Goal: Information Seeking & Learning: Learn about a topic

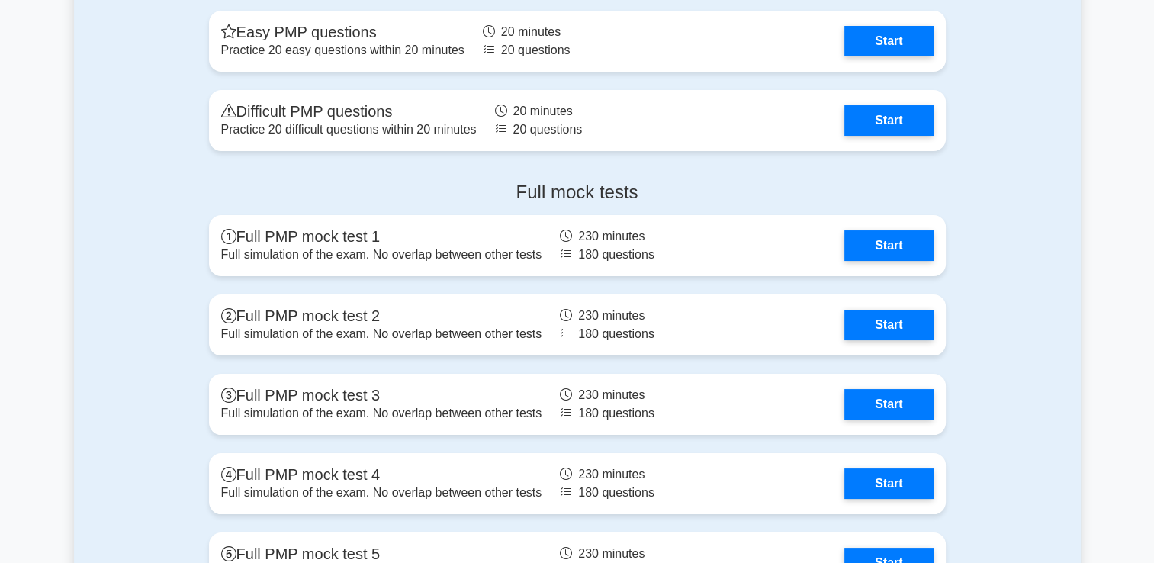
scroll to position [5813, 0]
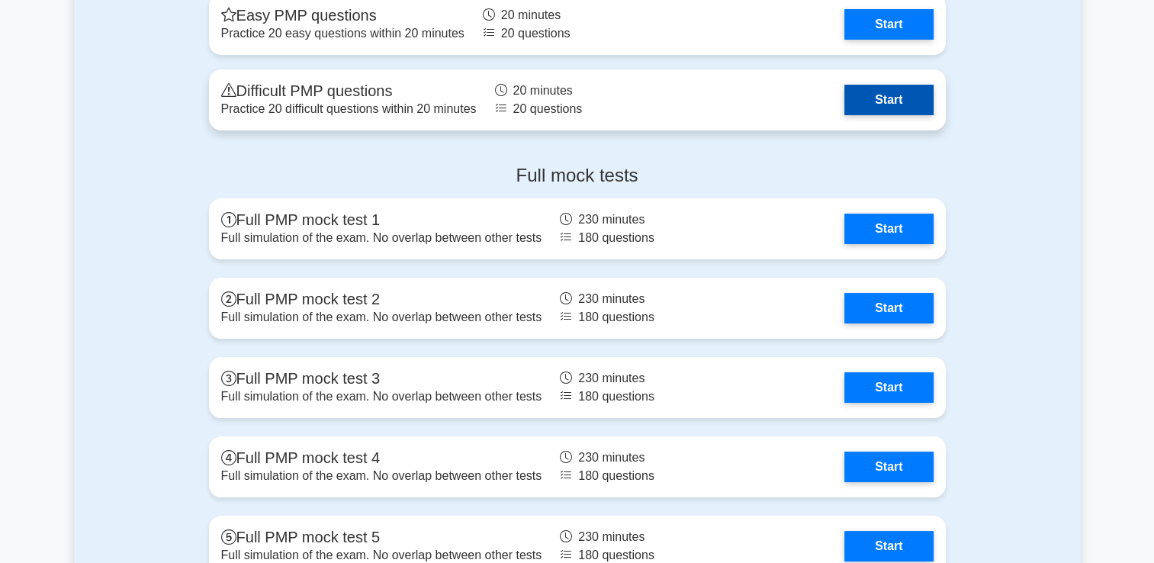
click at [886, 91] on link "Start" at bounding box center [888, 100] width 88 height 30
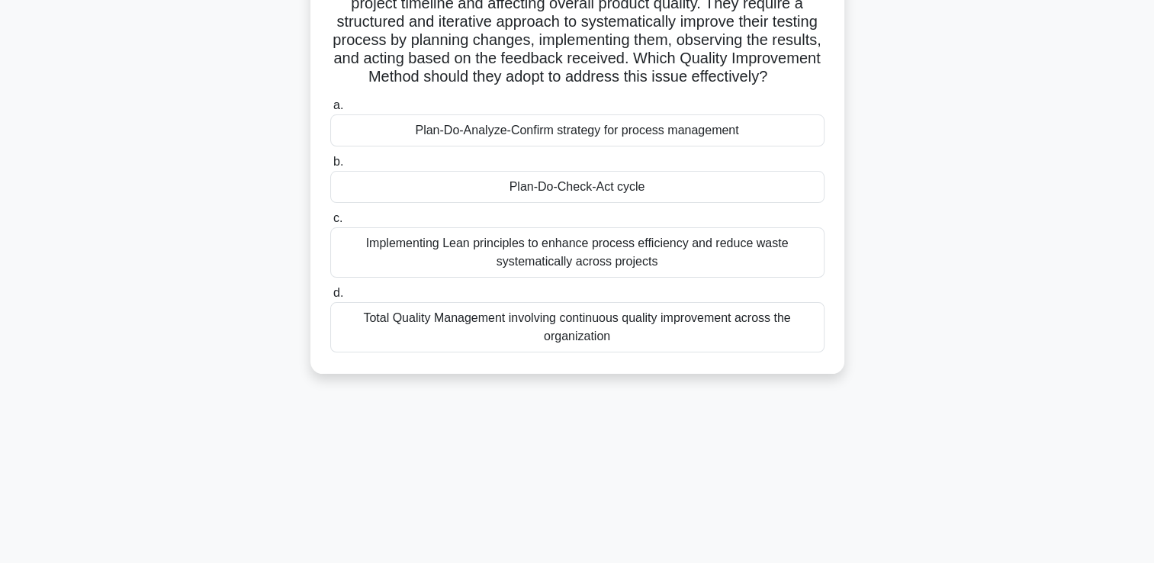
scroll to position [183, 0]
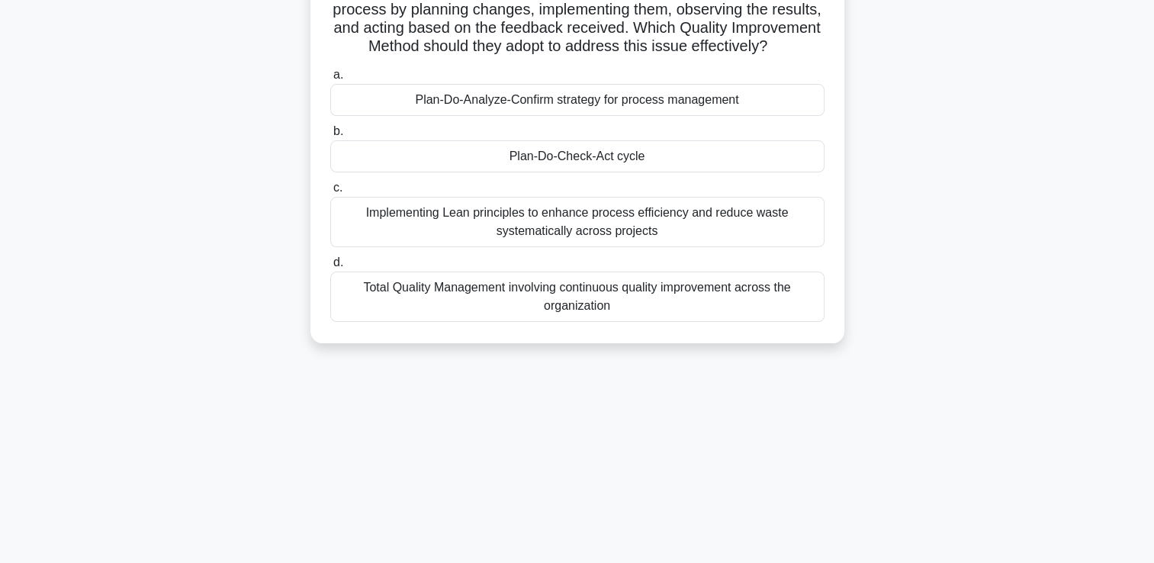
click at [515, 172] on div "Plan-Do-Check-Act cycle" at bounding box center [577, 156] width 494 height 32
click at [330, 136] on input "b. Plan-Do-Check-Act cycle" at bounding box center [330, 132] width 0 height 10
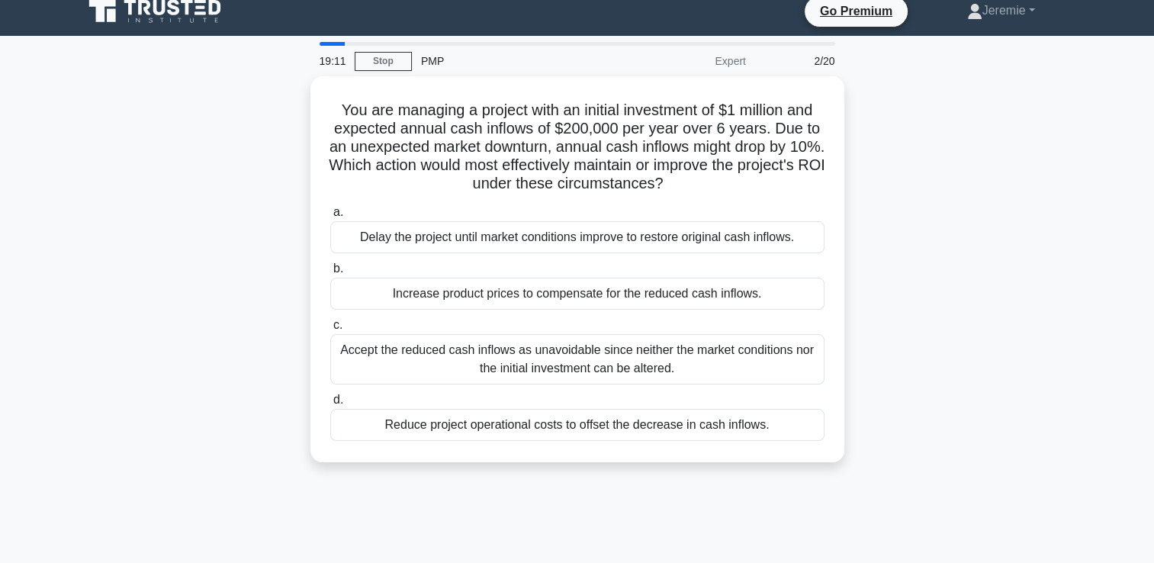
scroll to position [0, 0]
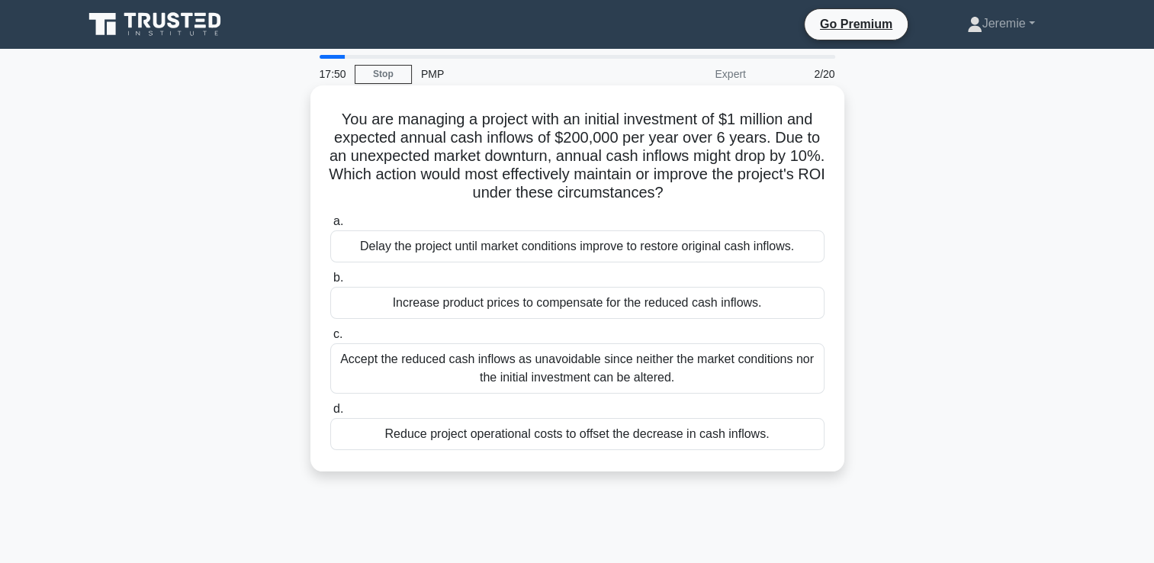
click at [464, 425] on div "Reduce project operational costs to offset the decrease in cash inflows." at bounding box center [577, 434] width 494 height 32
click at [330, 414] on input "d. Reduce project operational costs to offset the decrease in cash inflows." at bounding box center [330, 409] width 0 height 10
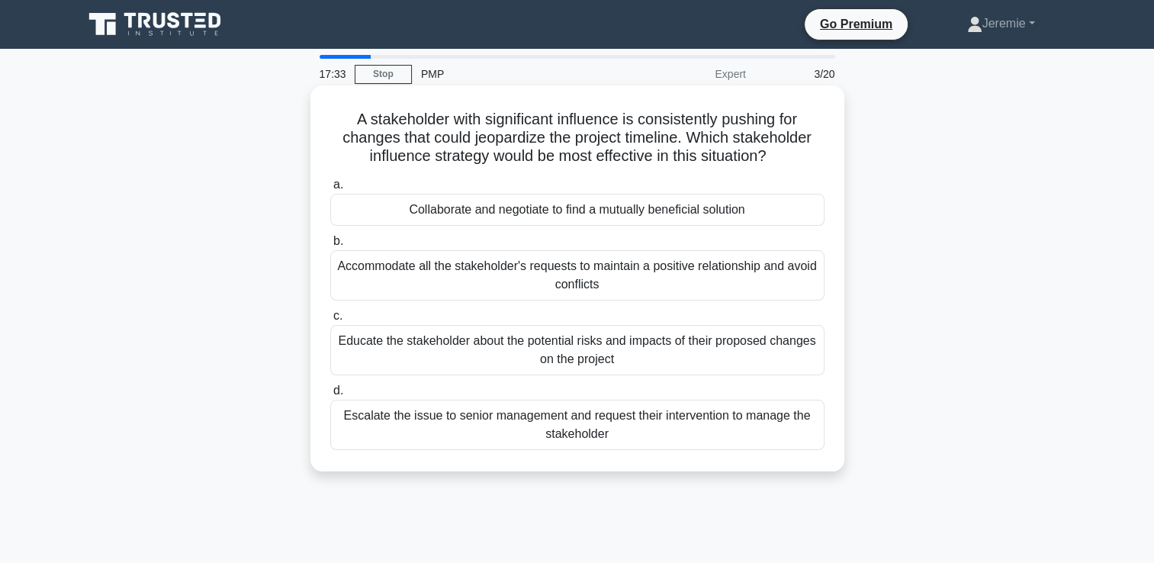
click at [559, 213] on div "Collaborate and negotiate to find a mutually beneficial solution" at bounding box center [577, 210] width 494 height 32
click at [330, 190] on input "a. Collaborate and negotiate to find a mutually beneficial solution" at bounding box center [330, 185] width 0 height 10
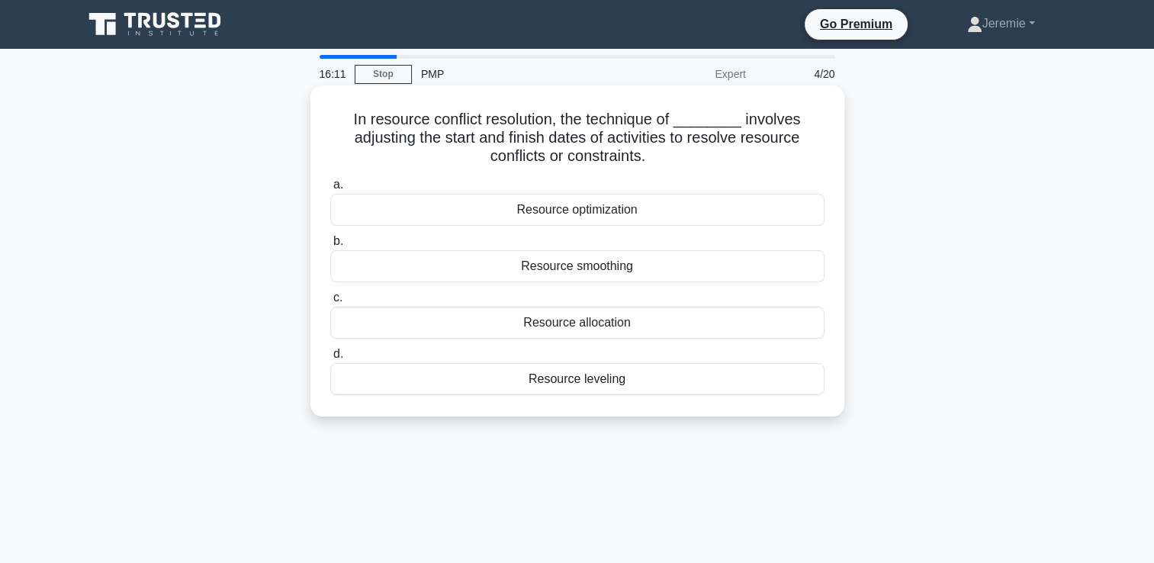
click at [570, 390] on div "Resource leveling" at bounding box center [577, 379] width 494 height 32
click at [330, 359] on input "d. Resource leveling" at bounding box center [330, 354] width 0 height 10
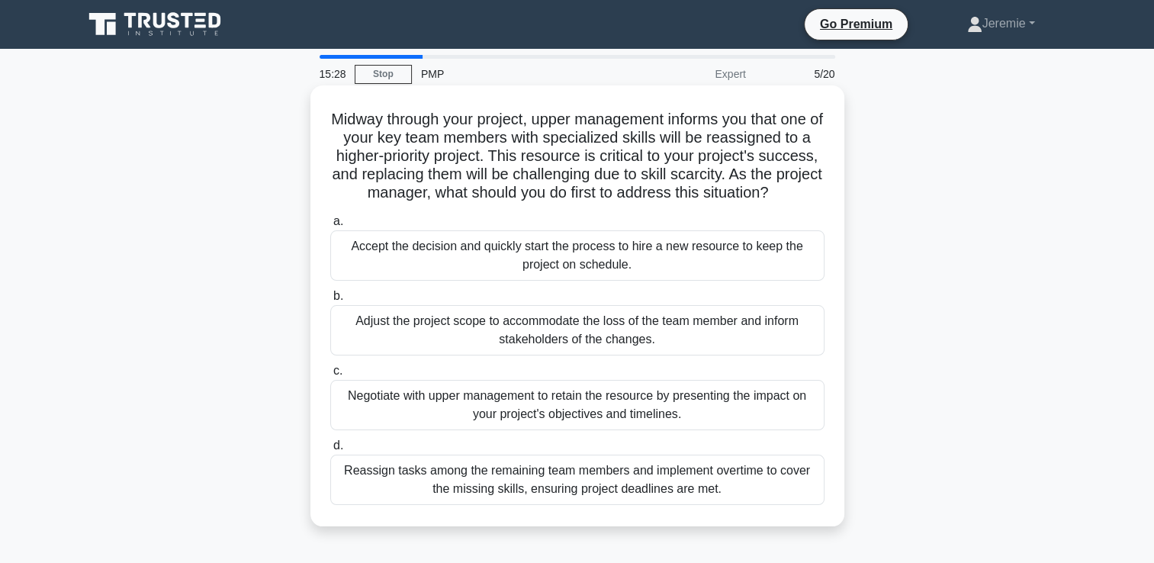
click at [611, 419] on div "Negotiate with upper management to retain the resource by presenting the impact…" at bounding box center [577, 405] width 494 height 50
click at [330, 376] on input "c. Negotiate with upper management to retain the resource by presenting the imp…" at bounding box center [330, 371] width 0 height 10
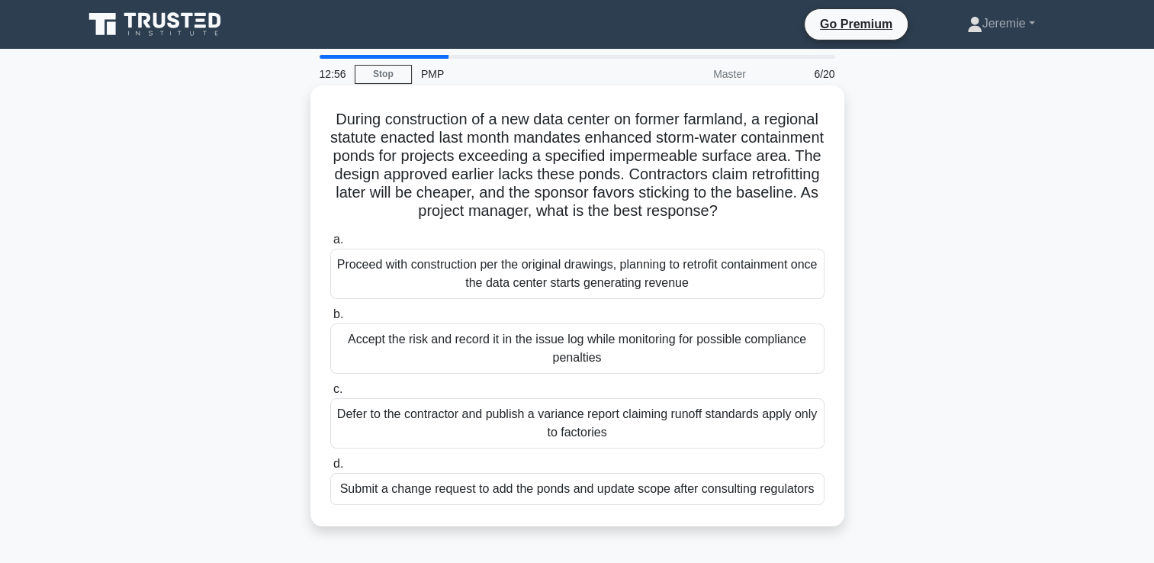
click at [586, 505] on div "Submit a change request to add the ponds and update scope after consulting regu…" at bounding box center [577, 489] width 494 height 32
click at [330, 469] on input "d. Submit a change request to add the ponds and update scope after consulting r…" at bounding box center [330, 464] width 0 height 10
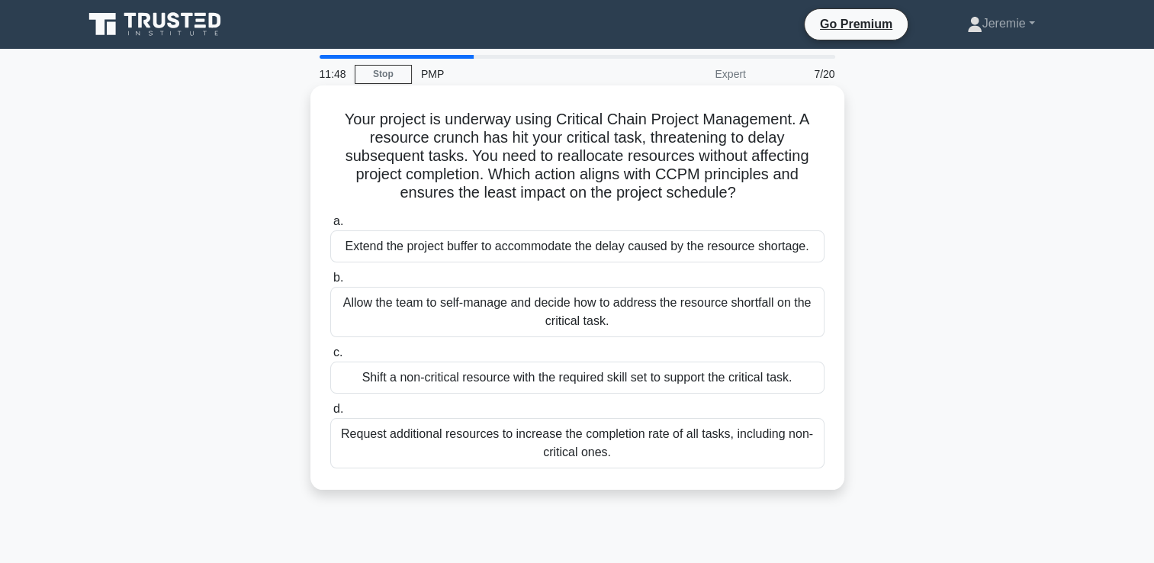
click at [558, 386] on div "Shift a non-critical resource with the required skill set to support the critic…" at bounding box center [577, 377] width 494 height 32
click at [330, 358] on input "c. Shift a non-critical resource with the required skill set to support the cri…" at bounding box center [330, 353] width 0 height 10
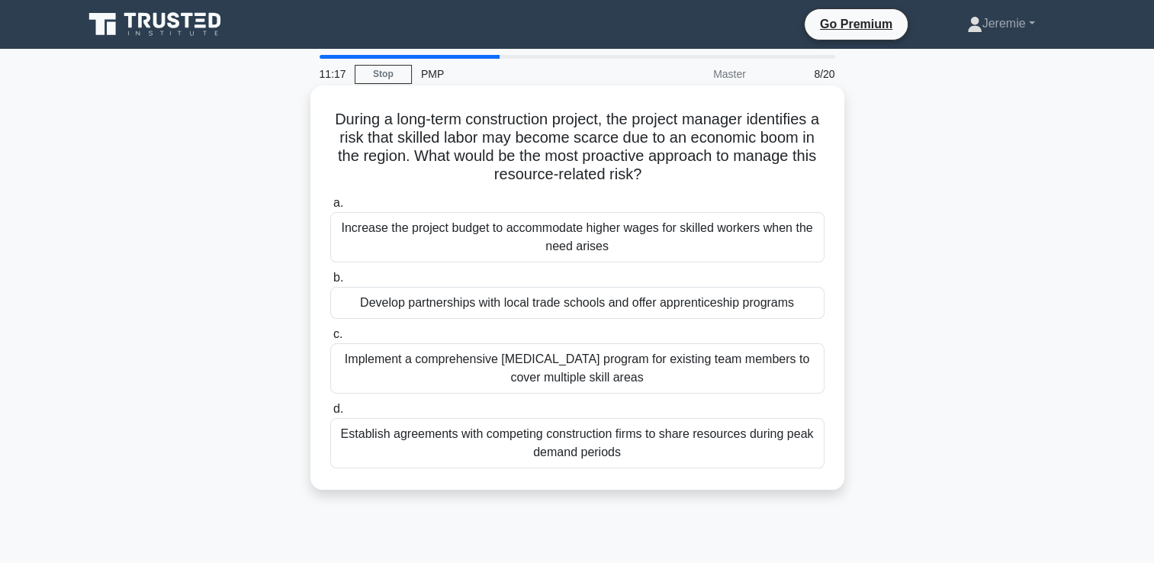
click at [508, 374] on div "Implement a comprehensive cross-training program for existing team members to c…" at bounding box center [577, 368] width 494 height 50
click at [330, 339] on input "c. Implement a comprehensive cross-training program for existing team members t…" at bounding box center [330, 334] width 0 height 10
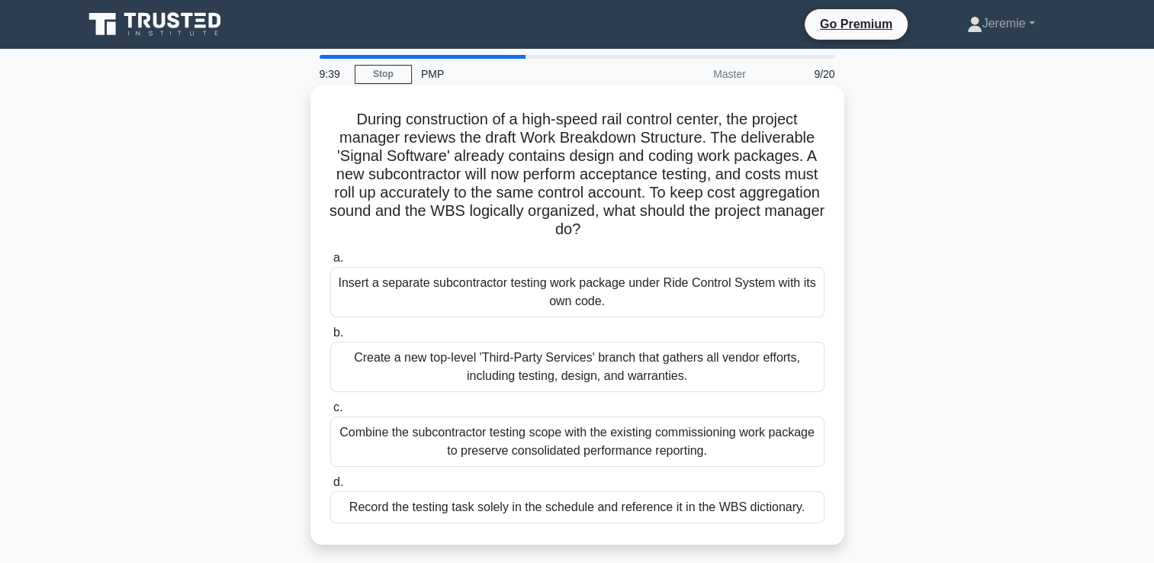
click at [500, 294] on div "Insert a separate subcontractor testing work package under Ride Control System …" at bounding box center [577, 292] width 494 height 50
click at [330, 263] on input "a. Insert a separate subcontractor testing work package under Ride Control Syst…" at bounding box center [330, 258] width 0 height 10
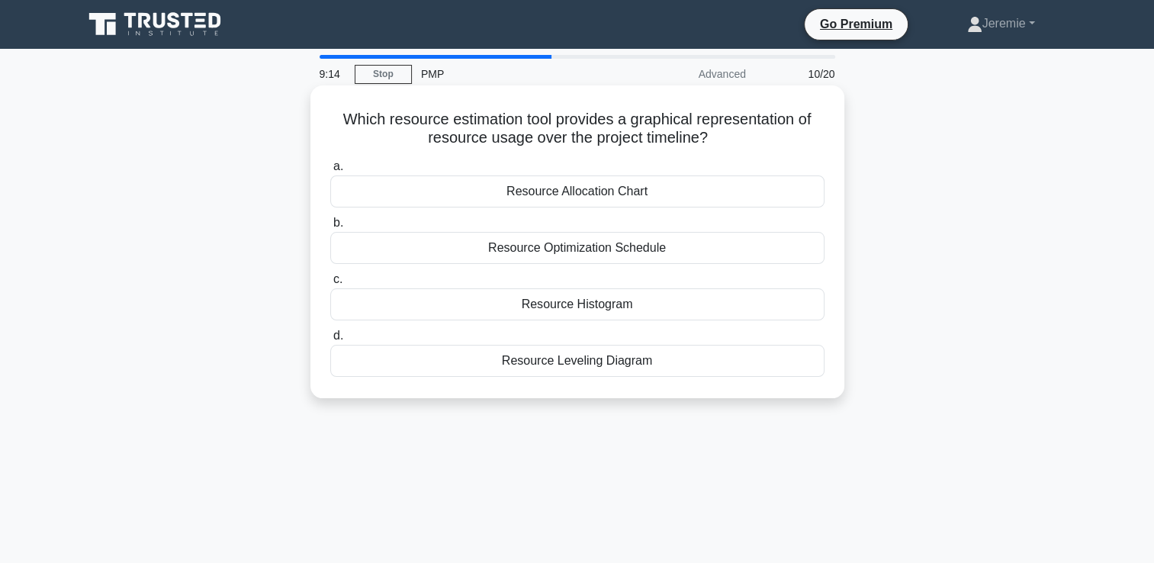
click at [560, 198] on div "Resource Allocation Chart" at bounding box center [577, 191] width 494 height 32
click at [330, 172] on input "a. Resource Allocation Chart" at bounding box center [330, 167] width 0 height 10
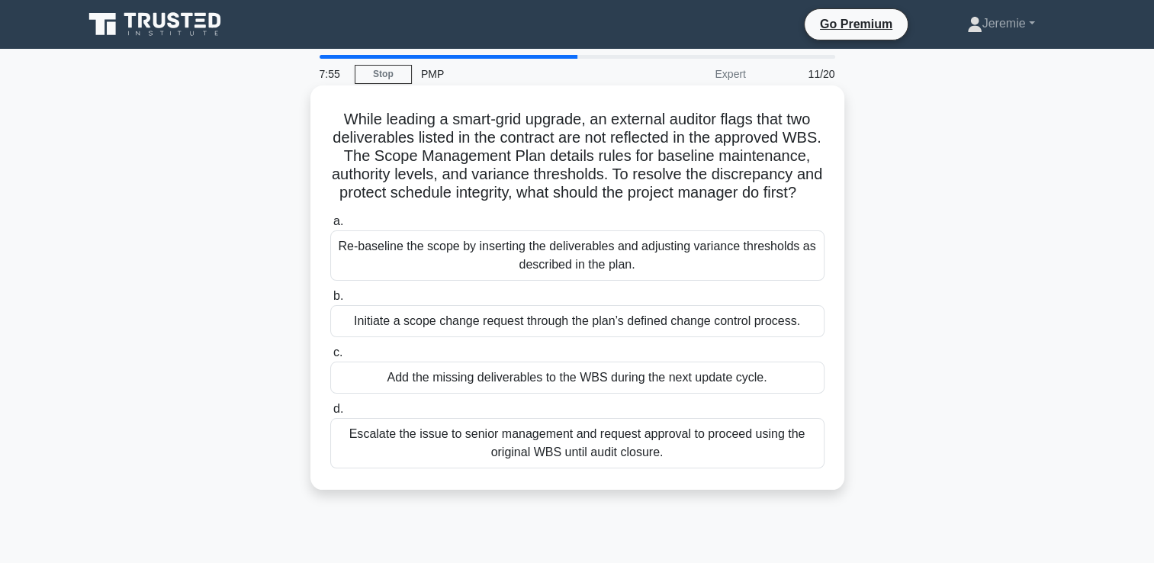
click at [600, 337] on div "Initiate a scope change request through the plan’s defined change control proce…" at bounding box center [577, 321] width 494 height 32
click at [330, 301] on input "b. Initiate a scope change request through the plan’s defined change control pr…" at bounding box center [330, 296] width 0 height 10
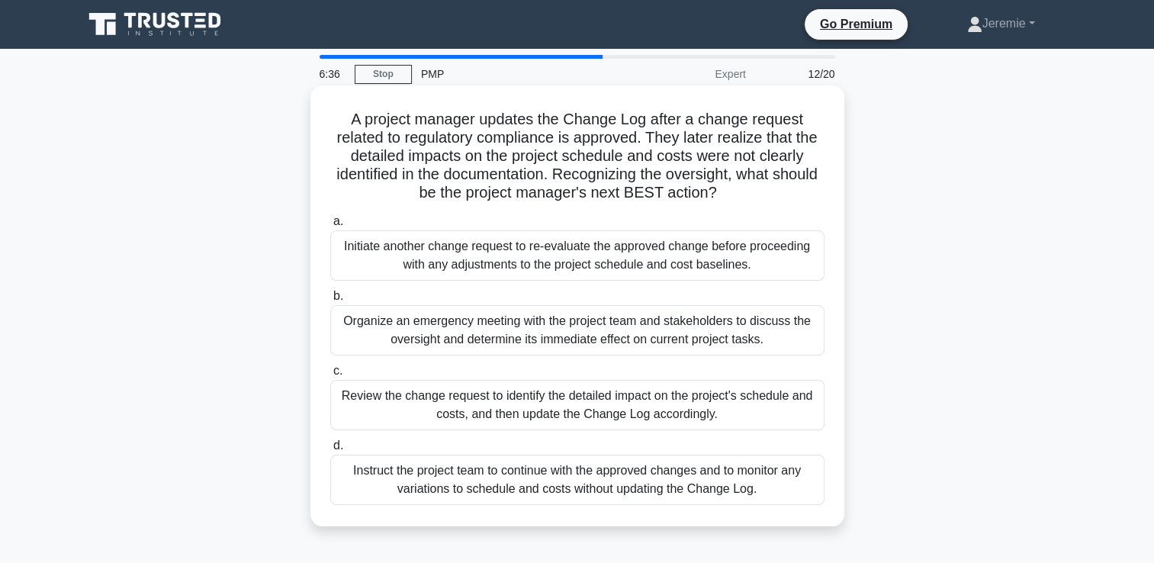
click at [590, 260] on div "Initiate another change request to re-evaluate the approved change before proce…" at bounding box center [577, 255] width 494 height 50
click at [330, 226] on input "a. Initiate another change request to re-evaluate the approved change before pr…" at bounding box center [330, 222] width 0 height 10
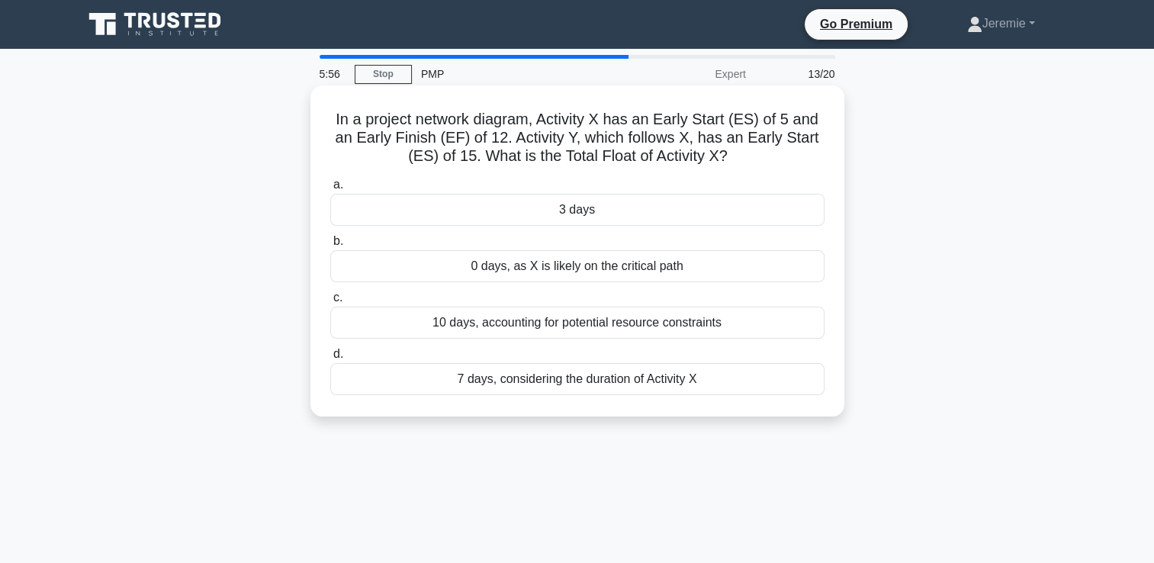
click at [557, 322] on div "10 days, accounting for potential resource constraints" at bounding box center [577, 323] width 494 height 32
click at [330, 303] on input "c. 10 days, accounting for potential resource constraints" at bounding box center [330, 298] width 0 height 10
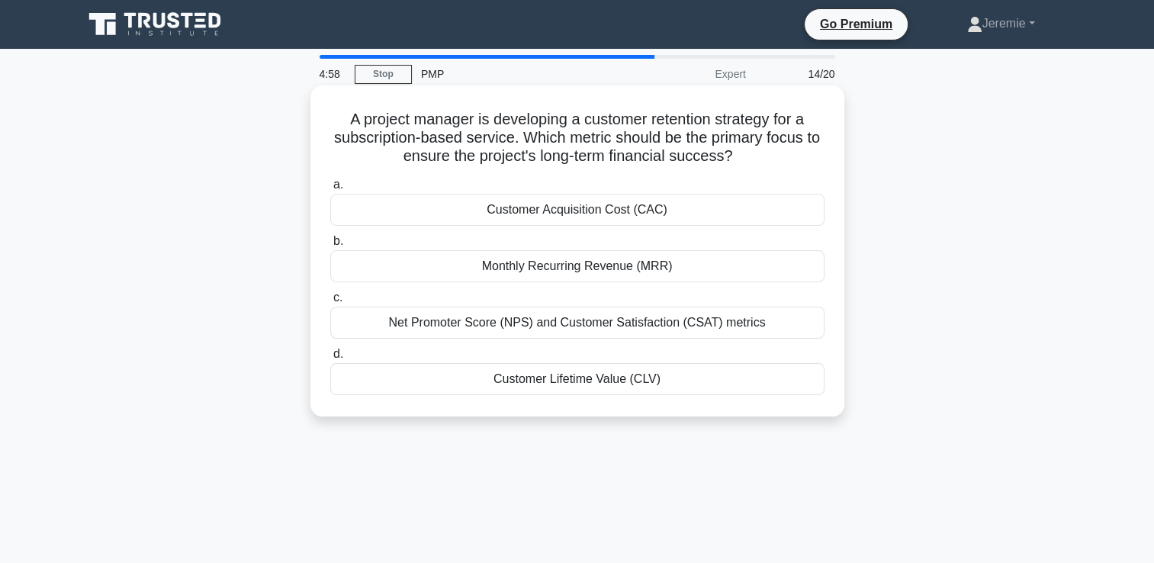
click at [406, 334] on div "Net Promoter Score (NPS) and Customer Satisfaction (CSAT) metrics" at bounding box center [577, 323] width 494 height 32
click at [330, 303] on input "c. Net Promoter Score (NPS) and Customer Satisfaction (CSAT) metrics" at bounding box center [330, 298] width 0 height 10
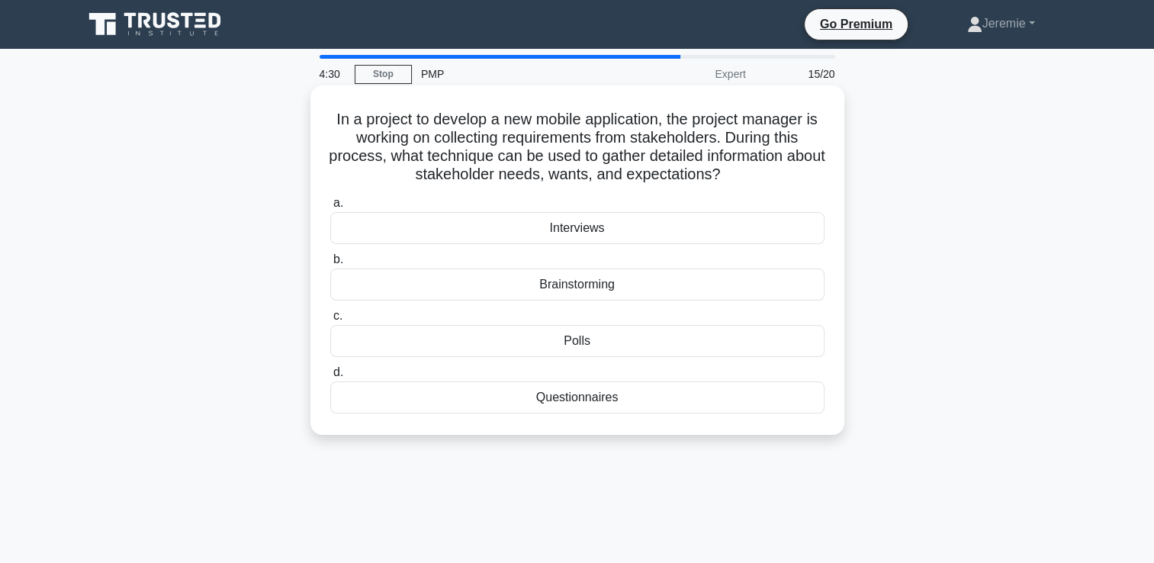
click at [576, 398] on div "Questionnaires" at bounding box center [577, 397] width 494 height 32
click at [330, 377] on input "d. Questionnaires" at bounding box center [330, 373] width 0 height 10
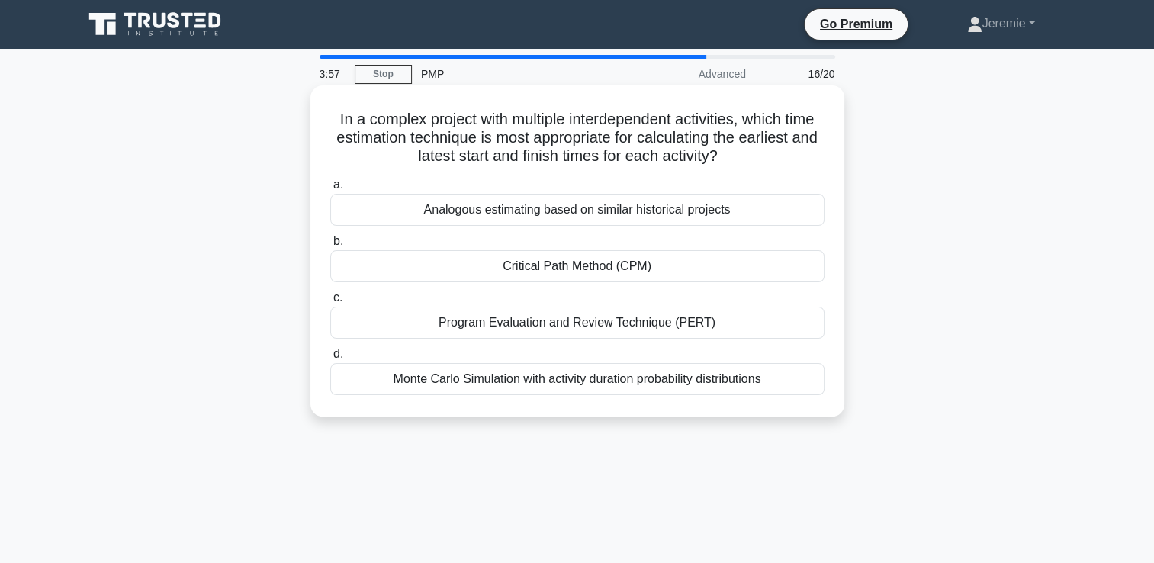
click at [577, 380] on div "Monte Carlo Simulation with activity duration probability distributions" at bounding box center [577, 379] width 494 height 32
click at [330, 359] on input "d. Monte Carlo Simulation with activity duration probability distributions" at bounding box center [330, 354] width 0 height 10
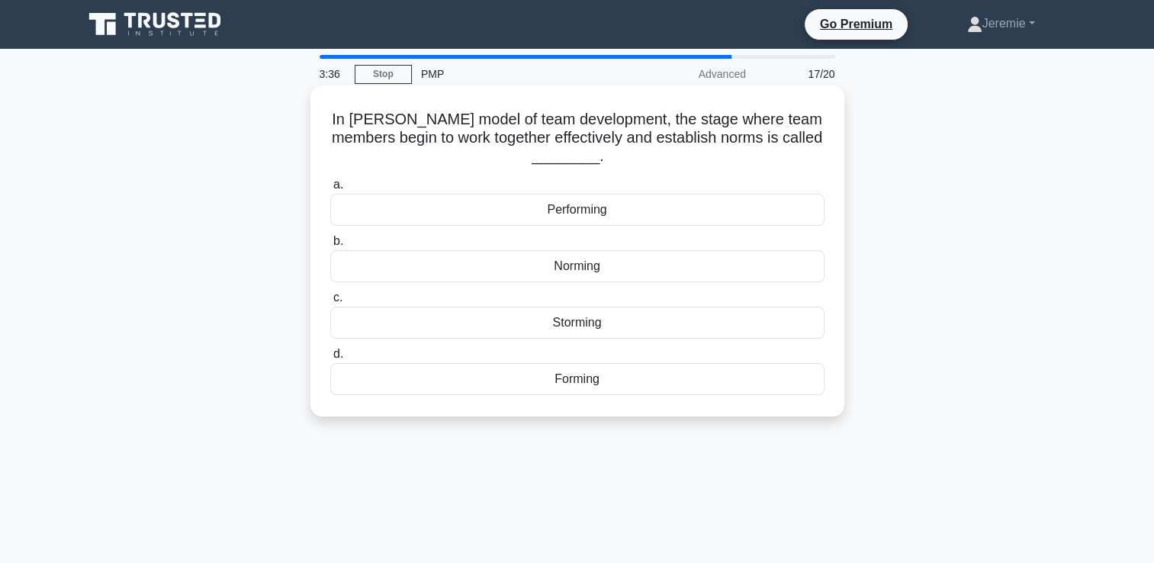
click at [570, 263] on div "Norming" at bounding box center [577, 266] width 494 height 32
click at [330, 246] on input "b. Norming" at bounding box center [330, 241] width 0 height 10
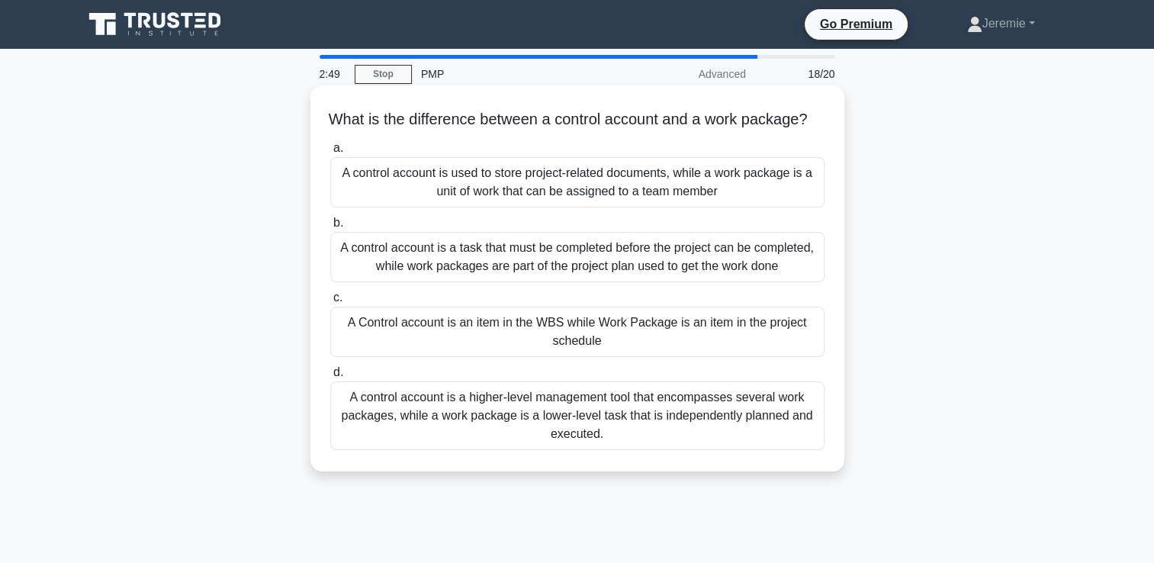
click at [528, 203] on div "A control account is used to store project-related documents, while a work pack…" at bounding box center [577, 182] width 494 height 50
click at [330, 153] on input "a. A control account is used to store project-related documents, while a work p…" at bounding box center [330, 148] width 0 height 10
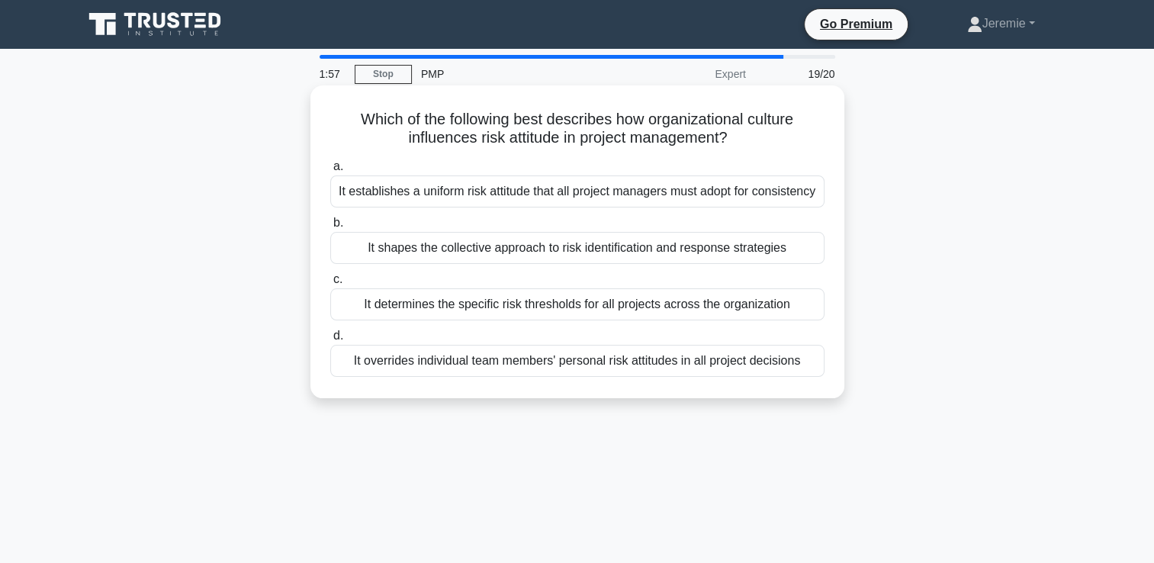
click at [511, 243] on div "It shapes the collective approach to risk identification and response strategies" at bounding box center [577, 248] width 494 height 32
click at [330, 228] on input "b. It shapes the collective approach to risk identification and response strate…" at bounding box center [330, 223] width 0 height 10
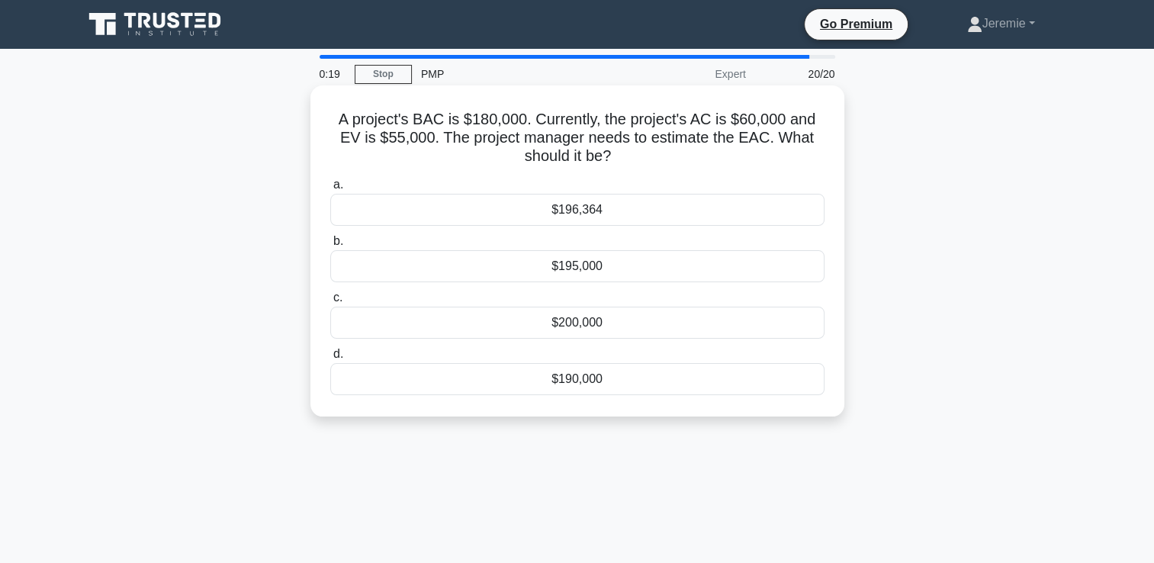
click at [549, 209] on div "$196,364" at bounding box center [577, 210] width 494 height 32
click at [330, 190] on input "a. $196,364" at bounding box center [330, 185] width 0 height 10
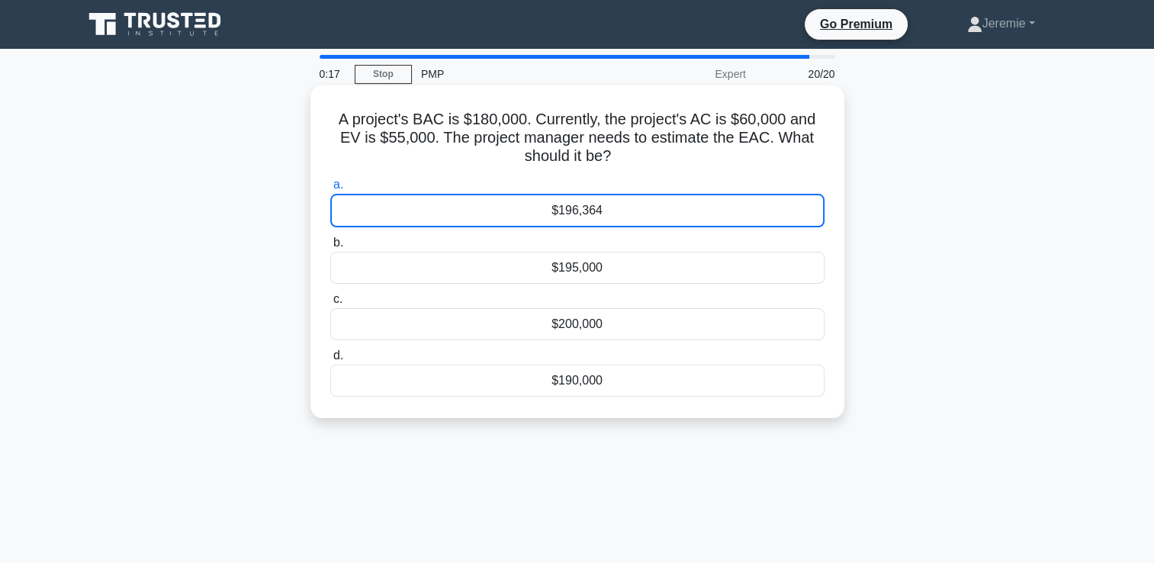
click at [549, 209] on div "$196,364" at bounding box center [577, 211] width 494 height 34
click at [330, 190] on input "a. $196,364" at bounding box center [330, 185] width 0 height 10
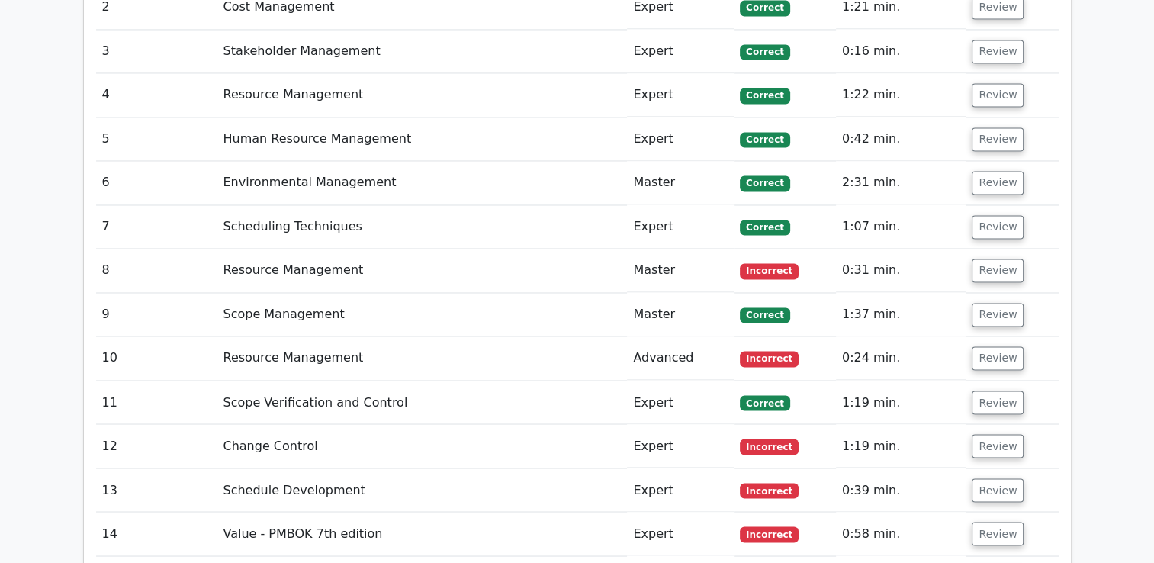
scroll to position [2505, 0]
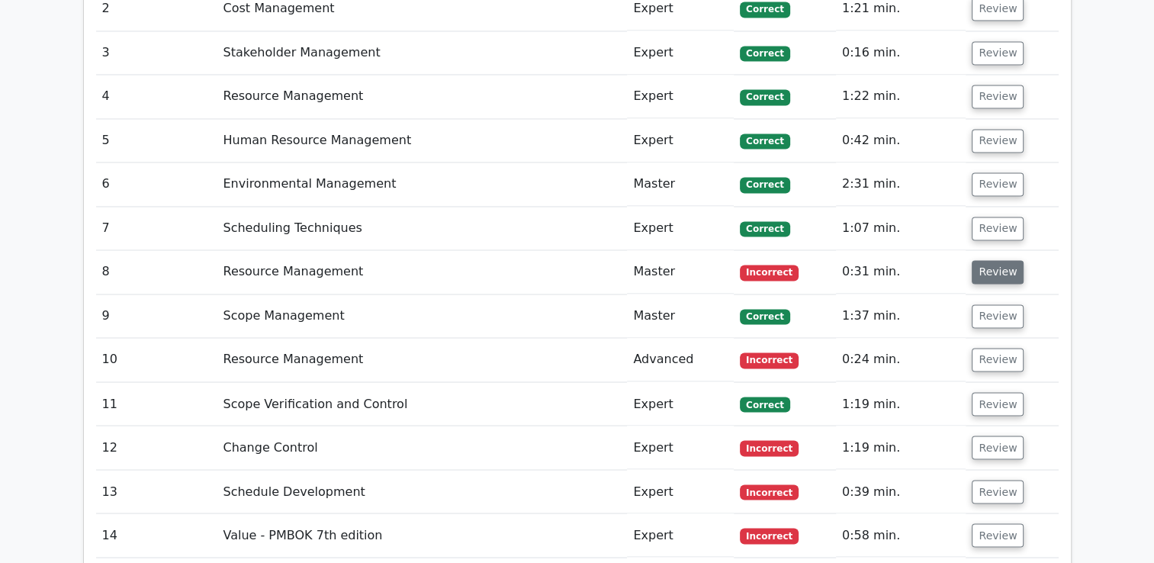
click at [996, 260] on button "Review" at bounding box center [997, 272] width 52 height 24
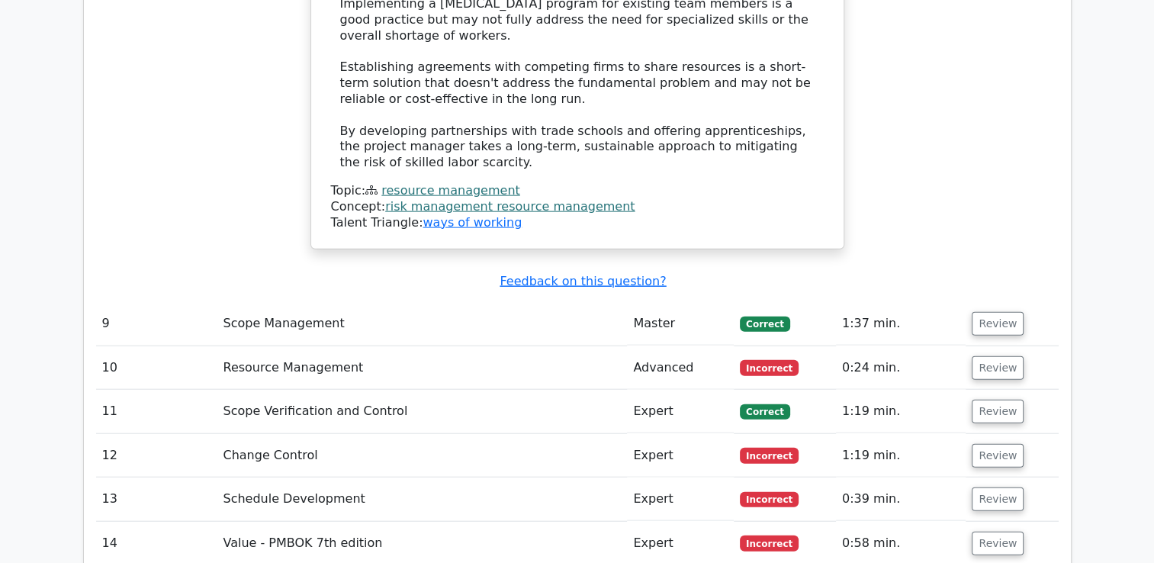
scroll to position [3555, 0]
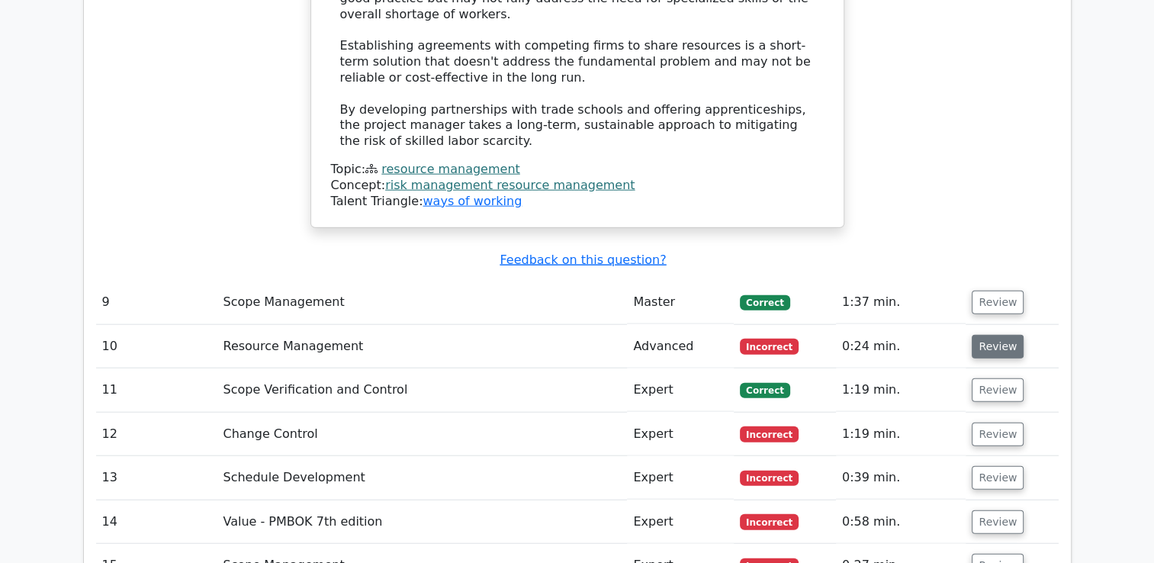
click at [1008, 335] on button "Review" at bounding box center [997, 347] width 52 height 24
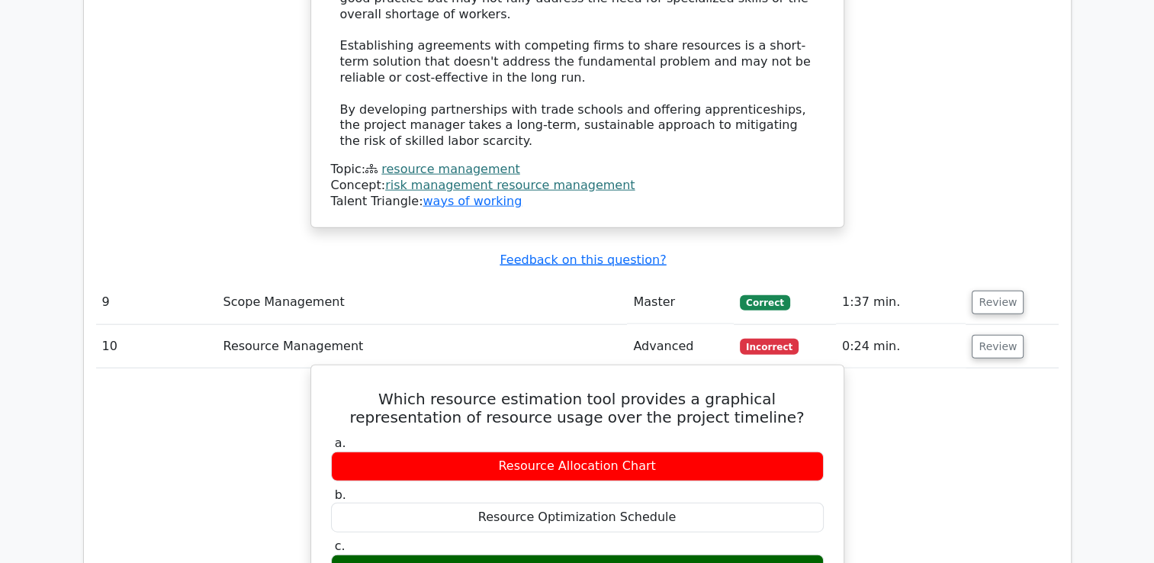
click at [686, 390] on h5 "Which resource estimation tool provides a graphical representation of resource …" at bounding box center [577, 408] width 496 height 37
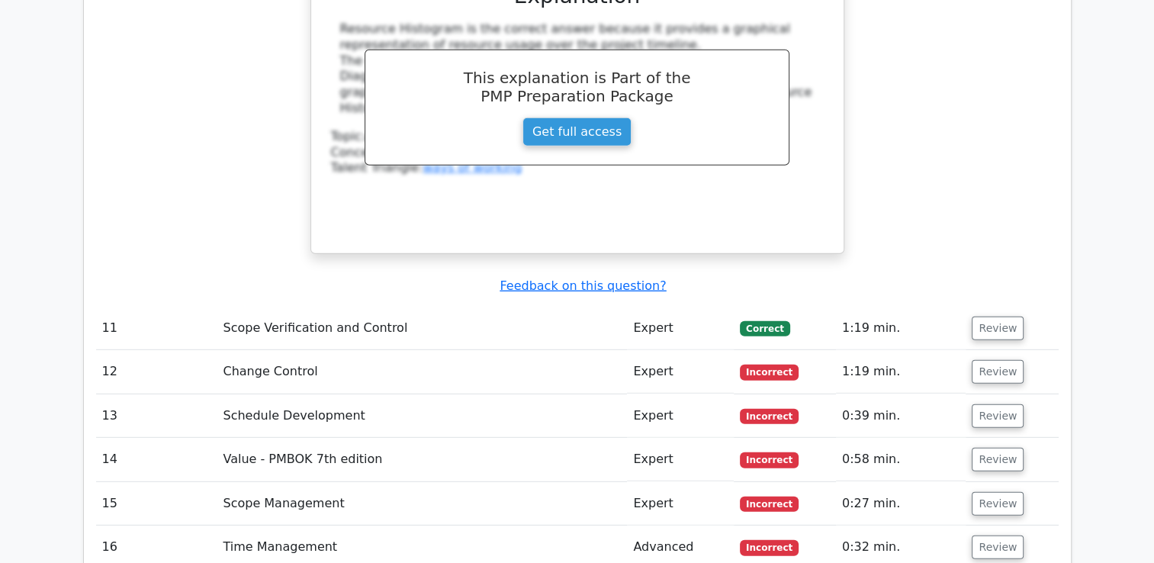
scroll to position [4243, 0]
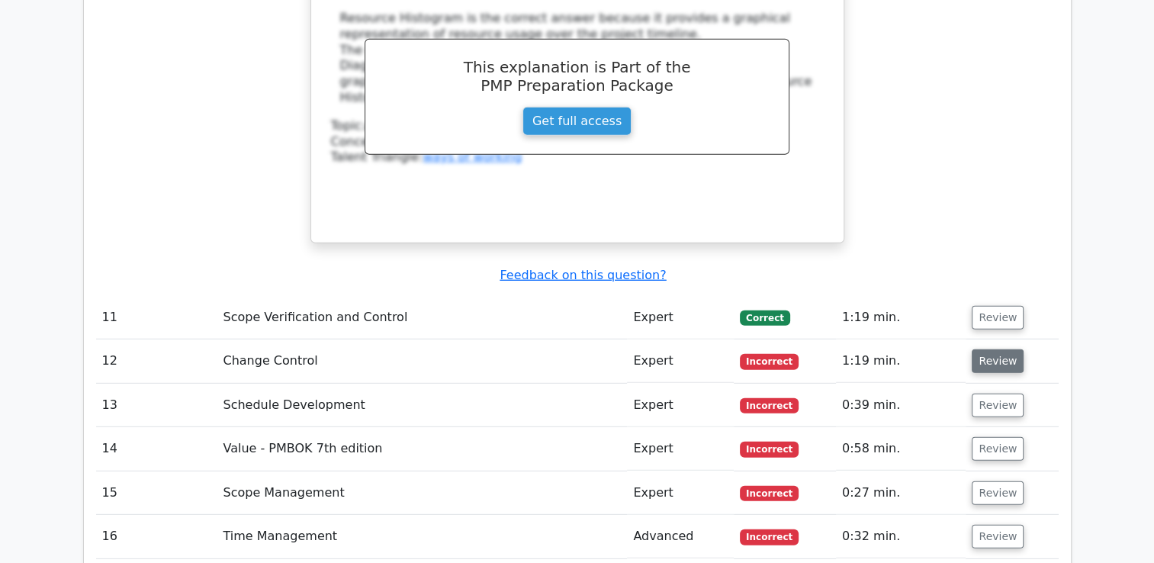
click at [985, 349] on button "Review" at bounding box center [997, 361] width 52 height 24
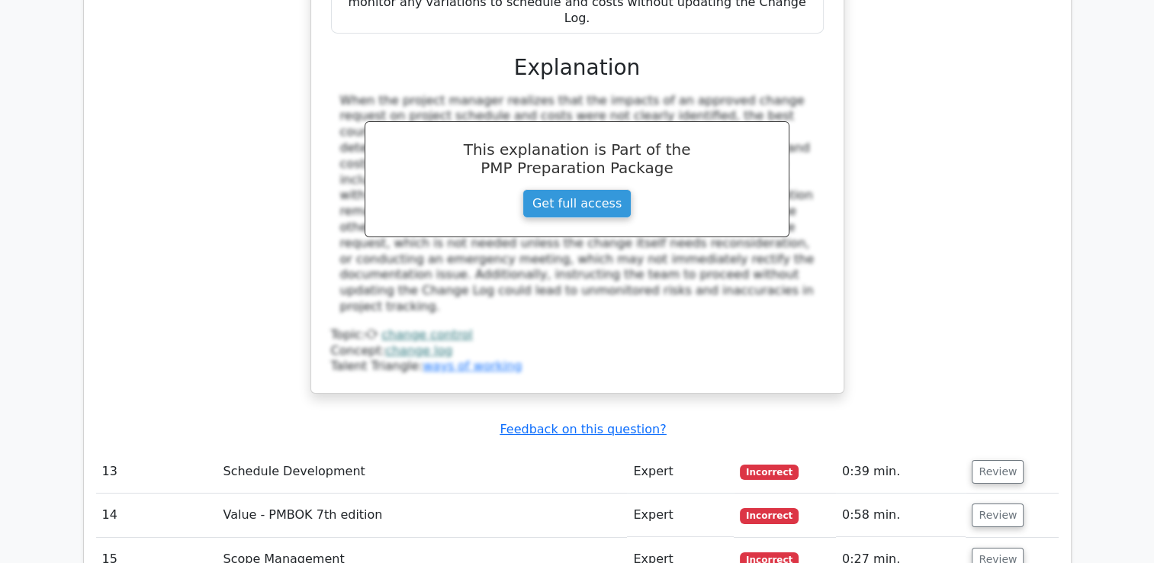
scroll to position [5036, 0]
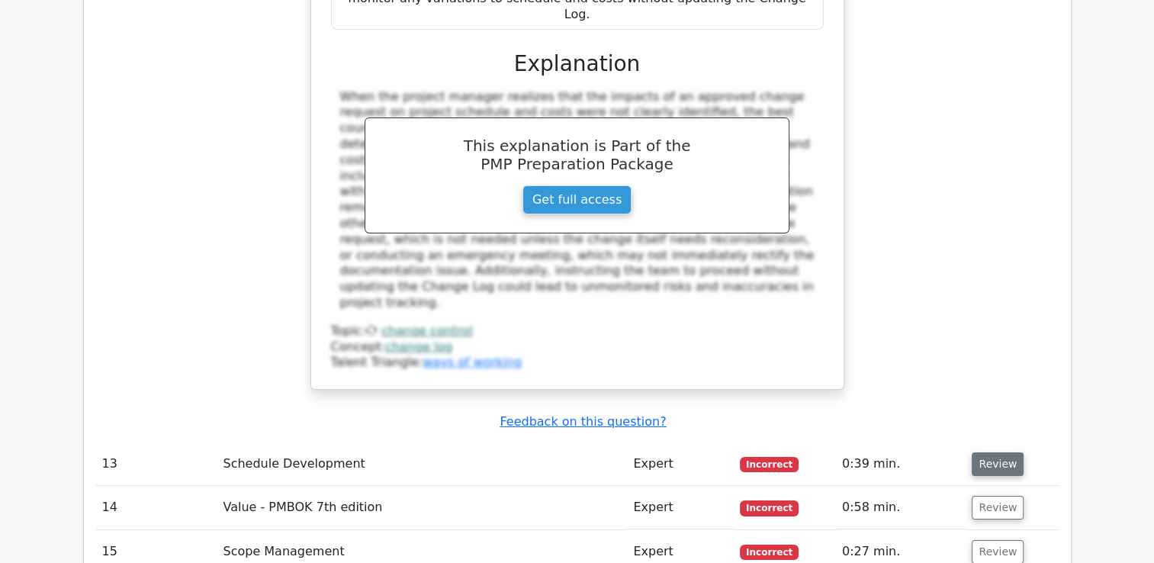
click at [982, 452] on button "Review" at bounding box center [997, 464] width 52 height 24
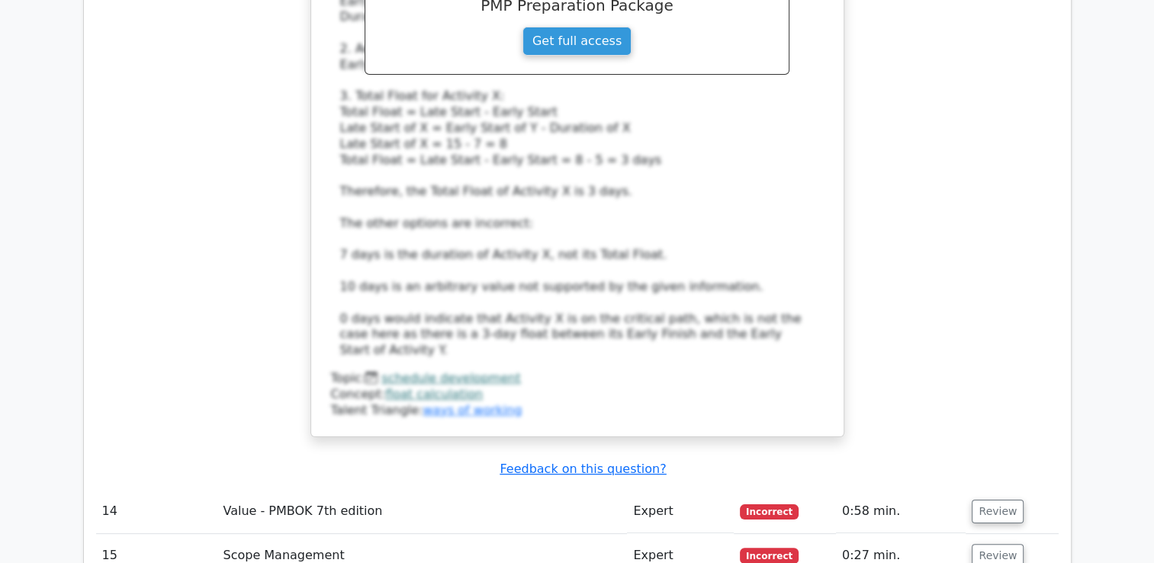
scroll to position [5971, 0]
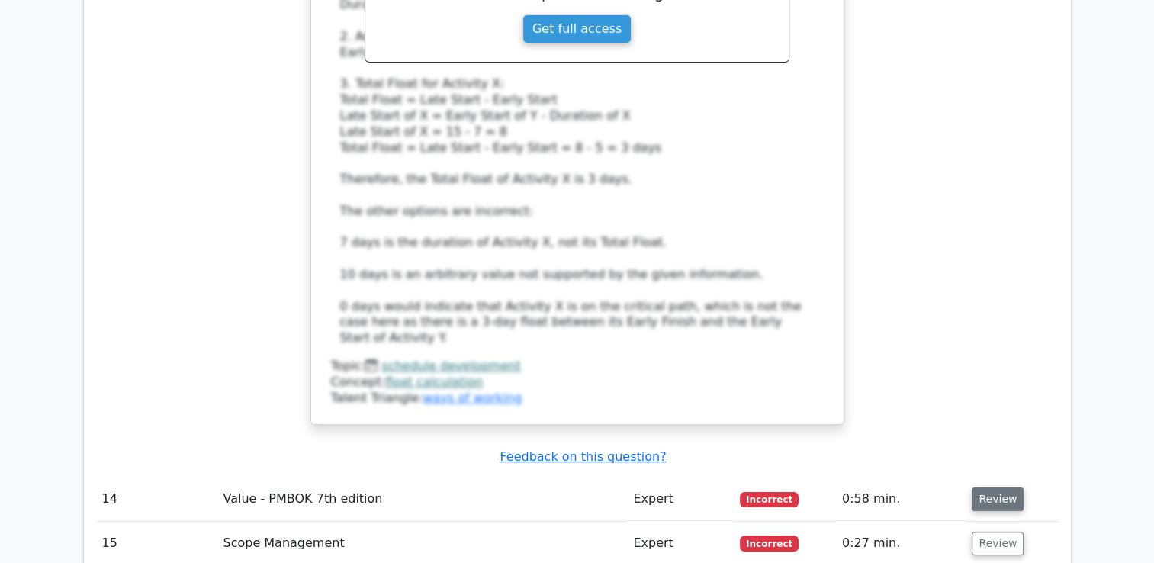
click at [997, 487] on button "Review" at bounding box center [997, 499] width 52 height 24
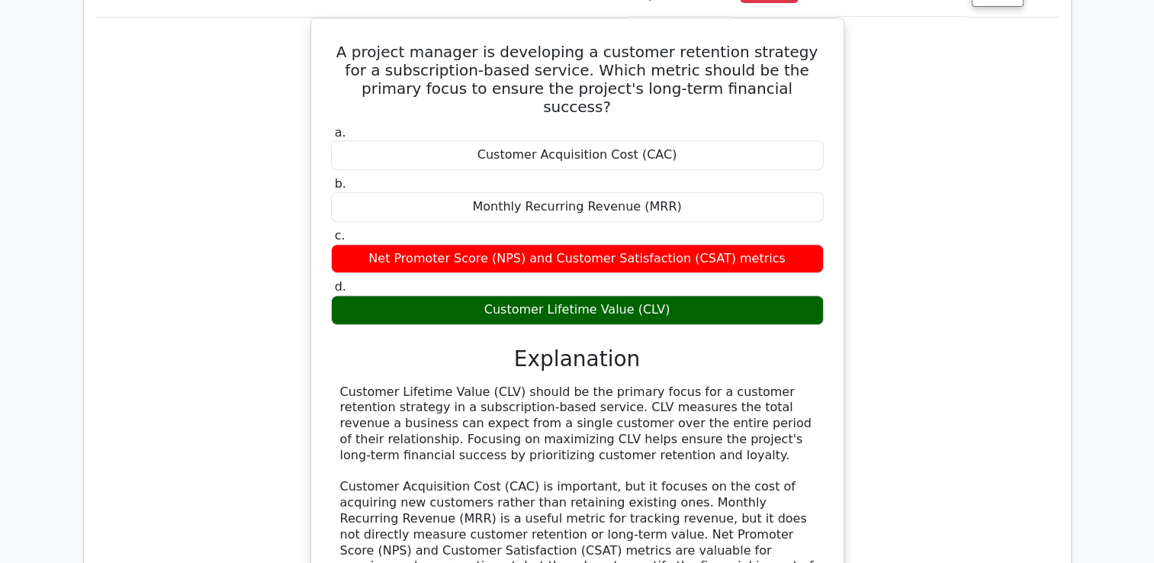
scroll to position [6488, 0]
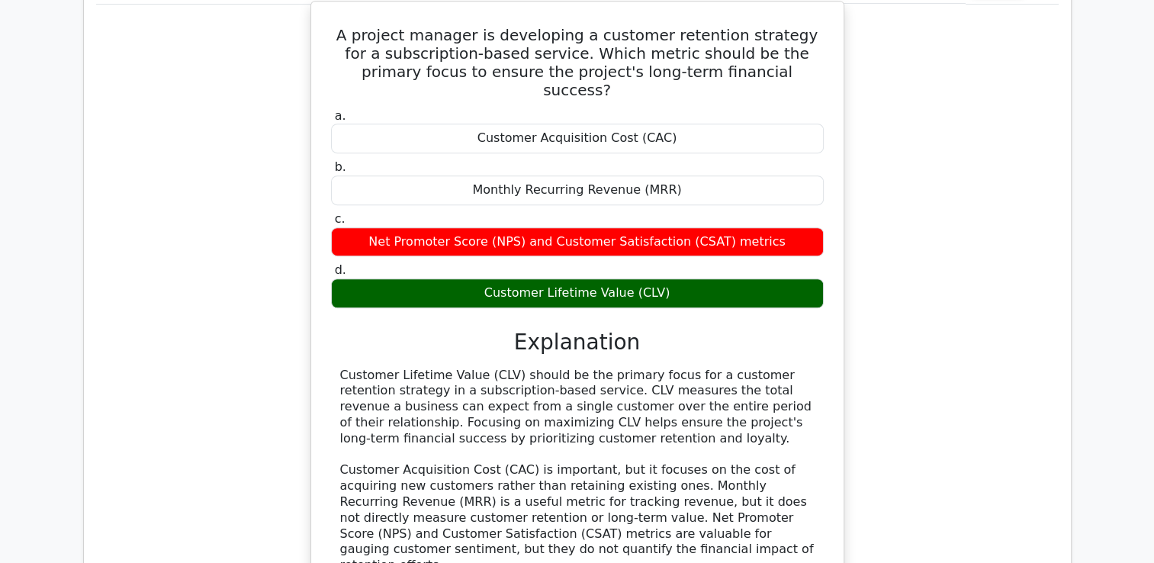
click at [451, 368] on div "Customer Lifetime Value (CLV) should be the primary focus for a customer retent…" at bounding box center [577, 471] width 474 height 206
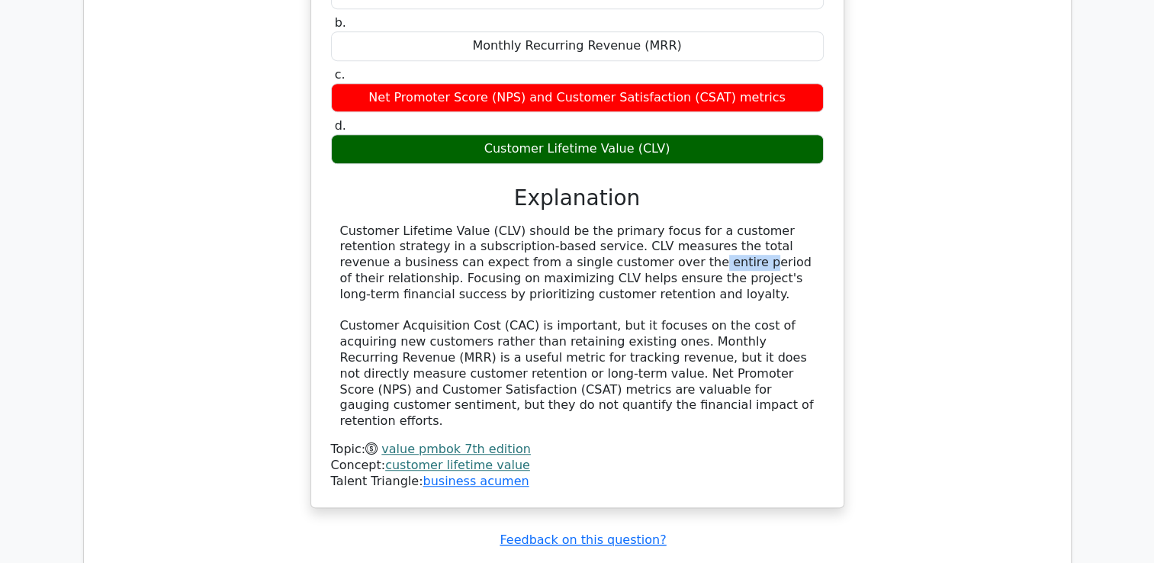
scroll to position [6703, 0]
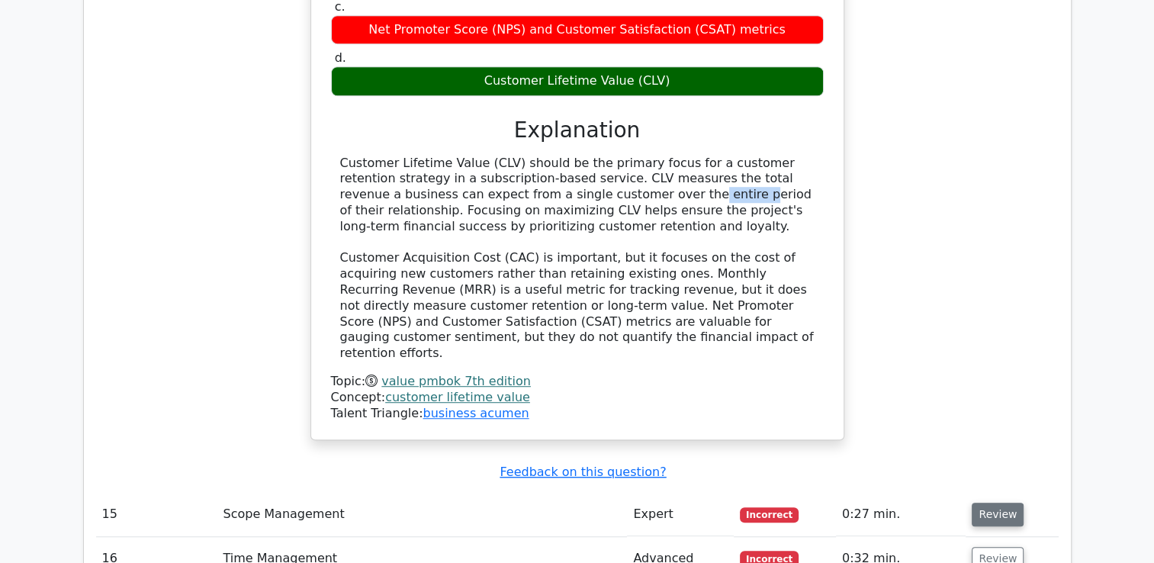
click at [990, 502] on button "Review" at bounding box center [997, 514] width 52 height 24
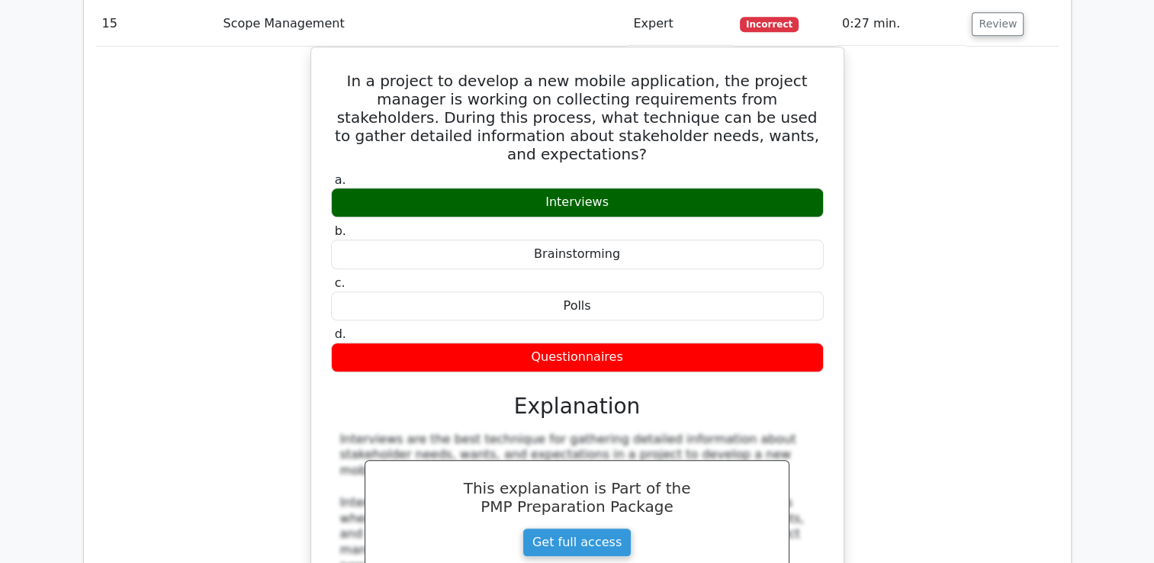
scroll to position [7278, 0]
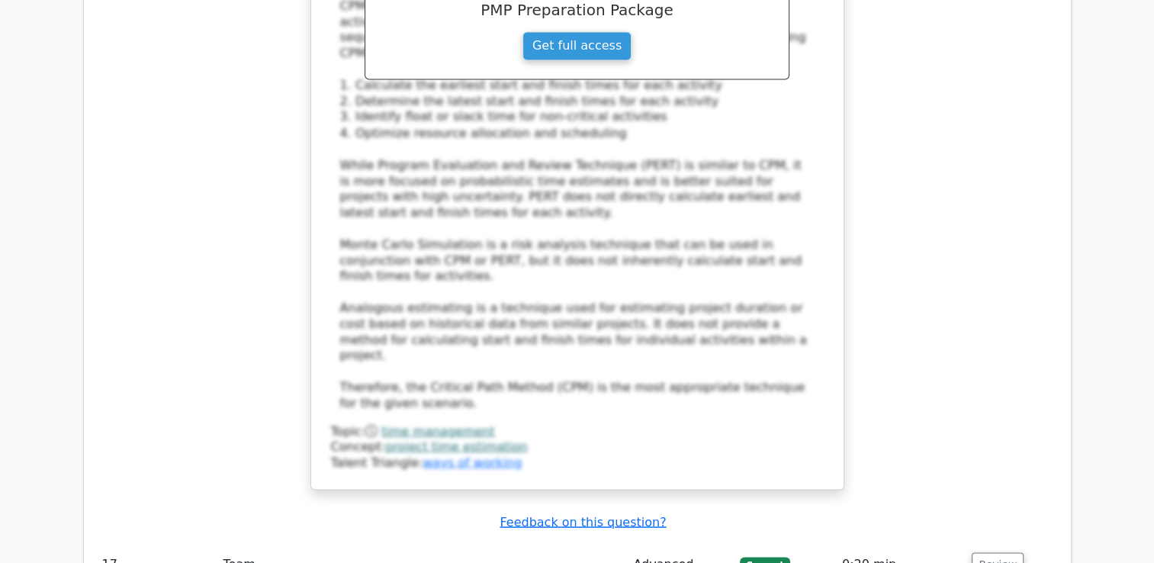
scroll to position [8543, 0]
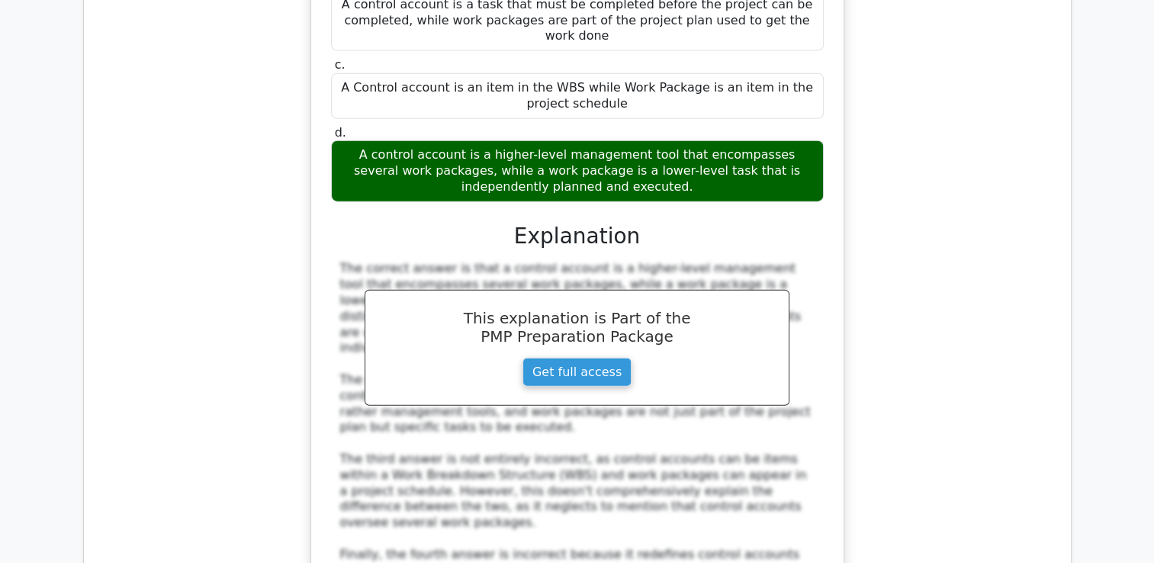
scroll to position [1934, 0]
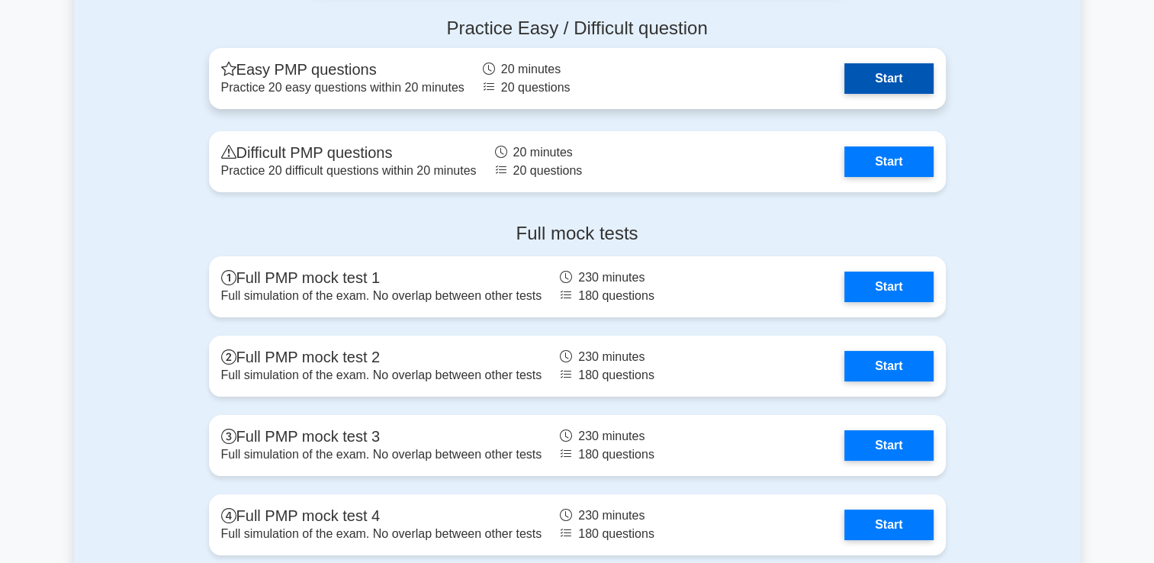
scroll to position [5813, 0]
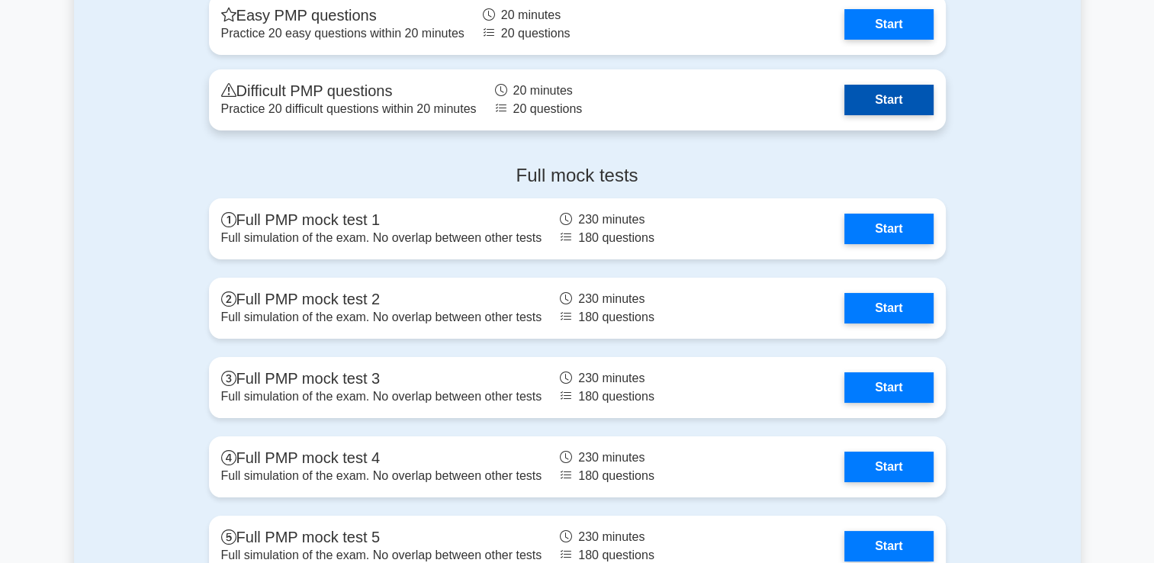
click at [897, 98] on link "Start" at bounding box center [888, 100] width 88 height 30
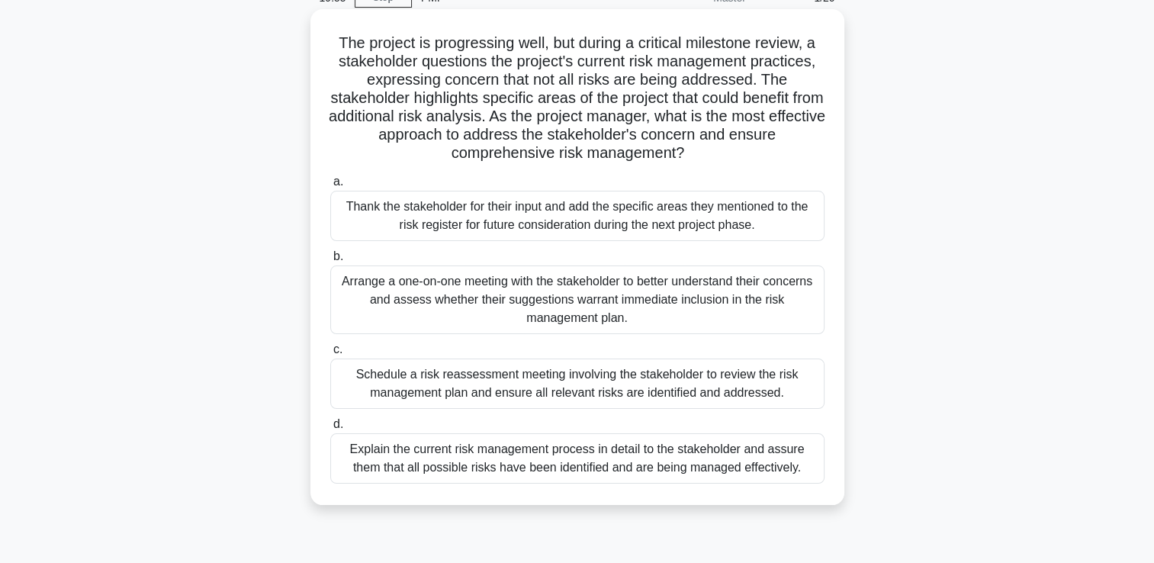
scroll to position [91, 0]
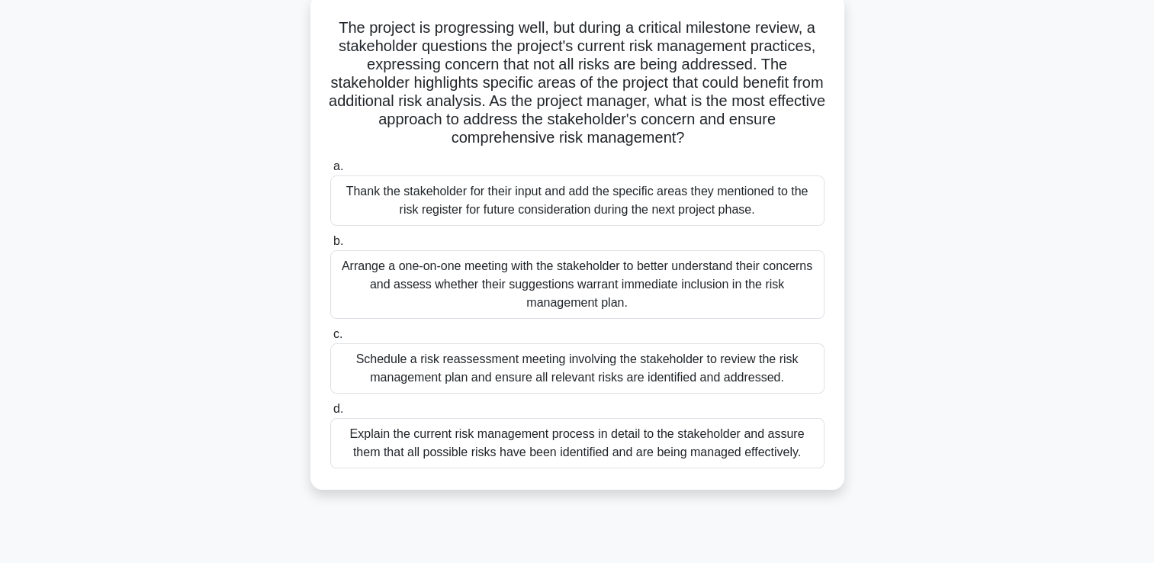
click at [632, 56] on h5 "The project is progressing well, but during a critical milestone review, a stak…" at bounding box center [577, 83] width 497 height 130
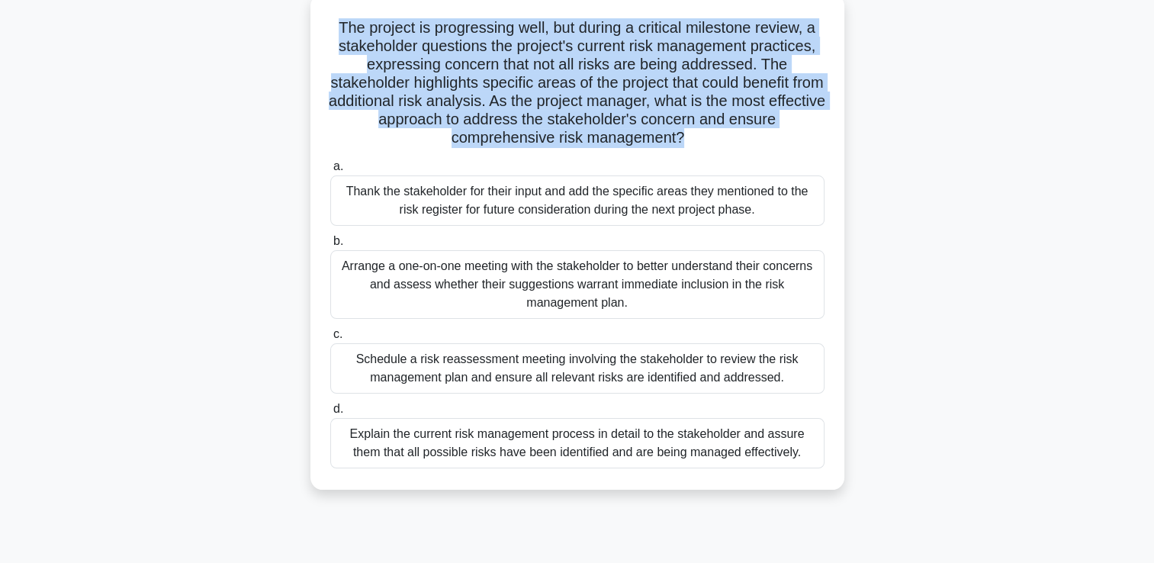
click at [632, 56] on h5 "The project is progressing well, but during a critical milestone review, a stak…" at bounding box center [577, 83] width 497 height 130
drag, startPoint x: 632, startPoint y: 56, endPoint x: 598, endPoint y: 47, distance: 35.5
click at [598, 47] on h5 "The project is progressing well, but during a critical milestone review, a stak…" at bounding box center [577, 83] width 497 height 130
click at [470, 49] on h5 "The project is progressing well, but during a critical milestone review, a stak…" at bounding box center [577, 83] width 497 height 130
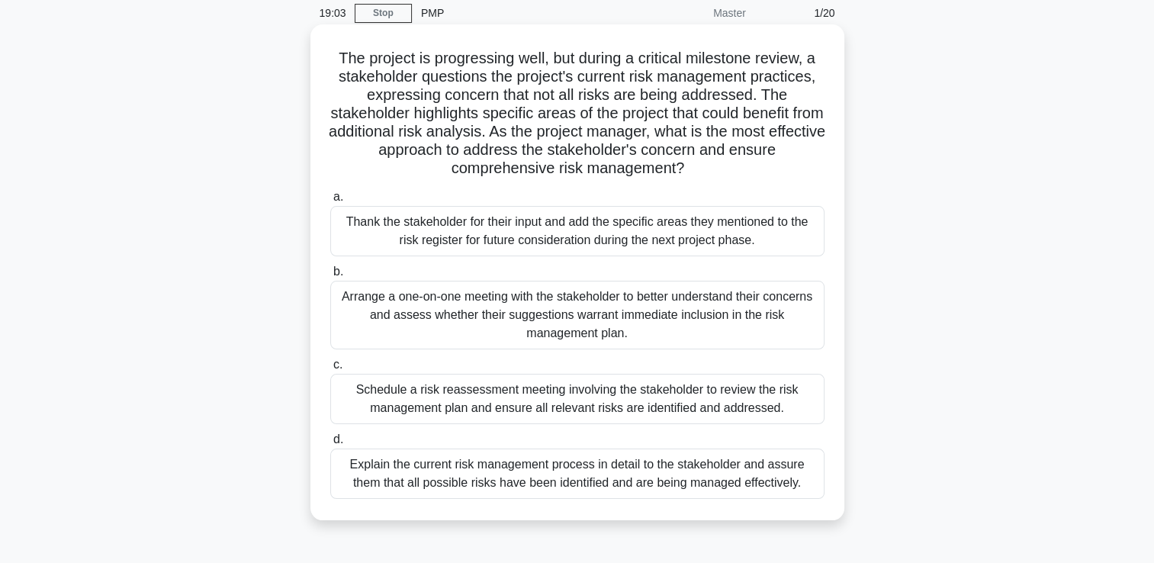
scroll to position [30, 0]
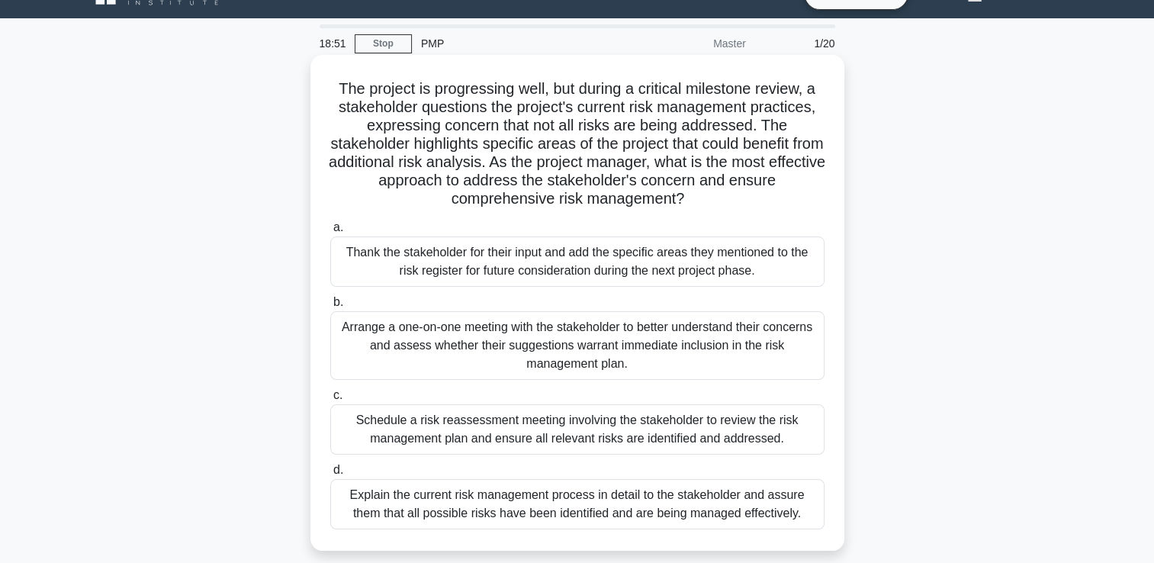
click at [525, 444] on div "Schedule a risk reassessment meeting involving the stakeholder to review the ri…" at bounding box center [577, 429] width 494 height 50
click at [330, 400] on input "c. Schedule a risk reassessment meeting involving the stakeholder to review the…" at bounding box center [330, 395] width 0 height 10
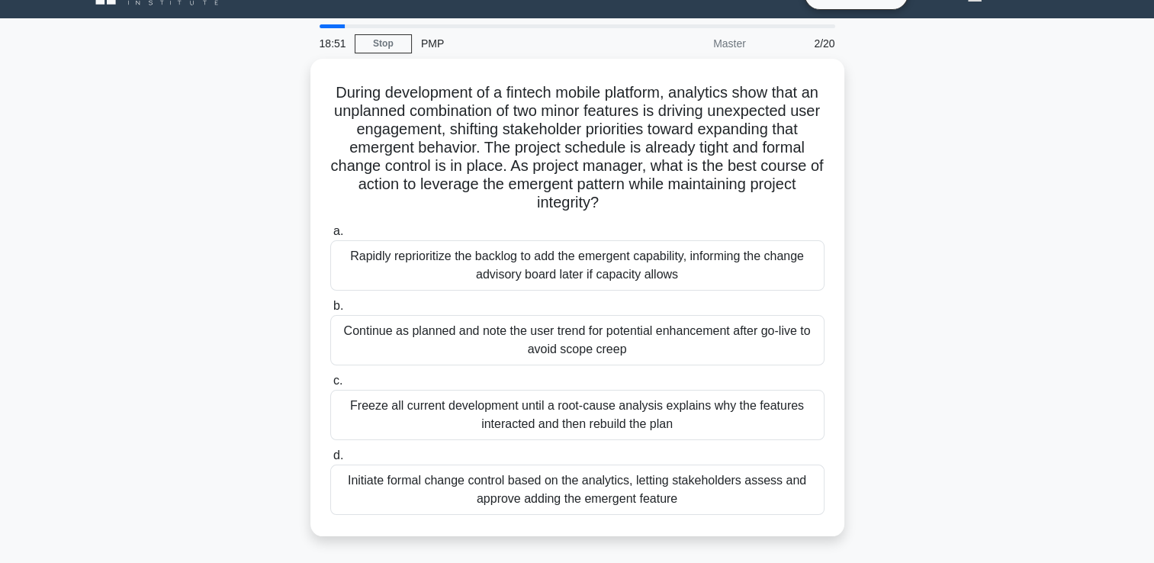
scroll to position [0, 0]
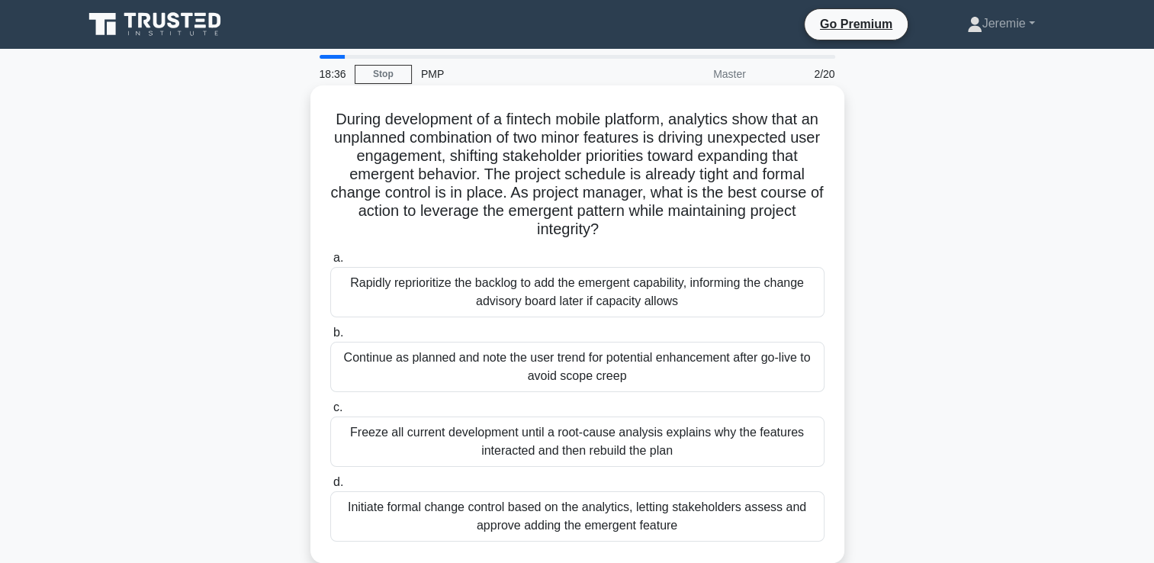
click at [488, 136] on h5 "During development of a fintech mobile platform, analytics show that an unplann…" at bounding box center [577, 175] width 497 height 130
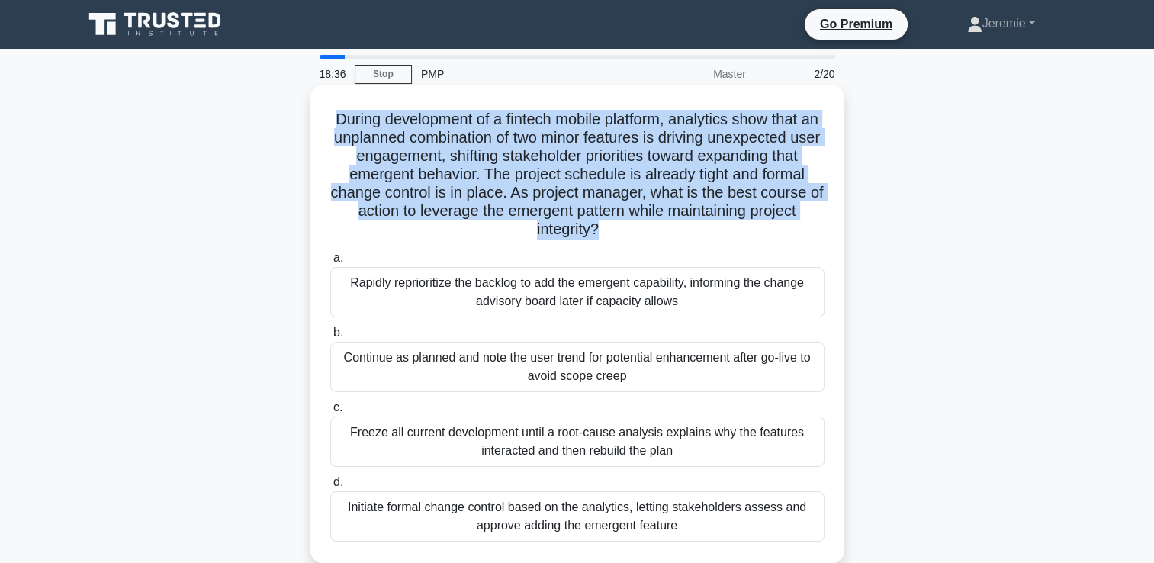
click at [488, 136] on h5 "During development of a fintech mobile platform, analytics show that an unplann…" at bounding box center [577, 175] width 497 height 130
click at [544, 131] on h5 "During development of a fintech mobile platform, analytics show that an unplann…" at bounding box center [577, 175] width 497 height 130
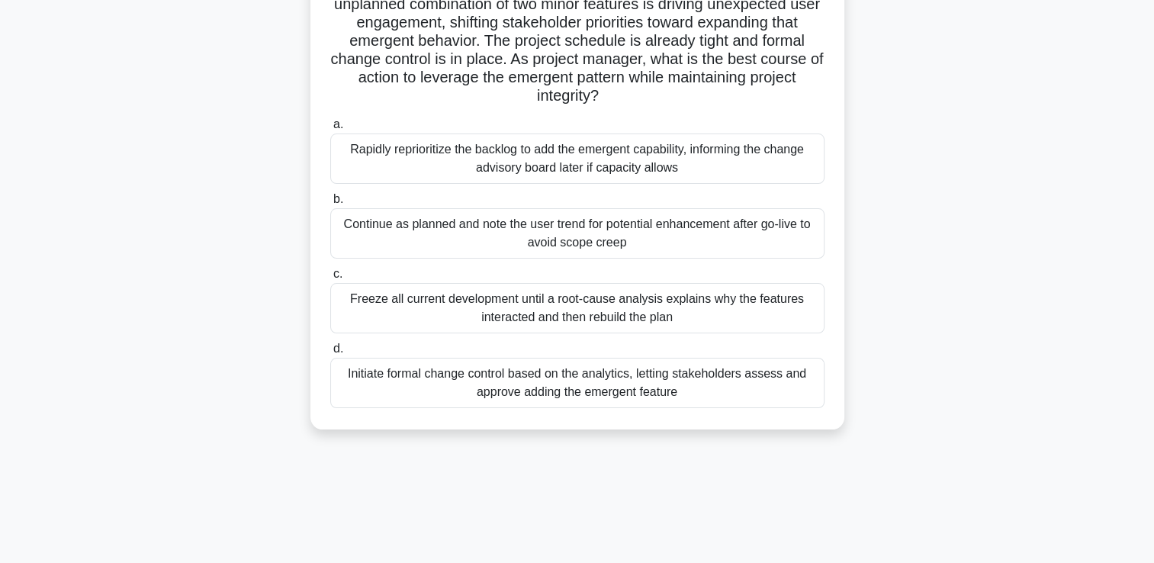
scroll to position [139, 0]
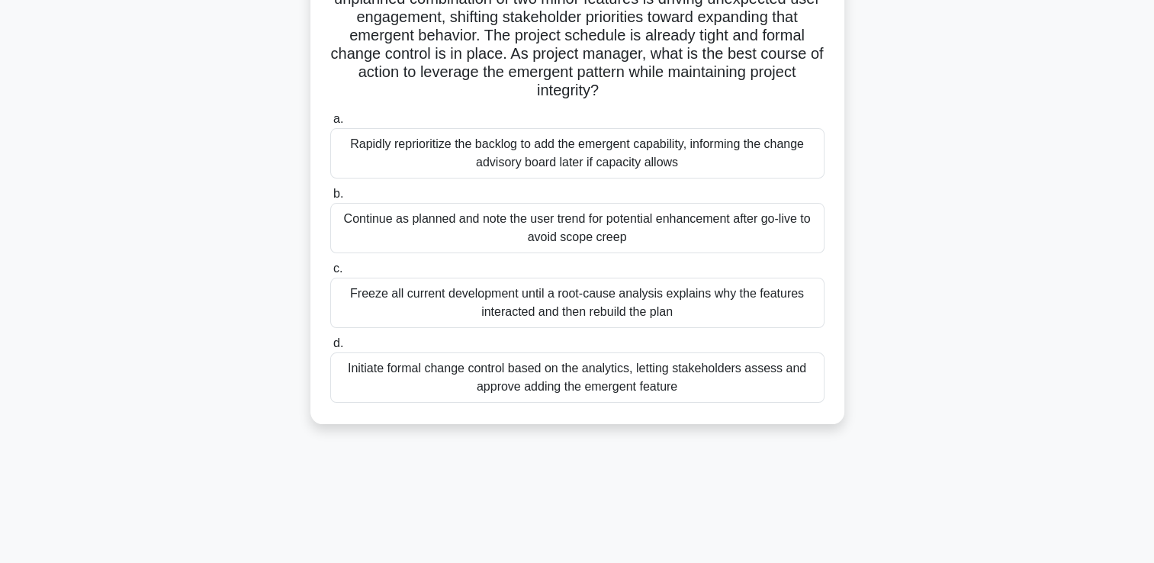
click at [717, 300] on div "Freeze all current development until a root-cause analysis explains why the fea…" at bounding box center [577, 303] width 494 height 50
click at [330, 274] on input "c. Freeze all current development until a root-cause analysis explains why the …" at bounding box center [330, 269] width 0 height 10
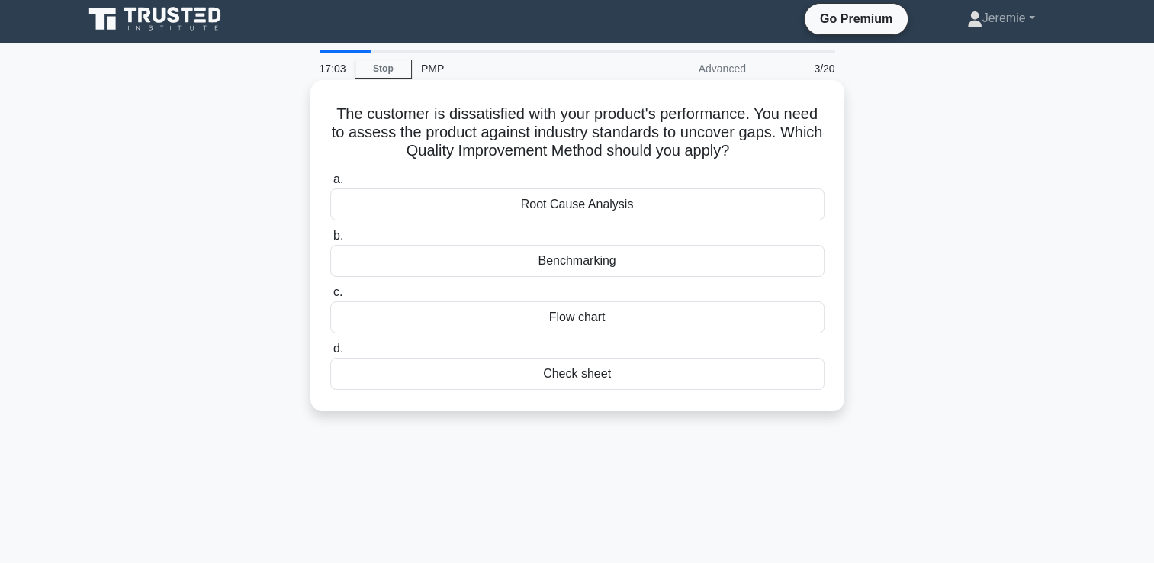
scroll to position [0, 0]
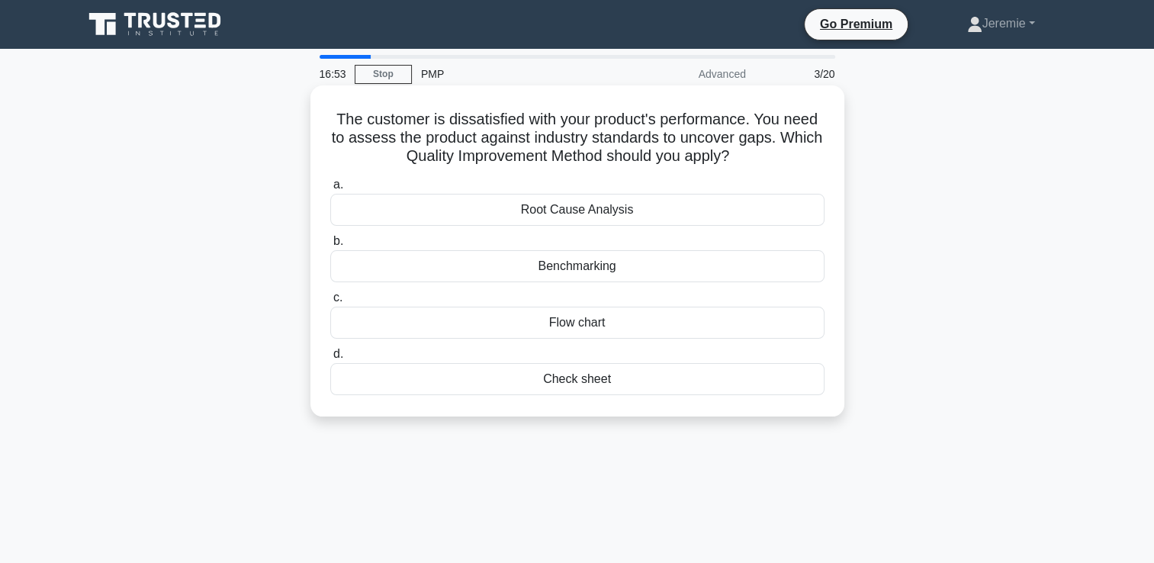
click at [578, 265] on div "Benchmarking" at bounding box center [577, 266] width 494 height 32
click at [330, 246] on input "b. Benchmarking" at bounding box center [330, 241] width 0 height 10
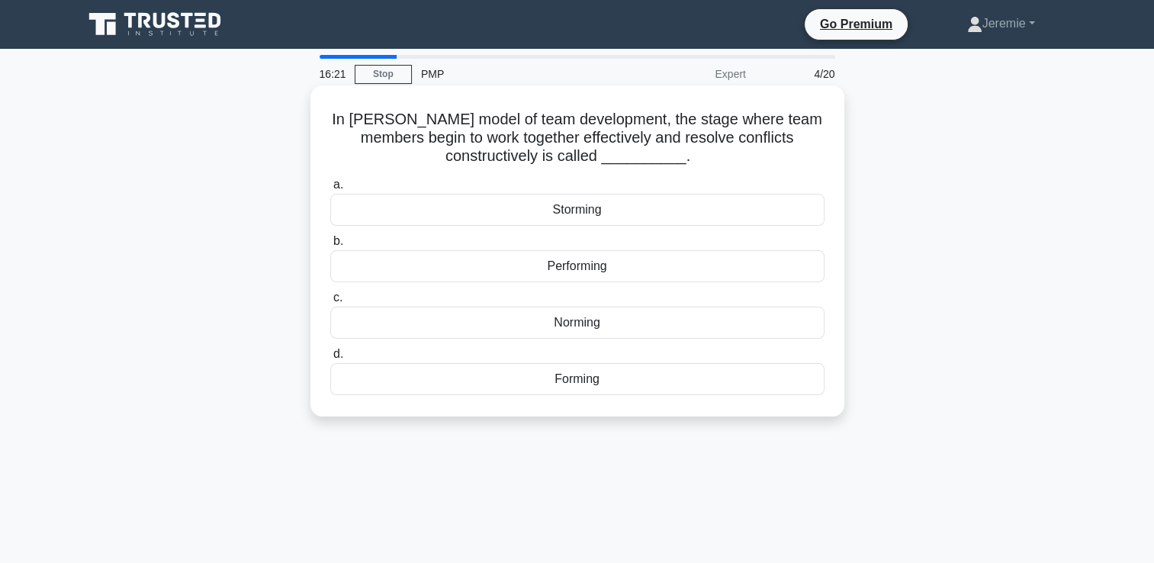
click at [576, 270] on div "Performing" at bounding box center [577, 266] width 494 height 32
click at [330, 246] on input "b. Performing" at bounding box center [330, 241] width 0 height 10
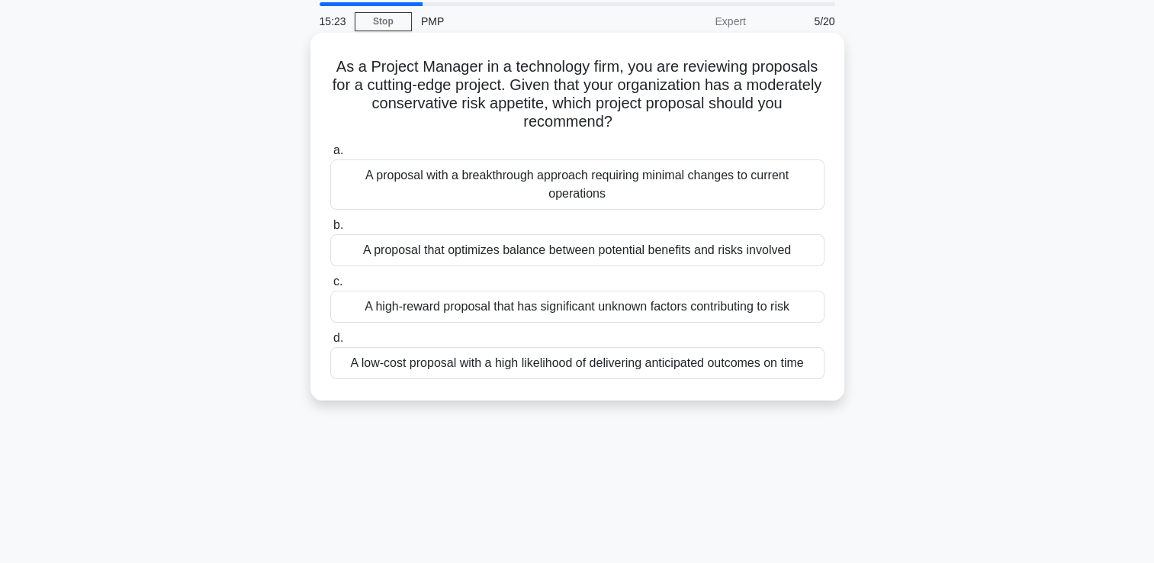
scroll to position [30, 0]
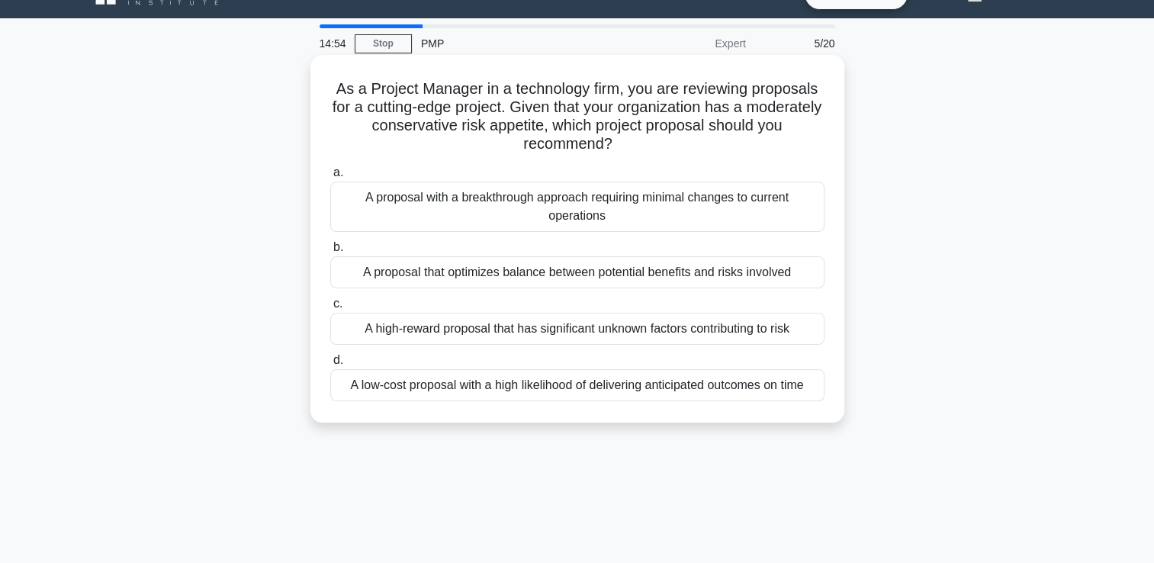
click at [544, 275] on div "A proposal that optimizes balance between potential benefits and risks involved" at bounding box center [577, 272] width 494 height 32
click at [330, 252] on input "b. A proposal that optimizes balance between potential benefits and risks invol…" at bounding box center [330, 247] width 0 height 10
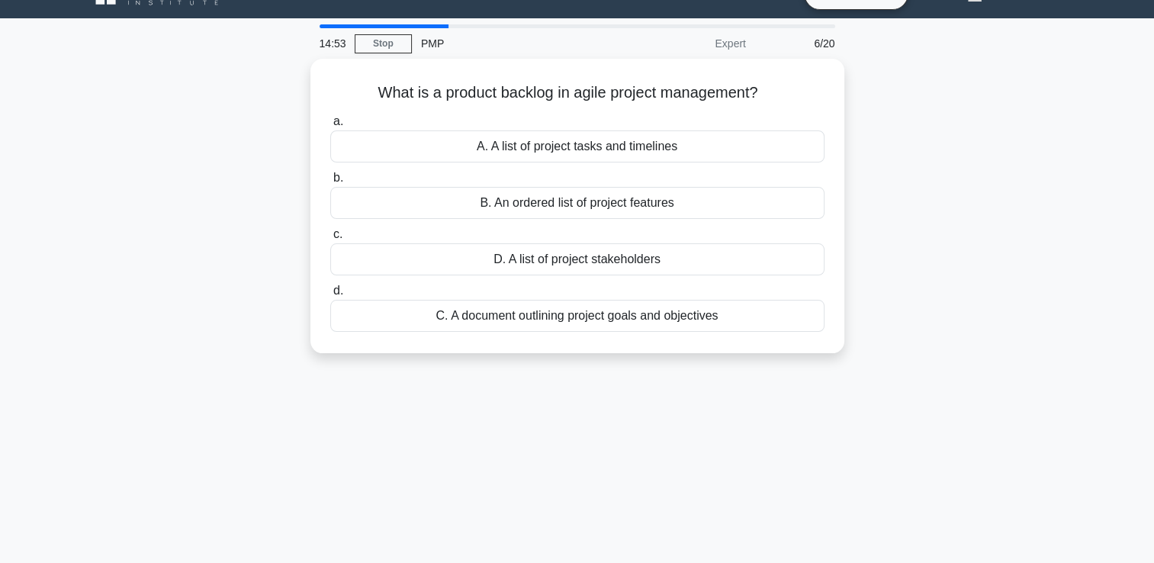
scroll to position [0, 0]
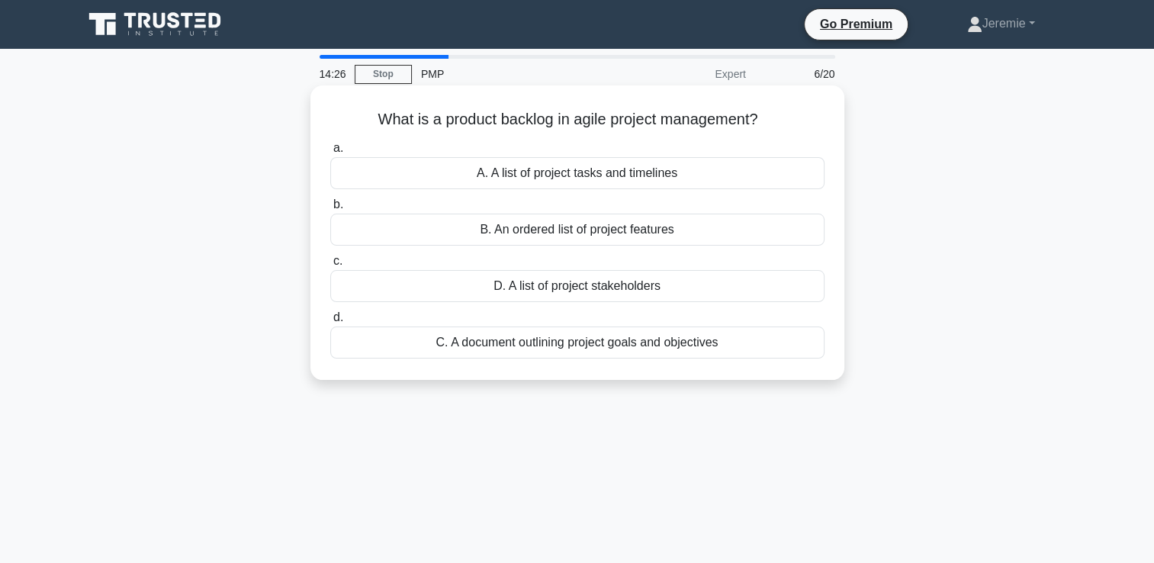
click at [543, 179] on div "A. A list of project tasks and timelines" at bounding box center [577, 173] width 494 height 32
click at [330, 153] on input "a. A. A list of project tasks and timelines" at bounding box center [330, 148] width 0 height 10
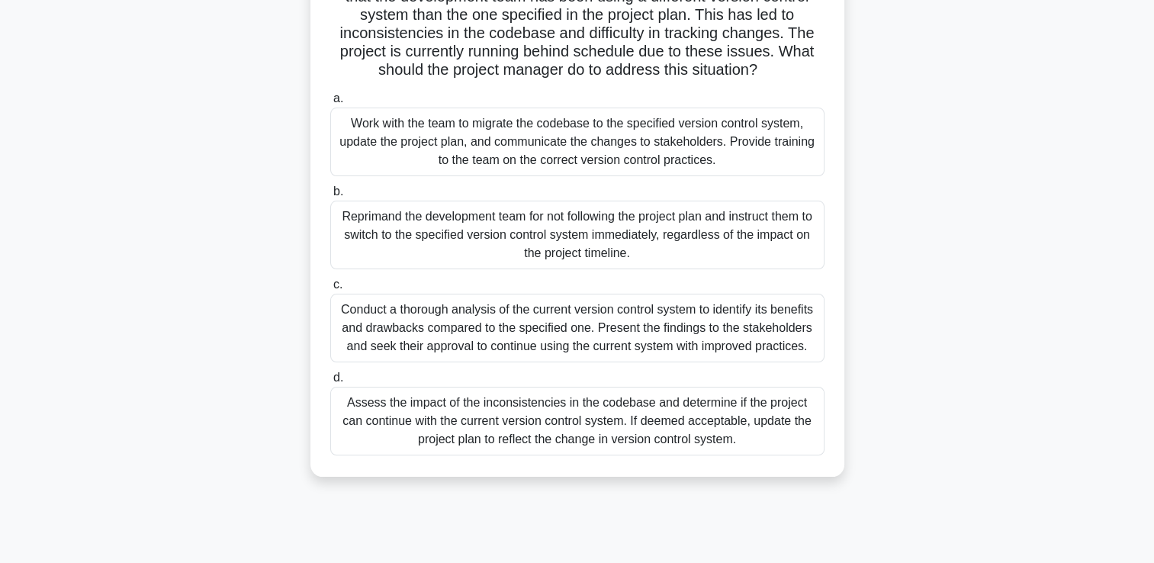
scroll to position [152, 0]
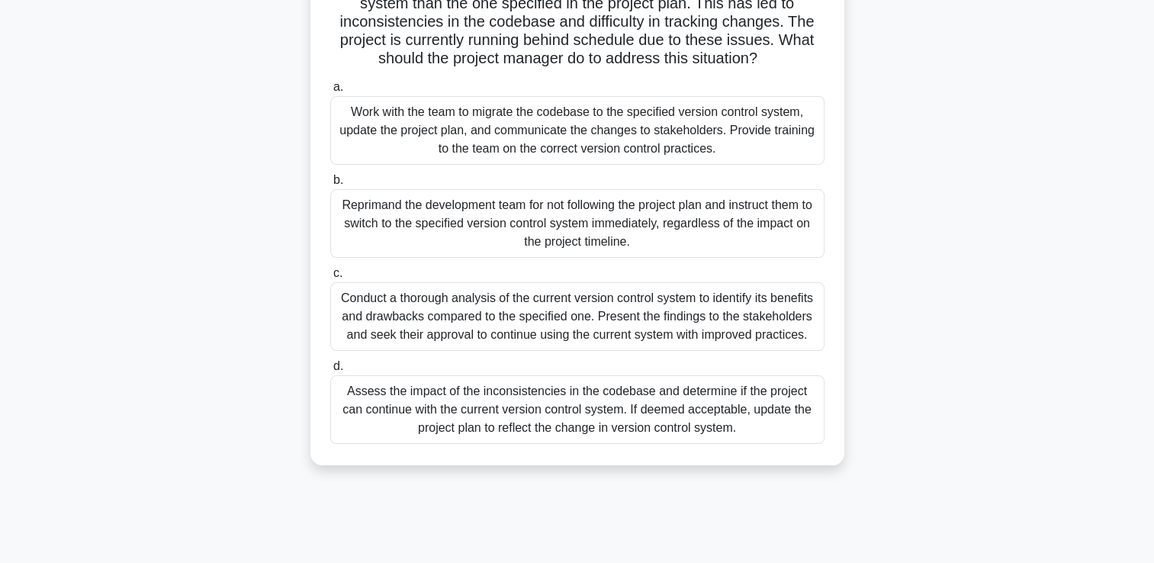
click at [606, 158] on div "Work with the team to migrate the codebase to the specified version control sys…" at bounding box center [577, 130] width 494 height 69
click at [330, 92] on input "a. Work with the team to migrate the codebase to the specified version control …" at bounding box center [330, 87] width 0 height 10
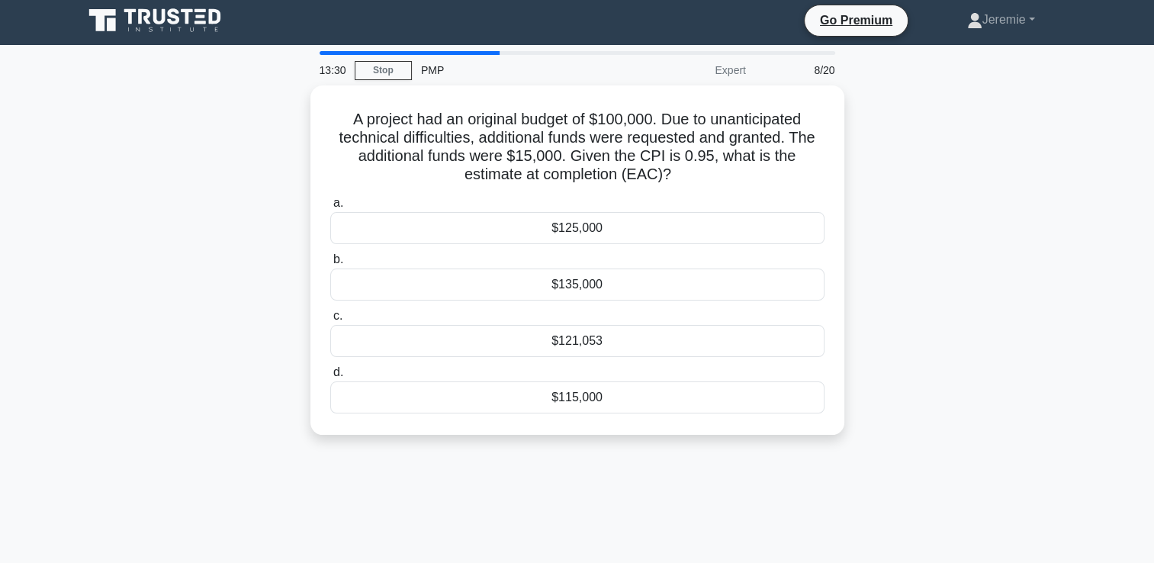
scroll to position [0, 0]
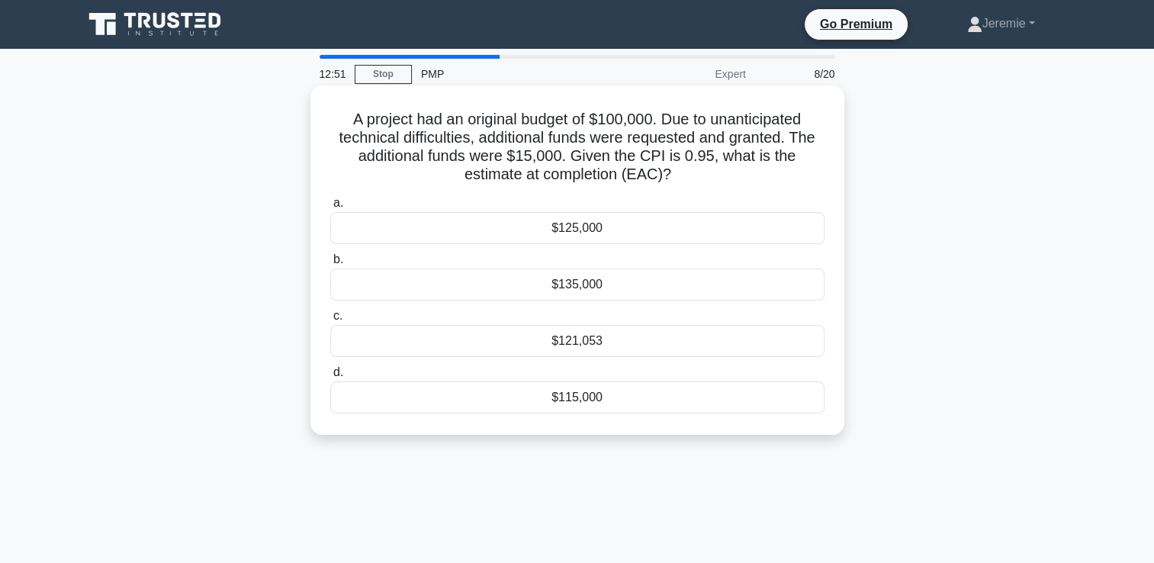
click at [582, 346] on div "$121,053" at bounding box center [577, 341] width 494 height 32
click at [330, 321] on input "c. $121,053" at bounding box center [330, 316] width 0 height 10
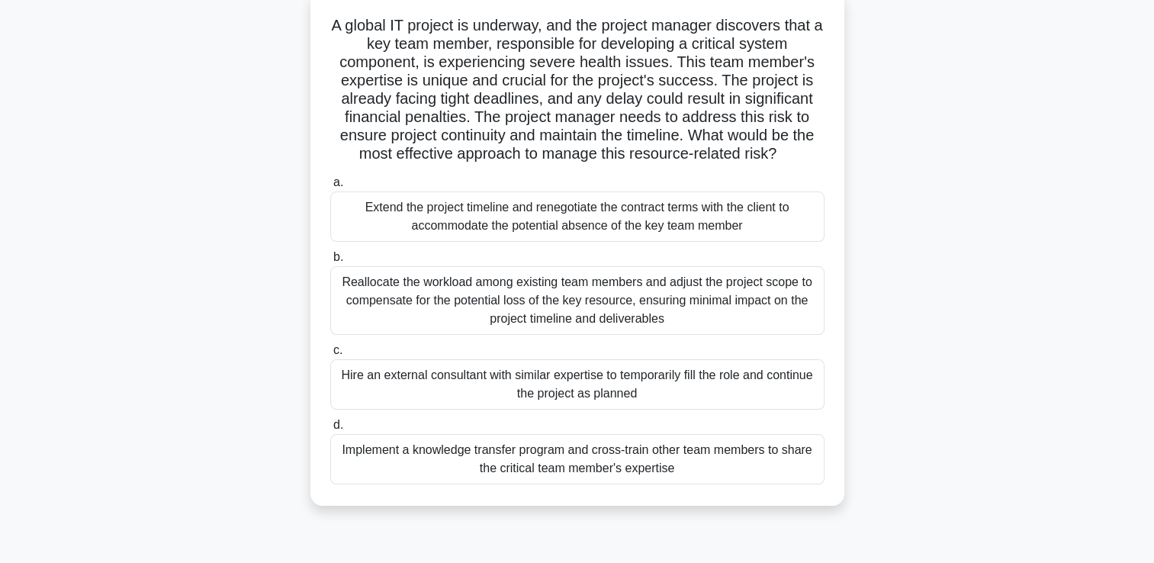
scroll to position [91, 0]
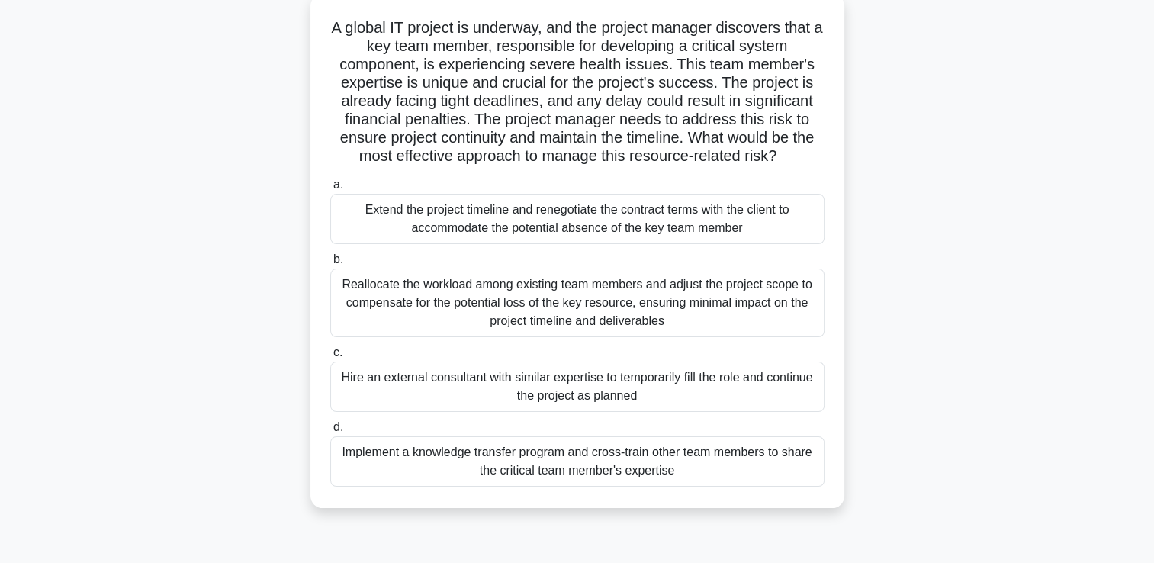
click at [563, 455] on div "Implement a knowledge transfer program and cross-train other team members to sh…" at bounding box center [577, 461] width 494 height 50
click at [330, 432] on input "d. Implement a knowledge transfer program and cross-train other team members to…" at bounding box center [330, 427] width 0 height 10
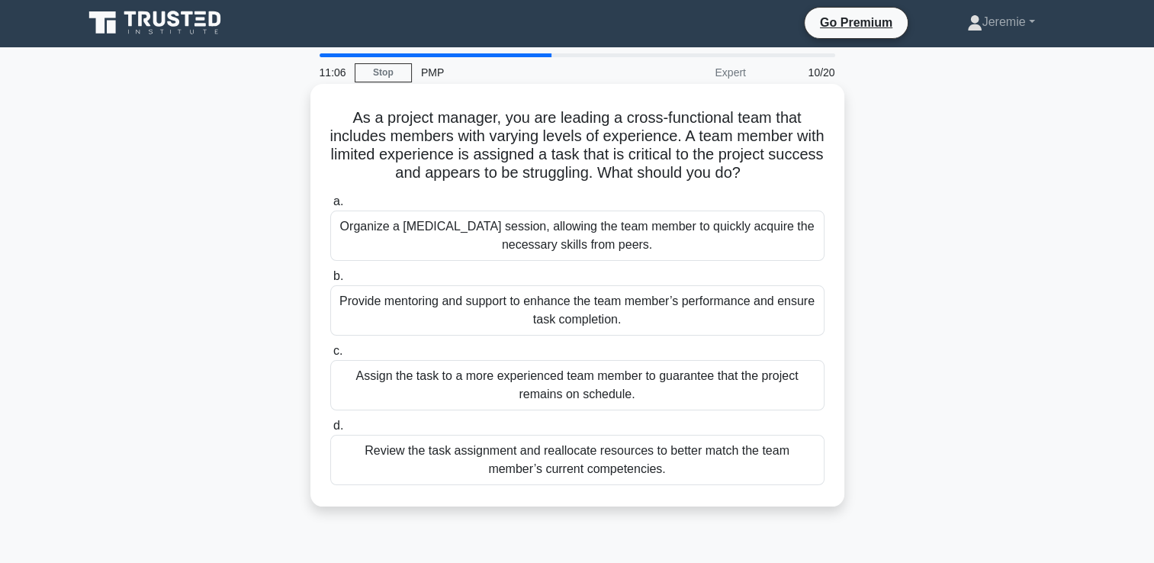
scroll to position [0, 0]
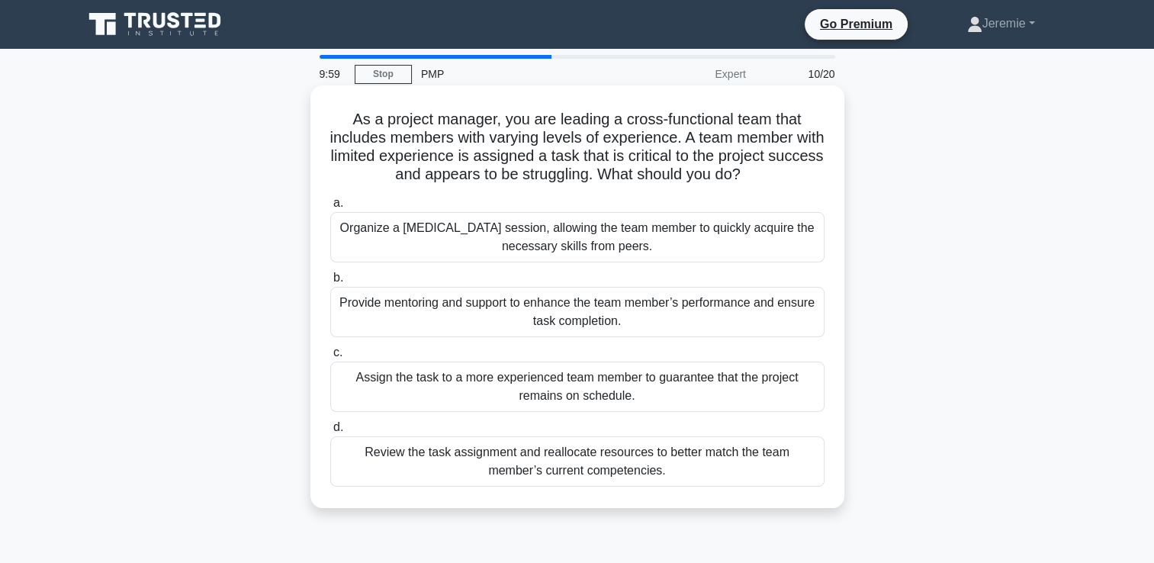
click at [587, 236] on div "Organize a cross-training session, allowing the team member to quickly acquire …" at bounding box center [577, 237] width 494 height 50
click at [330, 208] on input "a. Organize a cross-training session, allowing the team member to quickly acqui…" at bounding box center [330, 203] width 0 height 10
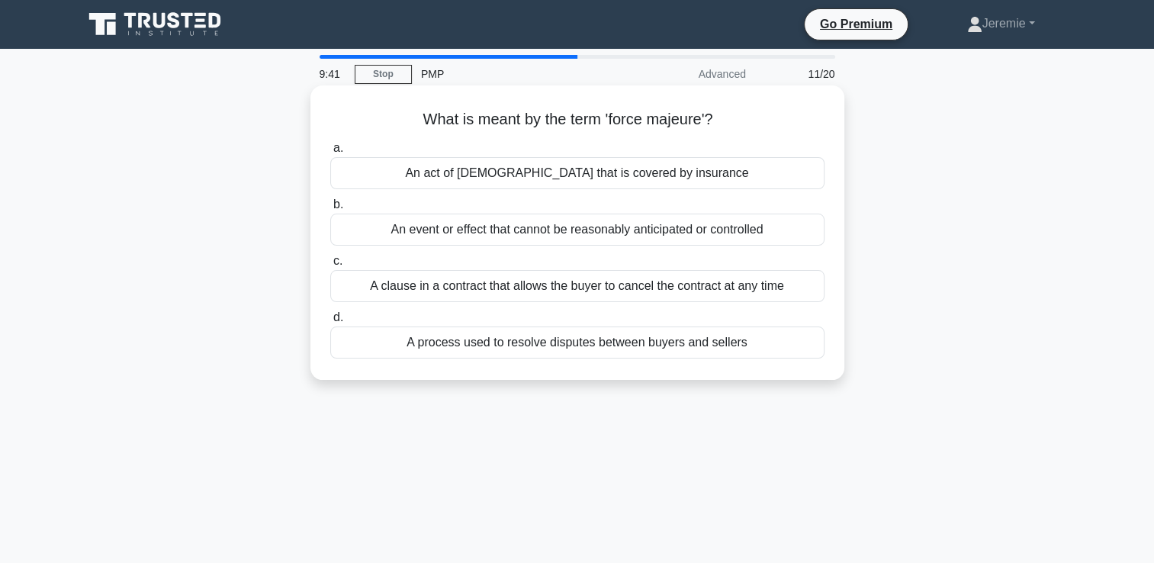
click at [644, 238] on div "An event or effect that cannot be reasonably anticipated or controlled" at bounding box center [577, 229] width 494 height 32
click at [330, 210] on input "b. An event or effect that cannot be reasonably anticipated or controlled" at bounding box center [330, 205] width 0 height 10
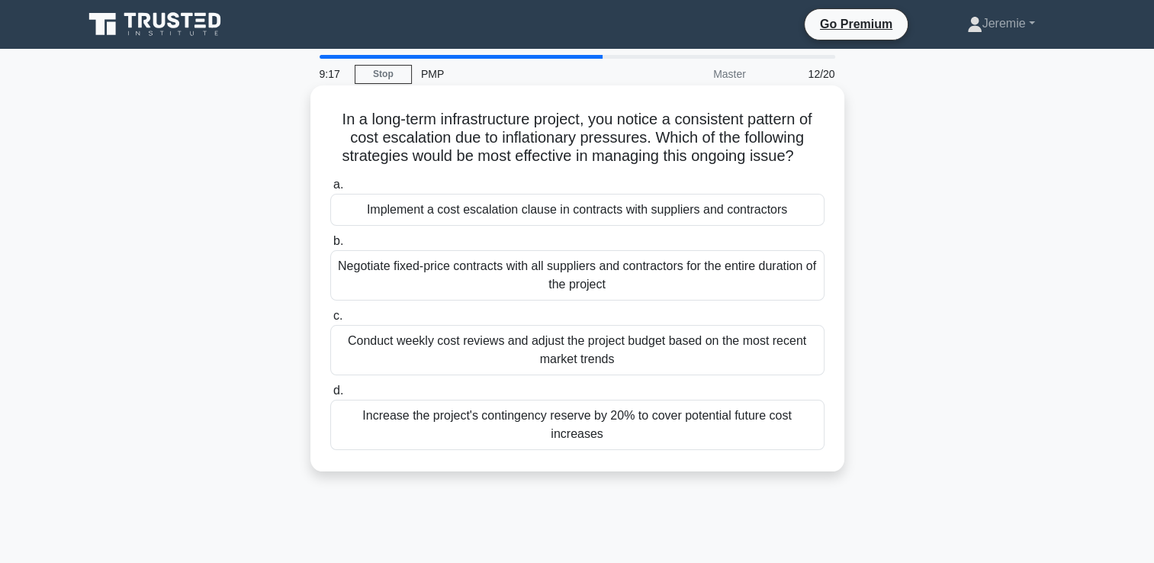
click at [621, 291] on div "Negotiate fixed-price contracts with all suppliers and contractors for the enti…" at bounding box center [577, 275] width 494 height 50
click at [330, 246] on input "b. Negotiate fixed-price contracts with all suppliers and contractors for the e…" at bounding box center [330, 241] width 0 height 10
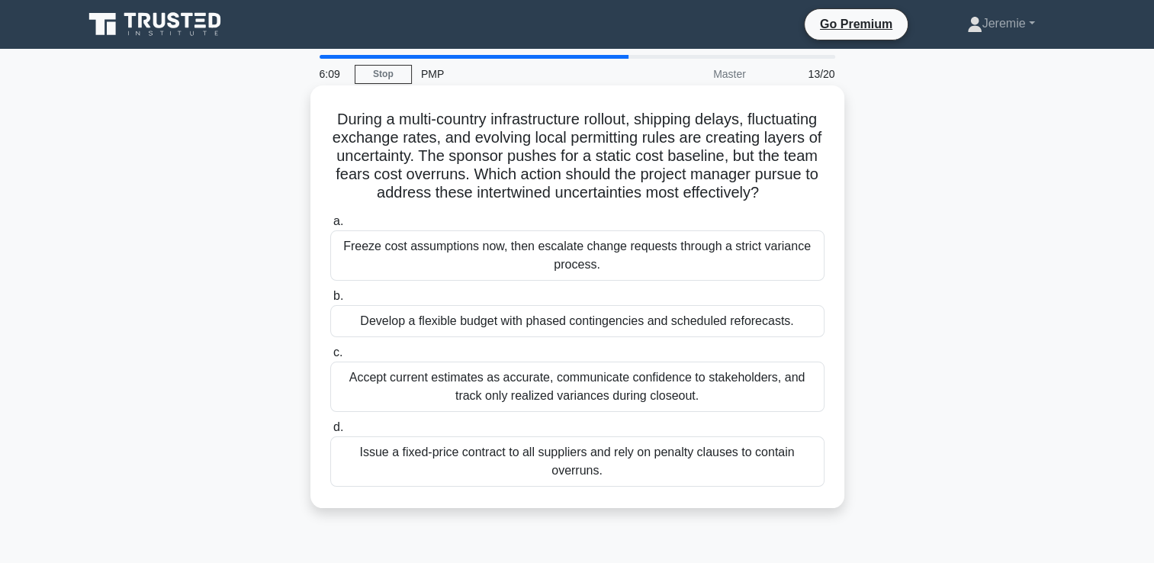
click at [647, 337] on div "Develop a flexible budget with phased contingencies and scheduled reforecasts." at bounding box center [577, 321] width 494 height 32
click at [330, 301] on input "b. Develop a flexible budget with phased contingencies and scheduled reforecast…" at bounding box center [330, 296] width 0 height 10
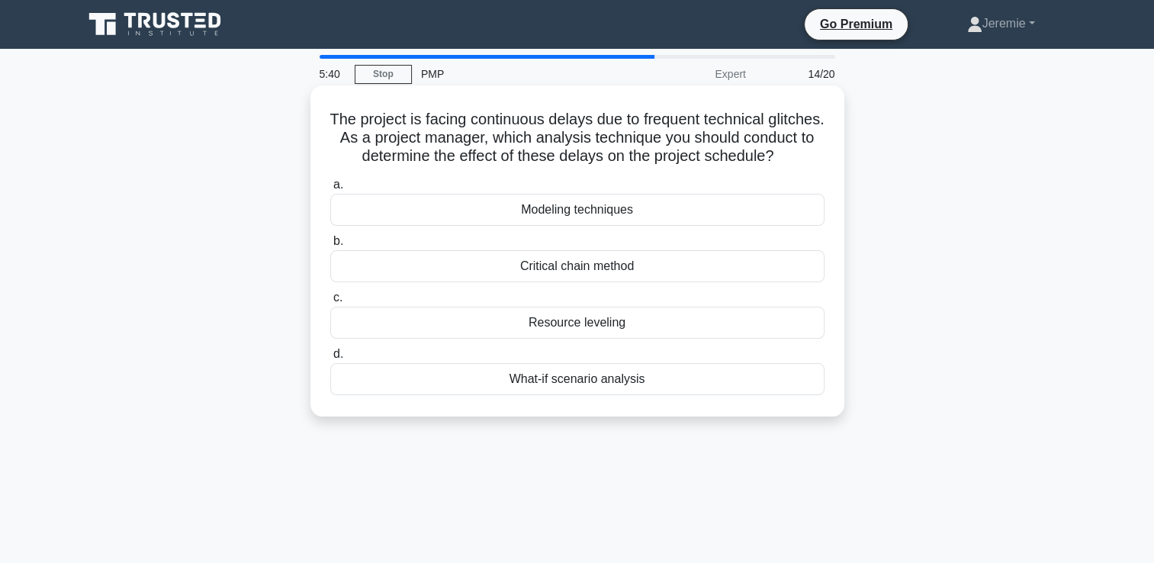
click at [622, 395] on div "What-if scenario analysis" at bounding box center [577, 379] width 494 height 32
click at [330, 359] on input "d. What-if scenario analysis" at bounding box center [330, 354] width 0 height 10
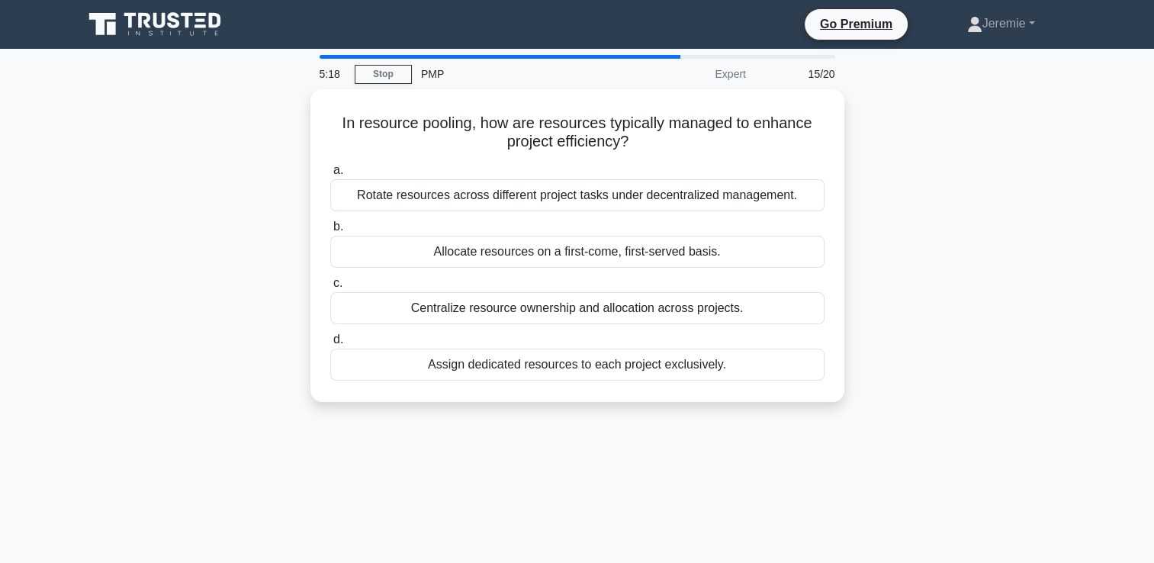
click at [970, 284] on div "In resource pooling, how are resources typically managed to enhance project eff…" at bounding box center [577, 254] width 1006 height 331
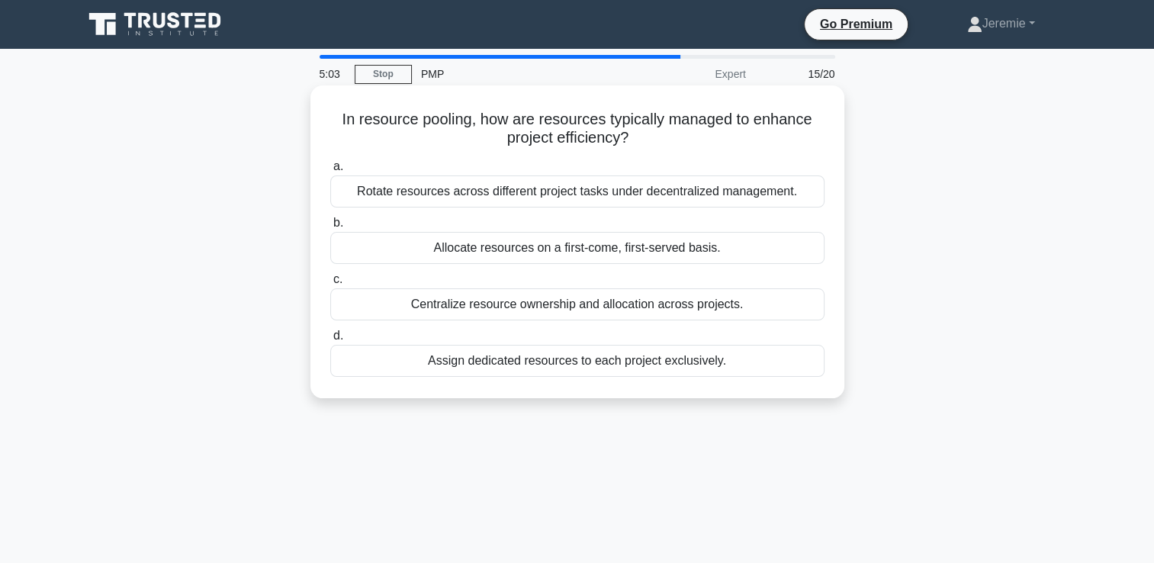
click at [730, 310] on div "Centralize resource ownership and allocation across projects." at bounding box center [577, 304] width 494 height 32
click at [330, 284] on input "c. Centralize resource ownership and allocation across projects." at bounding box center [330, 279] width 0 height 10
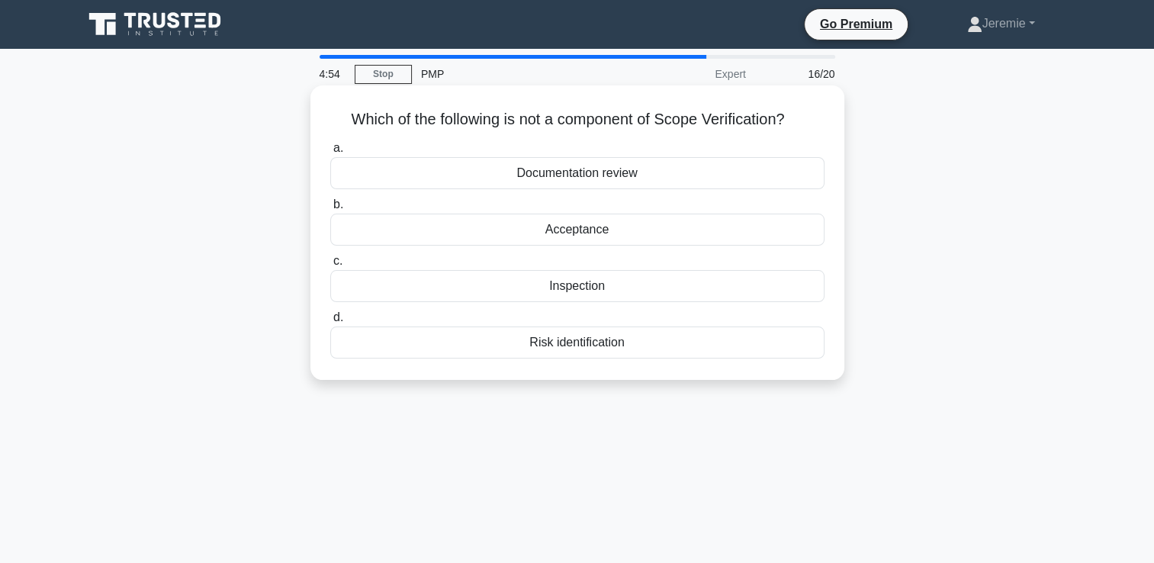
click at [728, 353] on div "Risk identification" at bounding box center [577, 342] width 494 height 32
click at [330, 323] on input "d. Risk identification" at bounding box center [330, 318] width 0 height 10
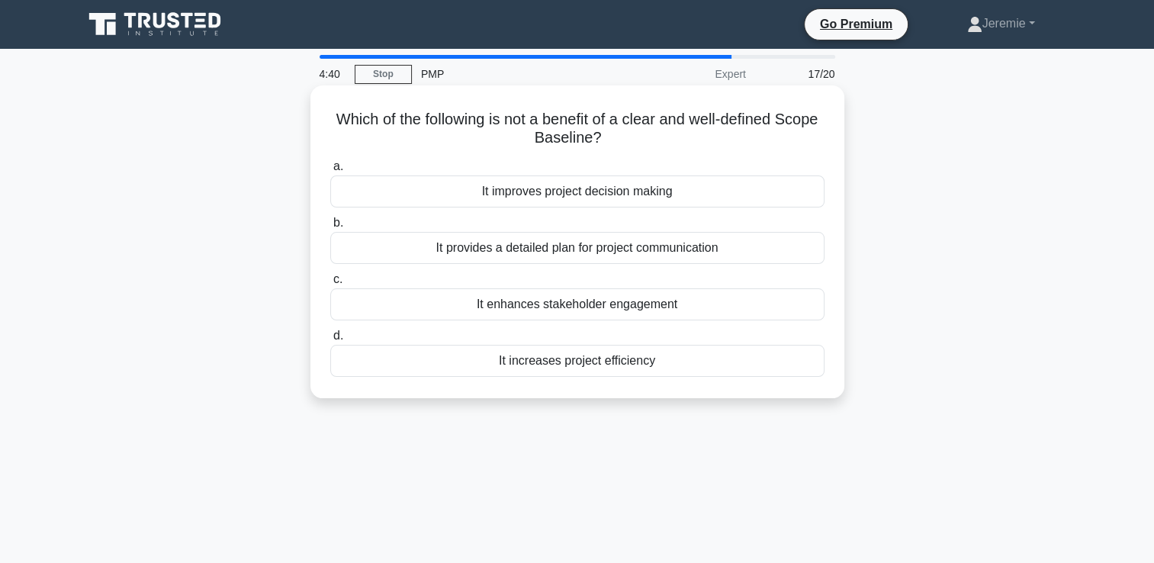
click at [624, 258] on div "It provides a detailed plan for project communication" at bounding box center [577, 248] width 494 height 32
click at [330, 228] on input "b. It provides a detailed plan for project communication" at bounding box center [330, 223] width 0 height 10
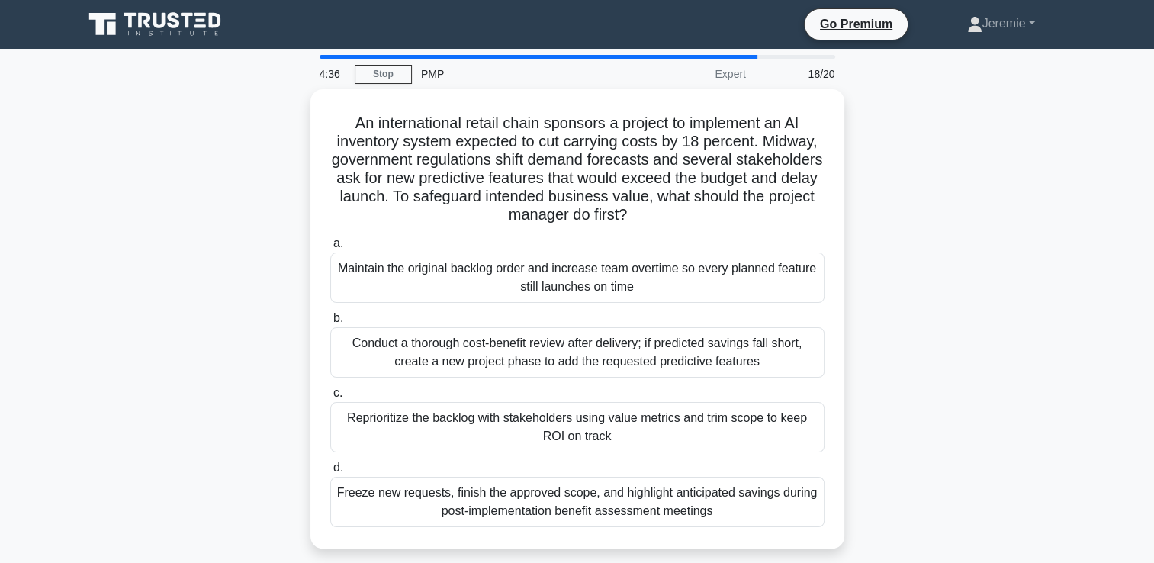
click at [261, 183] on div "An international retail chain sponsors a project to implement an AI inventory s…" at bounding box center [577, 327] width 1006 height 477
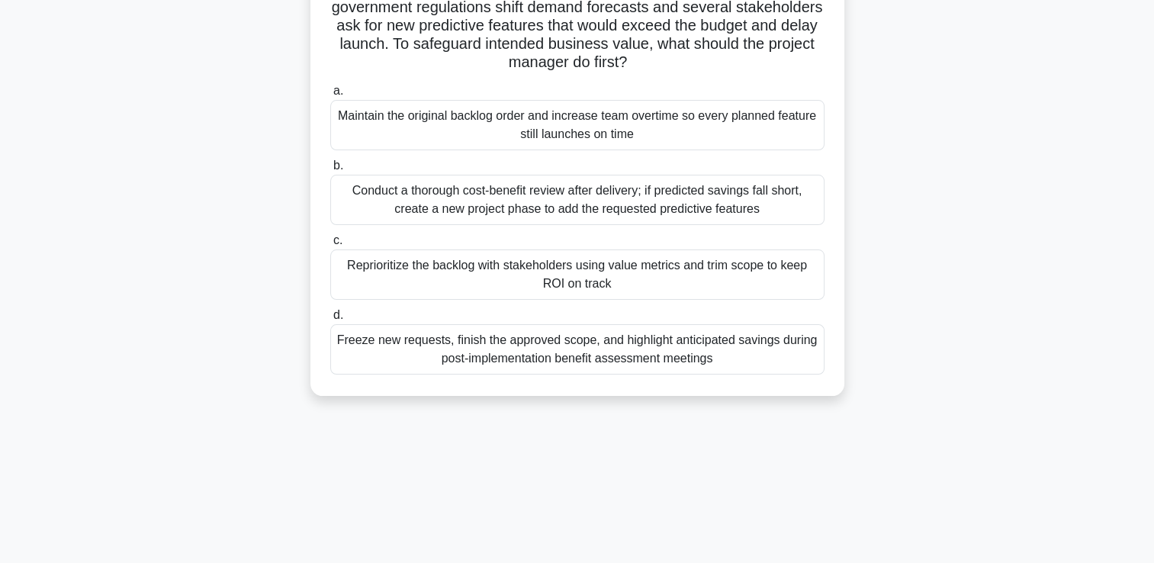
scroll to position [122, 0]
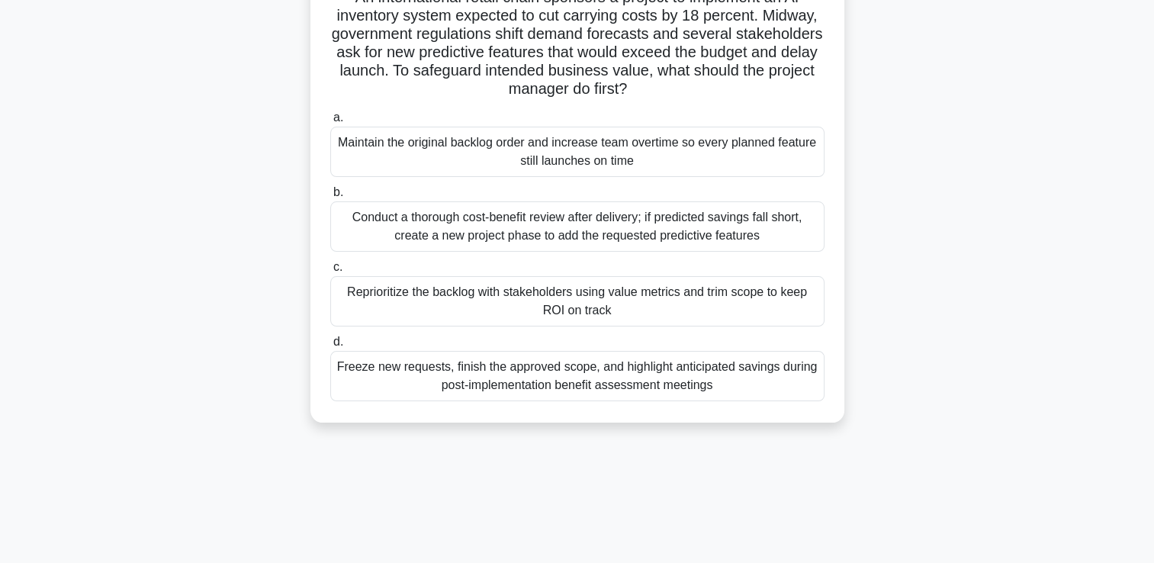
click at [464, 236] on div "Conduct a thorough cost-benefit review after delivery; if predicted savings fal…" at bounding box center [577, 226] width 494 height 50
click at [330, 197] on input "b. Conduct a thorough cost-benefit review after delivery; if predicted savings …" at bounding box center [330, 193] width 0 height 10
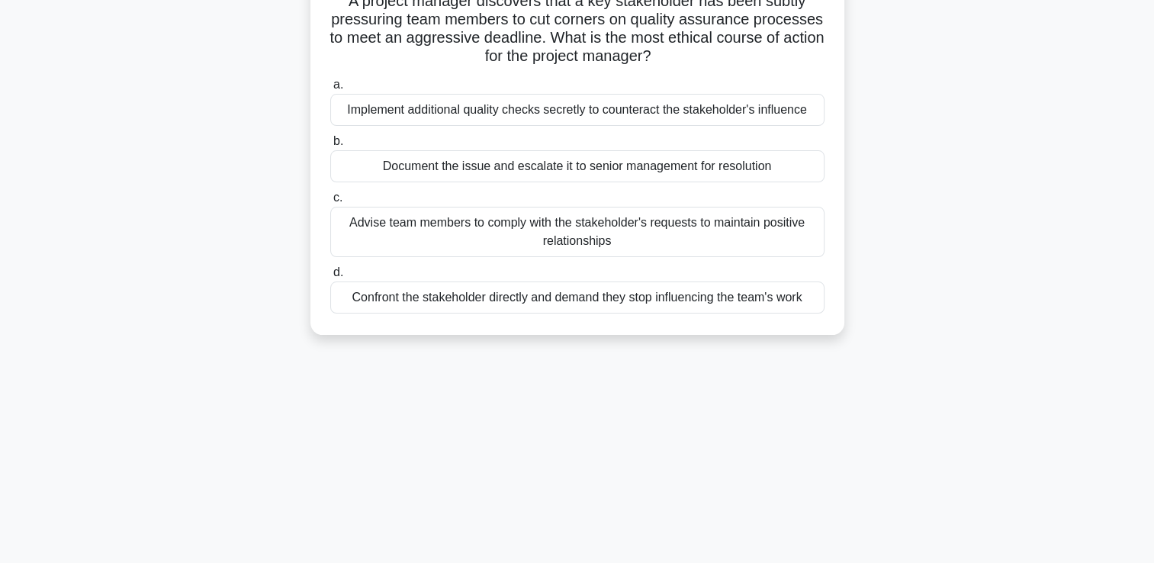
scroll to position [0, 0]
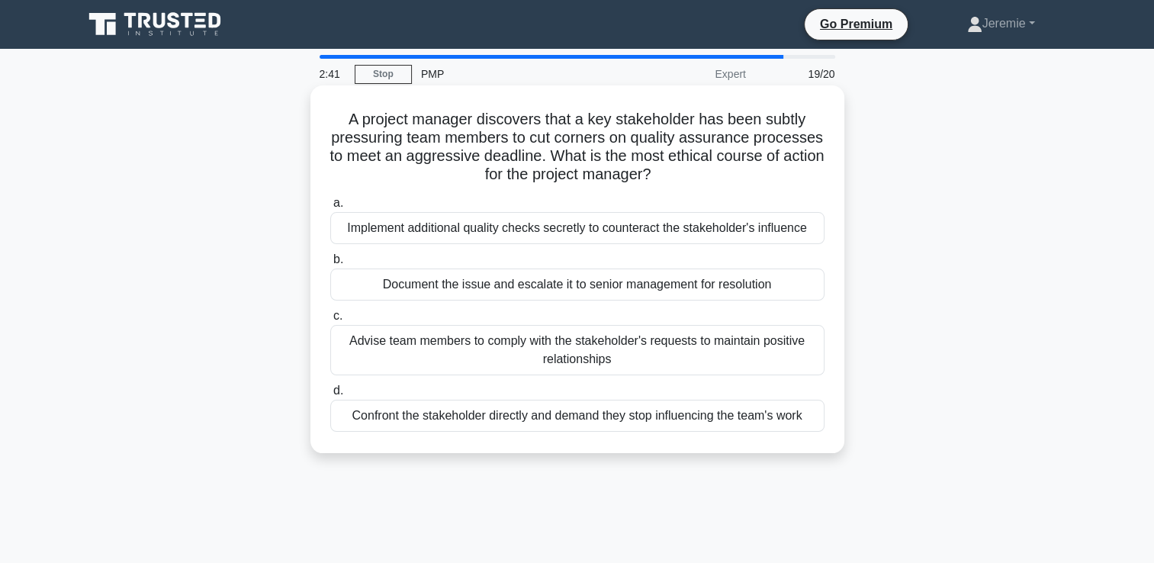
click at [470, 284] on div "Document the issue and escalate it to senior management for resolution" at bounding box center [577, 284] width 494 height 32
click at [330, 265] on input "b. Document the issue and escalate it to senior management for resolution" at bounding box center [330, 260] width 0 height 10
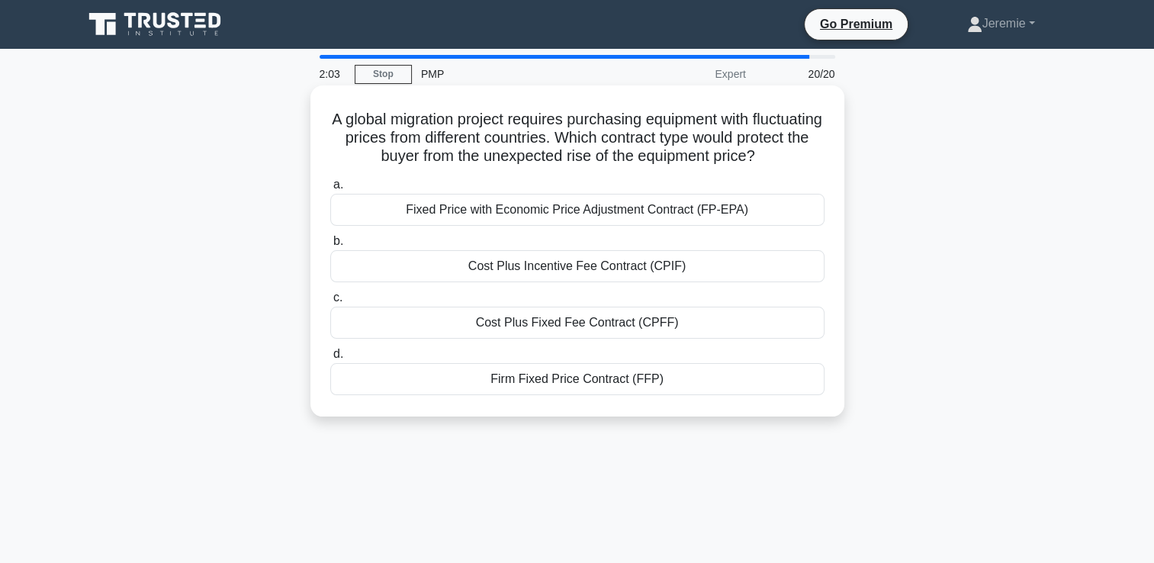
click at [553, 382] on div "Firm Fixed Price Contract (FFP)" at bounding box center [577, 379] width 494 height 32
click at [330, 359] on input "d. Firm Fixed Price Contract (FFP)" at bounding box center [330, 354] width 0 height 10
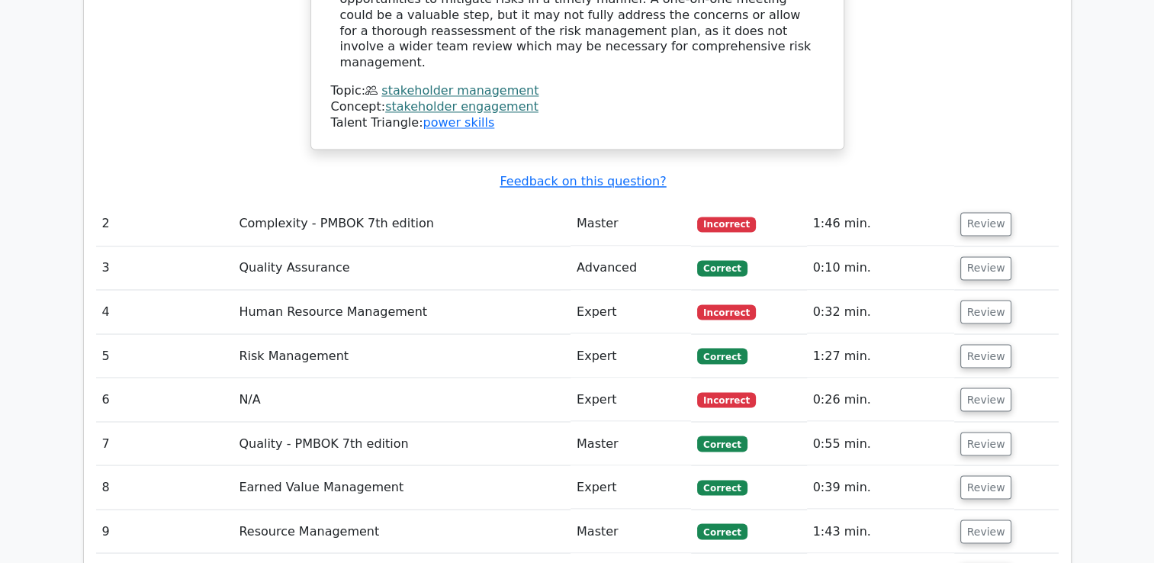
scroll to position [2455, 0]
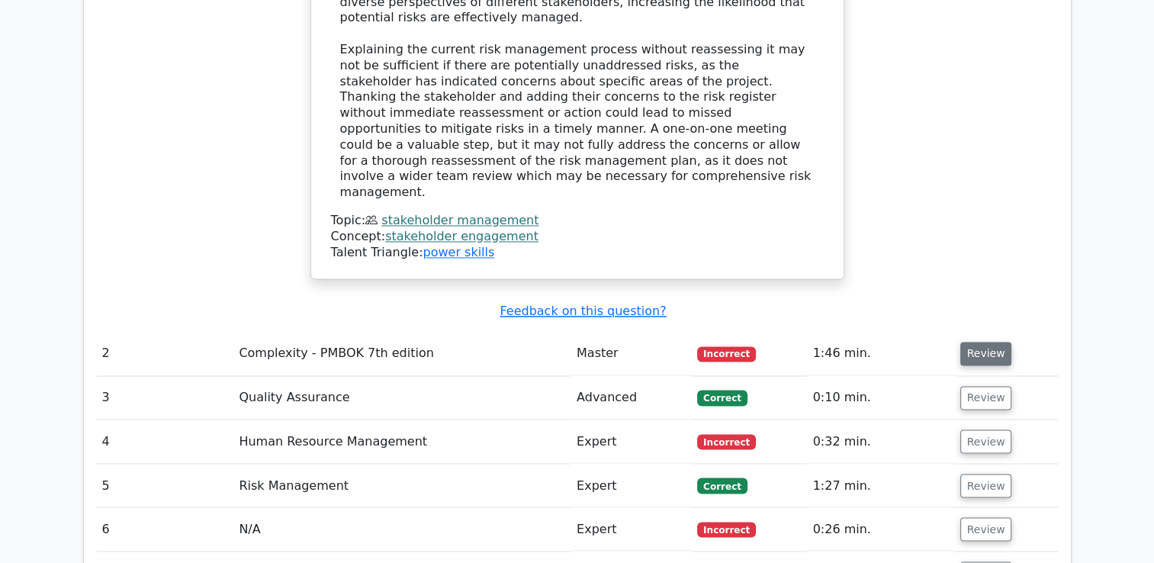
click at [975, 342] on button "Review" at bounding box center [986, 354] width 52 height 24
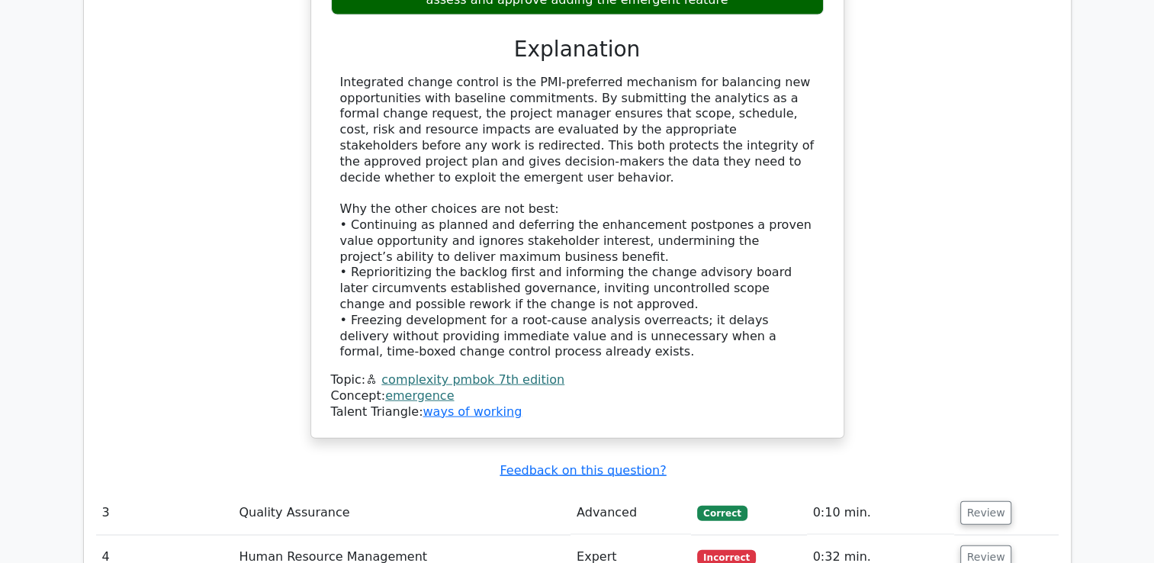
scroll to position [3297, 0]
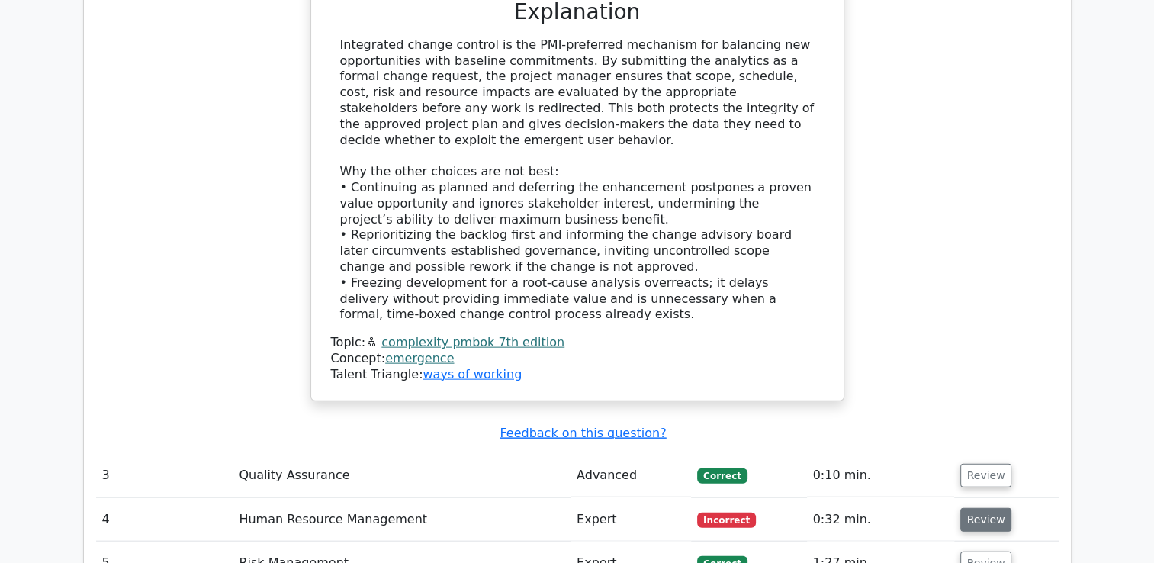
click at [988, 508] on button "Review" at bounding box center [986, 520] width 52 height 24
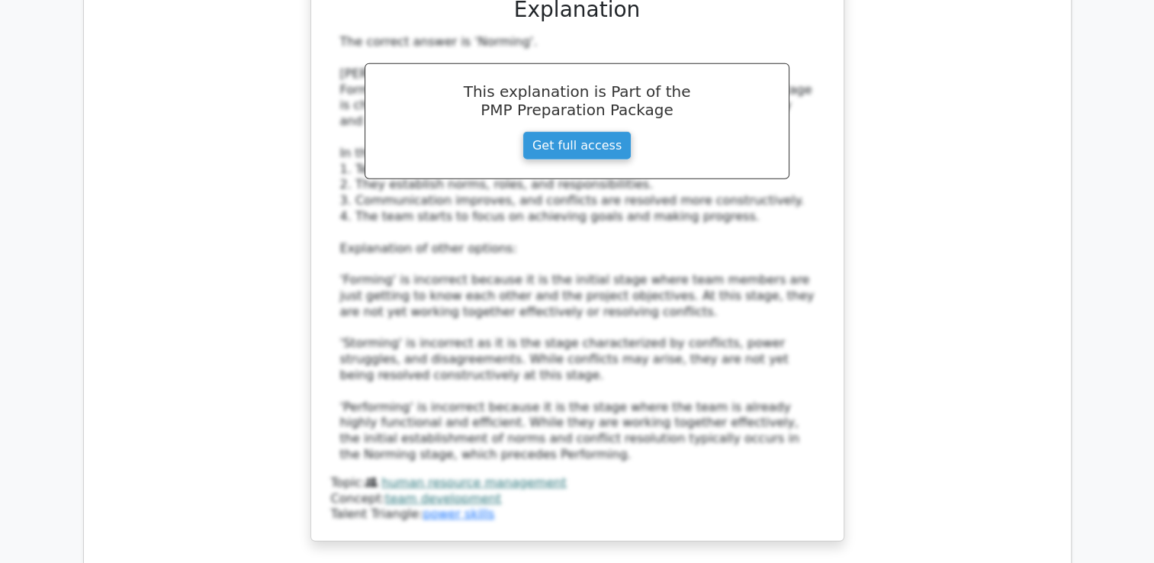
scroll to position [4334, 0]
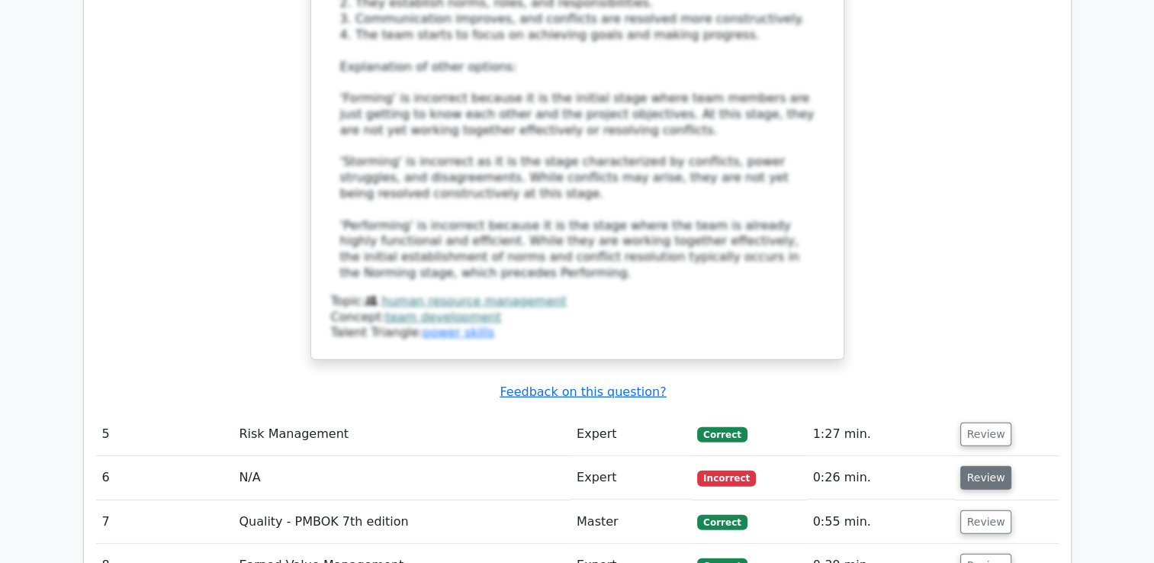
click at [981, 466] on button "Review" at bounding box center [986, 478] width 52 height 24
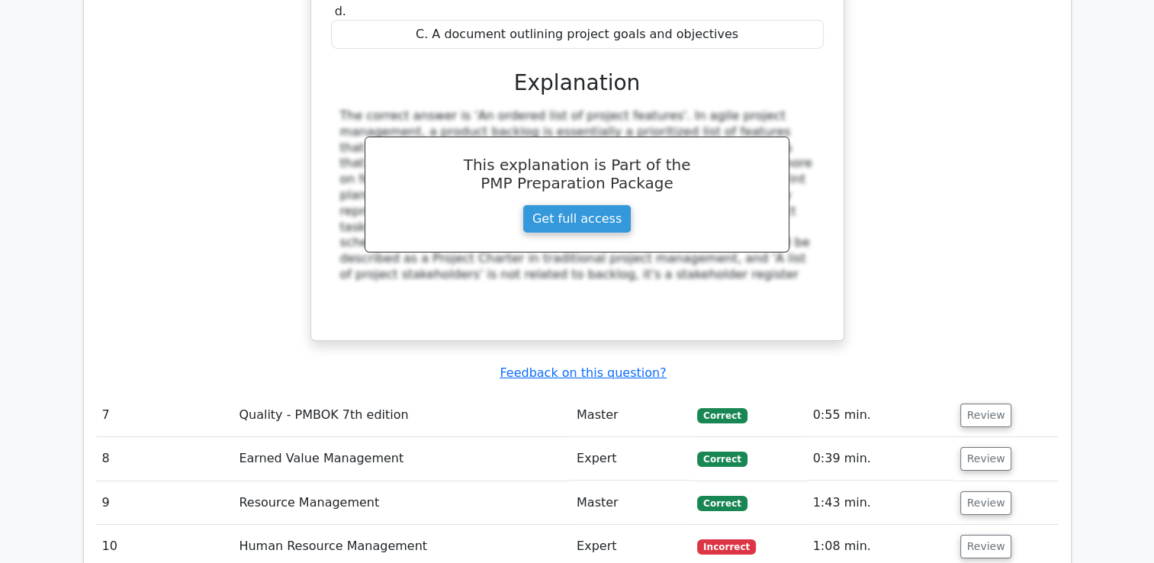
scroll to position [5127, 0]
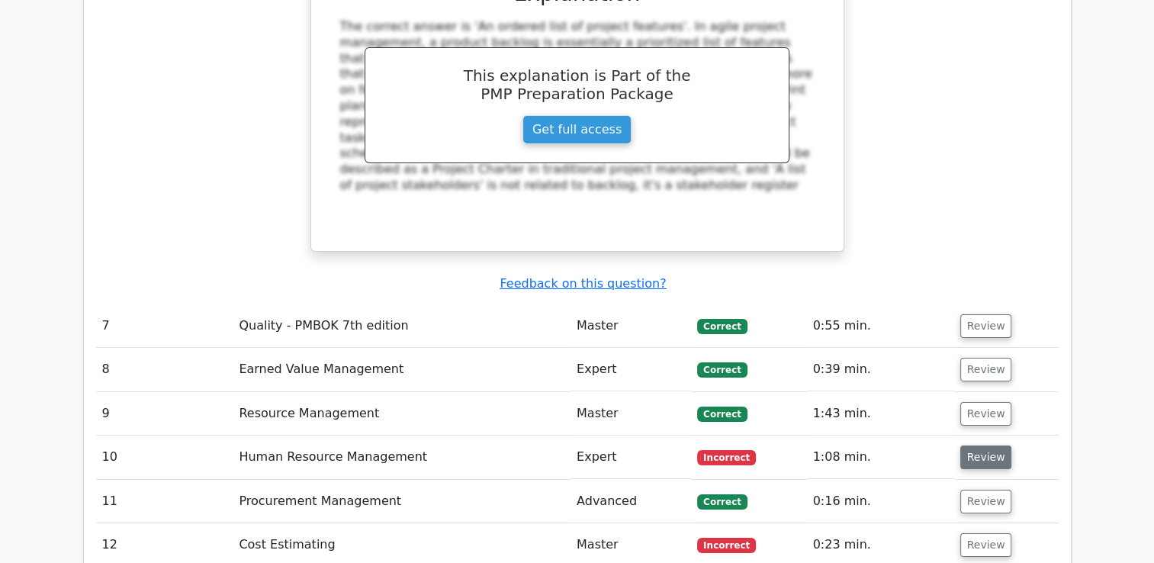
click at [987, 445] on button "Review" at bounding box center [986, 457] width 52 height 24
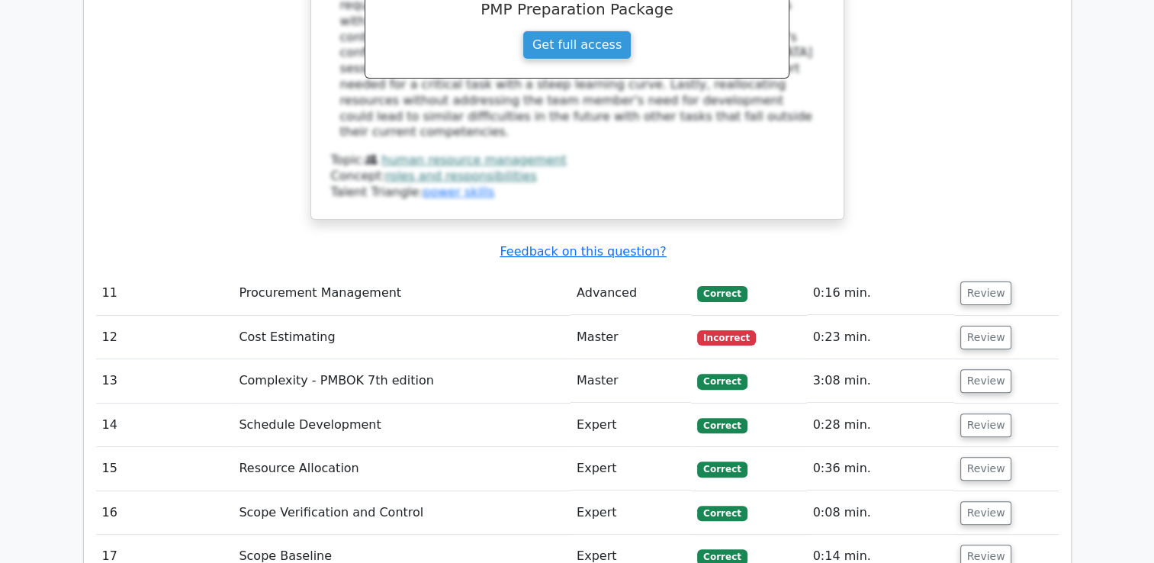
scroll to position [6133, 0]
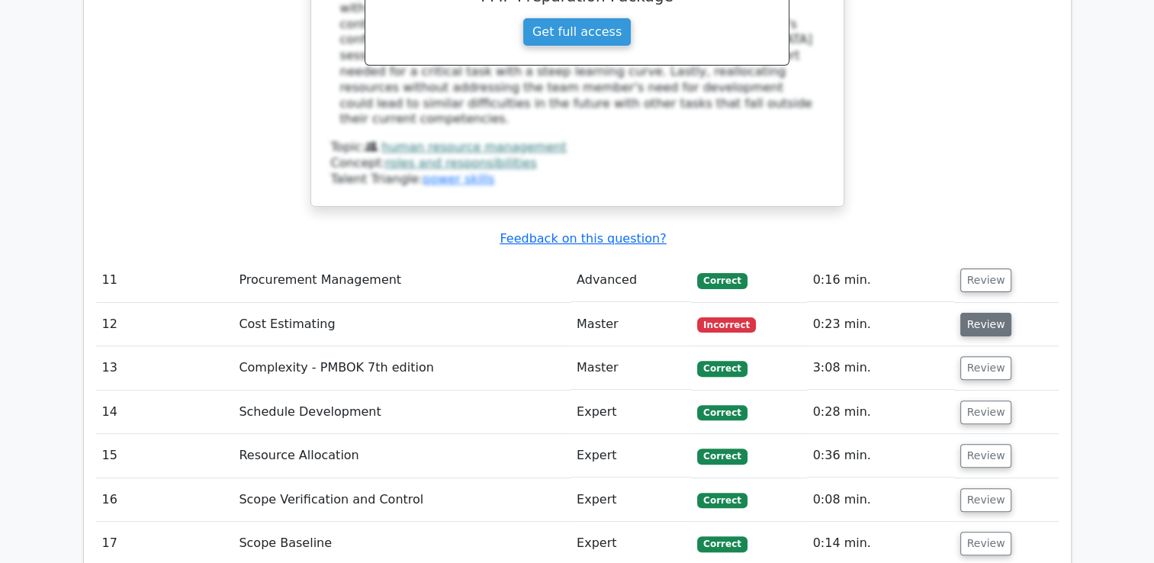
click at [980, 313] on button "Review" at bounding box center [986, 325] width 52 height 24
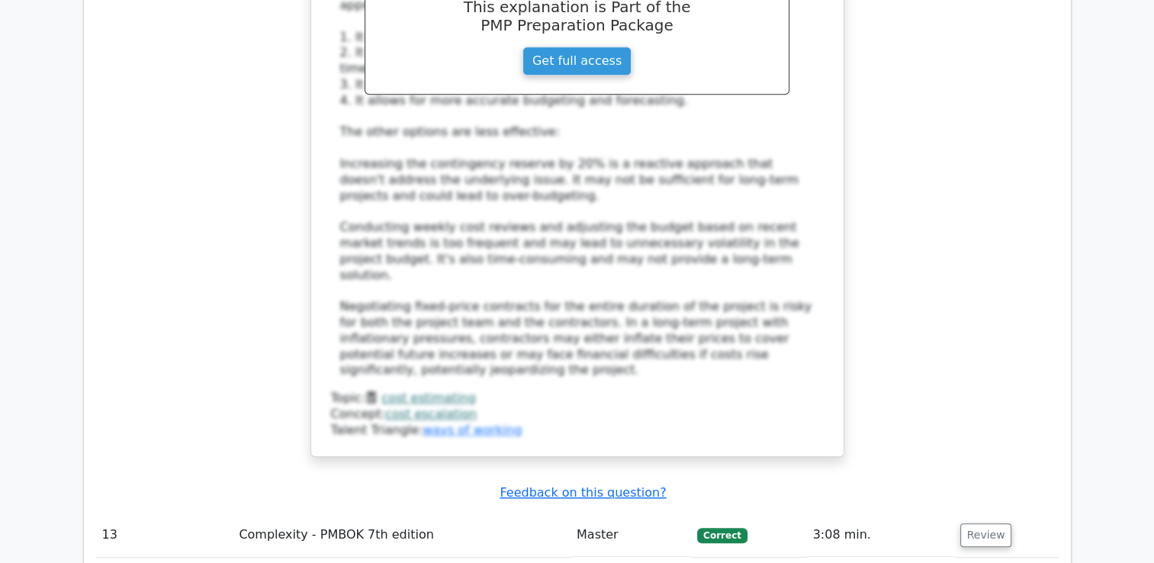
scroll to position [6957, 0]
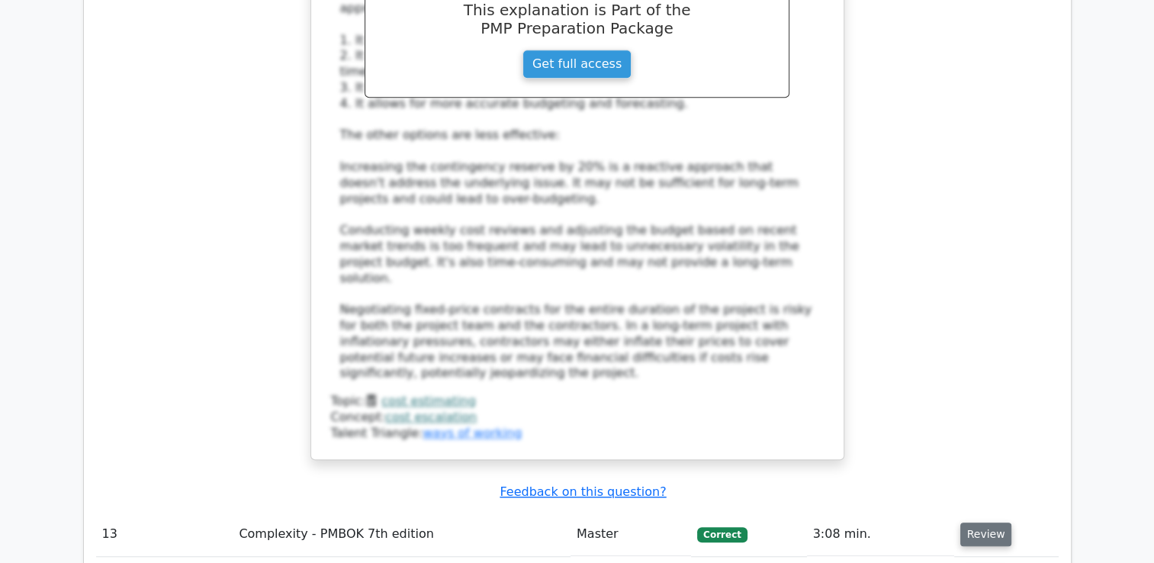
click at [988, 522] on button "Review" at bounding box center [986, 534] width 52 height 24
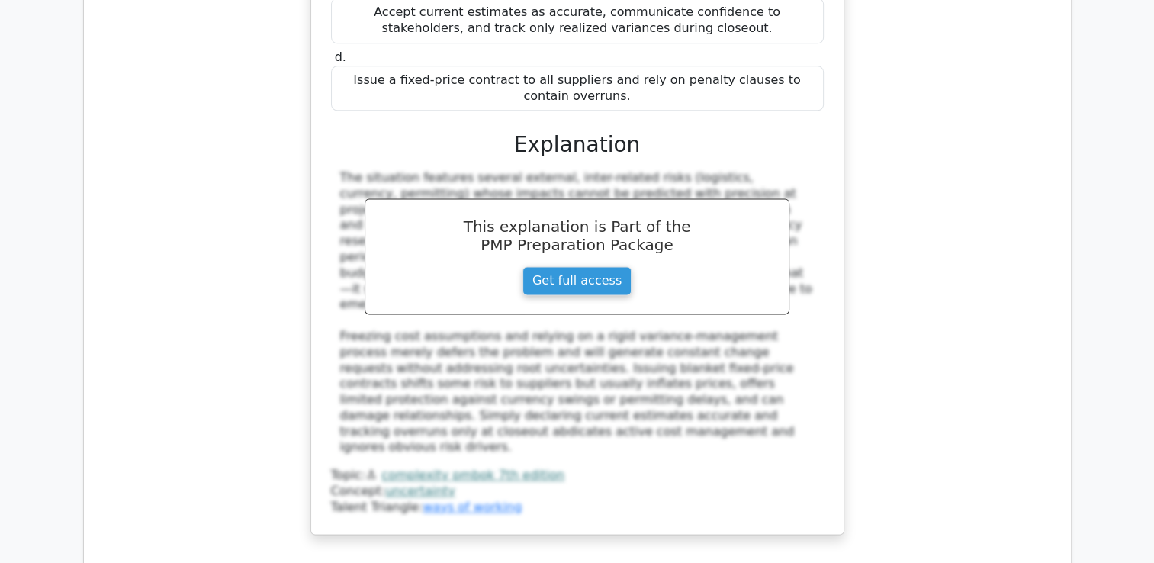
scroll to position [7811, 0]
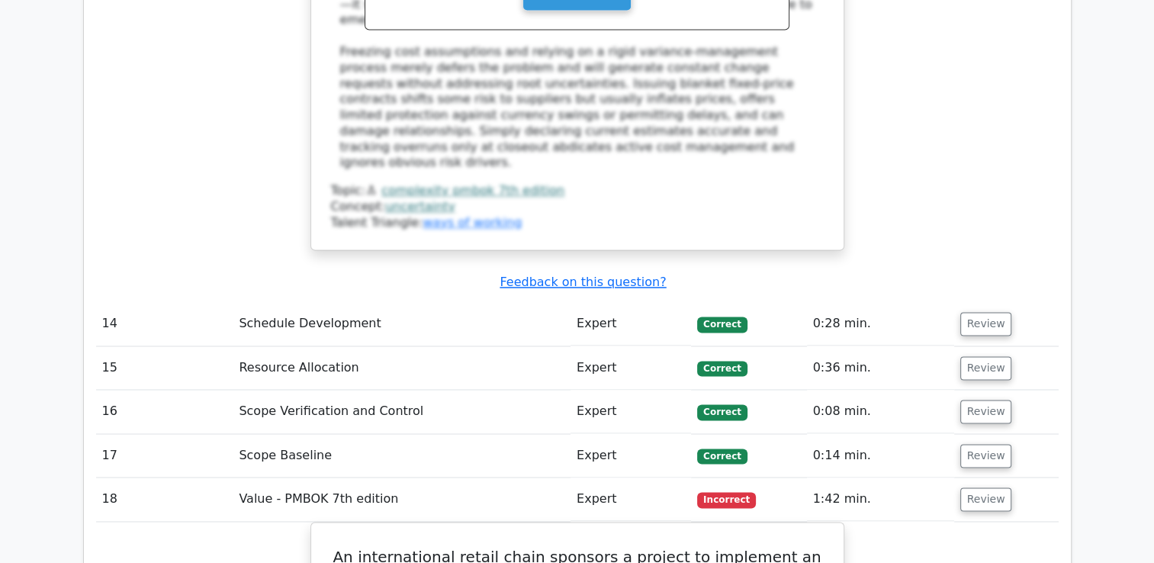
scroll to position [8116, 0]
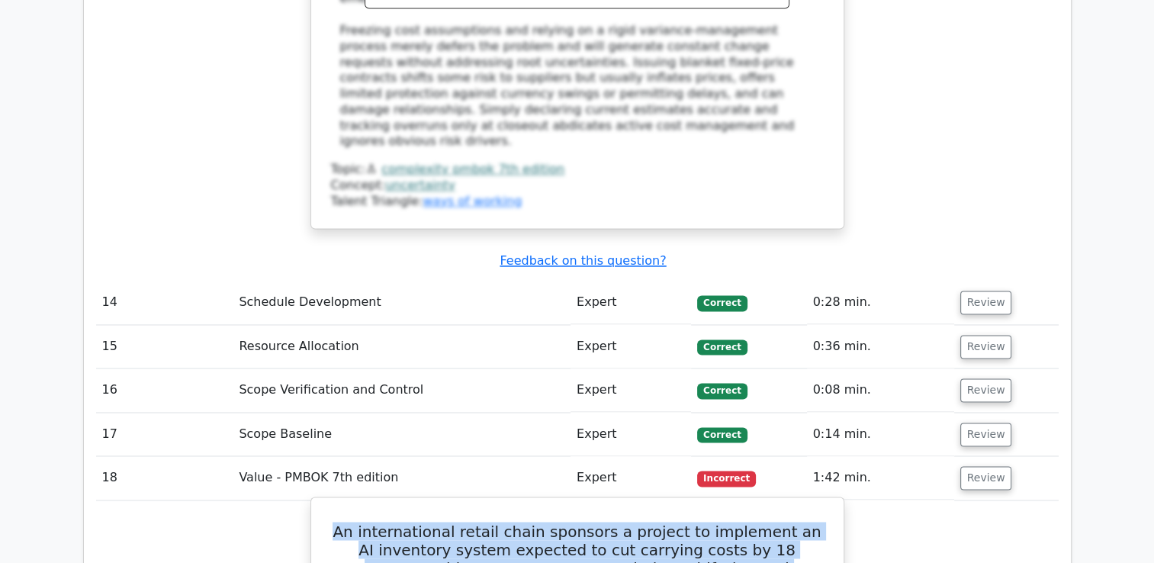
drag, startPoint x: 607, startPoint y: 114, endPoint x: 576, endPoint y: 151, distance: 47.6
drag, startPoint x: 576, startPoint y: 151, endPoint x: 531, endPoint y: 177, distance: 52.6
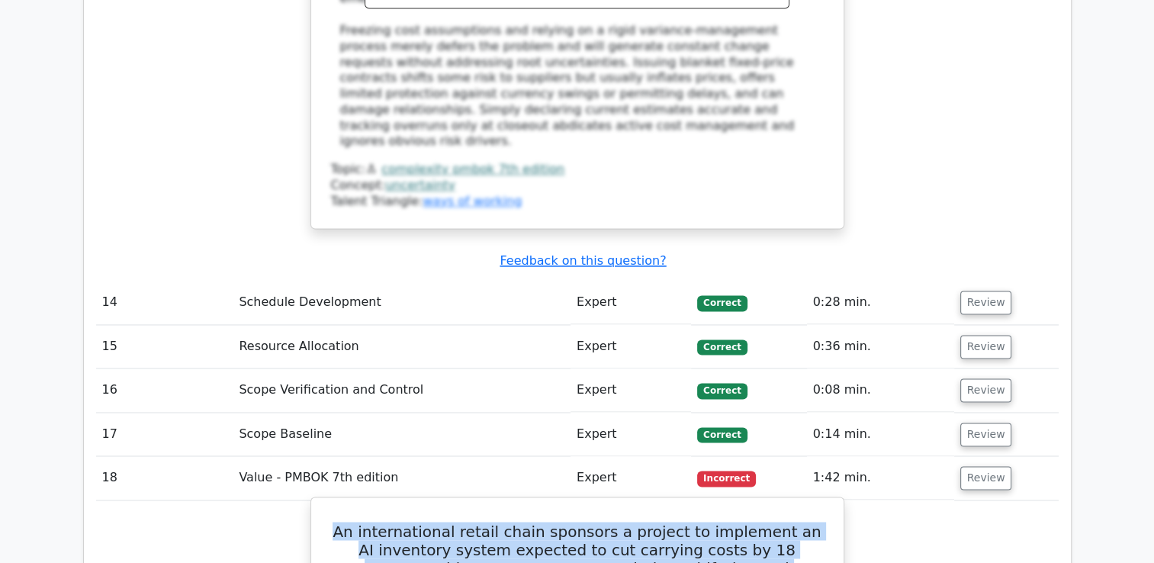
drag, startPoint x: 531, startPoint y: 177, endPoint x: 502, endPoint y: 203, distance: 38.3
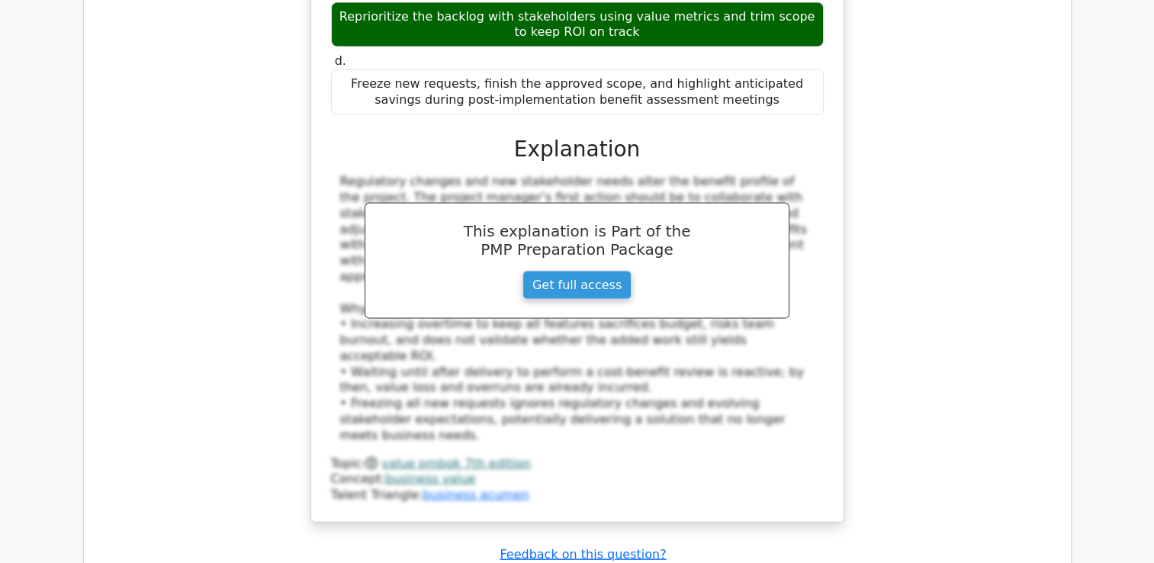
scroll to position [8969, 0]
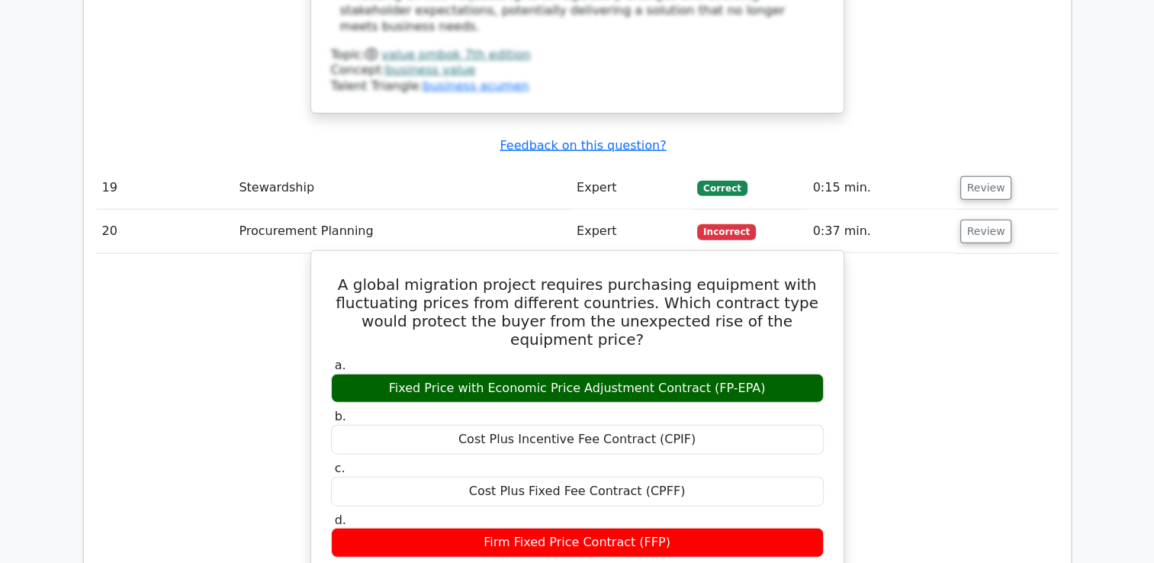
scroll to position [9366, 0]
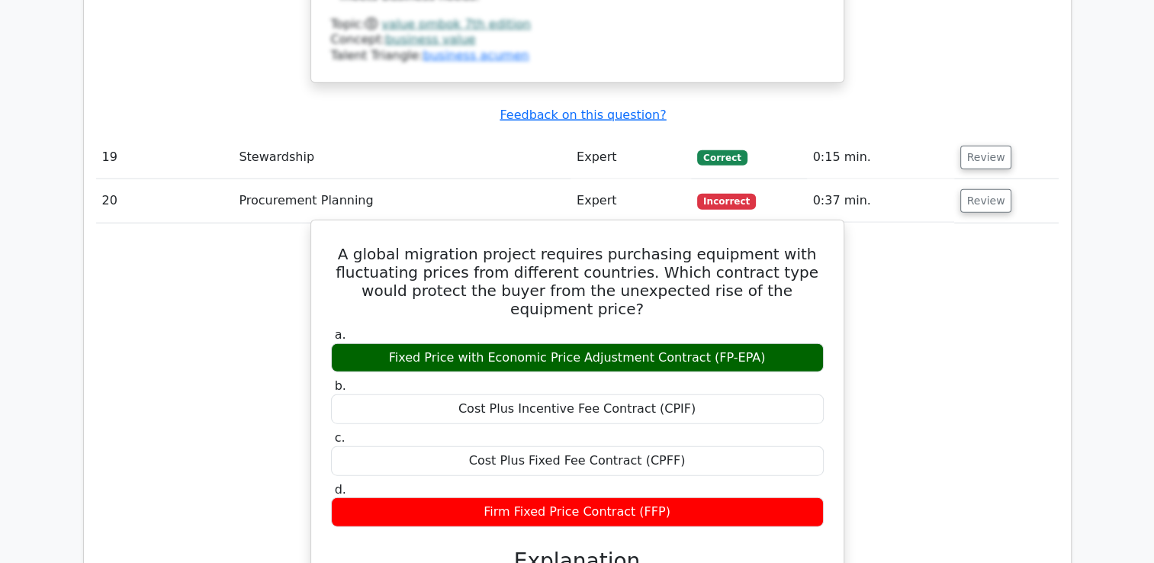
drag, startPoint x: 612, startPoint y: 186, endPoint x: 491, endPoint y: 218, distance: 125.4
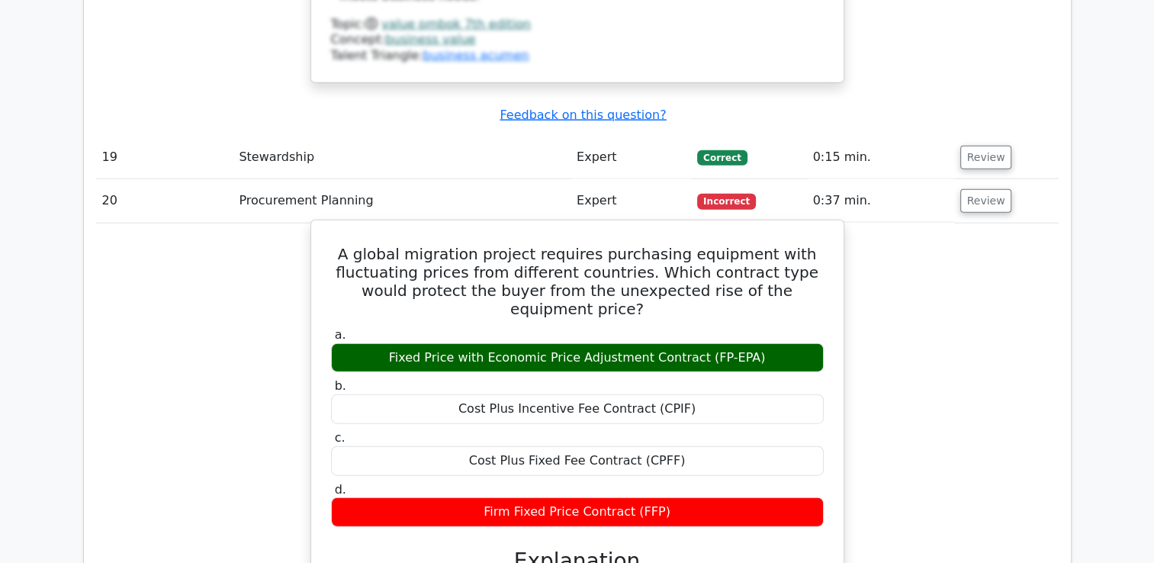
drag, startPoint x: 499, startPoint y: 293, endPoint x: 513, endPoint y: 380, distance: 88.0
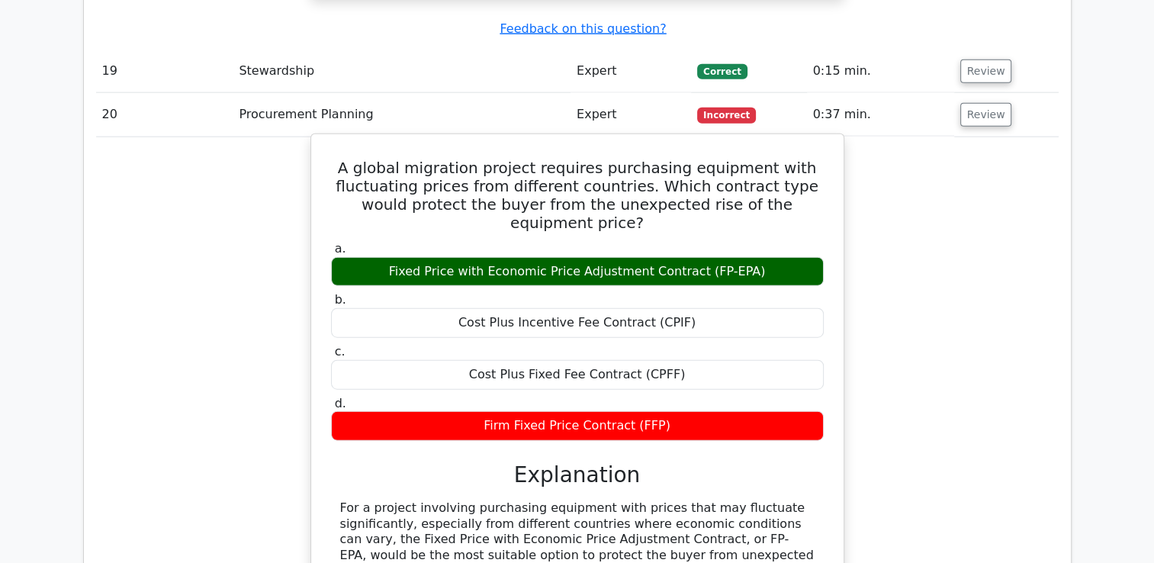
scroll to position [9457, 0]
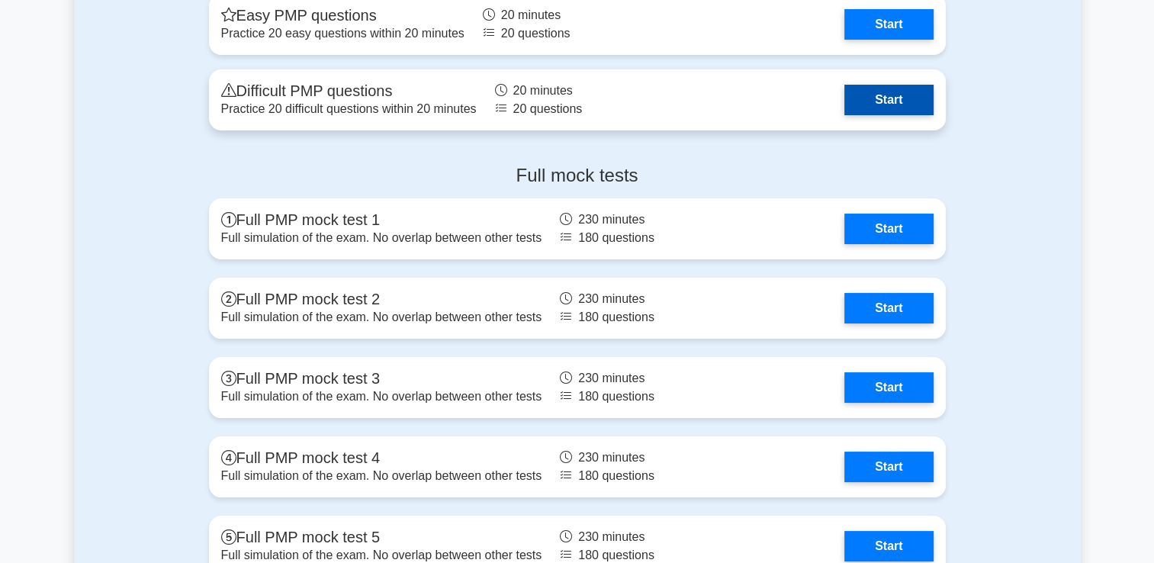
click at [894, 115] on link "Start" at bounding box center [888, 100] width 88 height 30
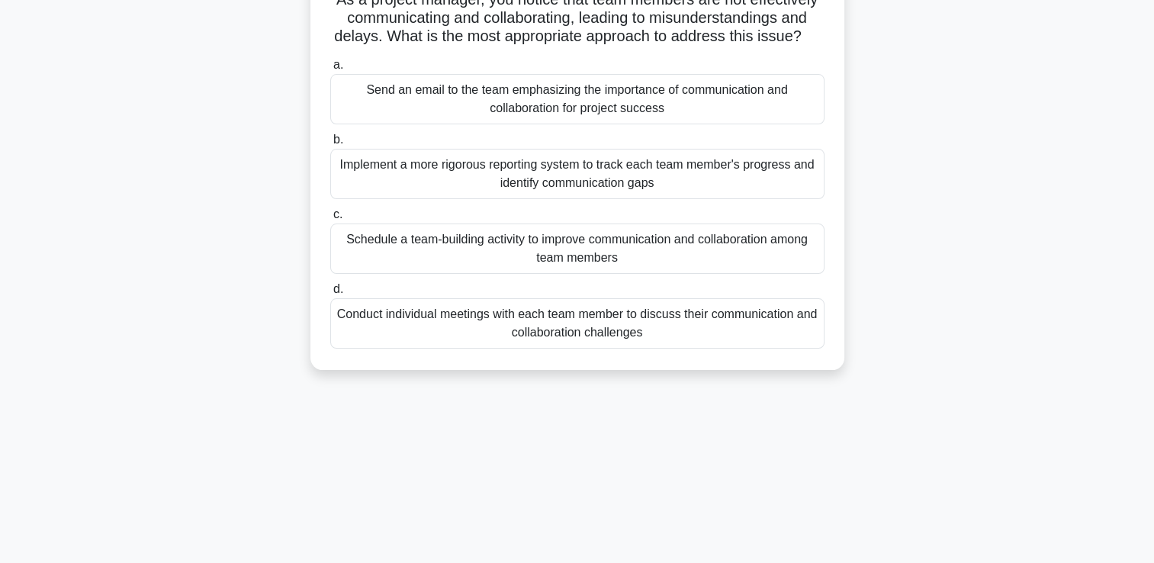
scroll to position [122, 0]
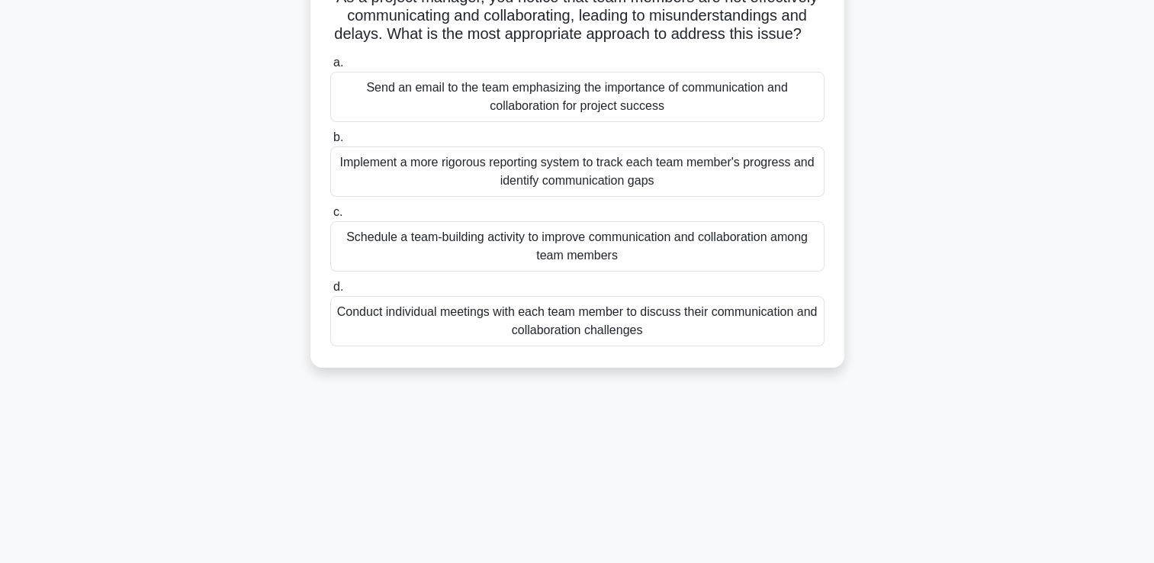
click at [741, 169] on div "Implement a more rigorous reporting system to track each team member's progress…" at bounding box center [577, 171] width 494 height 50
click at [330, 143] on input "b. Implement a more rigorous reporting system to track each team member's progr…" at bounding box center [330, 138] width 0 height 10
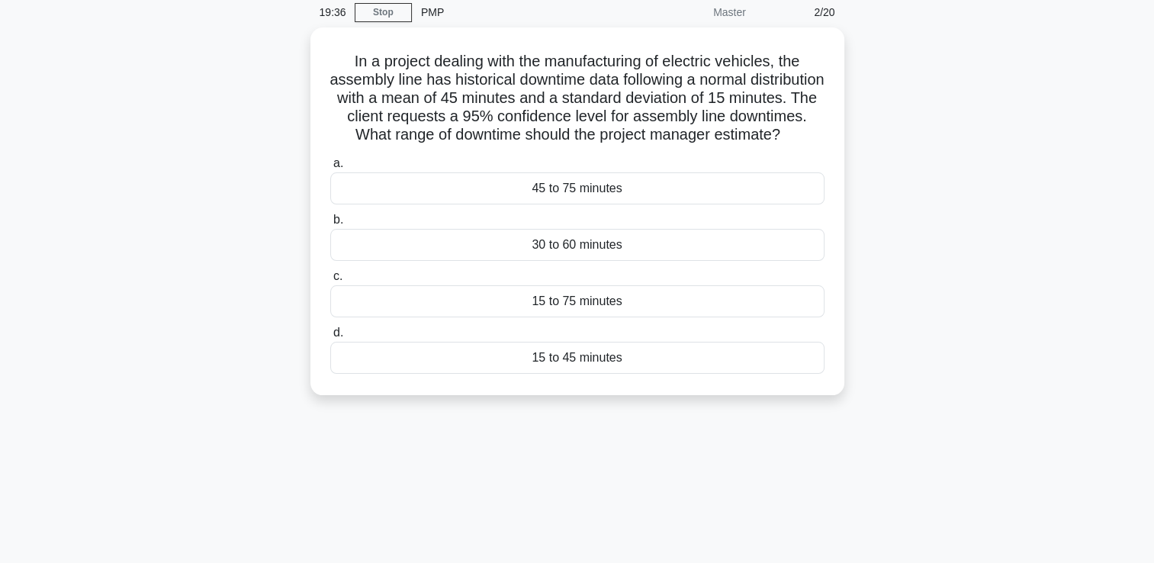
scroll to position [0, 0]
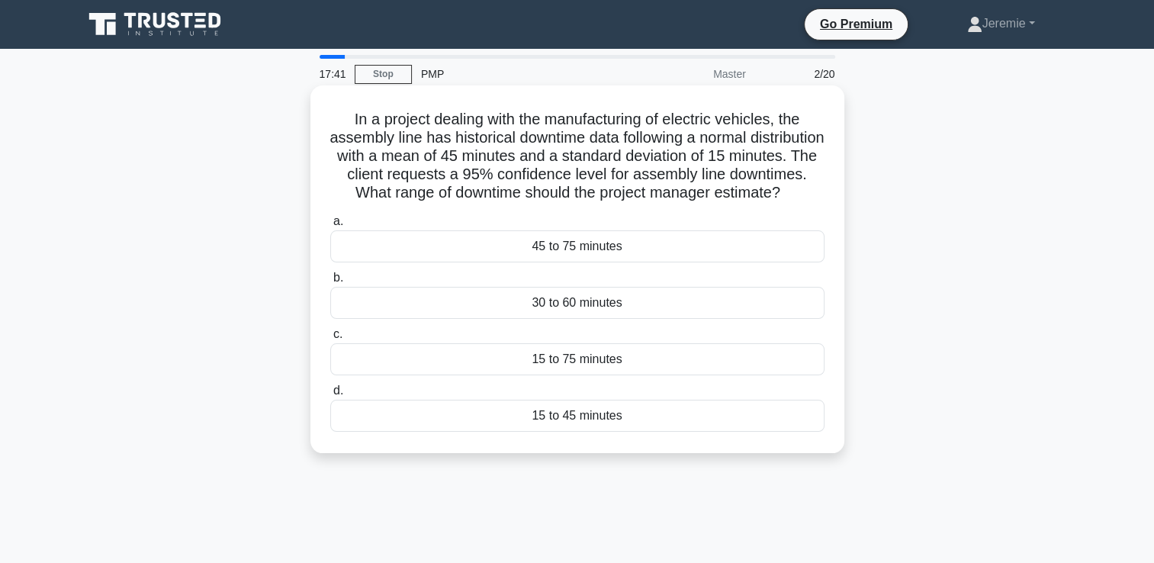
click at [552, 319] on div "30 to 60 minutes" at bounding box center [577, 303] width 494 height 32
click at [330, 283] on input "b. 30 to 60 minutes" at bounding box center [330, 278] width 0 height 10
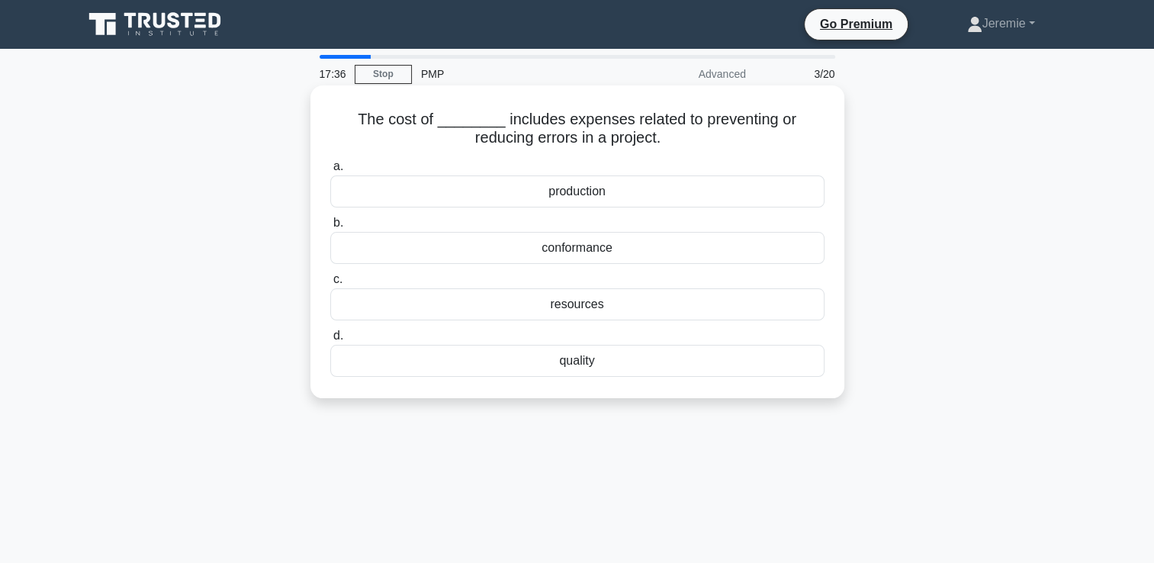
click at [568, 361] on div "quality" at bounding box center [577, 361] width 494 height 32
click at [330, 341] on input "d. quality" at bounding box center [330, 336] width 0 height 10
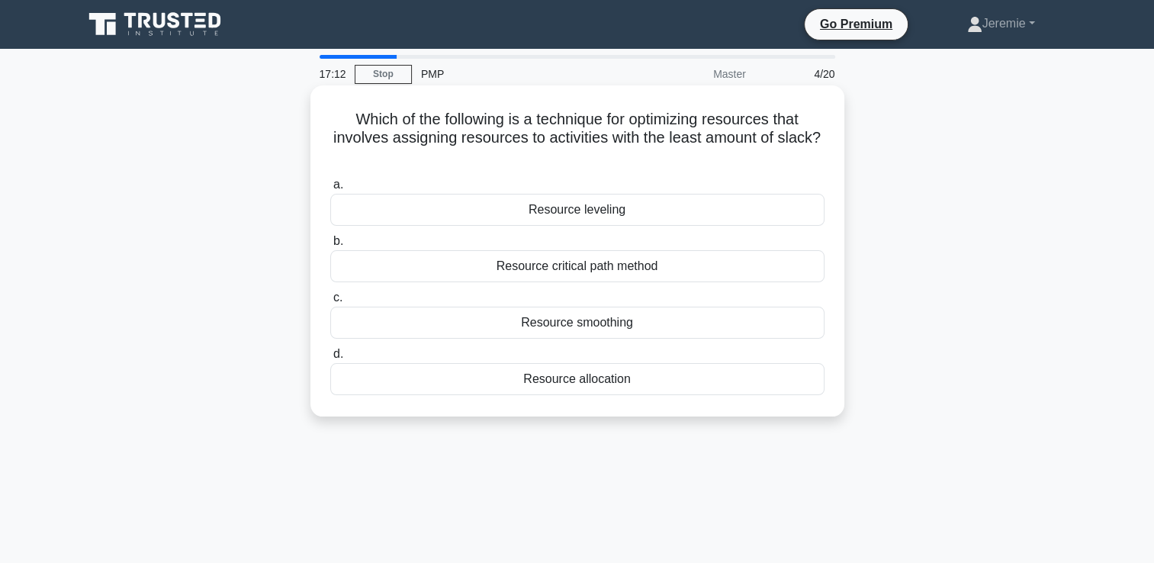
click at [592, 317] on div "Resource smoothing" at bounding box center [577, 323] width 494 height 32
click at [330, 303] on input "c. Resource smoothing" at bounding box center [330, 298] width 0 height 10
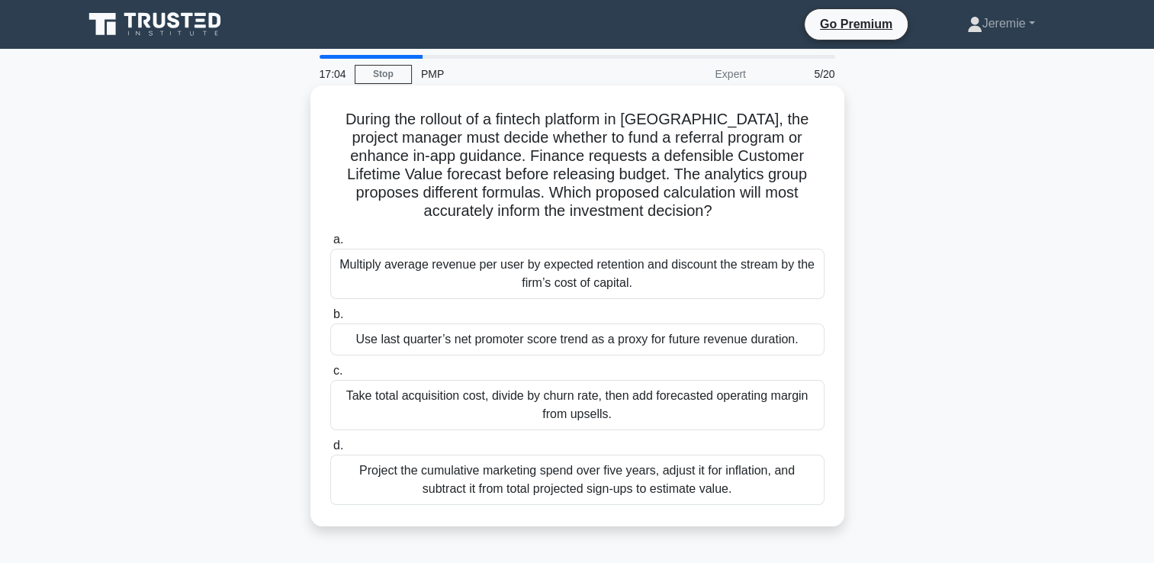
click at [436, 166] on h5 "During the rollout of a fintech platform in [GEOGRAPHIC_DATA], the project mana…" at bounding box center [577, 165] width 497 height 111
drag, startPoint x: 436, startPoint y: 166, endPoint x: 522, endPoint y: 163, distance: 86.2
click at [522, 163] on h5 "During the rollout of a fintech platform in [GEOGRAPHIC_DATA], the project mana…" at bounding box center [577, 165] width 497 height 111
click at [573, 175] on h5 "During the rollout of a fintech platform in [GEOGRAPHIC_DATA], the project mana…" at bounding box center [577, 165] width 497 height 111
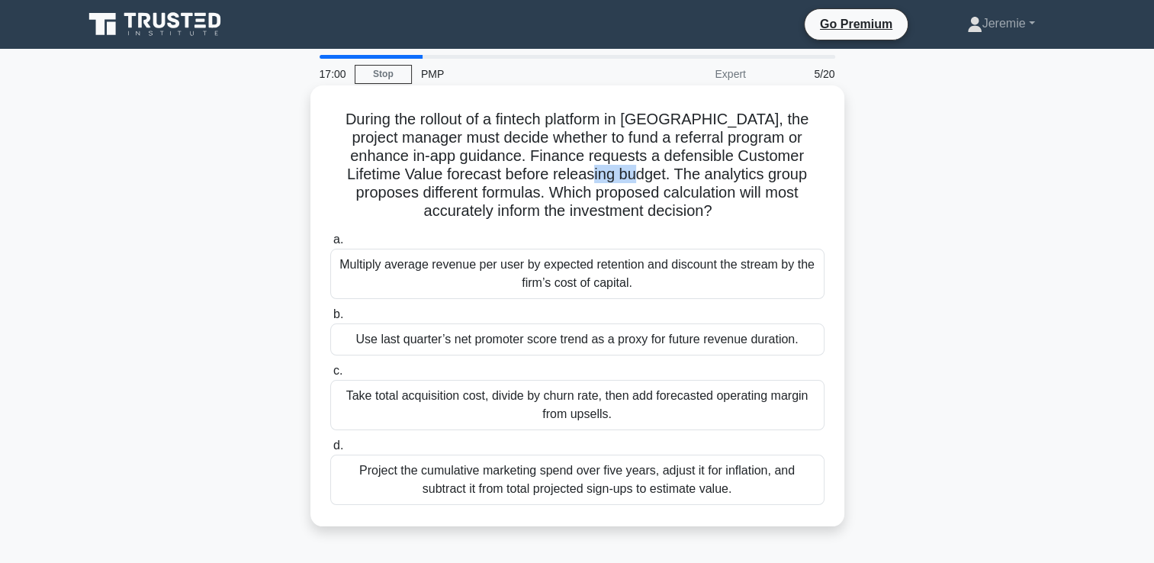
click at [573, 175] on h5 "During the rollout of a fintech platform in [GEOGRAPHIC_DATA], the project mana…" at bounding box center [577, 165] width 497 height 111
drag, startPoint x: 573, startPoint y: 175, endPoint x: 611, endPoint y: 175, distance: 38.1
click at [611, 175] on h5 "During the rollout of a fintech platform in [GEOGRAPHIC_DATA], the project mana…" at bounding box center [577, 165] width 497 height 111
click at [497, 200] on h5 "During the rollout of a fintech platform in [GEOGRAPHIC_DATA], the project mana…" at bounding box center [577, 165] width 497 height 111
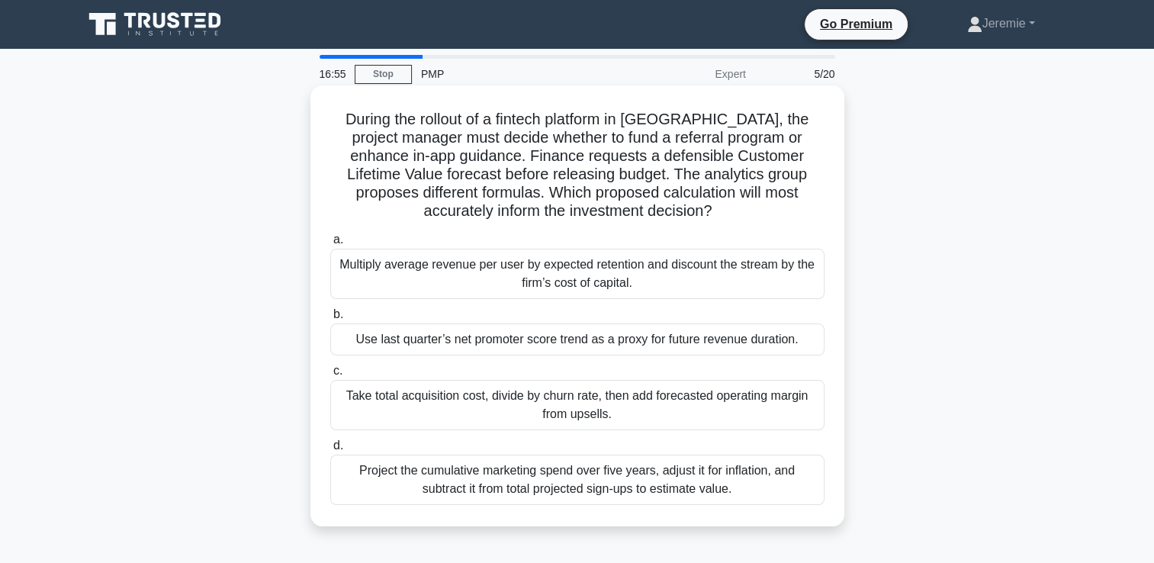
drag, startPoint x: 497, startPoint y: 200, endPoint x: 472, endPoint y: 228, distance: 37.8
click at [472, 228] on div "a. Multiply average revenue per user by expected retention and discount the str…" at bounding box center [577, 367] width 512 height 281
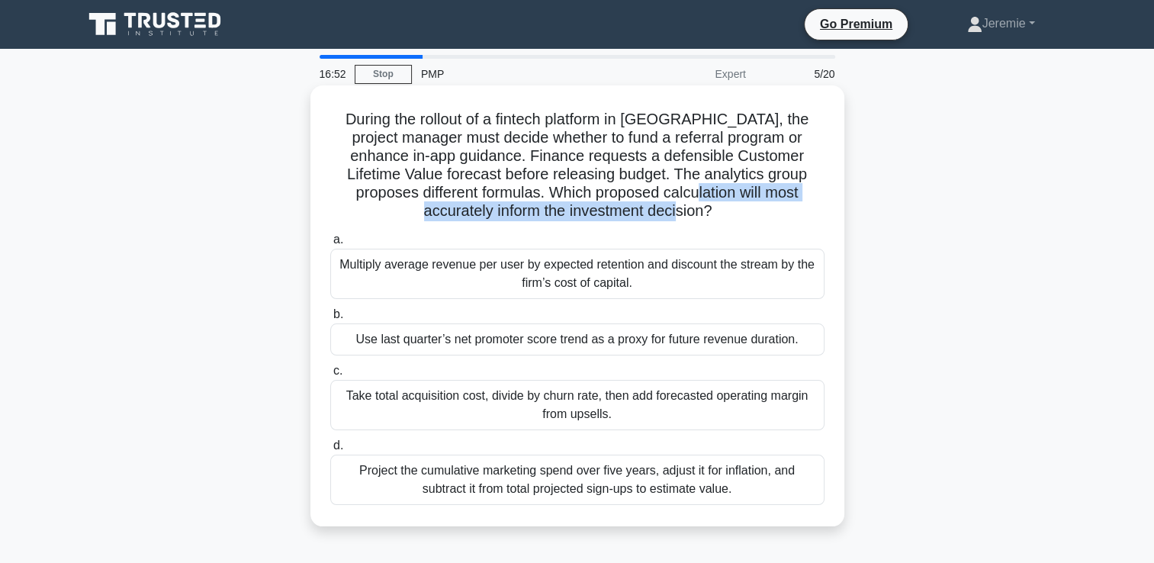
drag, startPoint x: 666, startPoint y: 212, endPoint x: 654, endPoint y: 191, distance: 24.2
click at [654, 191] on h5 "During the rollout of a fintech platform in [GEOGRAPHIC_DATA], the project mana…" at bounding box center [577, 165] width 497 height 111
drag, startPoint x: 654, startPoint y: 191, endPoint x: 567, endPoint y: 203, distance: 87.8
click at [567, 203] on h5 "During the rollout of a fintech platform in [GEOGRAPHIC_DATA], the project mana…" at bounding box center [577, 165] width 497 height 111
drag, startPoint x: 567, startPoint y: 203, endPoint x: 523, endPoint y: 204, distance: 44.2
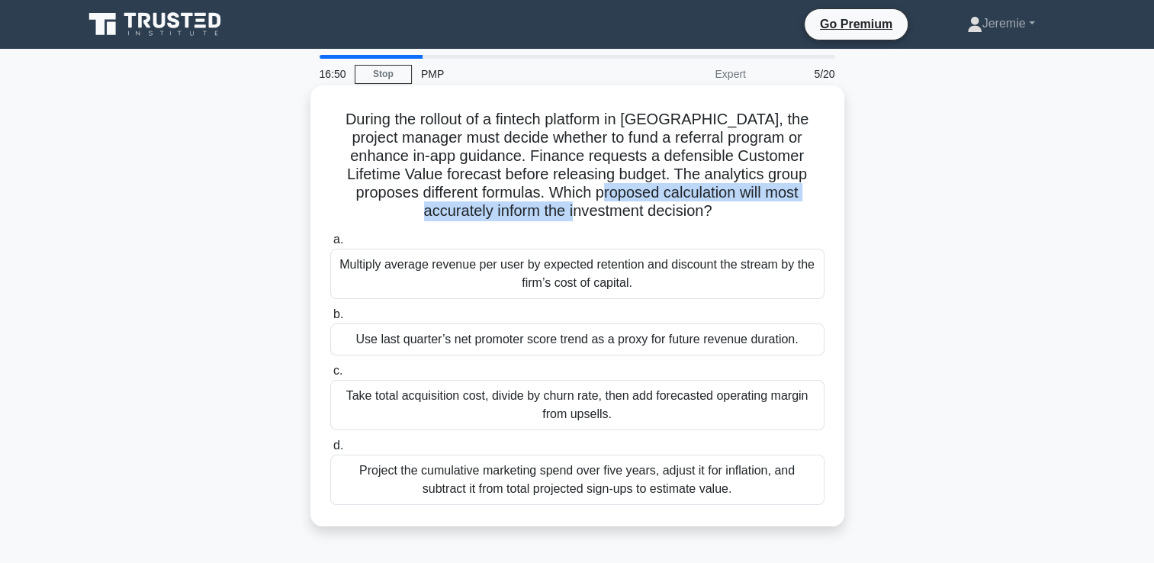
click at [523, 204] on h5 "During the rollout of a fintech platform in [GEOGRAPHIC_DATA], the project mana…" at bounding box center [577, 165] width 497 height 111
click at [506, 212] on h5 "During the rollout of a fintech platform in [GEOGRAPHIC_DATA], the project mana…" at bounding box center [577, 165] width 497 height 111
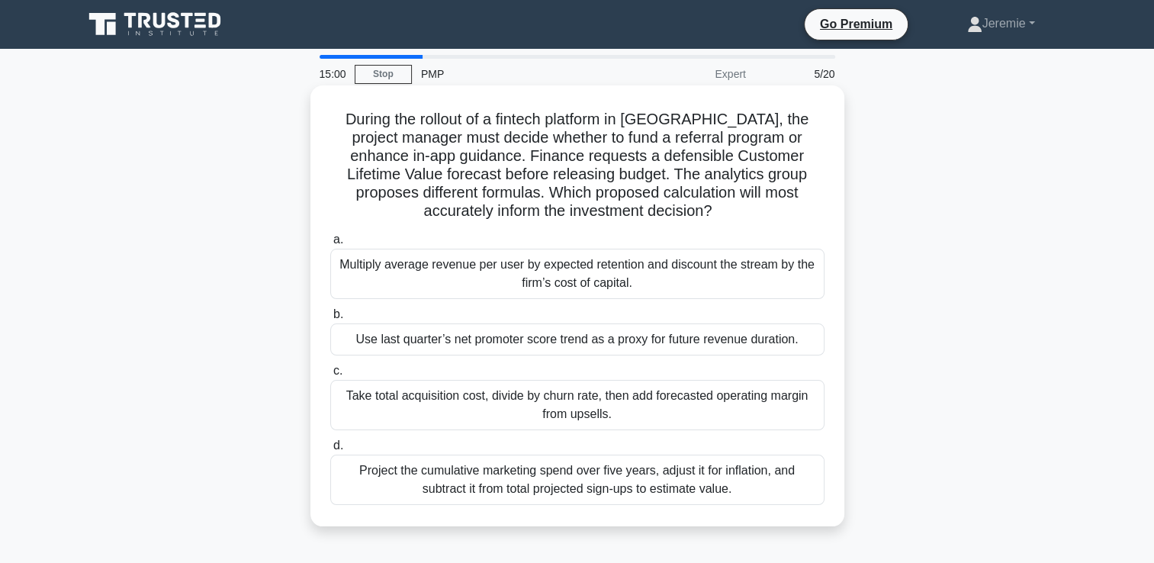
click at [568, 263] on div "Multiply average revenue per user by expected retention and discount the stream…" at bounding box center [577, 274] width 494 height 50
click at [330, 245] on input "a. Multiply average revenue per user by expected retention and discount the str…" at bounding box center [330, 240] width 0 height 10
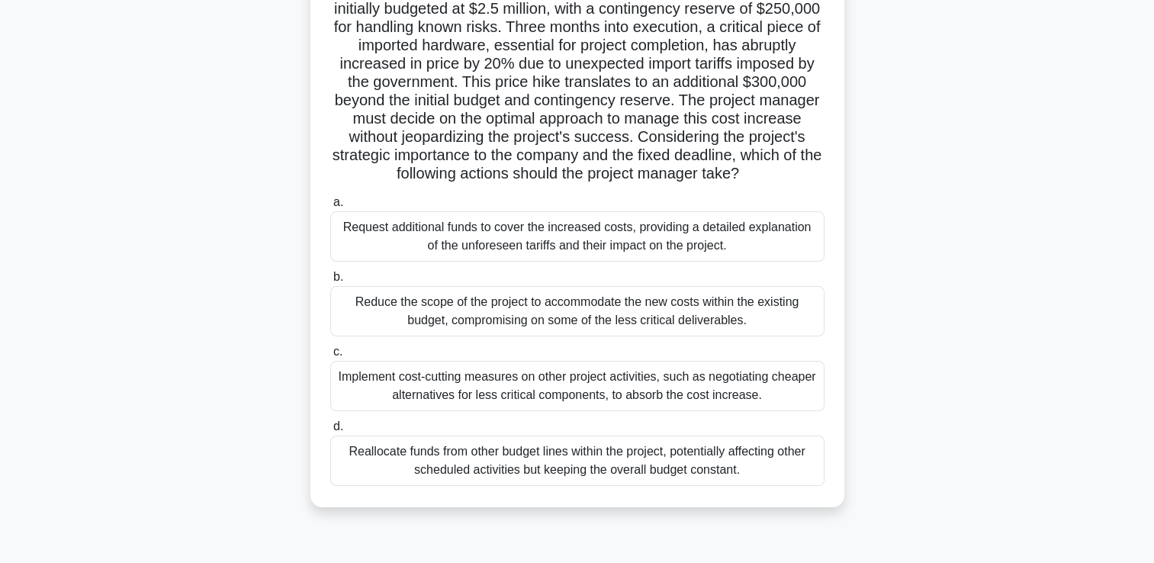
scroll to position [152, 0]
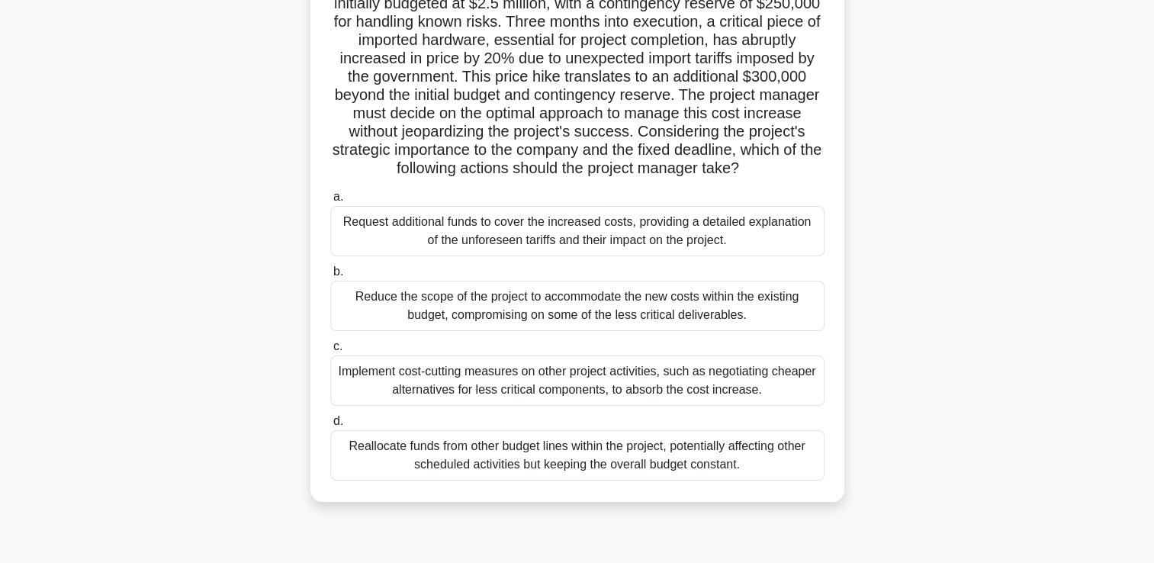
click at [607, 389] on div "Implement cost-cutting measures on other project activities, such as negotiatin…" at bounding box center [577, 380] width 494 height 50
click at [330, 351] on input "c. Implement cost-cutting measures on other project activities, such as negotia…" at bounding box center [330, 347] width 0 height 10
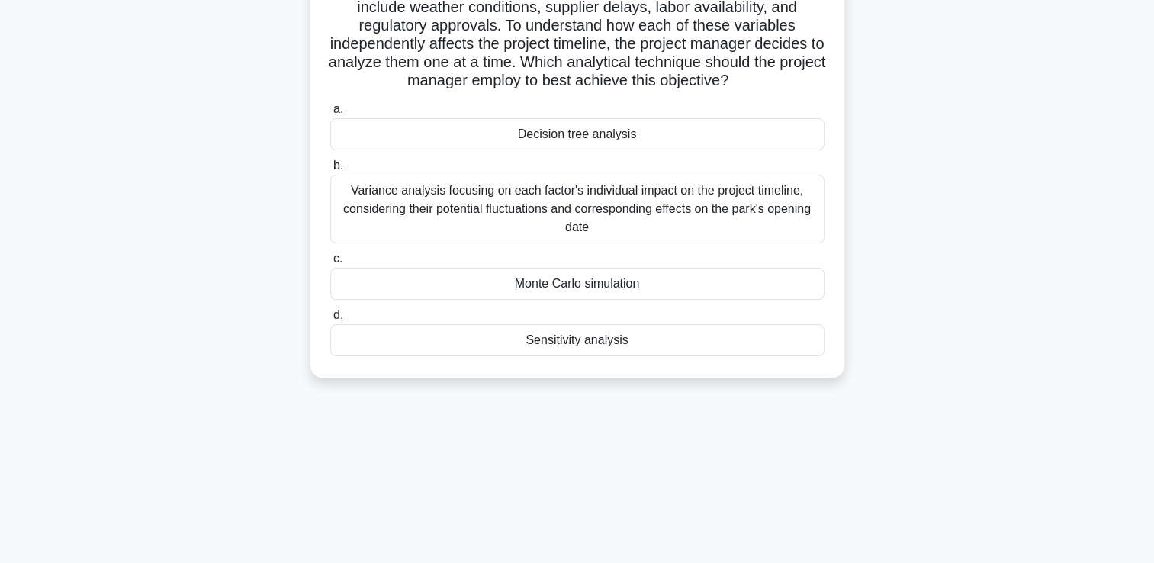
click at [607, 389] on div "A project manager for a new theme park construction is evaluating the impact of…" at bounding box center [577, 166] width 1006 height 459
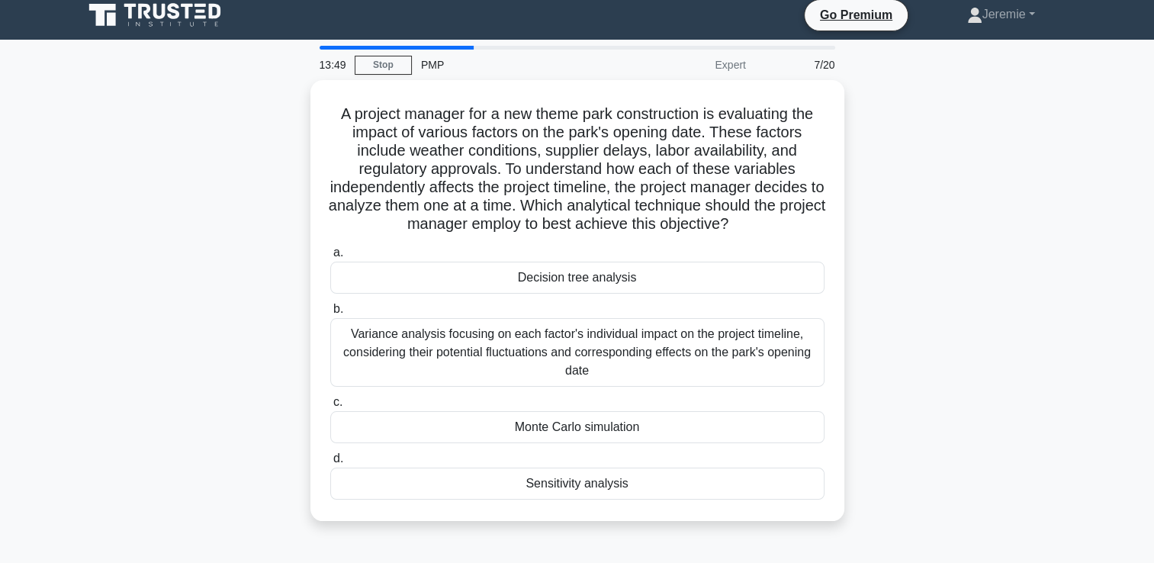
scroll to position [0, 0]
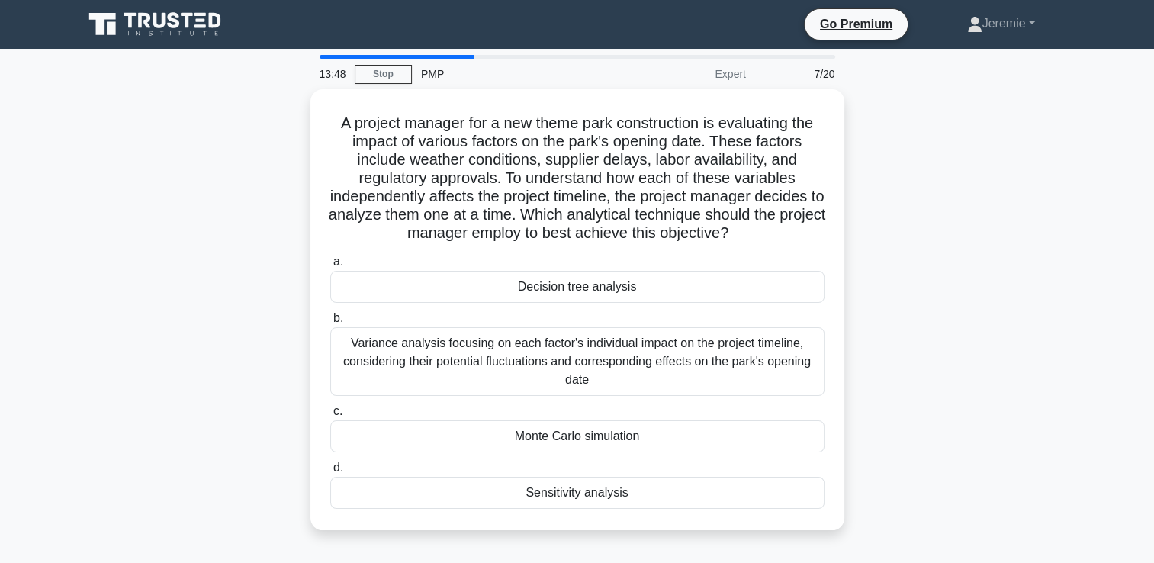
click at [1031, 295] on div "A project manager for a new theme park construction is evaluating the impact of…" at bounding box center [577, 318] width 1006 height 459
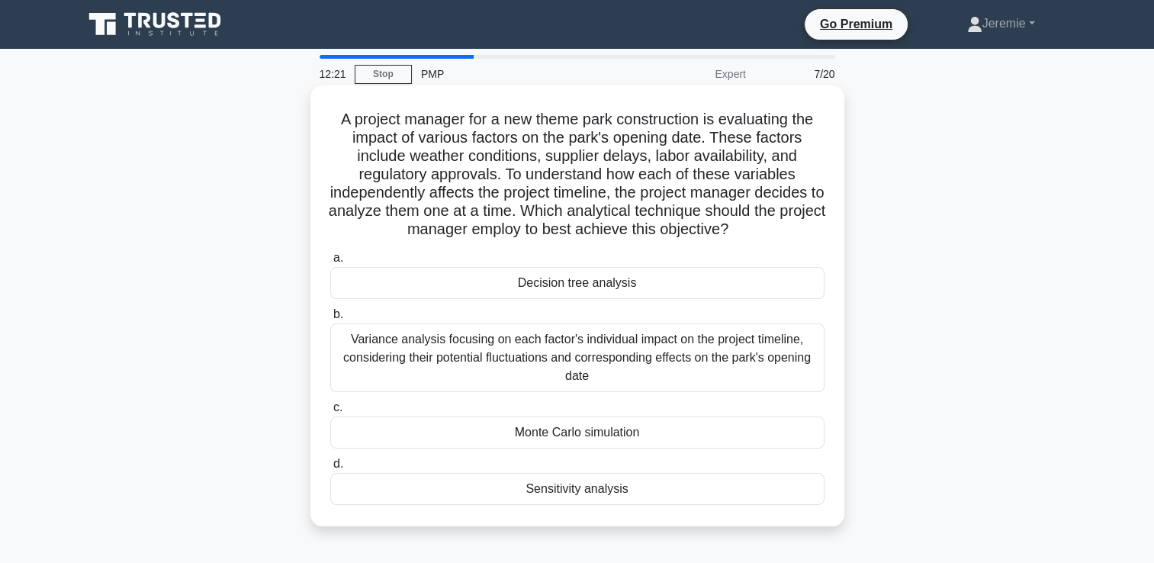
click at [810, 360] on div "Variance analysis focusing on each factor's individual impact on the project ti…" at bounding box center [577, 357] width 494 height 69
click at [330, 319] on input "b. Variance analysis focusing on each factor's individual impact on the project…" at bounding box center [330, 315] width 0 height 10
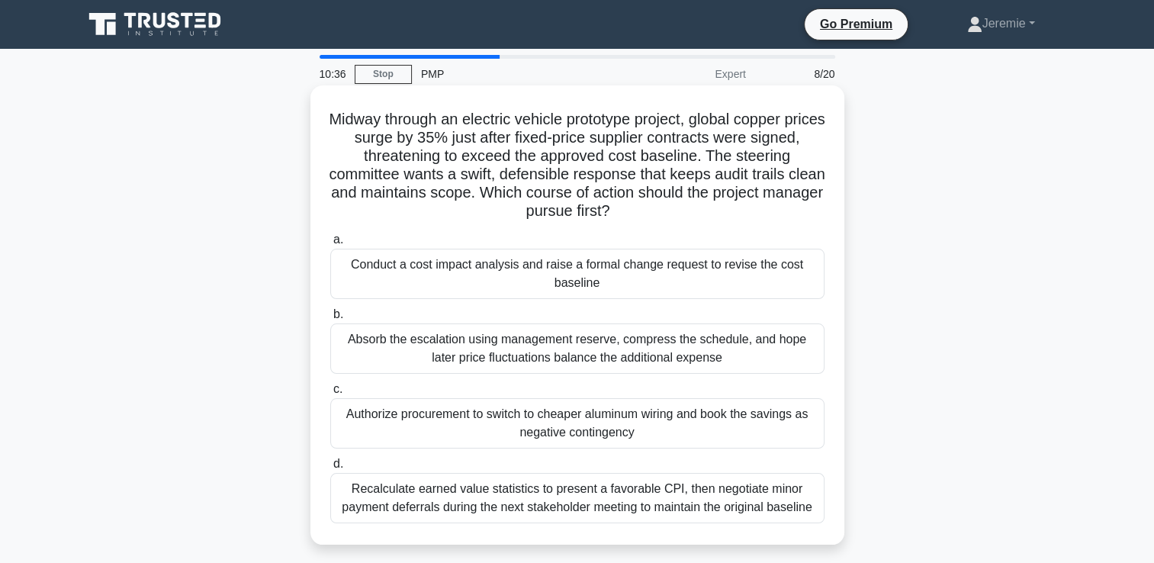
click at [567, 276] on div "Conduct a cost impact analysis and raise a formal change request to revise the …" at bounding box center [577, 274] width 494 height 50
click at [330, 245] on input "a. Conduct a cost impact analysis and raise a formal change request to revise t…" at bounding box center [330, 240] width 0 height 10
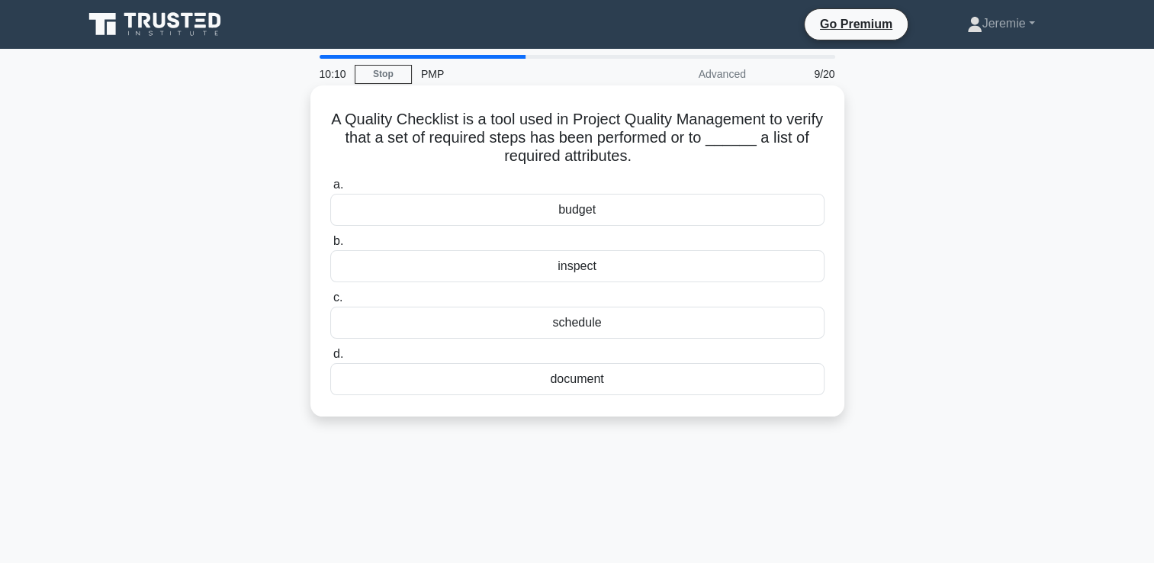
click at [576, 384] on div "document" at bounding box center [577, 379] width 494 height 32
click at [330, 359] on input "d. document" at bounding box center [330, 354] width 0 height 10
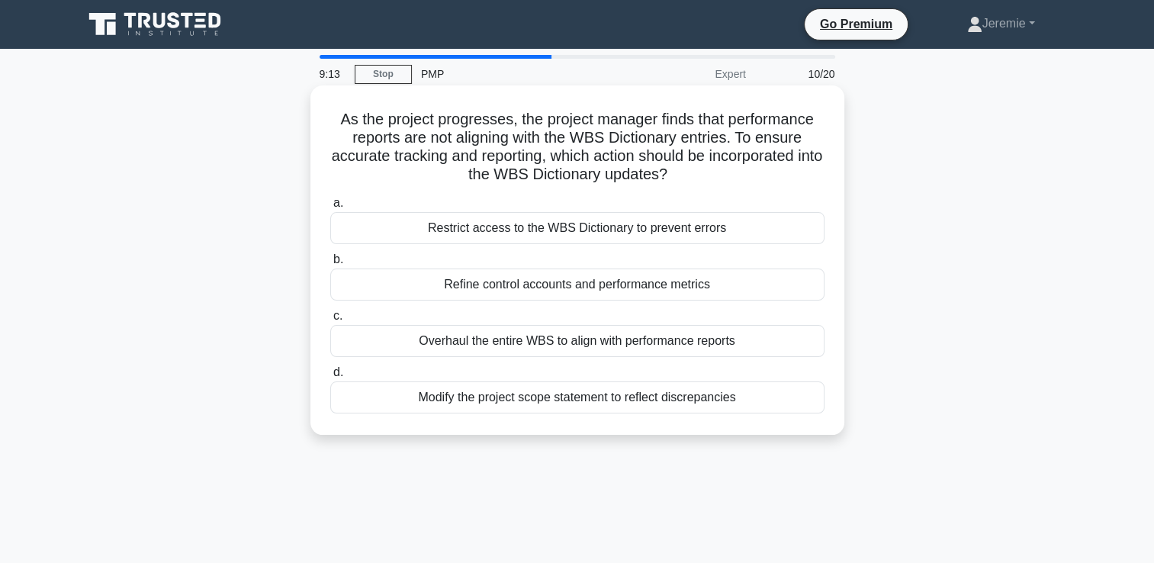
click at [583, 404] on div "Modify the project scope statement to reflect discrepancies" at bounding box center [577, 397] width 494 height 32
click at [330, 377] on input "d. Modify the project scope statement to reflect discrepancies" at bounding box center [330, 373] width 0 height 10
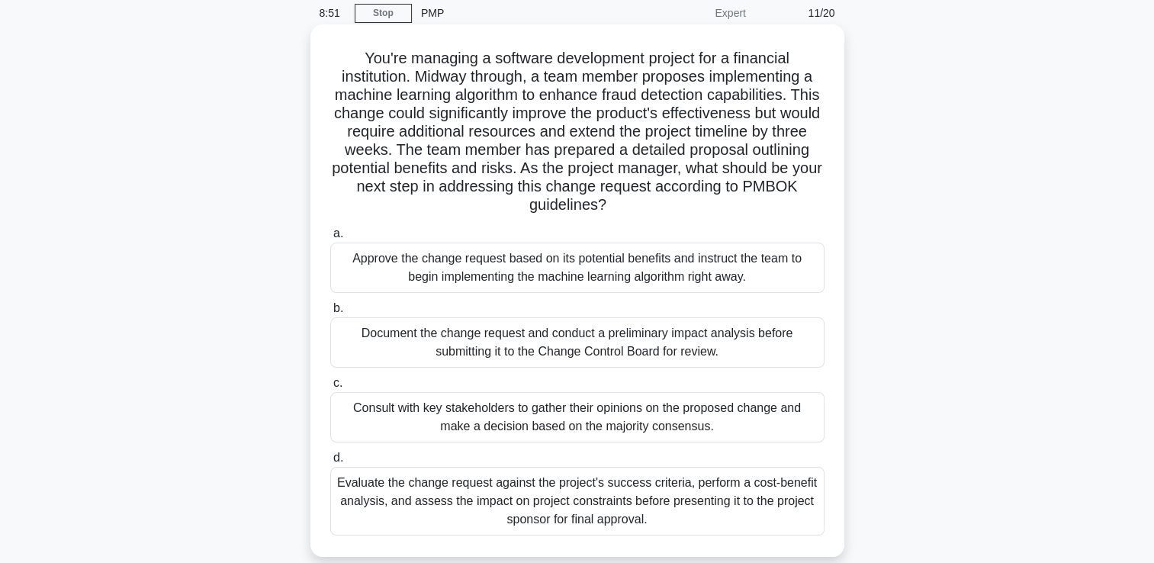
scroll to position [91, 0]
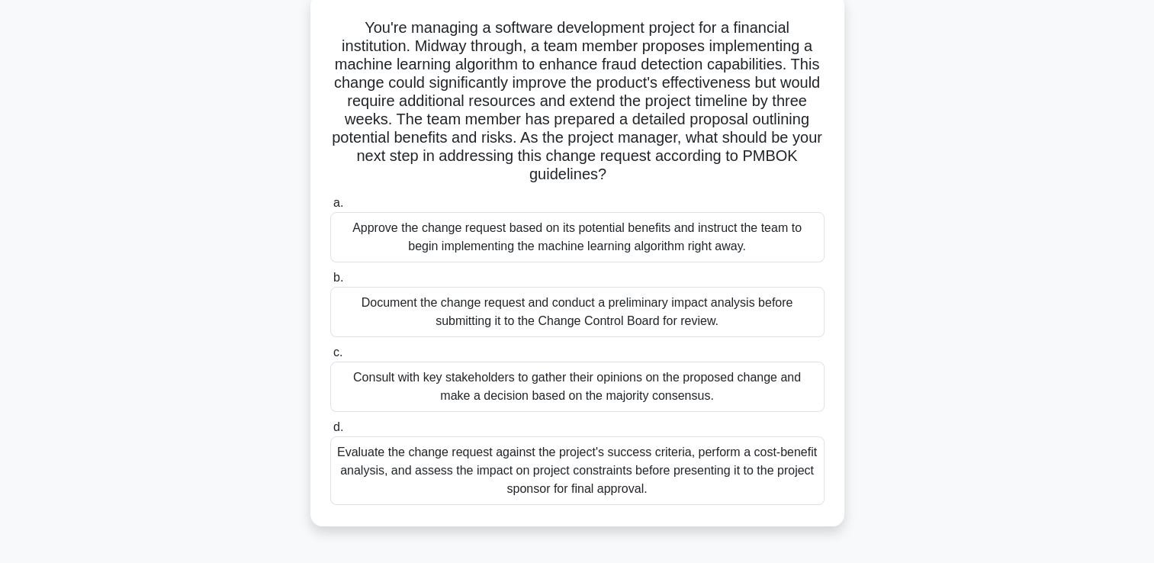
click at [643, 489] on div "Evaluate the change request against the project's success criteria, perform a c…" at bounding box center [577, 470] width 494 height 69
click at [330, 432] on input "d. Evaluate the change request against the project's success criteria, perform …" at bounding box center [330, 427] width 0 height 10
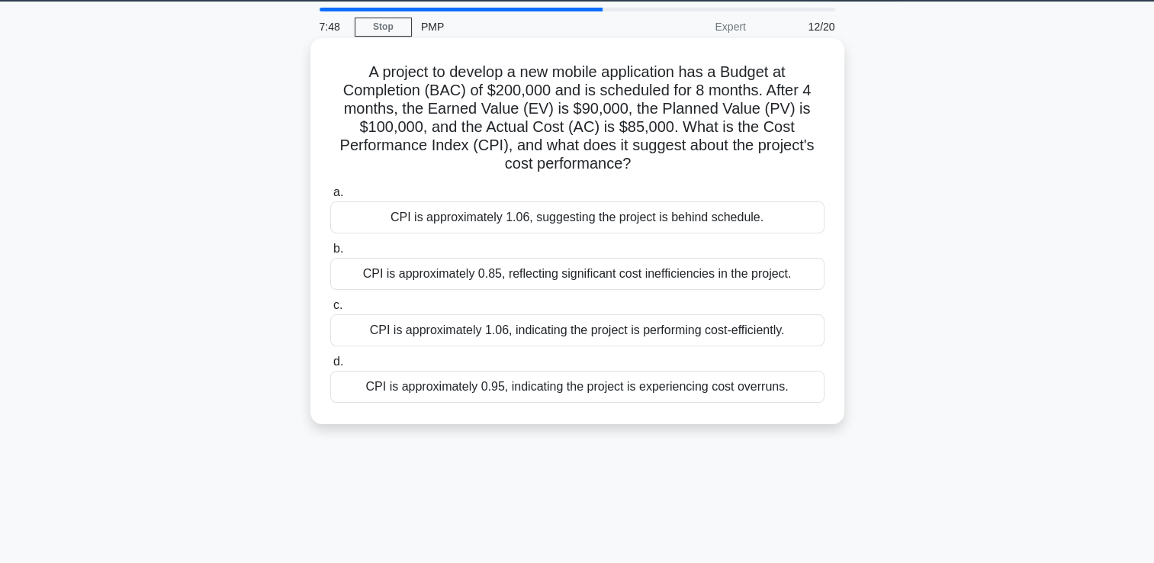
scroll to position [0, 0]
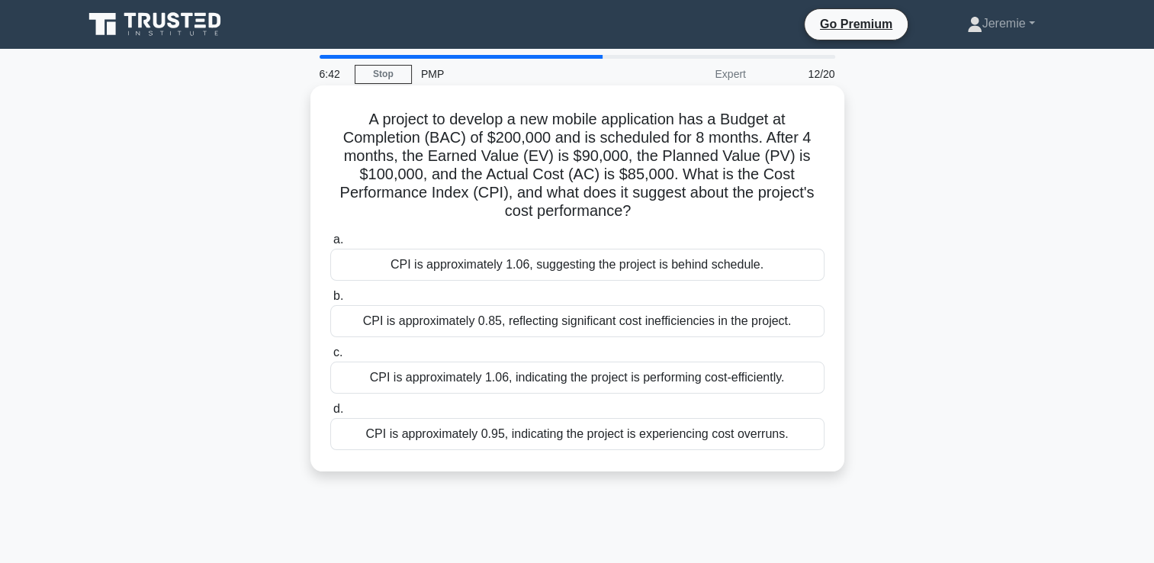
click at [746, 382] on div "CPI is approximately 1.06, indicating the project is performing cost-efficientl…" at bounding box center [577, 377] width 494 height 32
click at [330, 358] on input "c. CPI is approximately 1.06, indicating the project is performing cost-efficie…" at bounding box center [330, 353] width 0 height 10
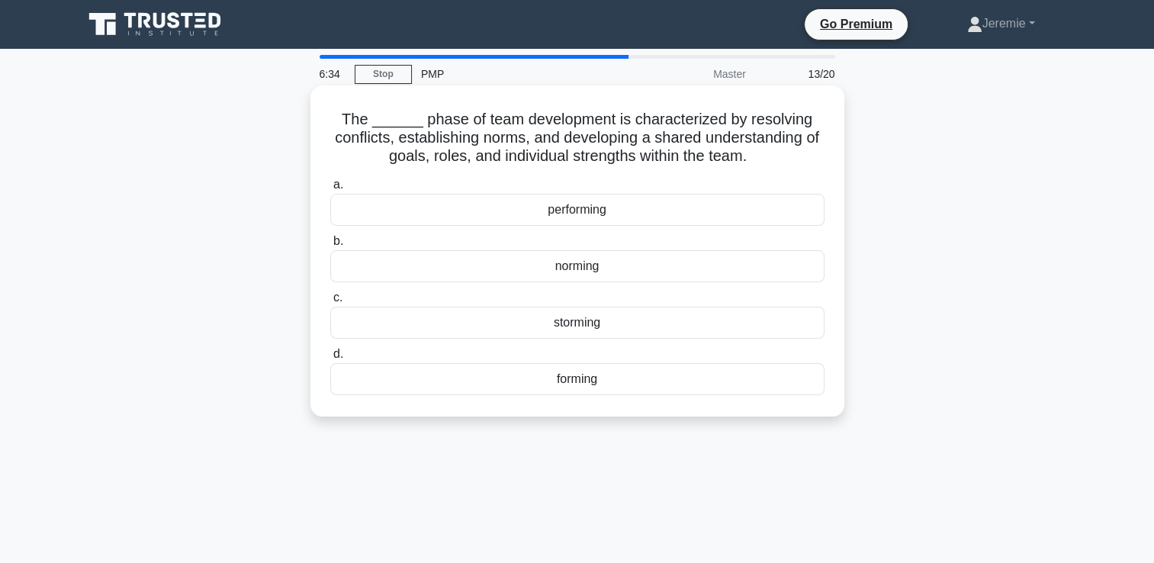
click at [615, 265] on div "norming" at bounding box center [577, 266] width 494 height 32
click at [330, 246] on input "b. norming" at bounding box center [330, 241] width 0 height 10
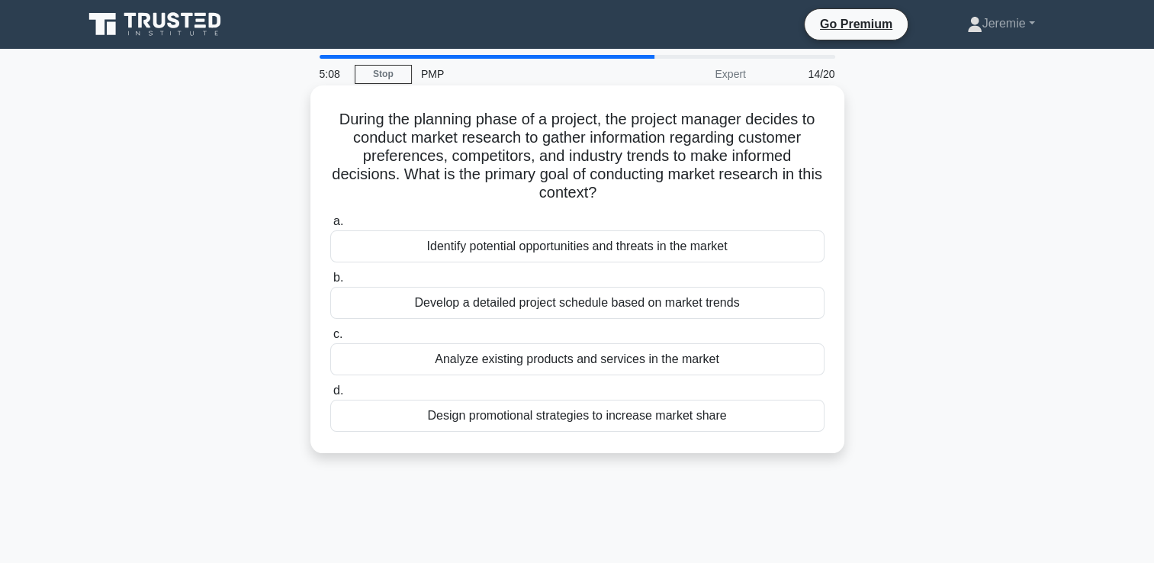
click at [708, 249] on div "Identify potential opportunities and threats in the market" at bounding box center [577, 246] width 494 height 32
click at [330, 226] on input "a. Identify potential opportunities and threats in the market" at bounding box center [330, 222] width 0 height 10
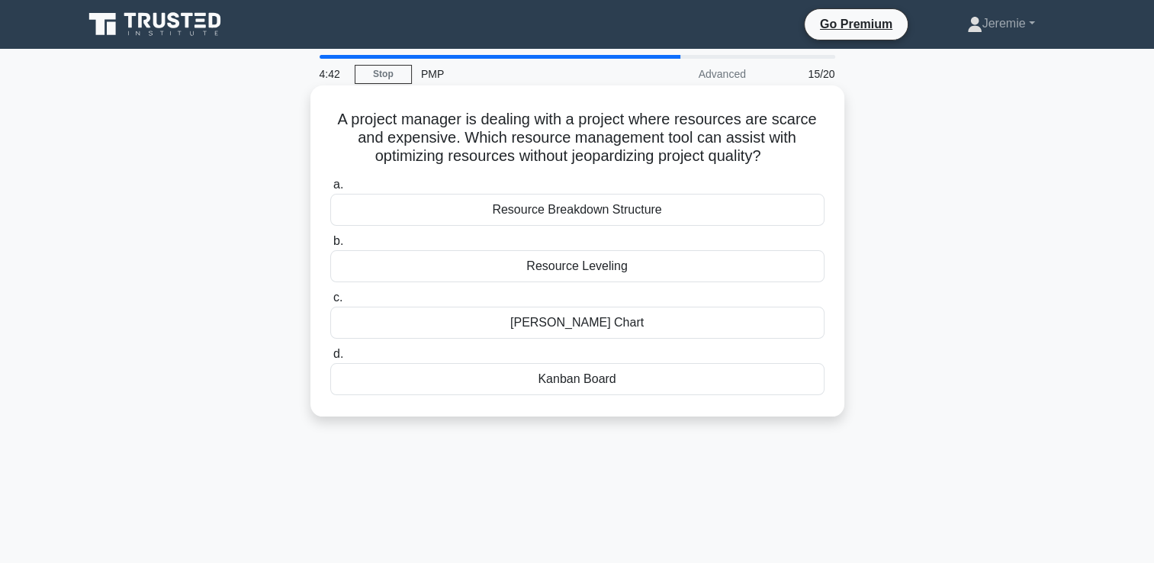
click at [548, 264] on div "Resource Leveling" at bounding box center [577, 266] width 494 height 32
click at [330, 246] on input "b. Resource Leveling" at bounding box center [330, 241] width 0 height 10
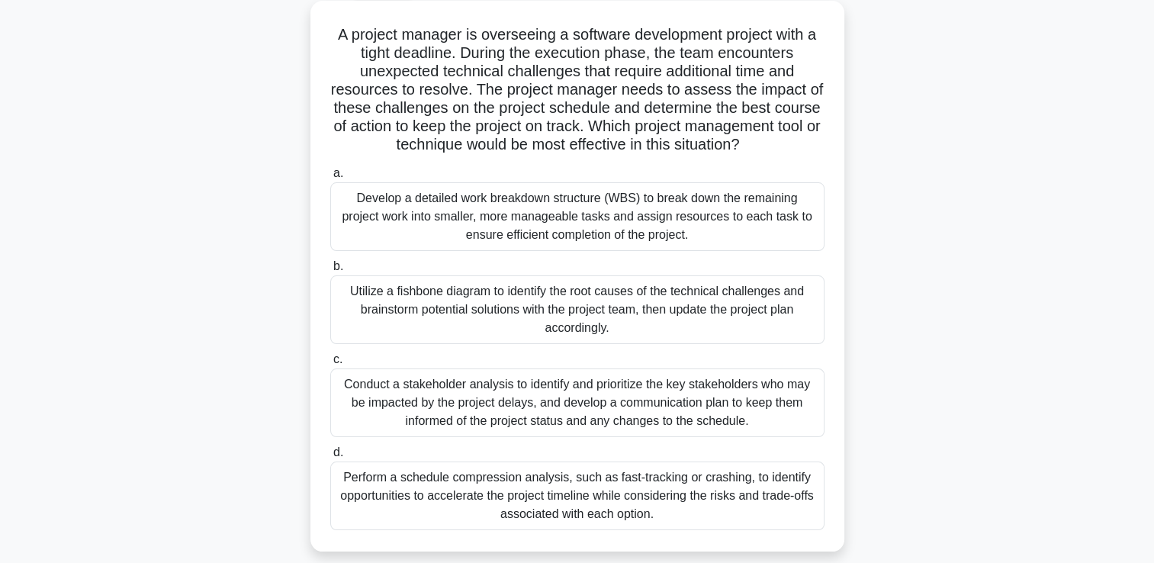
scroll to position [91, 0]
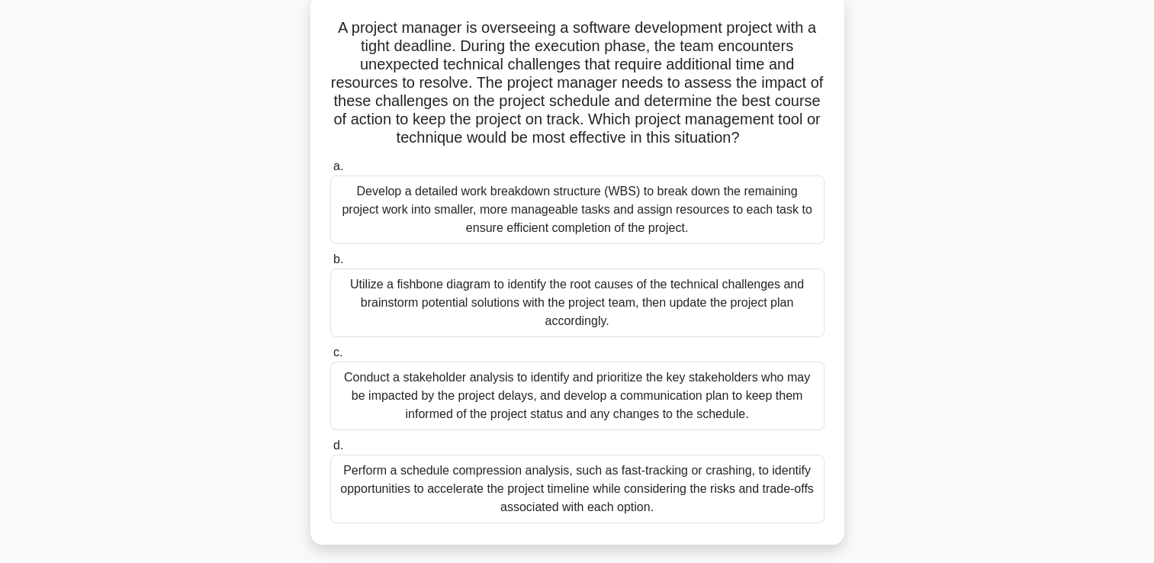
click at [766, 305] on div "Utilize a fishbone diagram to identify the root causes of the technical challen…" at bounding box center [577, 302] width 494 height 69
click at [330, 265] on input "b. Utilize a fishbone diagram to identify the root causes of the technical chal…" at bounding box center [330, 260] width 0 height 10
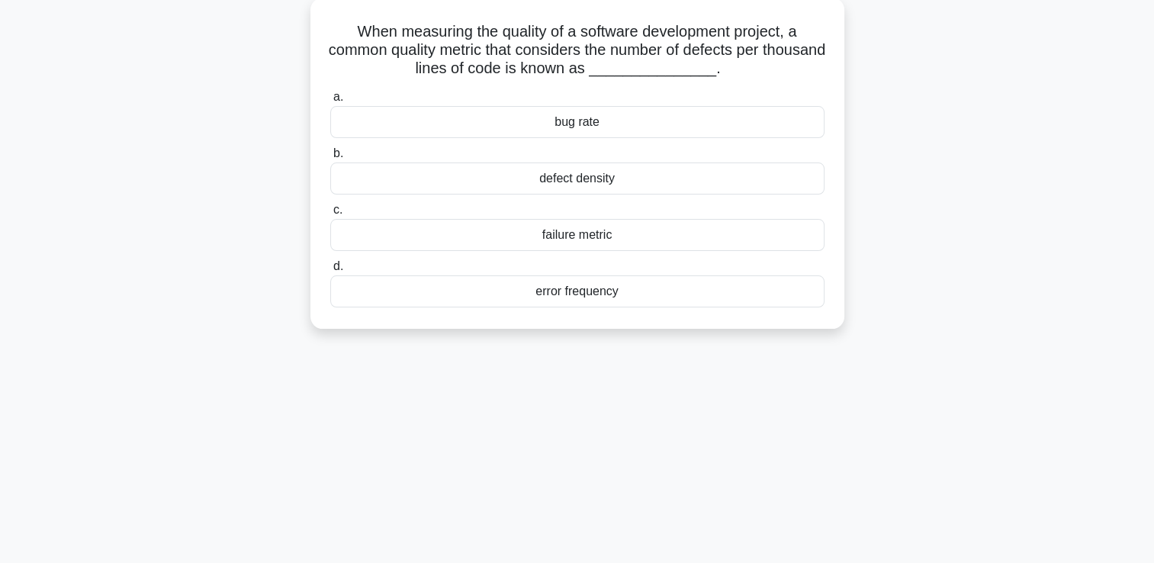
scroll to position [0, 0]
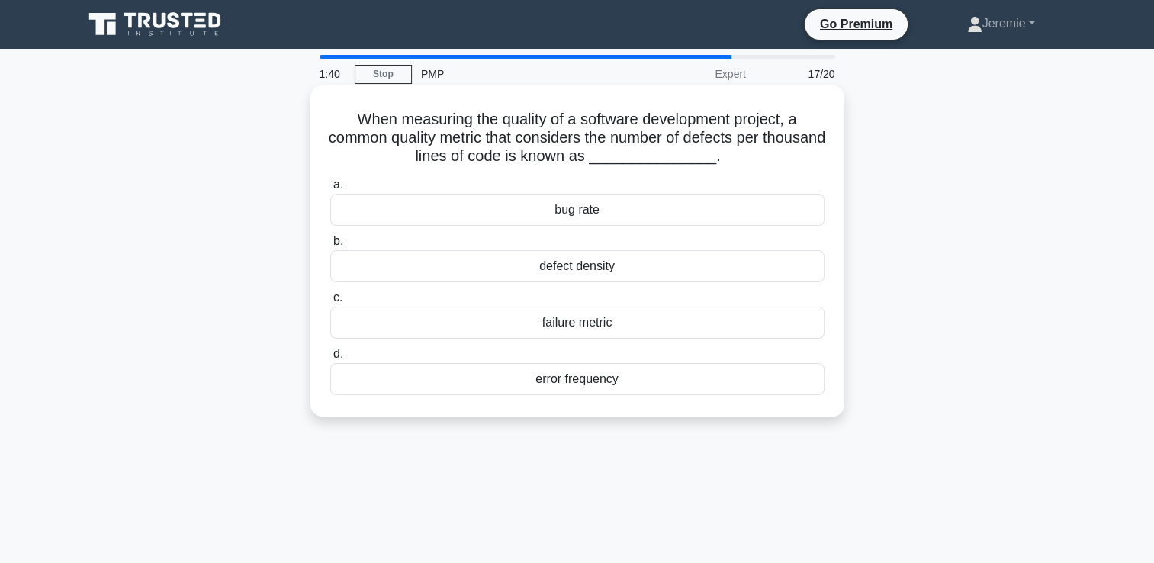
click at [579, 214] on div "bug rate" at bounding box center [577, 210] width 494 height 32
click at [330, 190] on input "a. bug rate" at bounding box center [330, 185] width 0 height 10
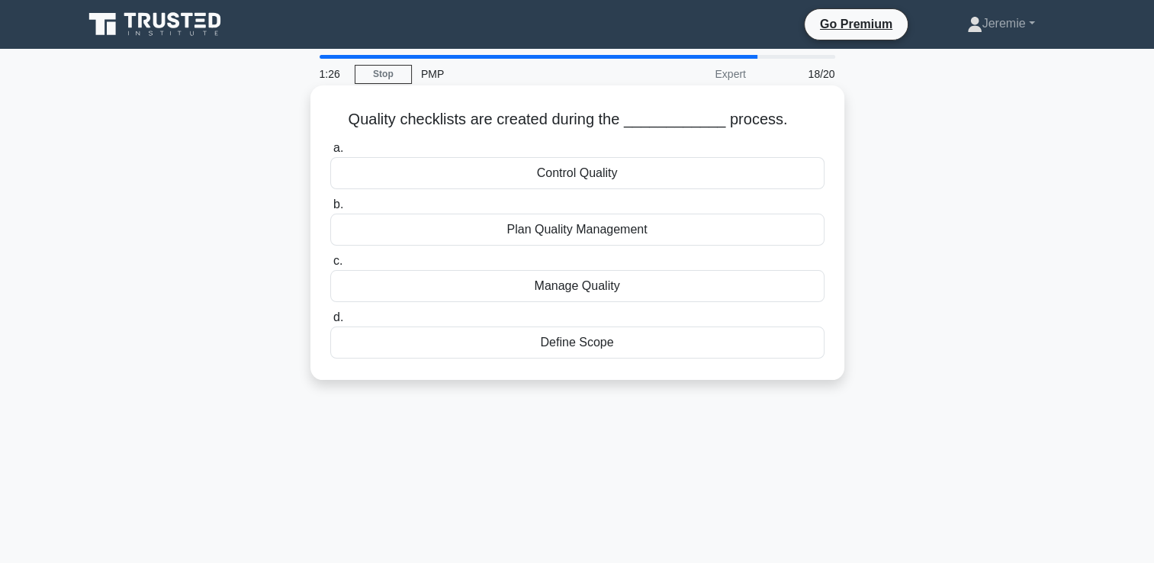
click at [576, 236] on div "Plan Quality Management" at bounding box center [577, 229] width 494 height 32
click at [330, 210] on input "b. Plan Quality Management" at bounding box center [330, 205] width 0 height 10
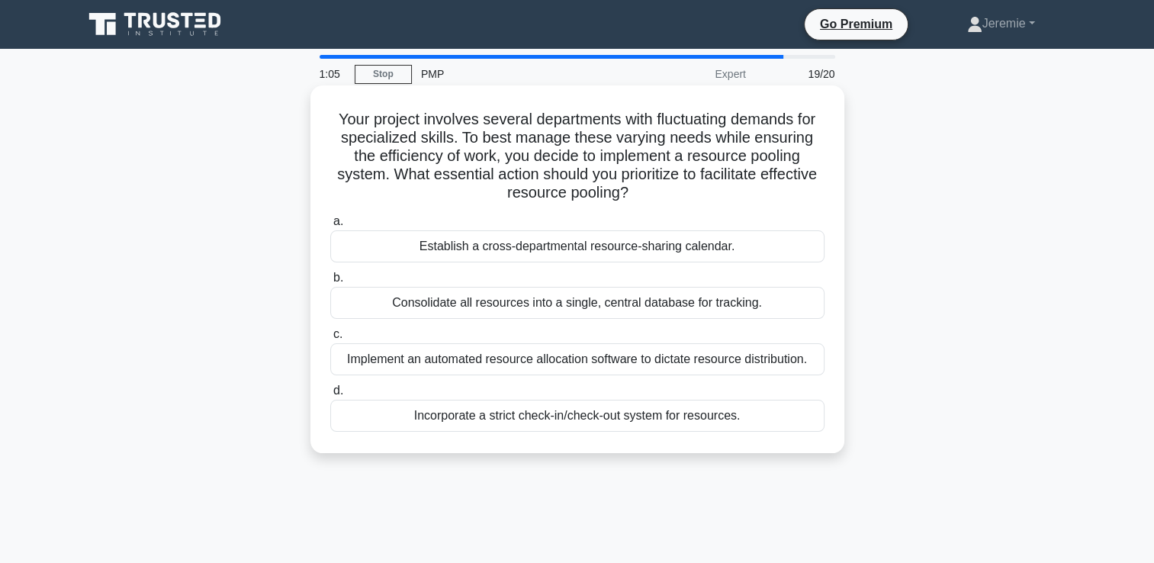
click at [624, 249] on div "Establish a cross-departmental resource-sharing calendar." at bounding box center [577, 246] width 494 height 32
click at [330, 226] on input "a. Establish a cross-departmental resource-sharing calendar." at bounding box center [330, 222] width 0 height 10
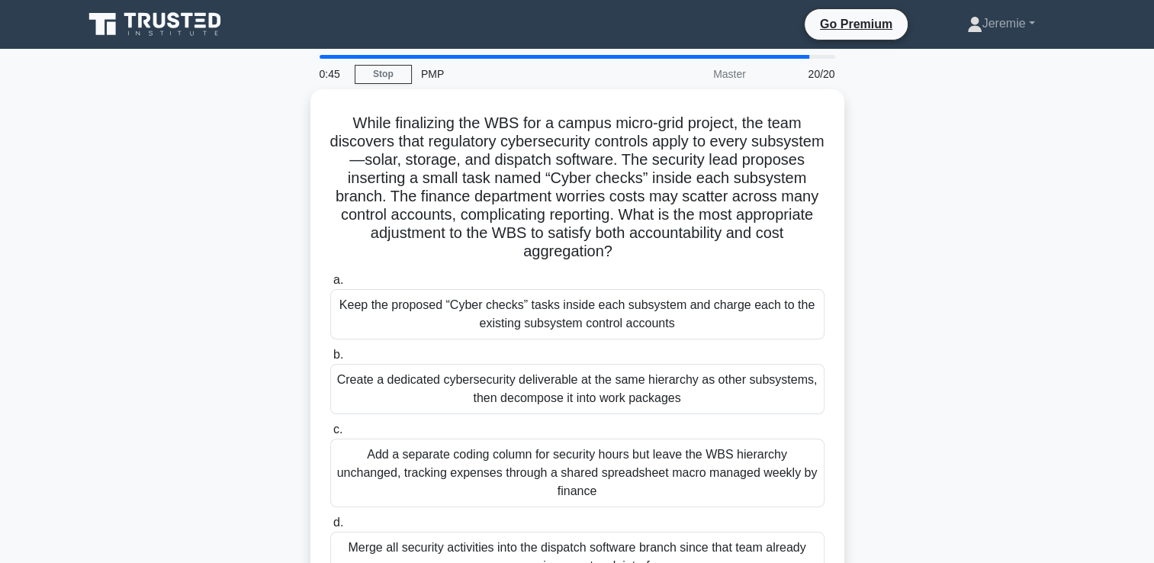
click at [274, 310] on div "While finalizing the WBS for a campus micro-grid project, the team discovers th…" at bounding box center [577, 355] width 1006 height 532
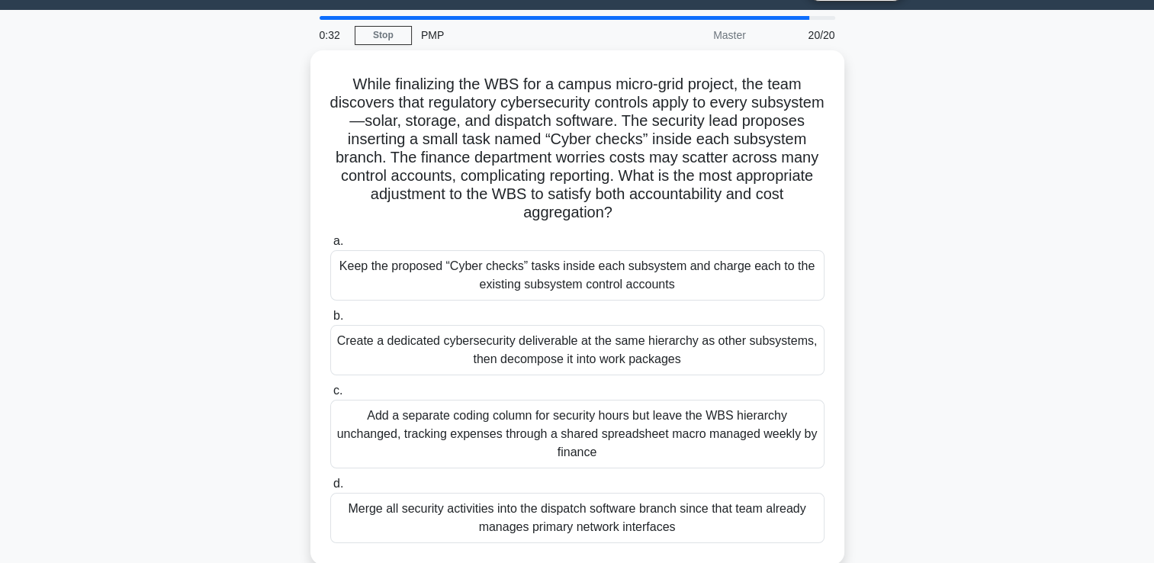
scroll to position [30, 0]
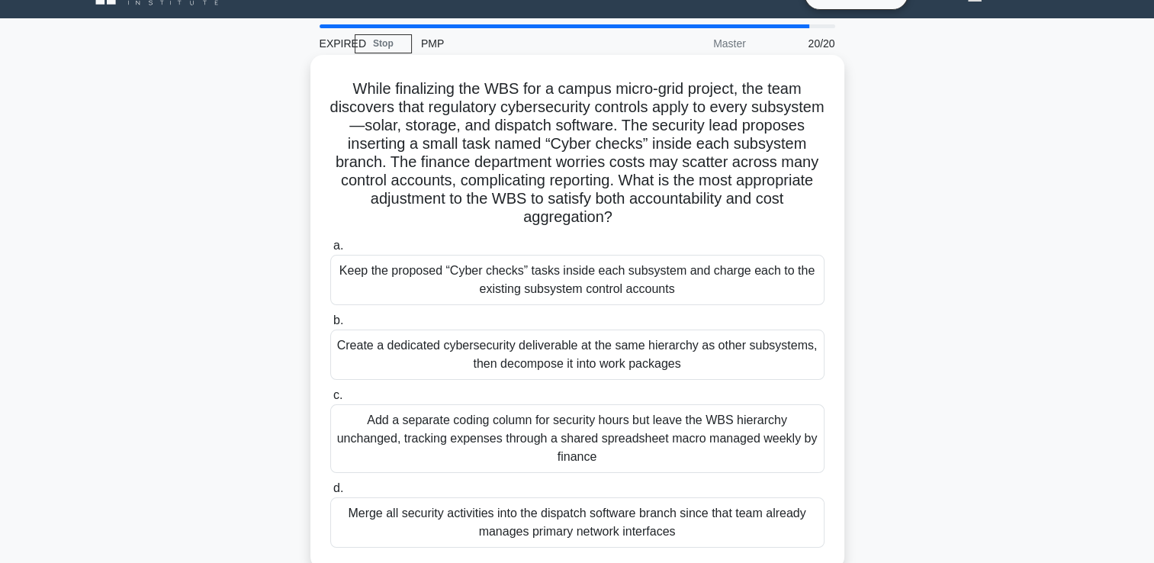
click at [595, 436] on div "Add a separate coding column for security hours but leave the WBS hierarchy unc…" at bounding box center [577, 438] width 494 height 69
click at [330, 400] on input "c. Add a separate coding column for security hours but leave the WBS hierarchy …" at bounding box center [330, 395] width 0 height 10
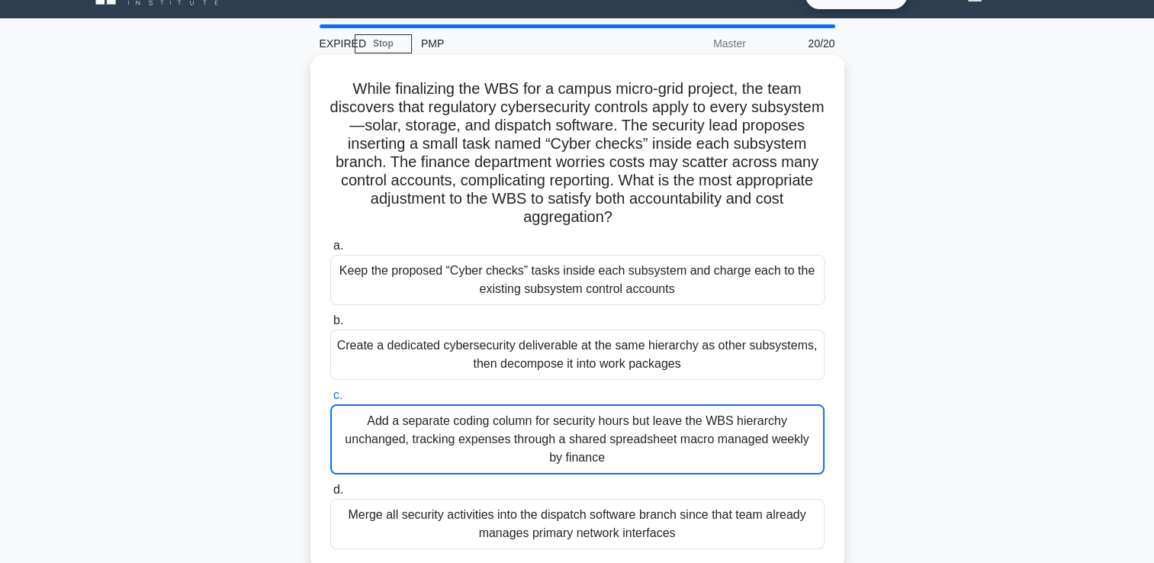
scroll to position [0, 0]
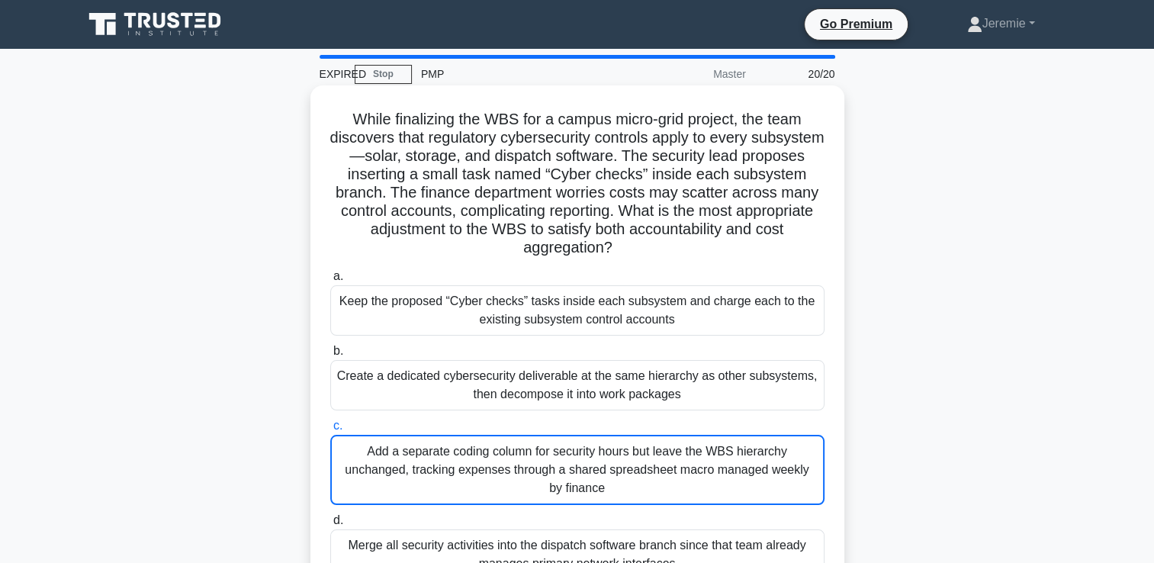
click at [590, 457] on div "Add a separate coding column for security hours but leave the WBS hierarchy unc…" at bounding box center [577, 470] width 494 height 70
click at [330, 431] on input "c. Add a separate coding column for security hours but leave the WBS hierarchy …" at bounding box center [330, 426] width 0 height 10
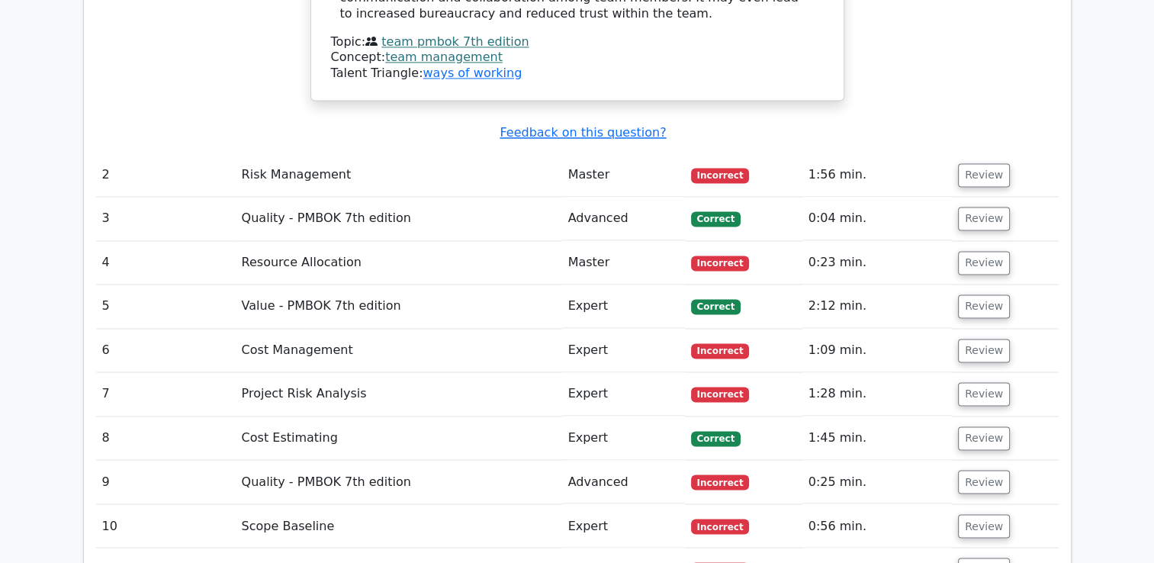
scroll to position [2428, 0]
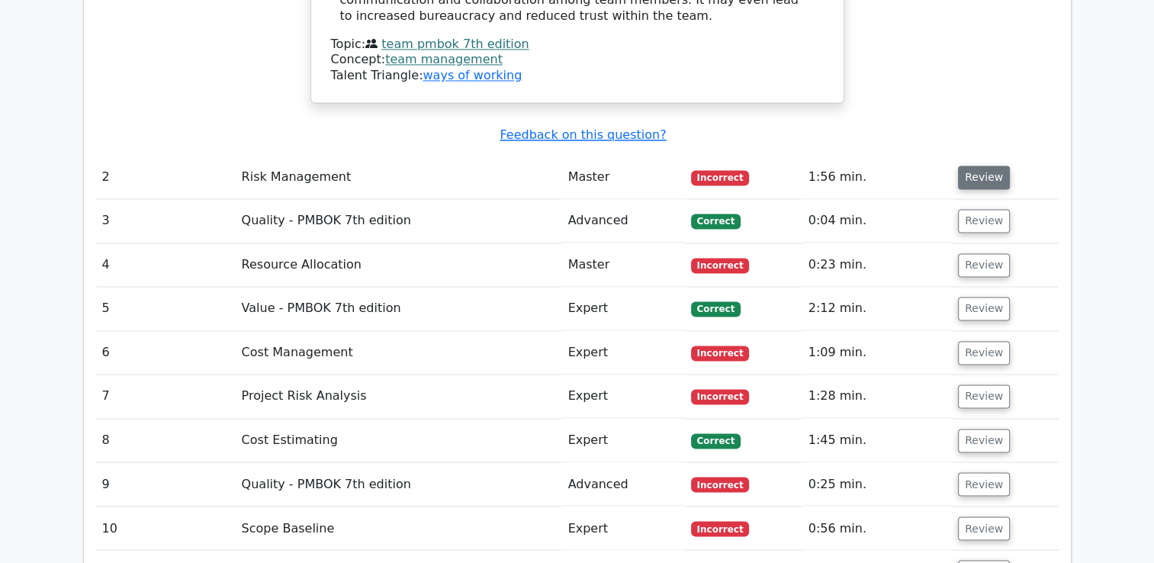
click at [975, 165] on button "Review" at bounding box center [984, 177] width 52 height 24
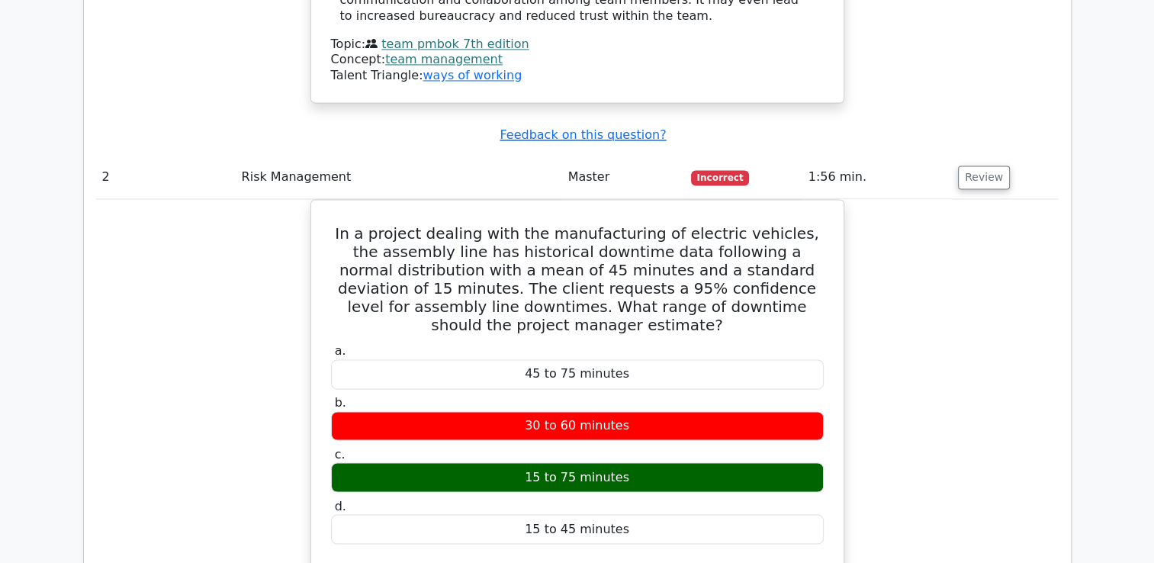
click at [951, 413] on div "In a project dealing with the manufacturing of electric vehicles, the assembly …" at bounding box center [577, 536] width 962 height 675
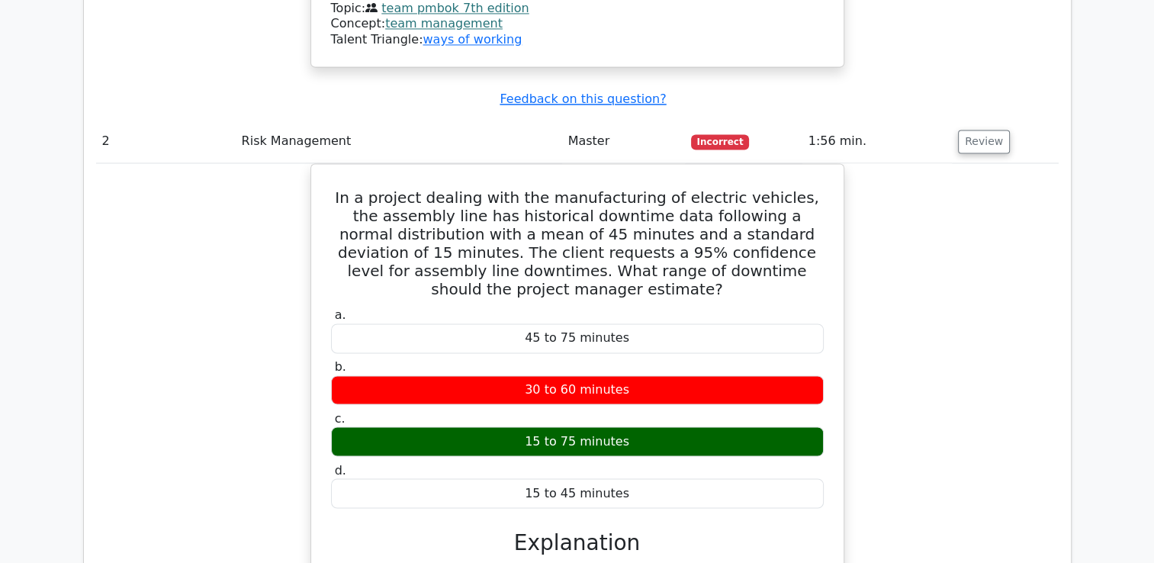
scroll to position [2611, 0]
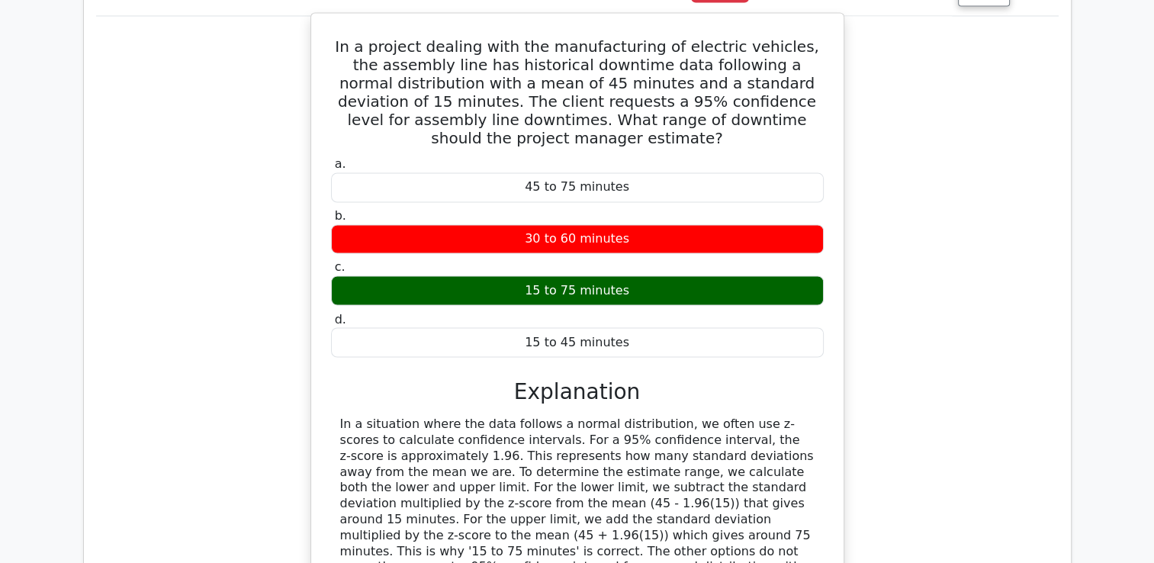
click at [496, 416] on div "In a situation where the data follows a normal distribution, we often use z-sco…" at bounding box center [577, 503] width 474 height 175
click at [470, 416] on div "In a situation where the data follows a normal distribution, we often use z-sco…" at bounding box center [577, 503] width 474 height 175
drag, startPoint x: 470, startPoint y: 393, endPoint x: 647, endPoint y: 400, distance: 176.3
click at [647, 416] on div "In a situation where the data follows a normal distribution, we often use z-sco…" at bounding box center [577, 503] width 474 height 175
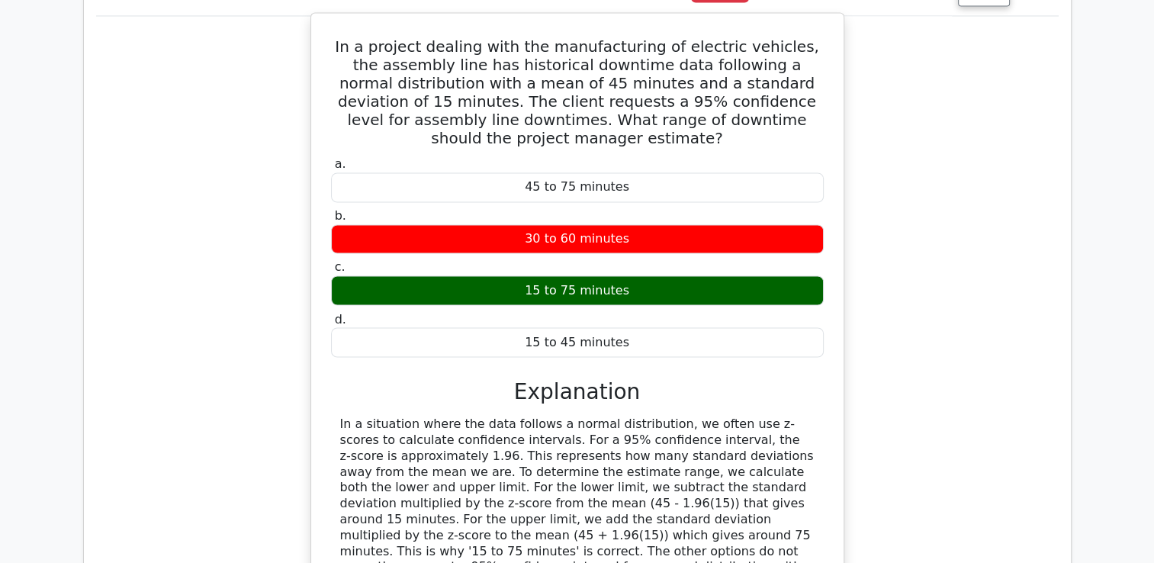
drag, startPoint x: 647, startPoint y: 400, endPoint x: 586, endPoint y: 414, distance: 62.5
click at [586, 416] on div "In a situation where the data follows a normal distribution, we often use z-sco…" at bounding box center [577, 503] width 474 height 175
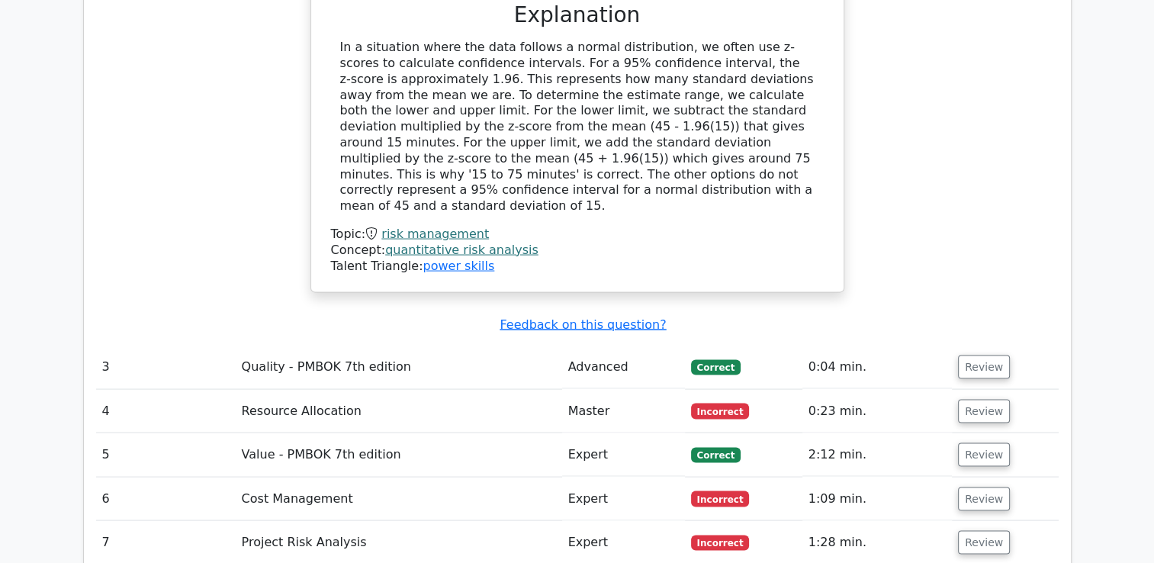
scroll to position [3050, 0]
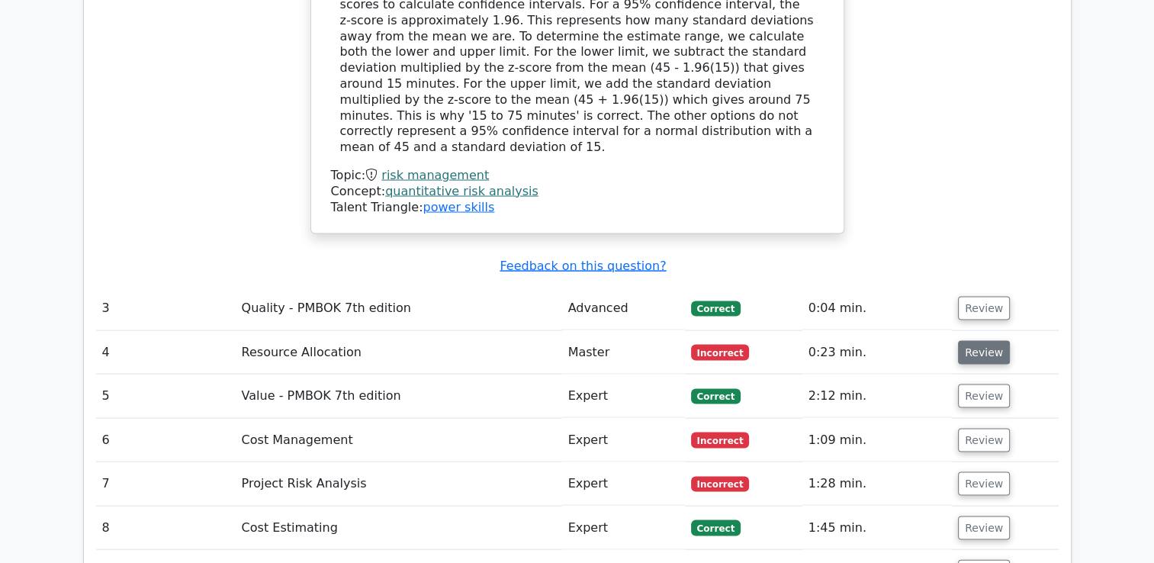
click at [985, 341] on button "Review" at bounding box center [984, 353] width 52 height 24
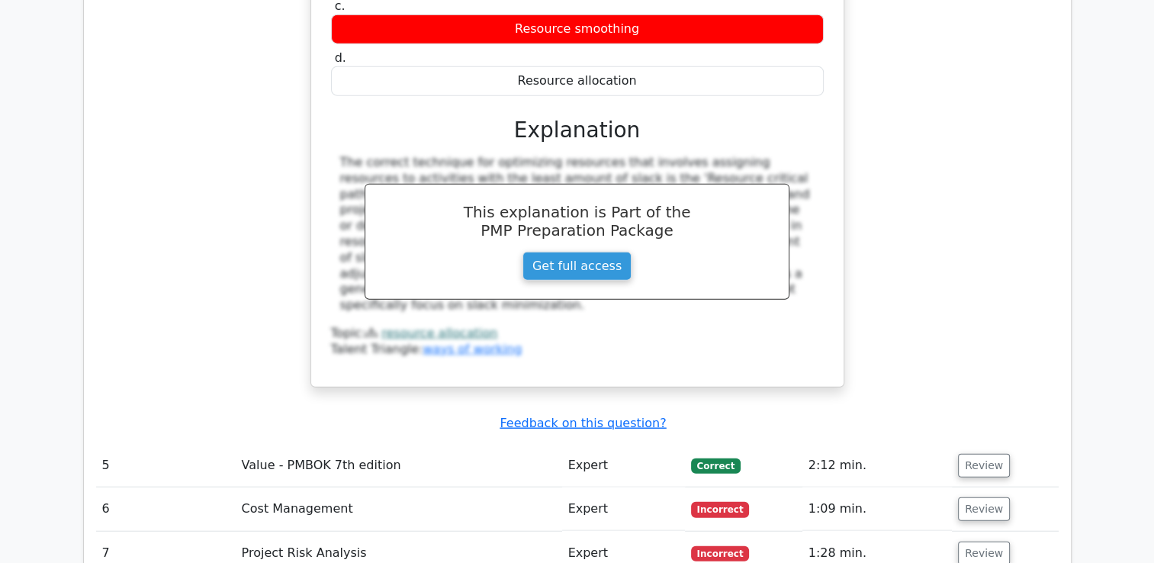
scroll to position [3629, 0]
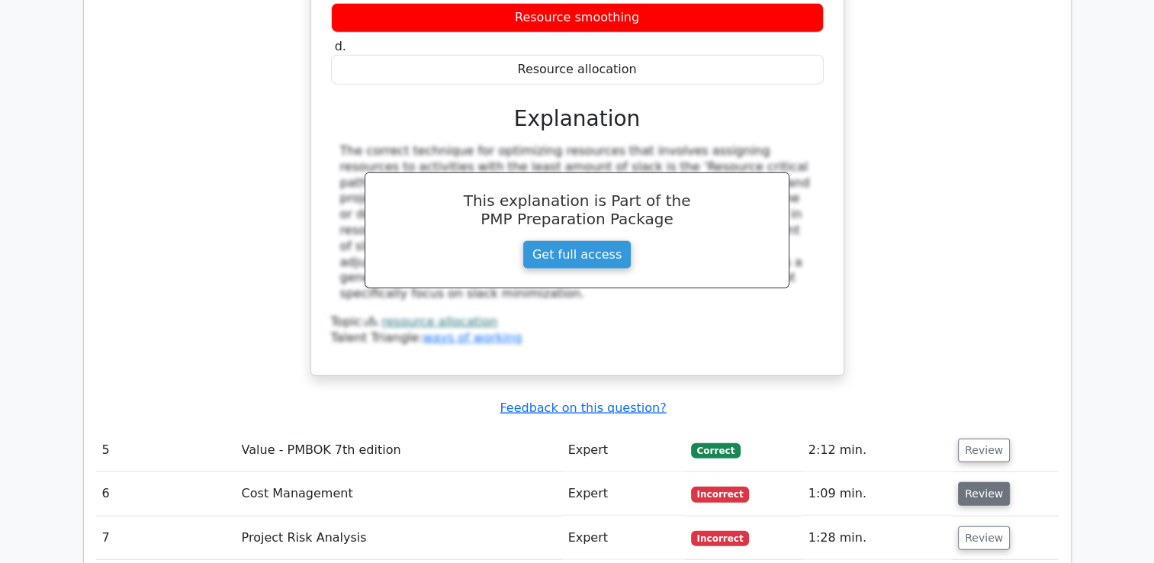
click at [972, 482] on button "Review" at bounding box center [984, 494] width 52 height 24
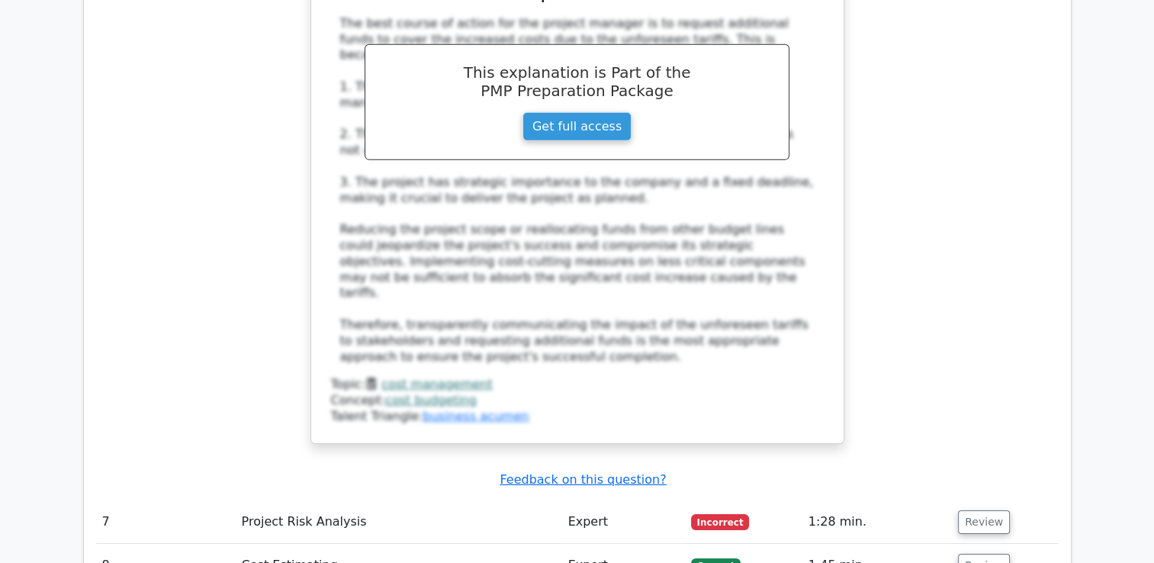
scroll to position [4819, 0]
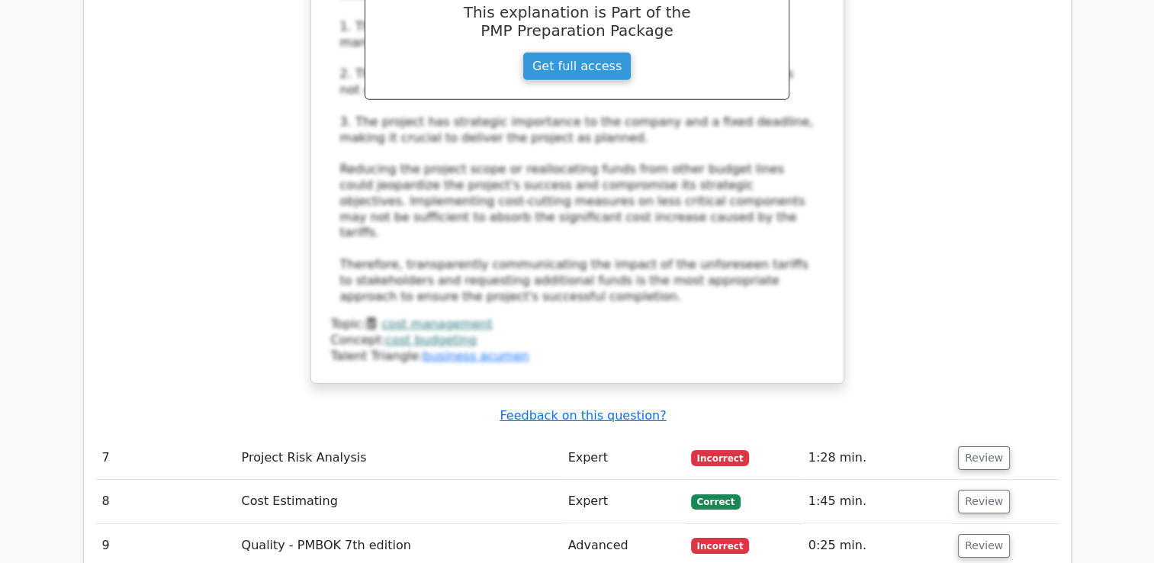
click at [1004, 436] on td "Review" at bounding box center [1005, 457] width 106 height 43
click at [982, 446] on button "Review" at bounding box center [984, 458] width 52 height 24
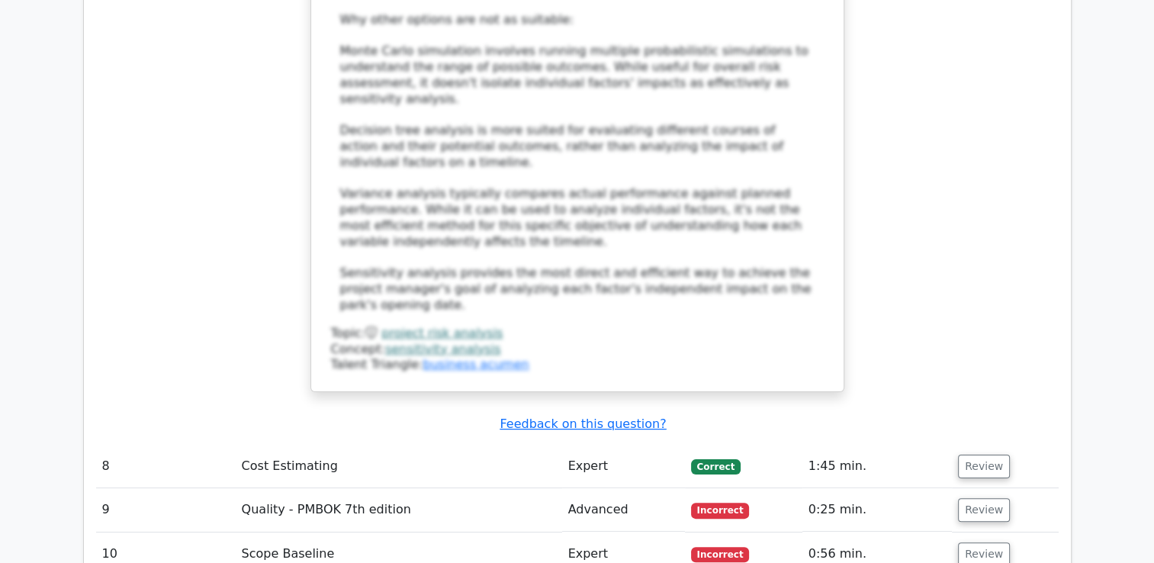
scroll to position [6008, 0]
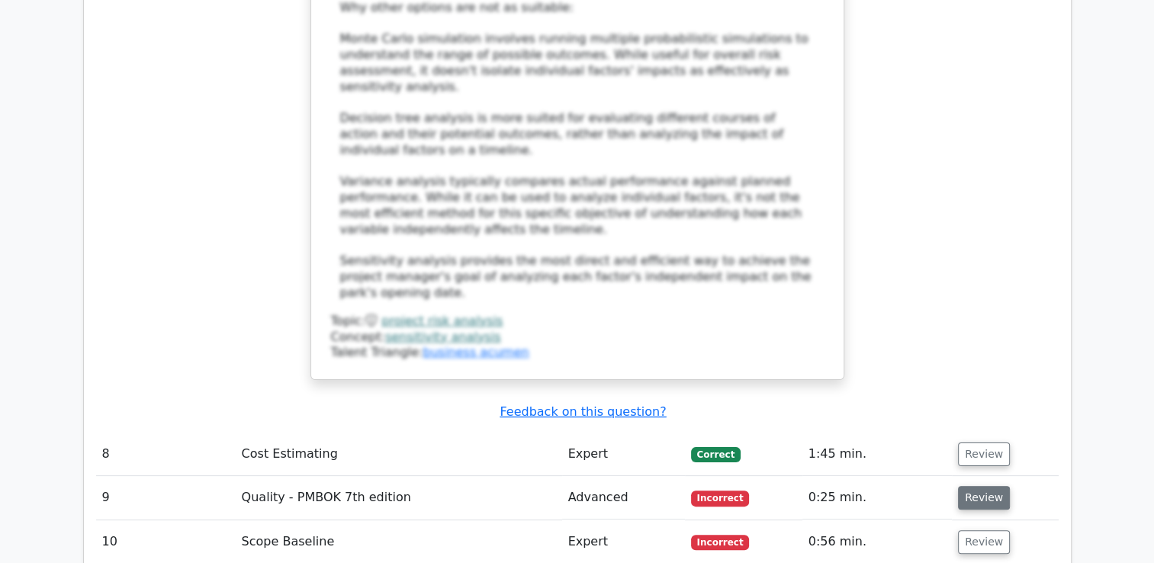
click at [973, 486] on button "Review" at bounding box center [984, 498] width 52 height 24
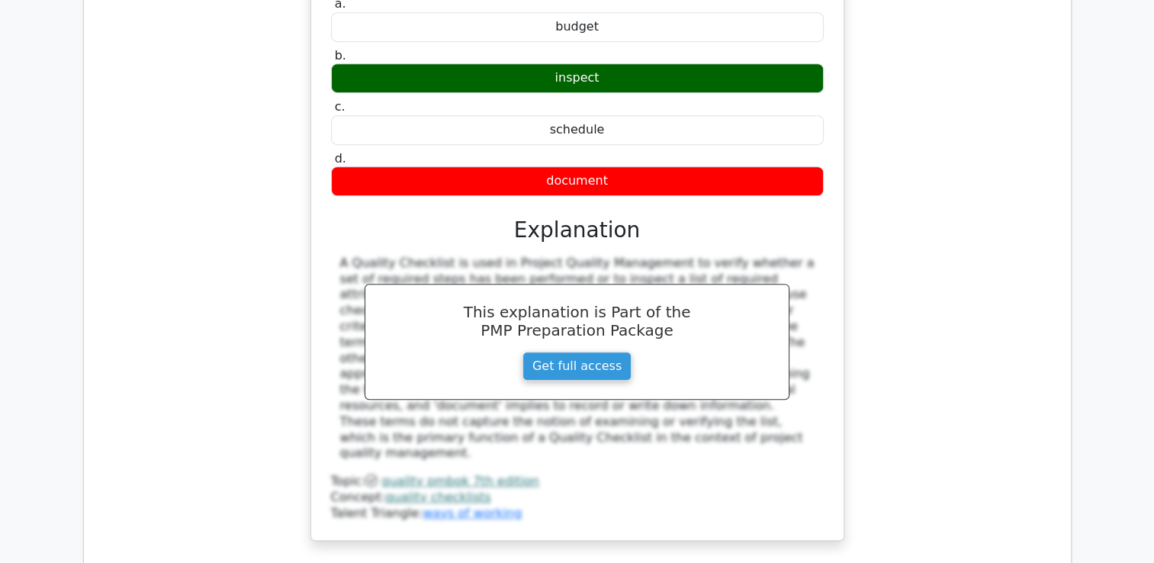
scroll to position [6679, 0]
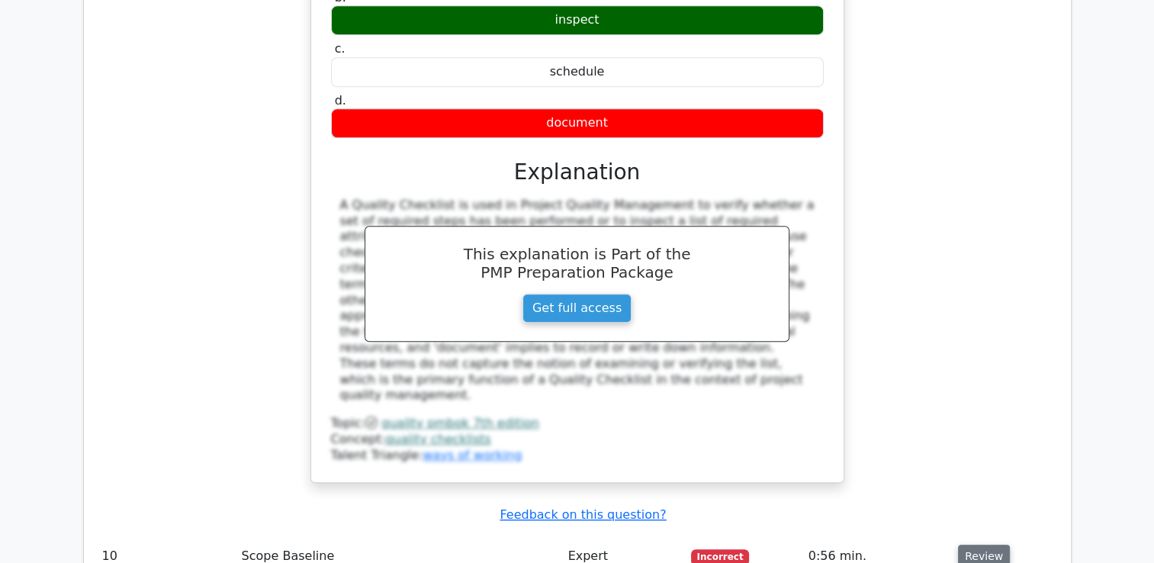
click at [983, 544] on button "Review" at bounding box center [984, 556] width 52 height 24
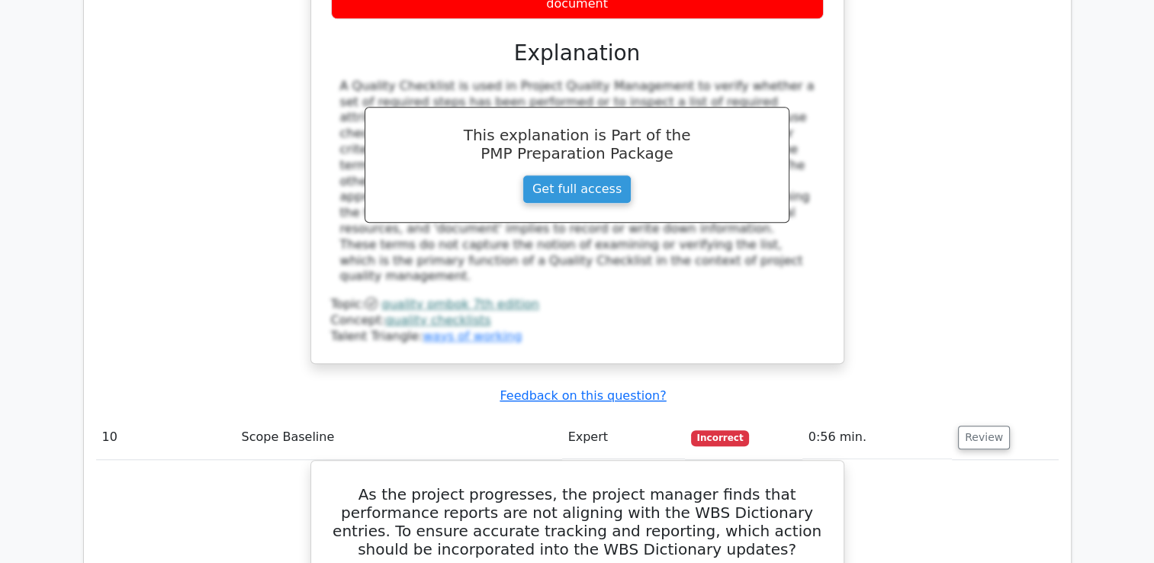
scroll to position [6801, 0]
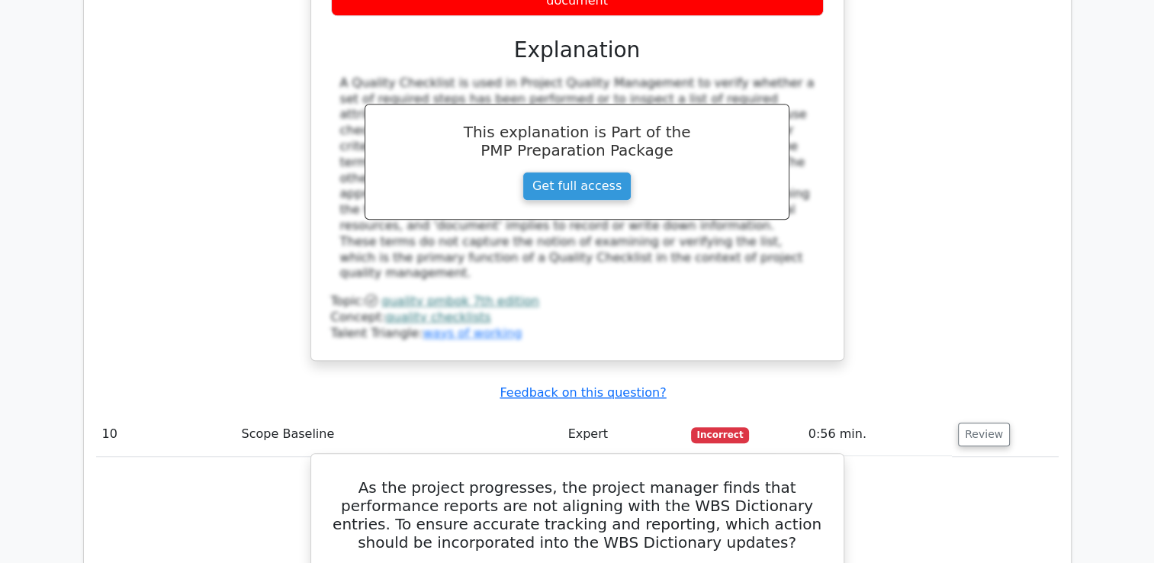
click at [552, 478] on h5 "As the project progresses, the project manager finds that performance reports a…" at bounding box center [577, 514] width 496 height 73
drag, startPoint x: 552, startPoint y: 217, endPoint x: 518, endPoint y: 224, distance: 34.4
click at [518, 478] on h5 "As the project progresses, the project manager finds that performance reports a…" at bounding box center [577, 514] width 496 height 73
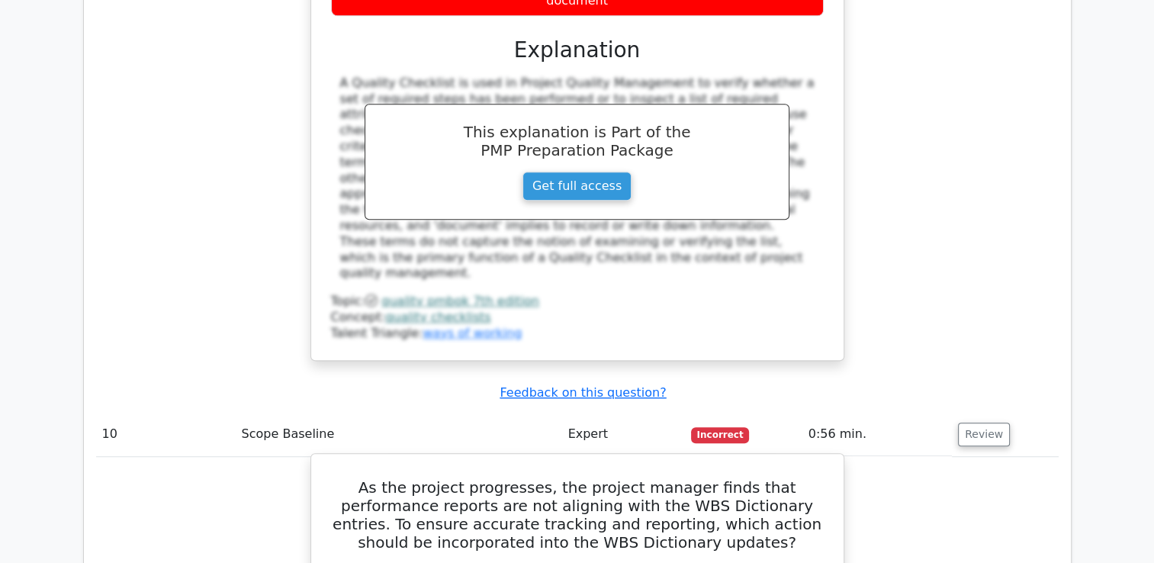
click at [637, 478] on h5 "As the project progresses, the project manager finds that performance reports a…" at bounding box center [577, 514] width 496 height 73
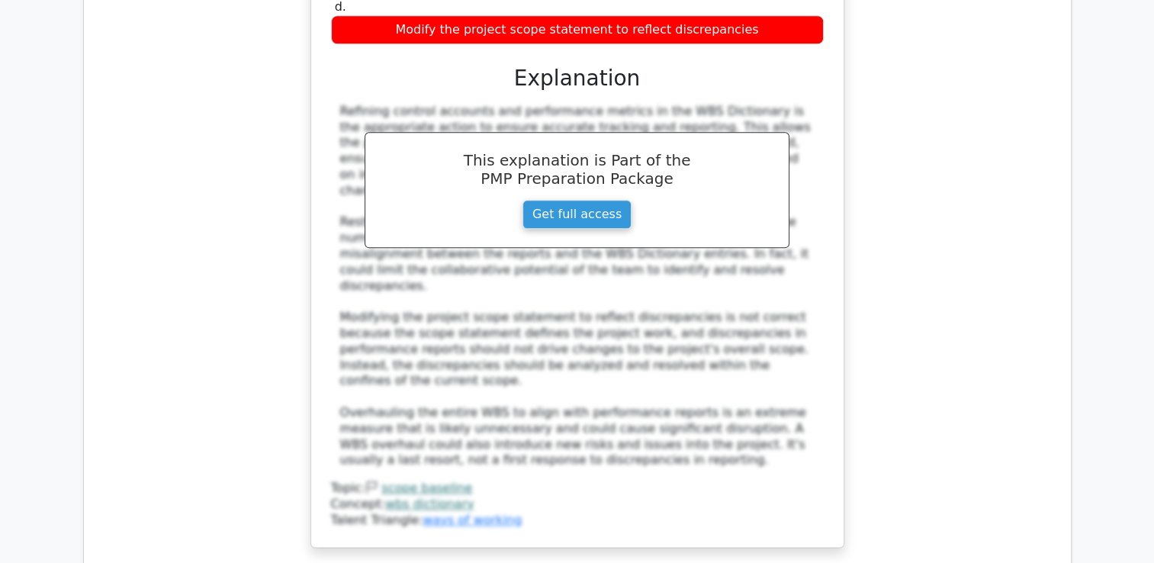
scroll to position [7533, 0]
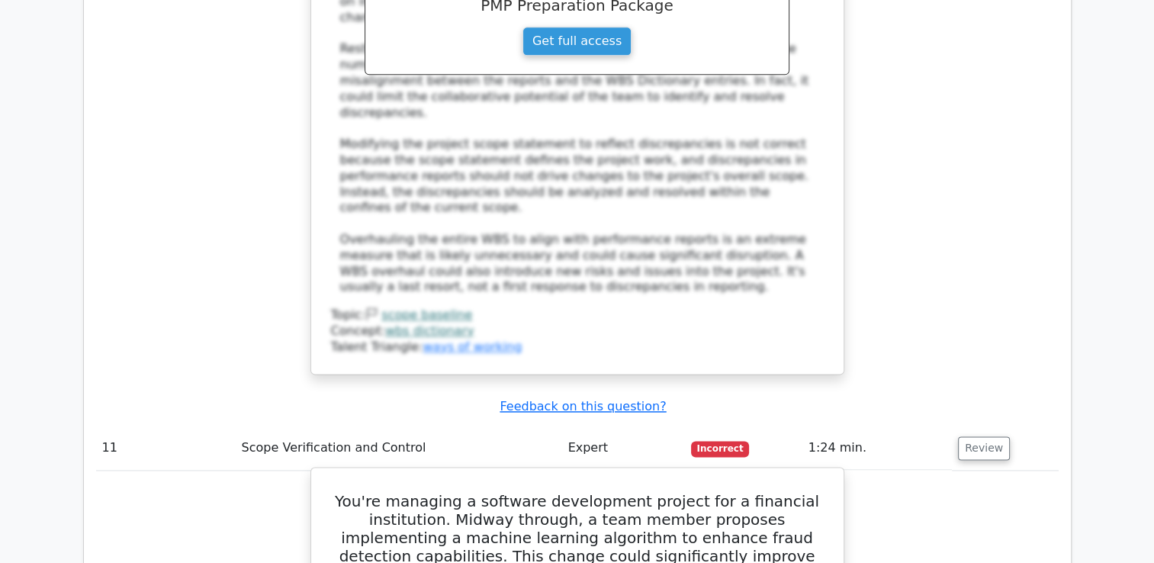
scroll to position [7747, 0]
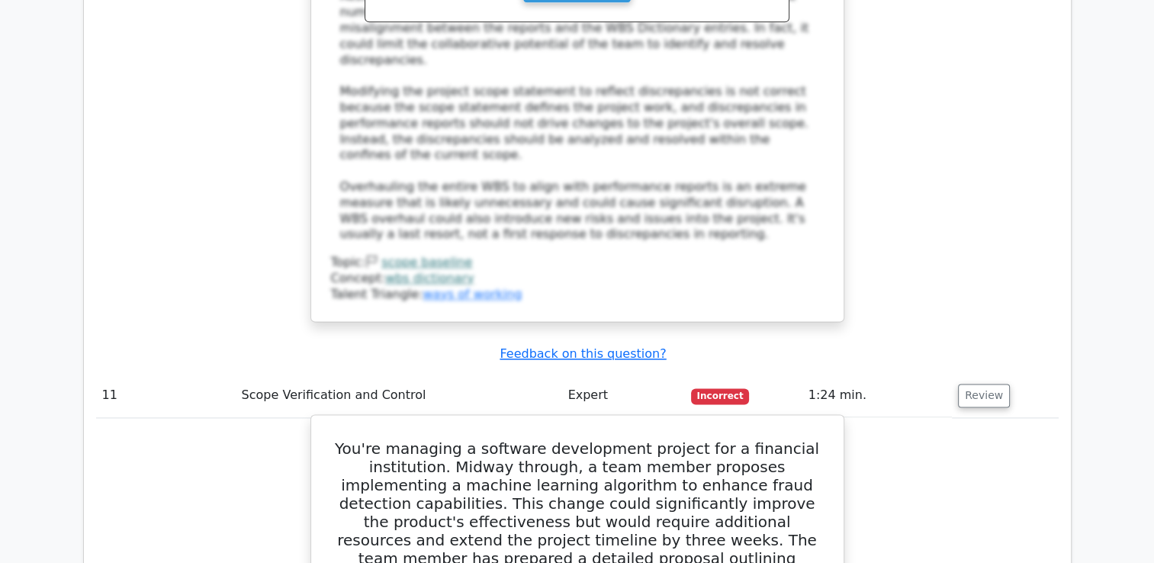
click at [592, 439] on h5 "You're managing a software development project for a financial institution. Mid…" at bounding box center [577, 530] width 496 height 183
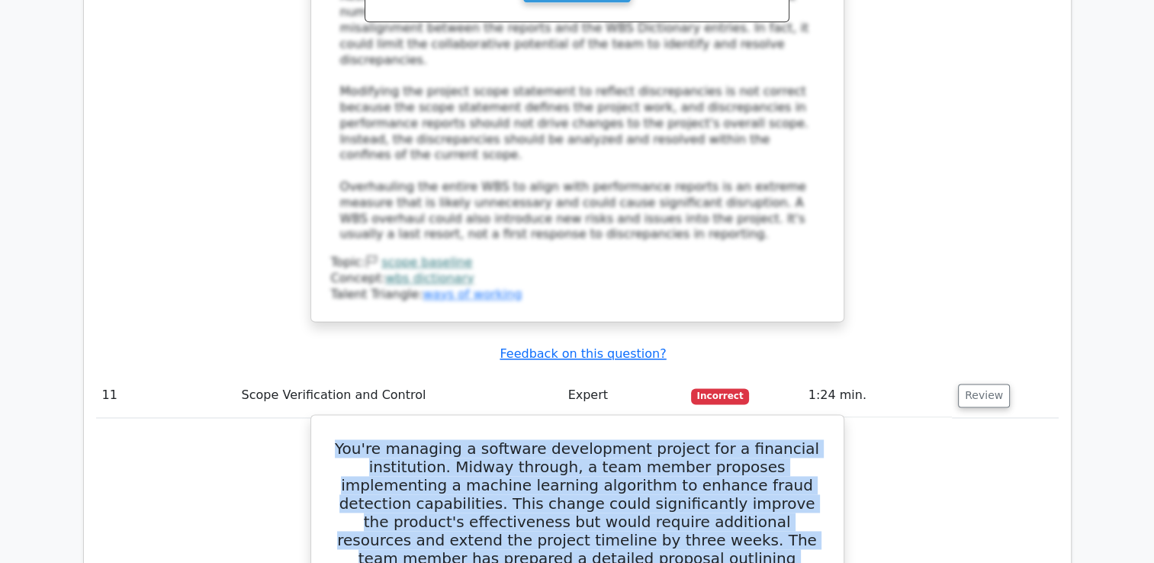
click at [592, 439] on h5 "You're managing a software development project for a financial institution. Mid…" at bounding box center [577, 530] width 496 height 183
drag, startPoint x: 592, startPoint y: 111, endPoint x: 548, endPoint y: 152, distance: 59.9
click at [548, 439] on h5 "You're managing a software development project for a financial institution. Mid…" at bounding box center [577, 530] width 496 height 183
click at [564, 439] on h5 "You're managing a software development project for a financial institution. Mid…" at bounding box center [577, 530] width 496 height 183
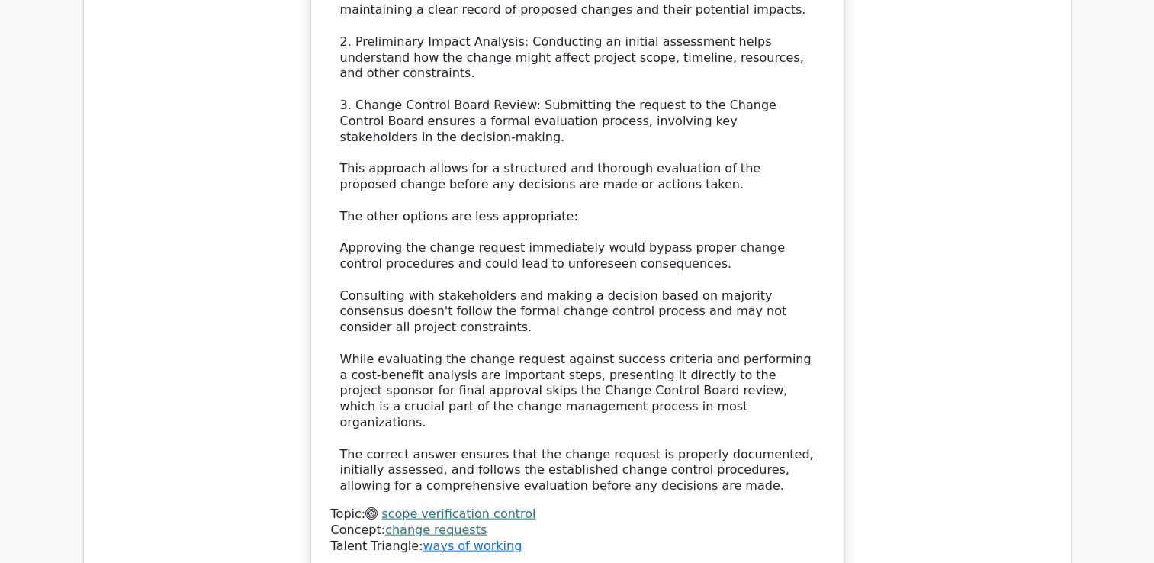
scroll to position [8905, 0]
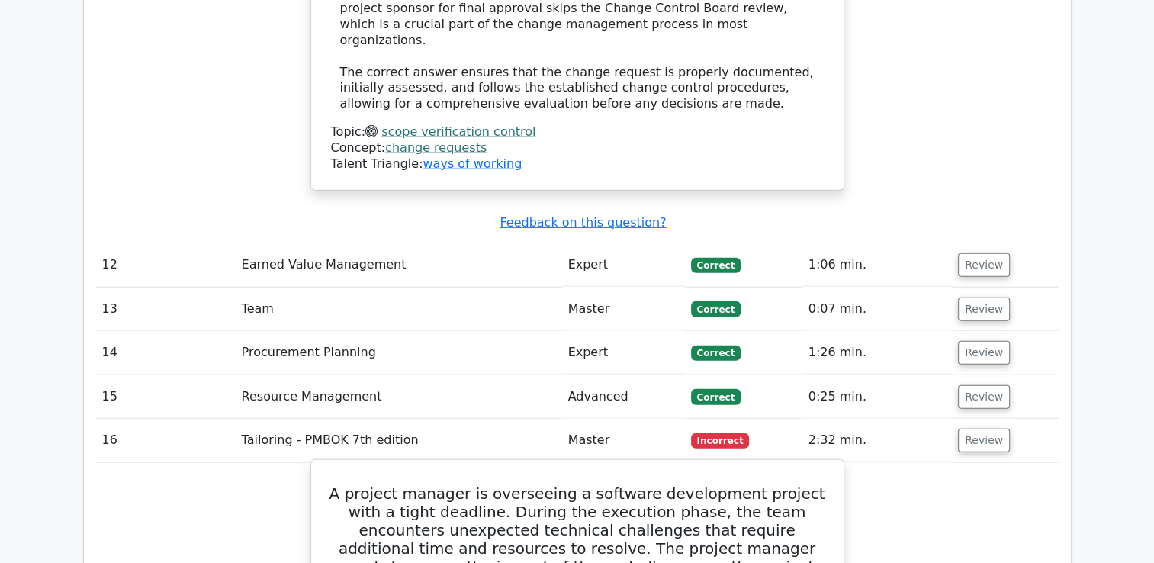
scroll to position [9241, 0]
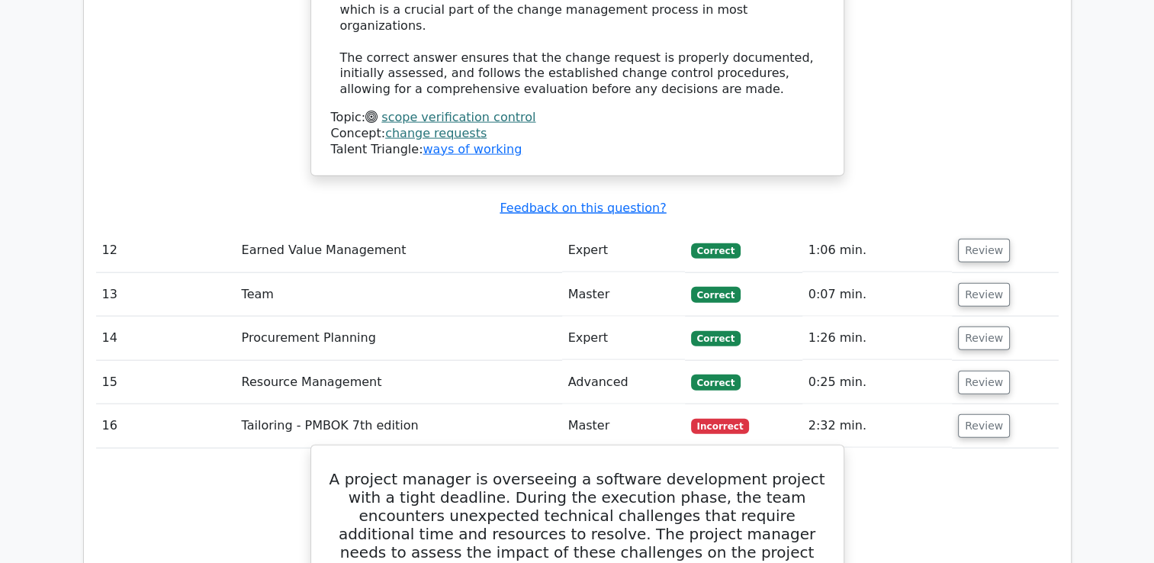
click at [590, 470] on h5 "A project manager is overseeing a software development project with a tight dea…" at bounding box center [577, 543] width 496 height 146
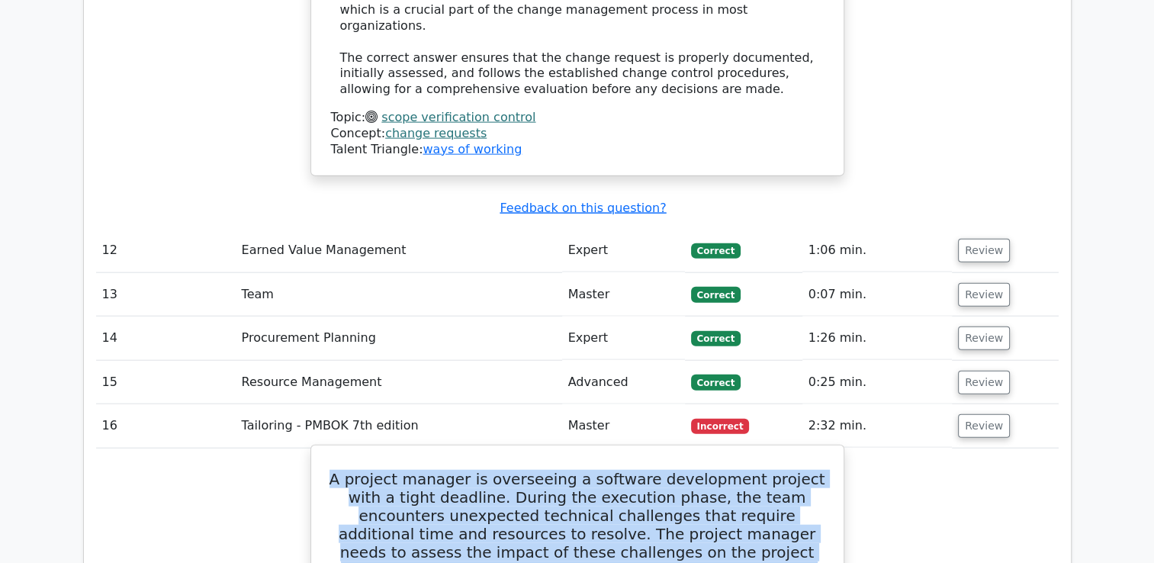
click at [590, 470] on h5 "A project manager is overseeing a software development project with a tight dea…" at bounding box center [577, 543] width 496 height 146
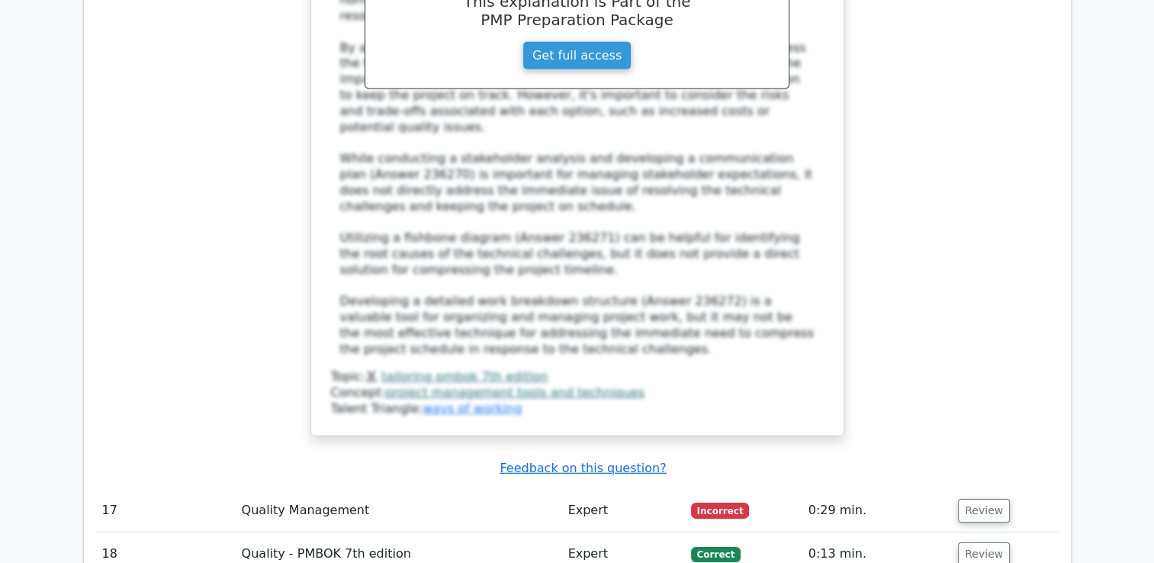
scroll to position [10339, 0]
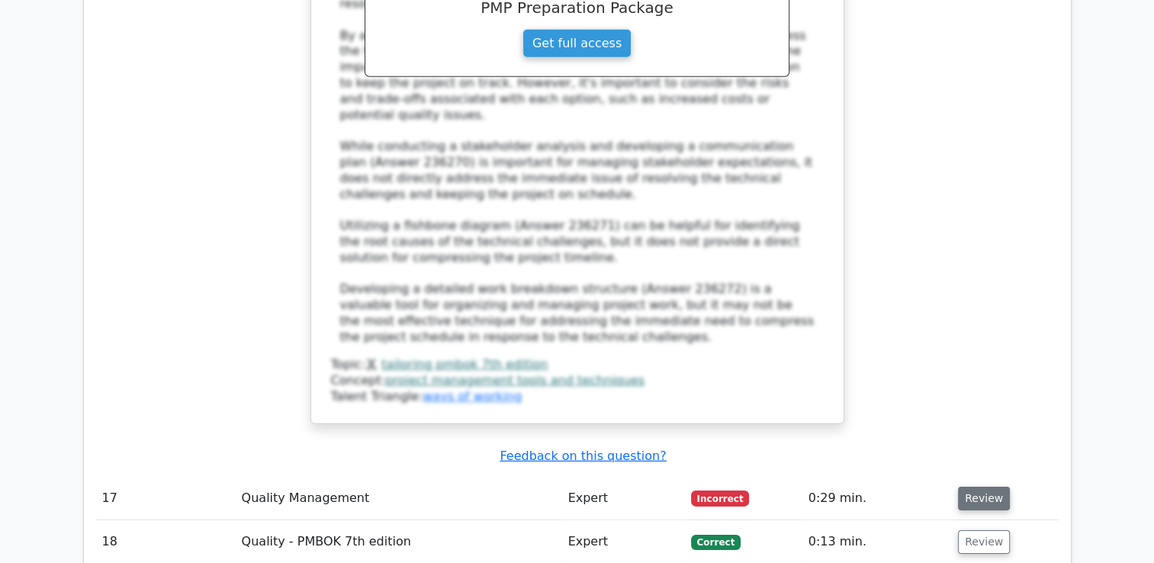
click at [964, 486] on button "Review" at bounding box center [984, 498] width 52 height 24
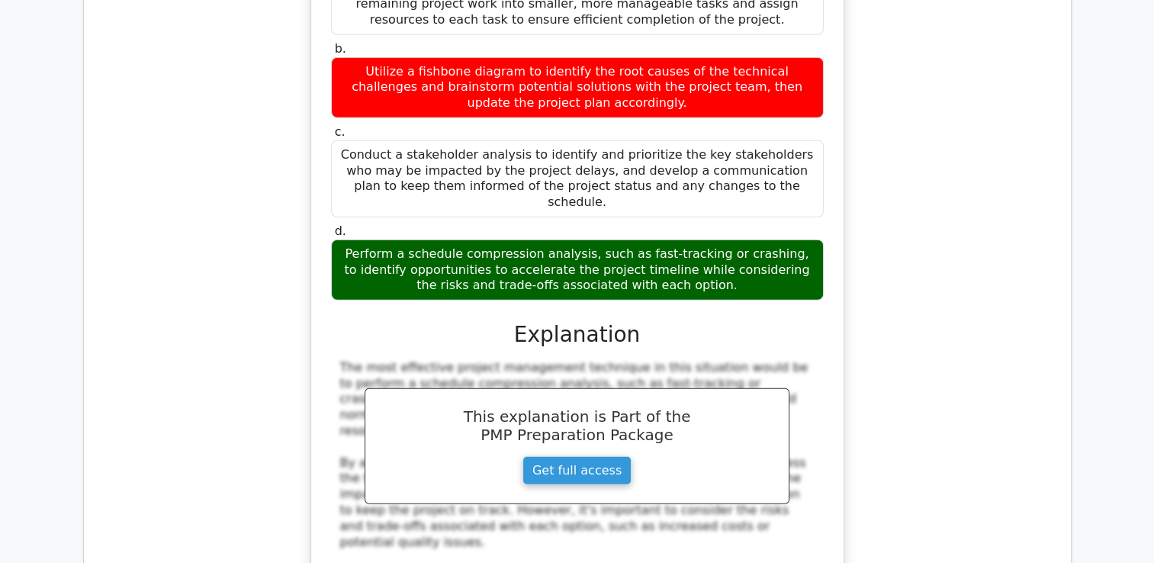
scroll to position [9881, 0]
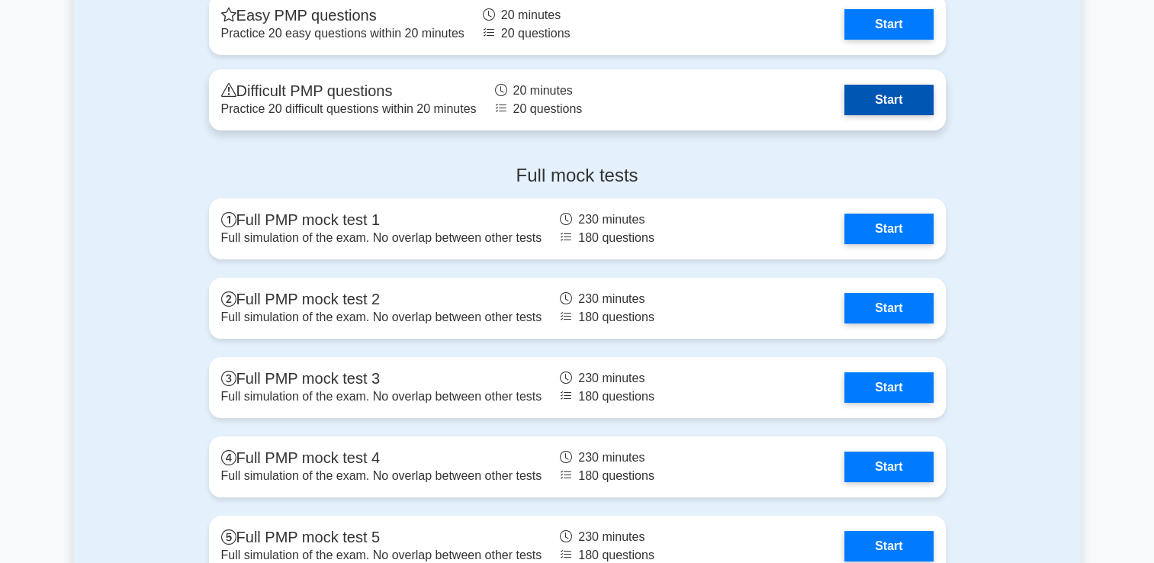
click at [891, 100] on link "Start" at bounding box center [888, 100] width 88 height 30
click at [881, 86] on link "Start" at bounding box center [888, 100] width 88 height 30
click at [903, 113] on link "Start" at bounding box center [888, 100] width 88 height 30
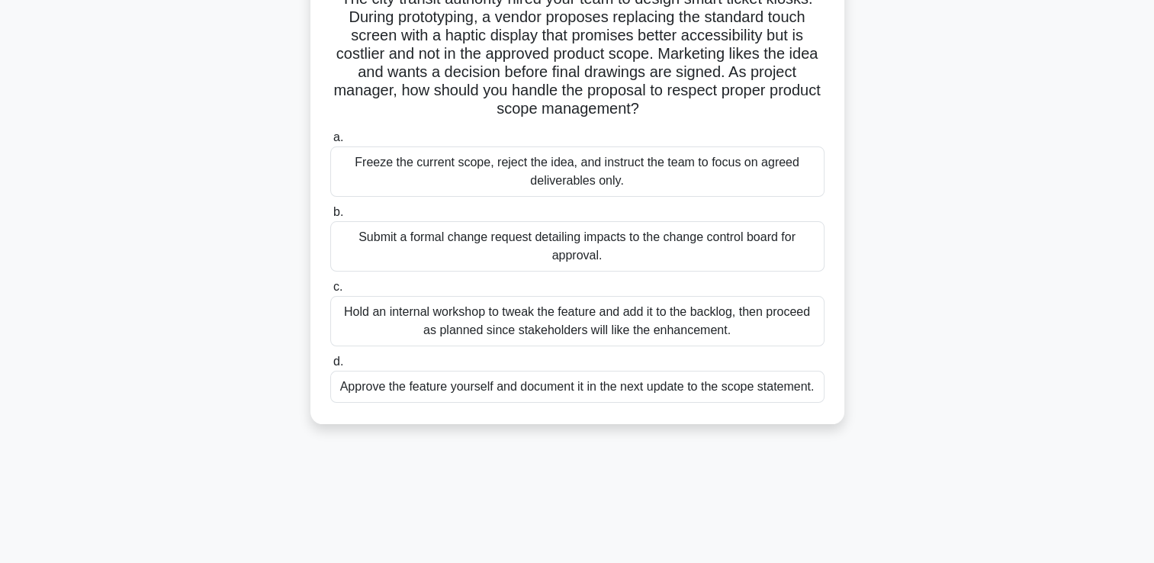
scroll to position [122, 0]
click at [647, 50] on h5 "The city transit authority hired your team to design smart ticket kiosks. Durin…" at bounding box center [577, 53] width 497 height 130
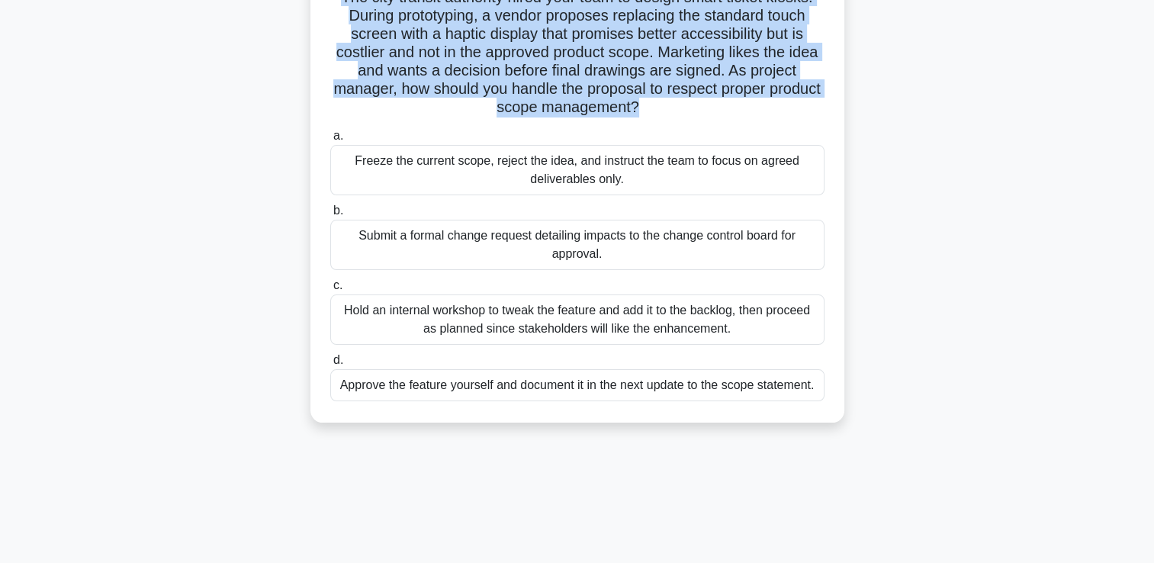
click at [647, 50] on h5 "The city transit authority hired your team to design smart ticket kiosks. Durin…" at bounding box center [577, 53] width 497 height 130
drag, startPoint x: 647, startPoint y: 50, endPoint x: 592, endPoint y: 53, distance: 54.9
click at [592, 53] on h5 "The city transit authority hired your team to design smart ticket kiosks. Durin…" at bounding box center [577, 53] width 497 height 130
click at [570, 47] on h5 "The city transit authority hired your team to design smart ticket kiosks. Durin…" at bounding box center [577, 53] width 497 height 130
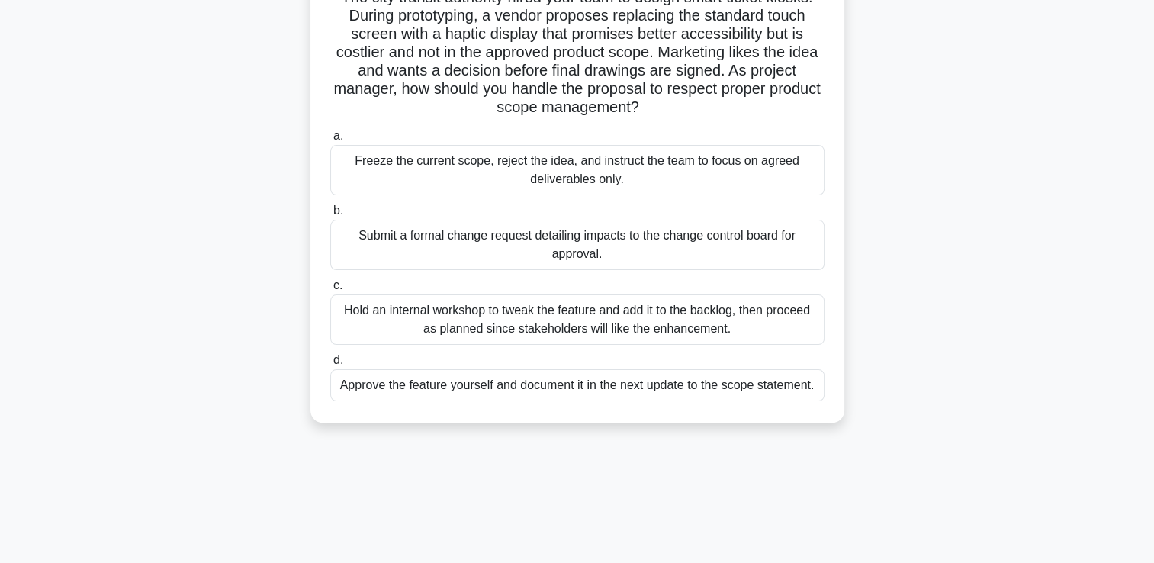
click at [577, 50] on h5 "The city transit authority hired your team to design smart ticket kiosks. Durin…" at bounding box center [577, 53] width 497 height 130
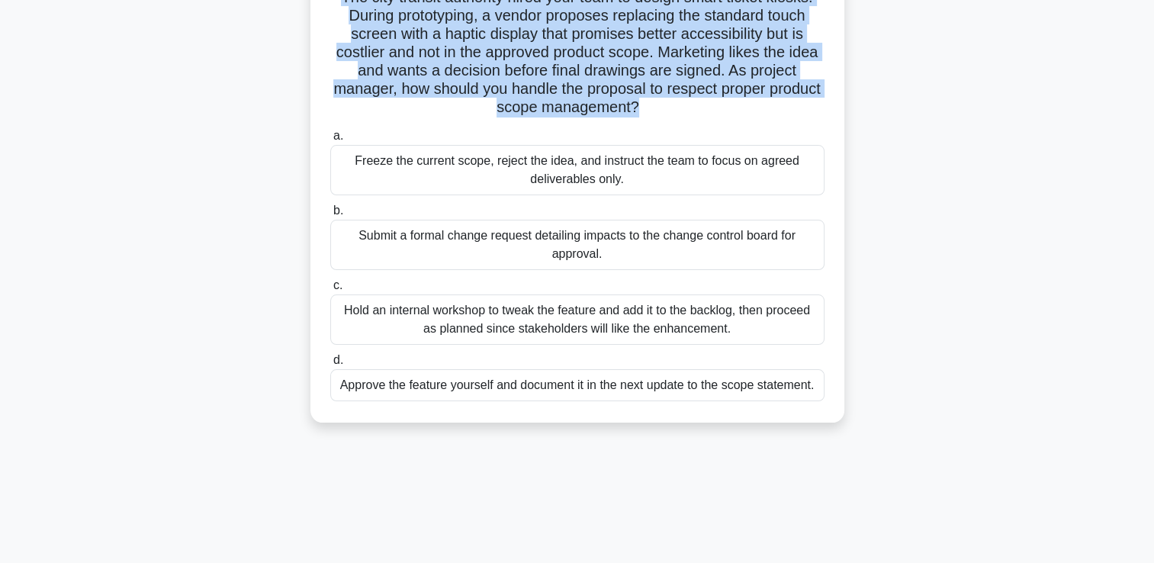
click at [577, 50] on h5 "The city transit authority hired your team to design smart ticket kiosks. Durin…" at bounding box center [577, 53] width 497 height 130
click at [554, 25] on h5 "The city transit authority hired your team to design smart ticket kiosks. Durin…" at bounding box center [577, 53] width 497 height 130
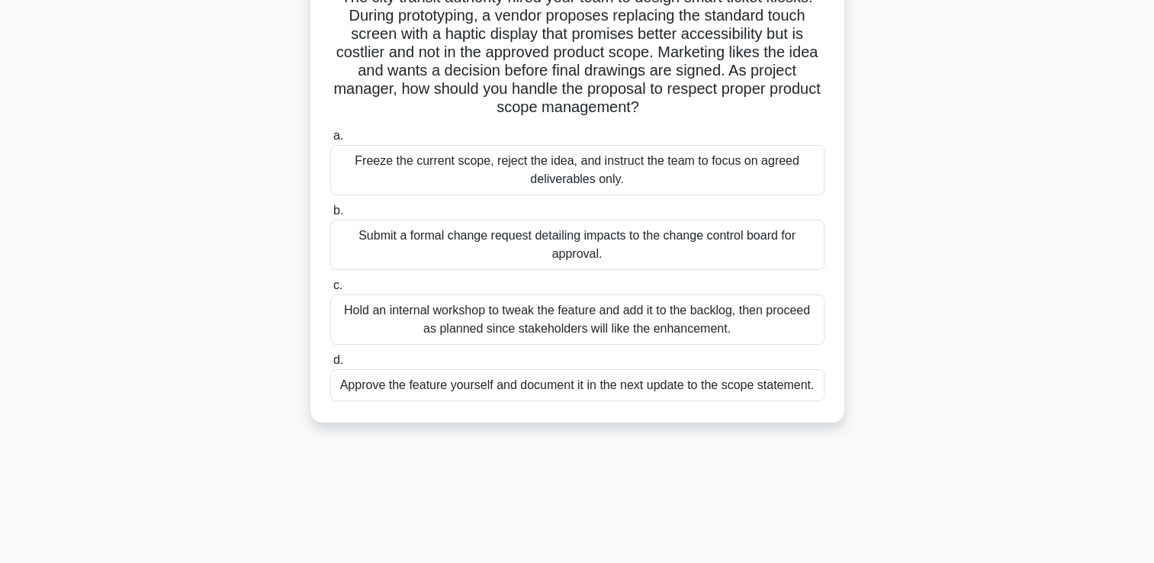
click at [689, 27] on h5 "The city transit authority hired your team to design smart ticket kiosks. Durin…" at bounding box center [577, 53] width 497 height 130
drag, startPoint x: 689, startPoint y: 27, endPoint x: 571, endPoint y: 59, distance: 122.6
click at [571, 59] on h5 "The city transit authority hired your team to design smart ticket kiosks. Durin…" at bounding box center [577, 53] width 497 height 130
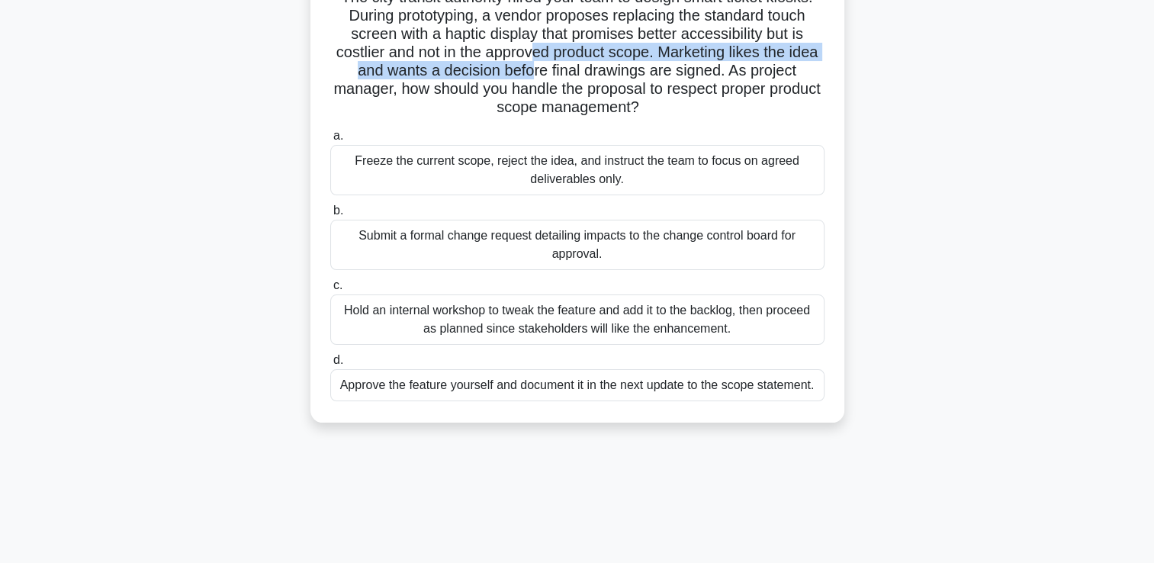
drag, startPoint x: 571, startPoint y: 59, endPoint x: 547, endPoint y: 63, distance: 24.6
click at [547, 63] on h5 "The city transit authority hired your team to design smart ticket kiosks. Durin…" at bounding box center [577, 53] width 497 height 130
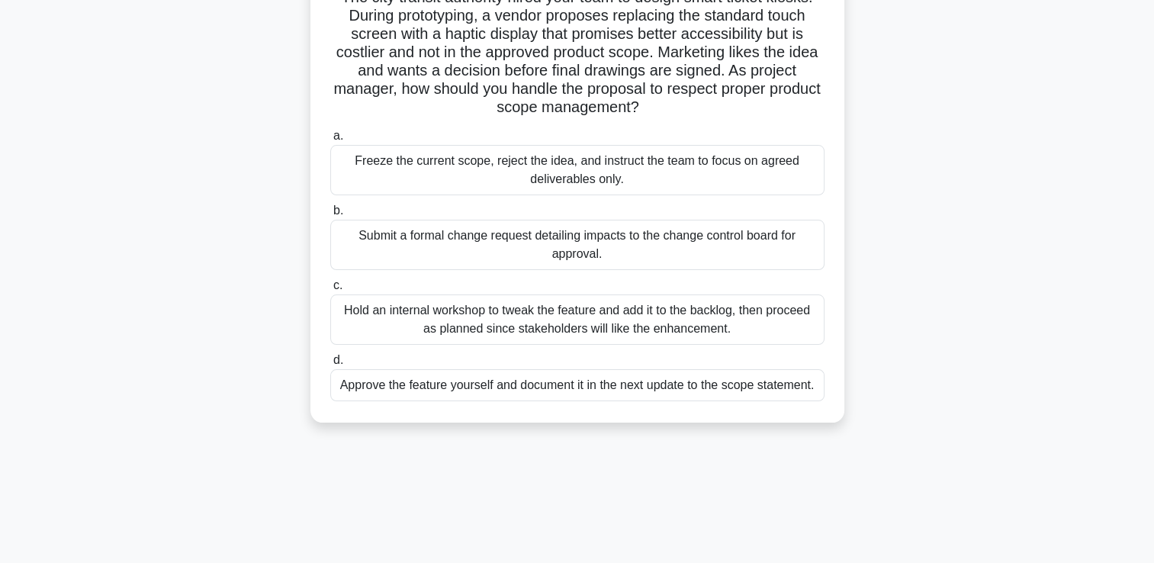
drag, startPoint x: 547, startPoint y: 63, endPoint x: 502, endPoint y: 59, distance: 44.4
click at [502, 59] on h5 "The city transit authority hired your team to design smart ticket kiosks. Durin…" at bounding box center [577, 53] width 497 height 130
click at [724, 63] on h5 "The city transit authority hired your team to design smart ticket kiosks. Durin…" at bounding box center [577, 53] width 497 height 130
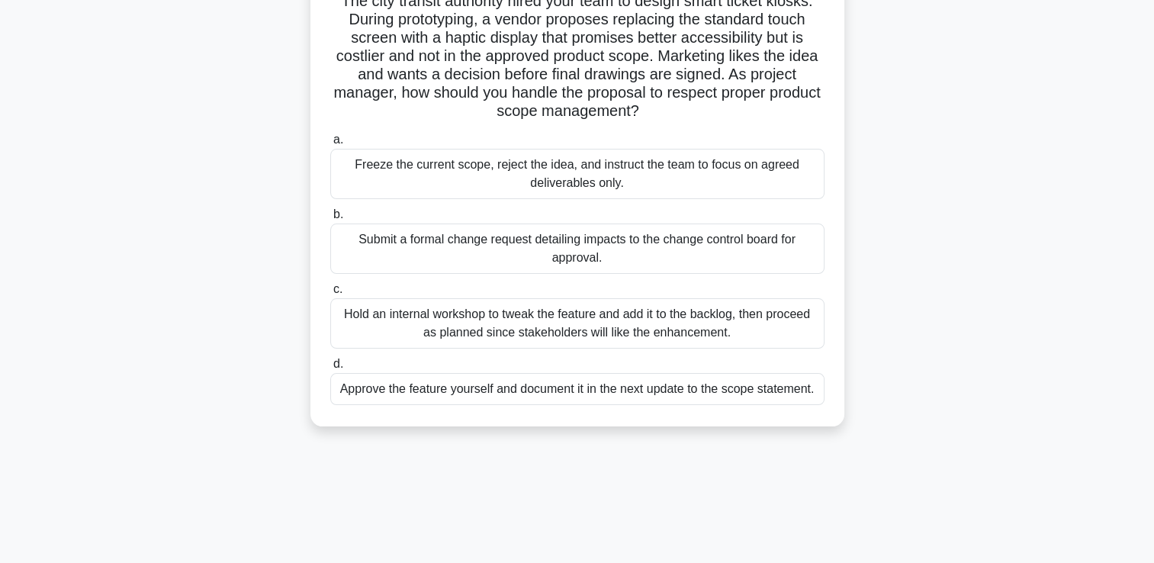
click at [270, 92] on div "The city transit authority hired your team to design smart ticket kiosks. Durin…" at bounding box center [577, 205] width 1006 height 477
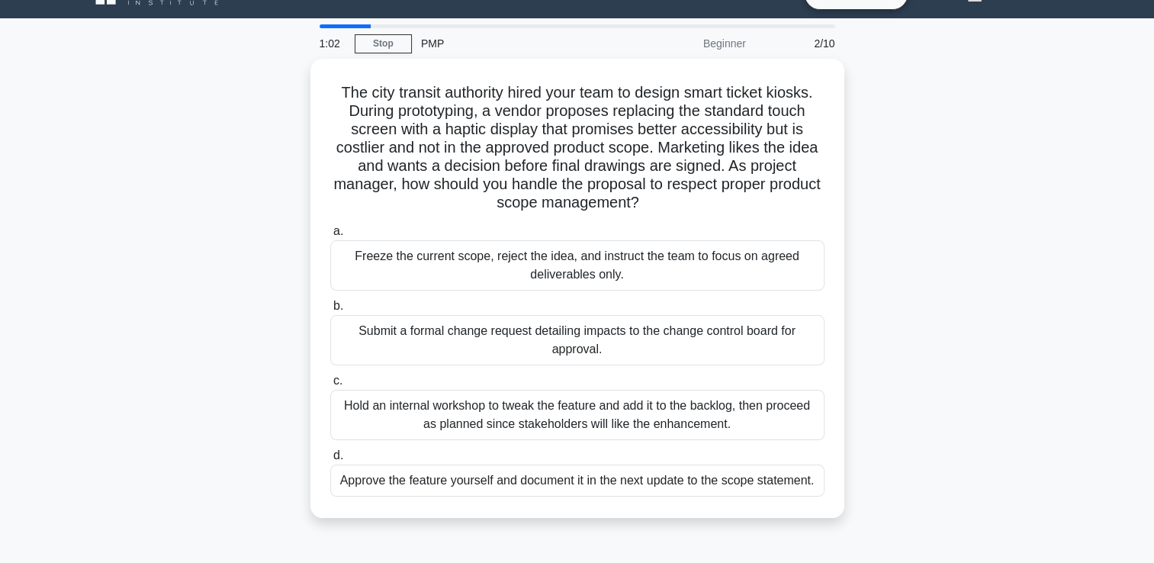
scroll to position [0, 0]
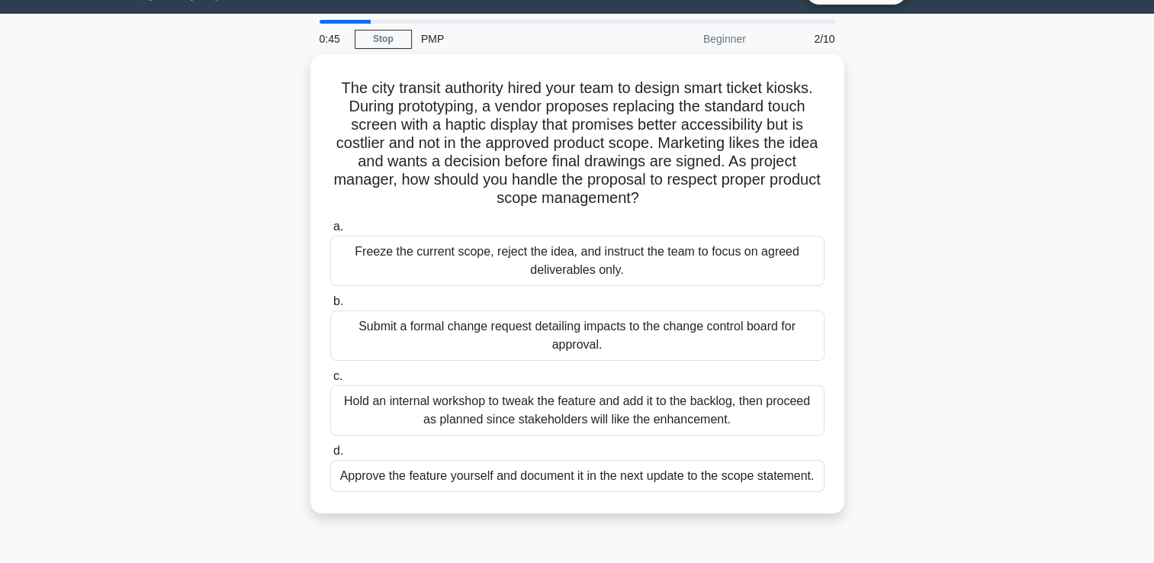
scroll to position [34, 0]
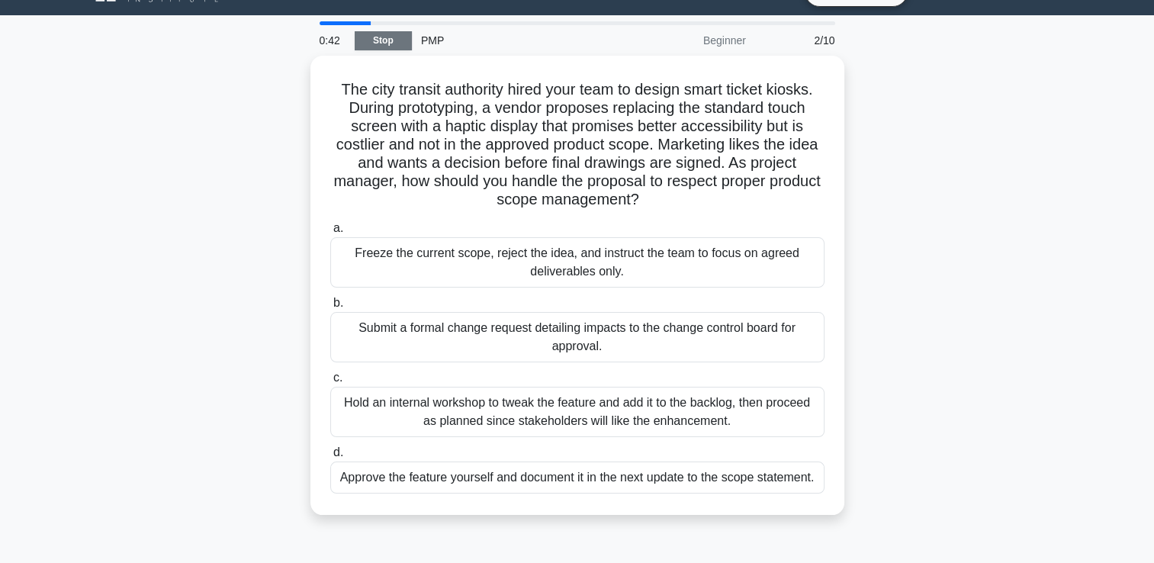
click at [400, 32] on link "Stop" at bounding box center [383, 40] width 57 height 19
click at [387, 44] on link "Stop" at bounding box center [383, 40] width 57 height 19
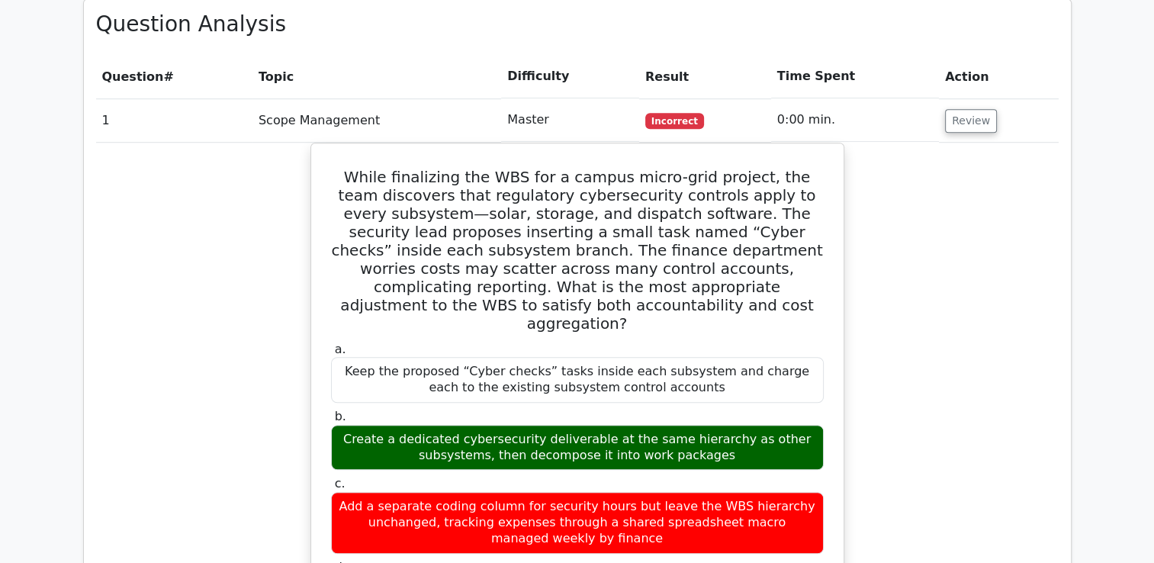
scroll to position [1114, 0]
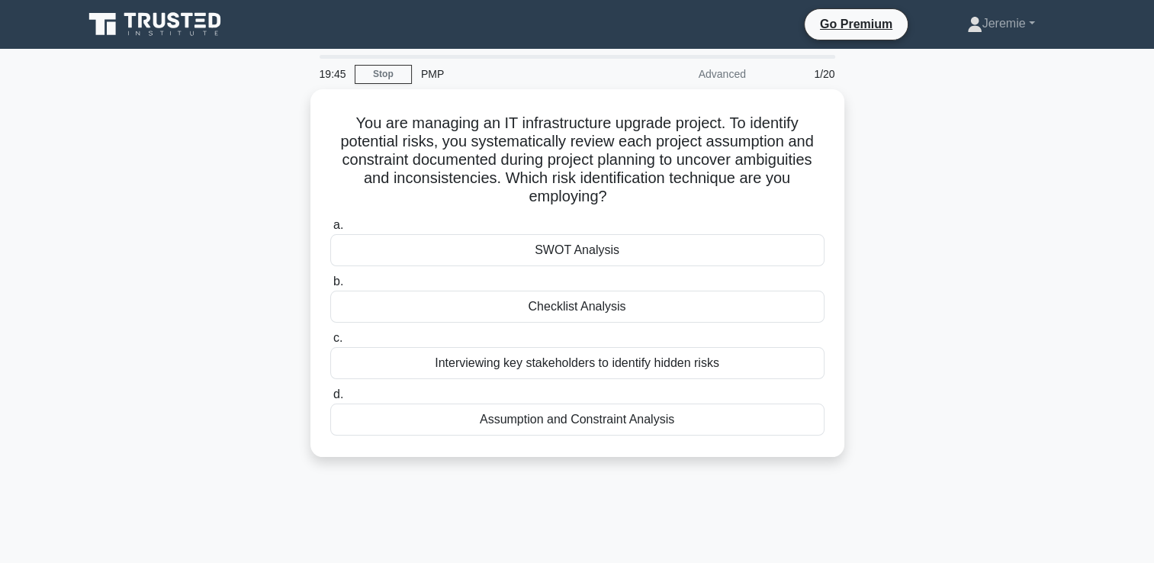
click at [874, 146] on div "You are managing an IT infrastructure upgrade project. To identify potential ri…" at bounding box center [577, 282] width 1006 height 386
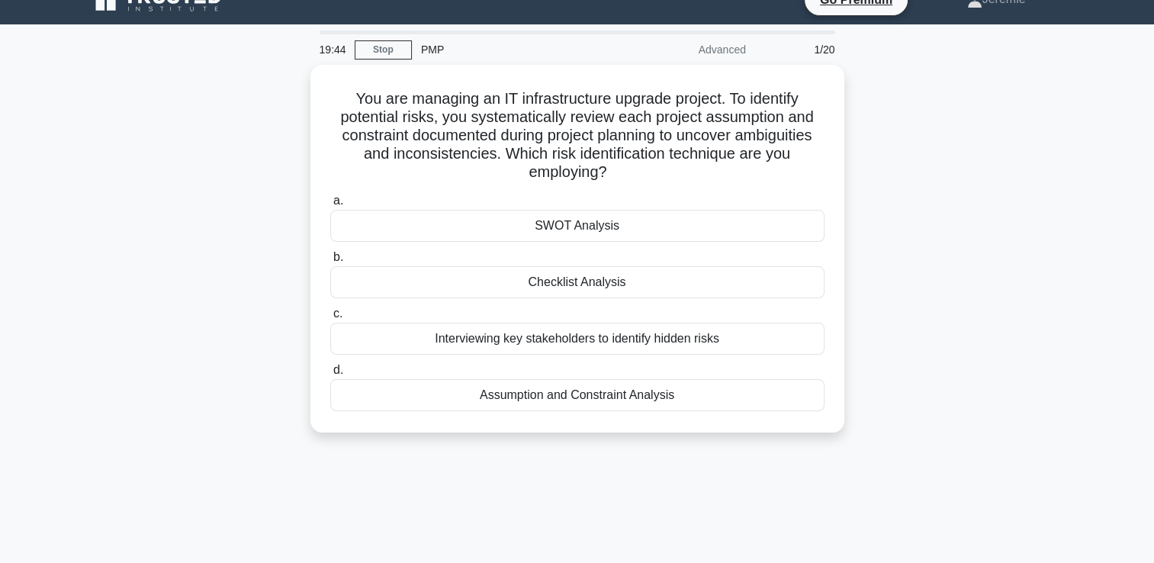
scroll to position [30, 0]
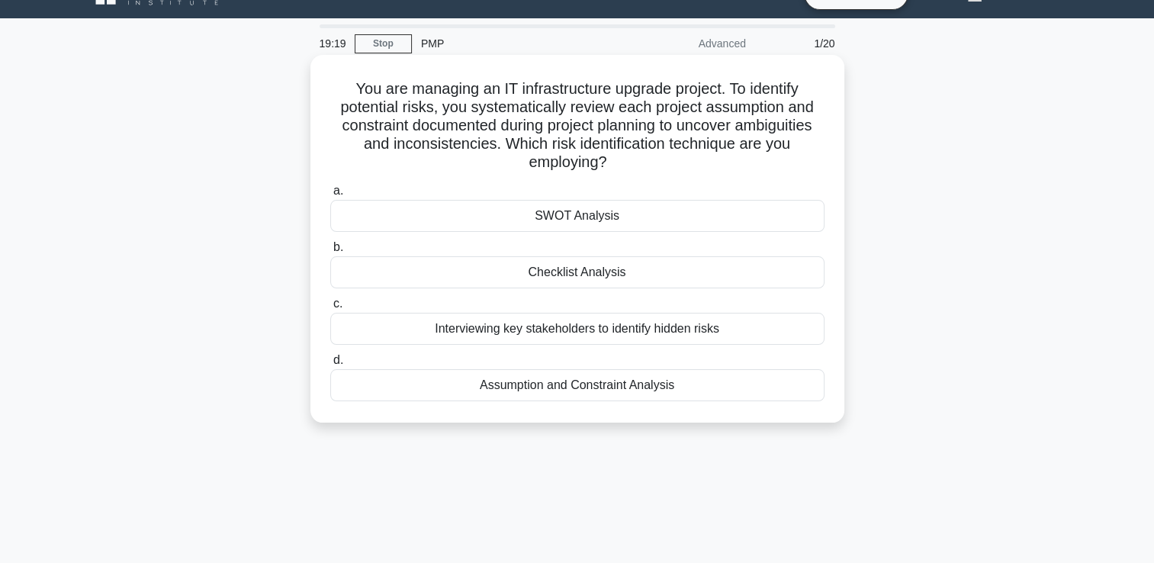
click at [627, 389] on div "Assumption and Constraint Analysis" at bounding box center [577, 385] width 494 height 32
click at [330, 365] on input "d. Assumption and Constraint Analysis" at bounding box center [330, 360] width 0 height 10
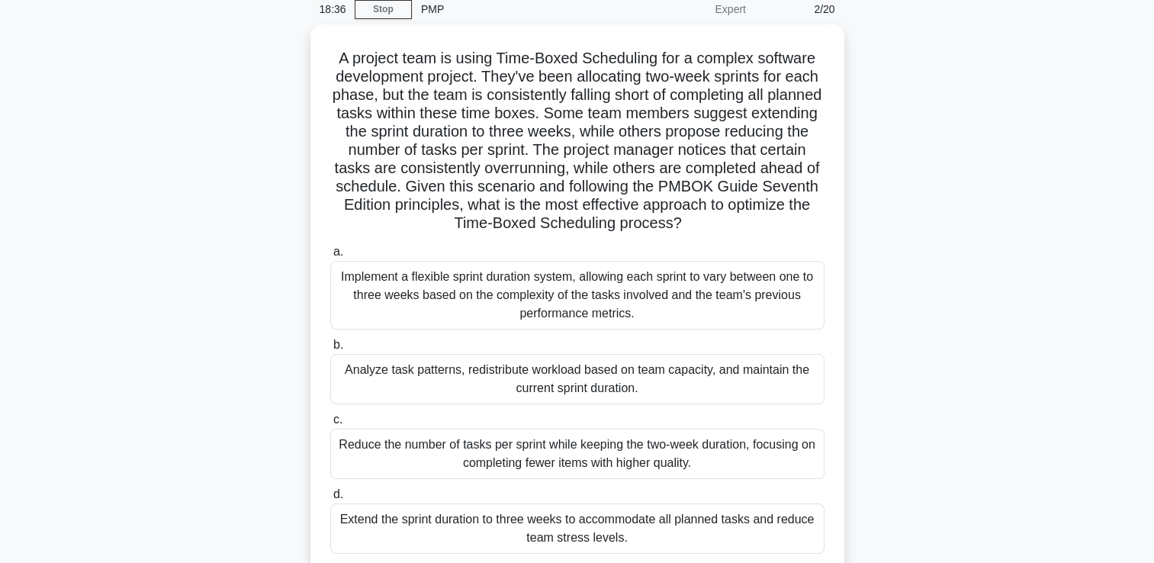
scroll to position [61, 0]
click at [799, 396] on div "Analyze task patterns, redistribute workload based on team capacity, and mainta…" at bounding box center [577, 379] width 494 height 50
click at [330, 350] on input "b. Analyze task patterns, redistribute workload based on team capacity, and mai…" at bounding box center [330, 345] width 0 height 10
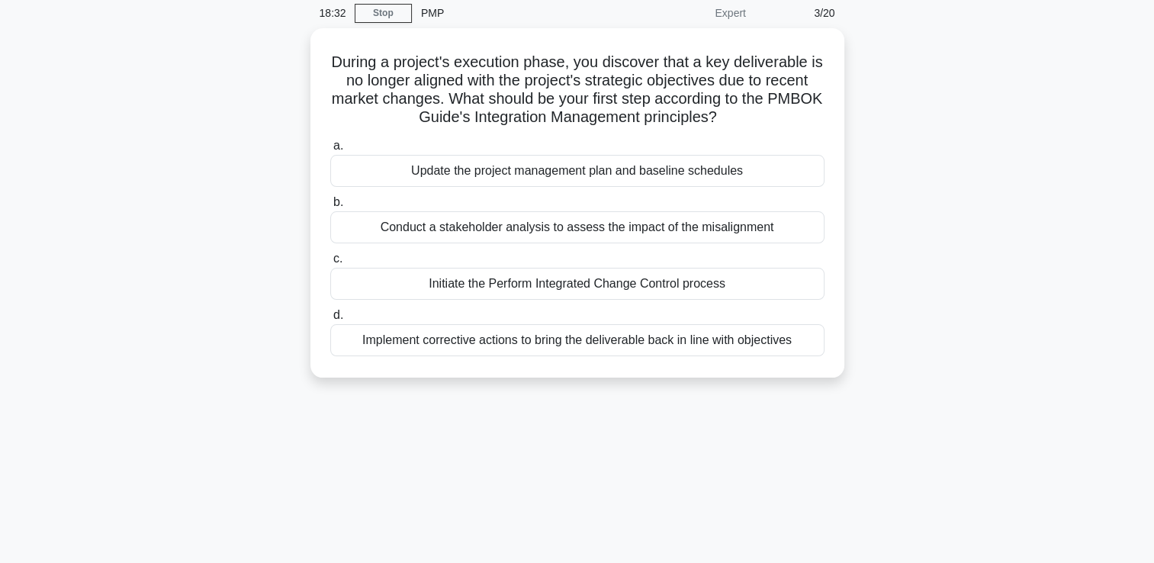
scroll to position [0, 0]
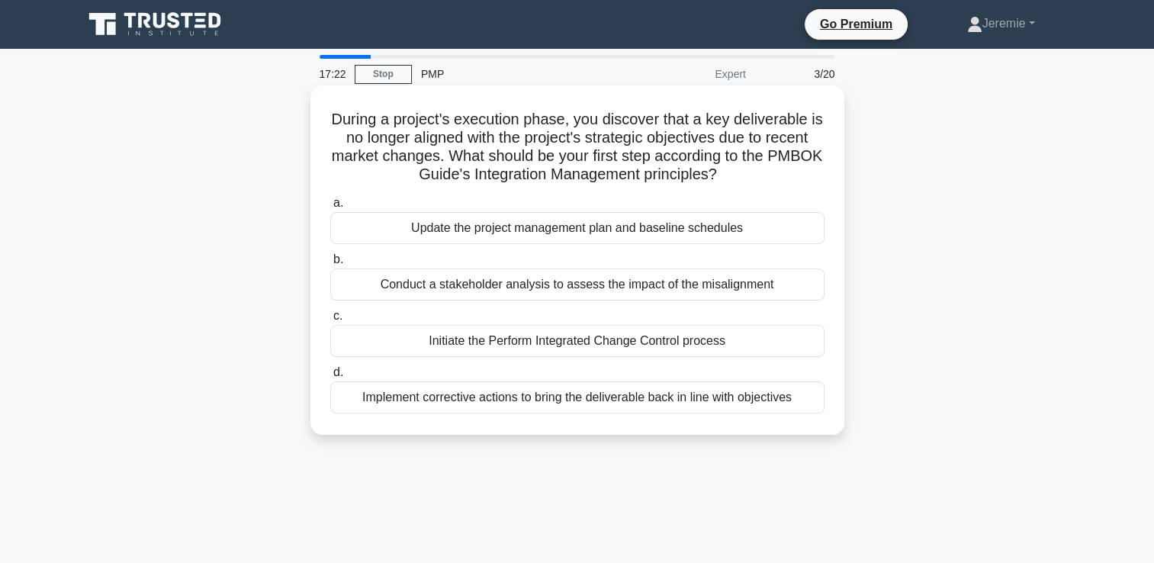
click at [649, 400] on div "Implement corrective actions to bring the deliverable back in line with objecti…" at bounding box center [577, 397] width 494 height 32
click at [330, 377] on input "d. Implement corrective actions to bring the deliverable back in line with obje…" at bounding box center [330, 373] width 0 height 10
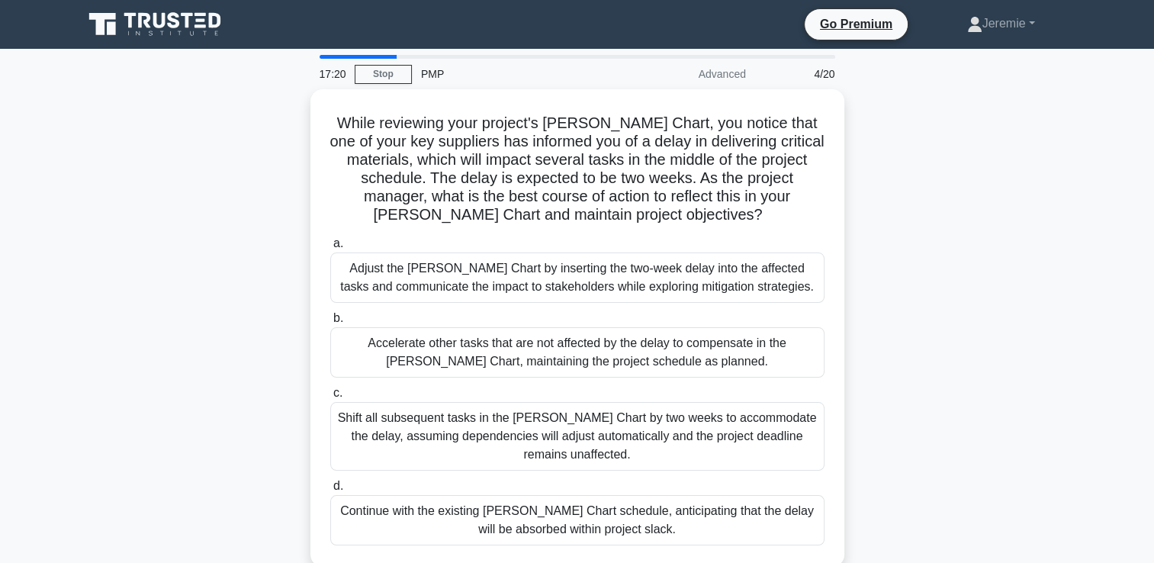
click at [913, 156] on div "While reviewing your project's Gantt Chart, you notice that one of your key sup…" at bounding box center [577, 337] width 1006 height 496
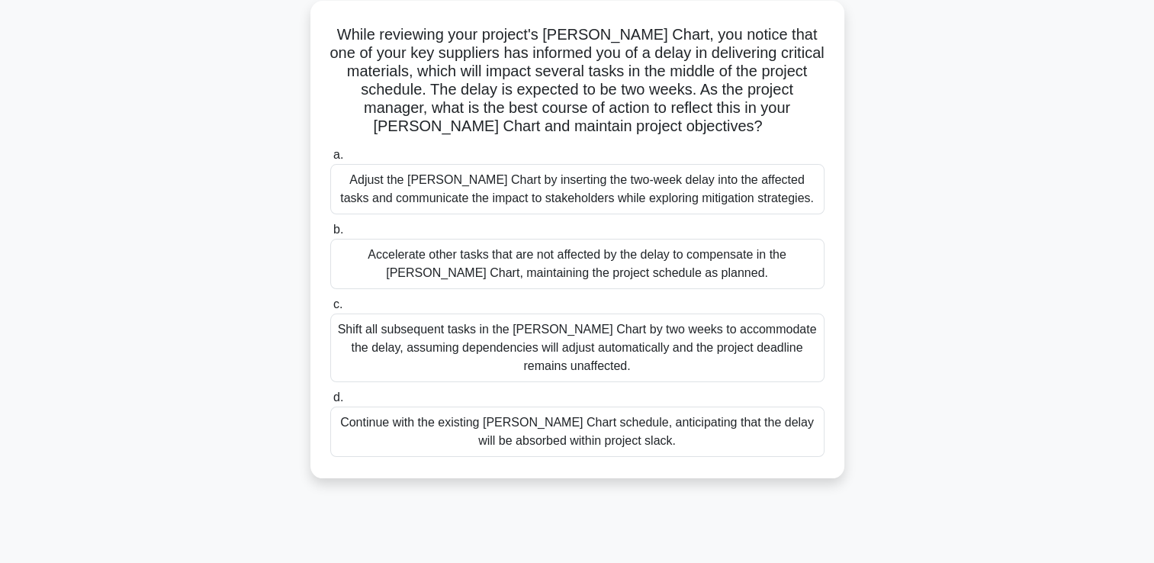
scroll to position [91, 0]
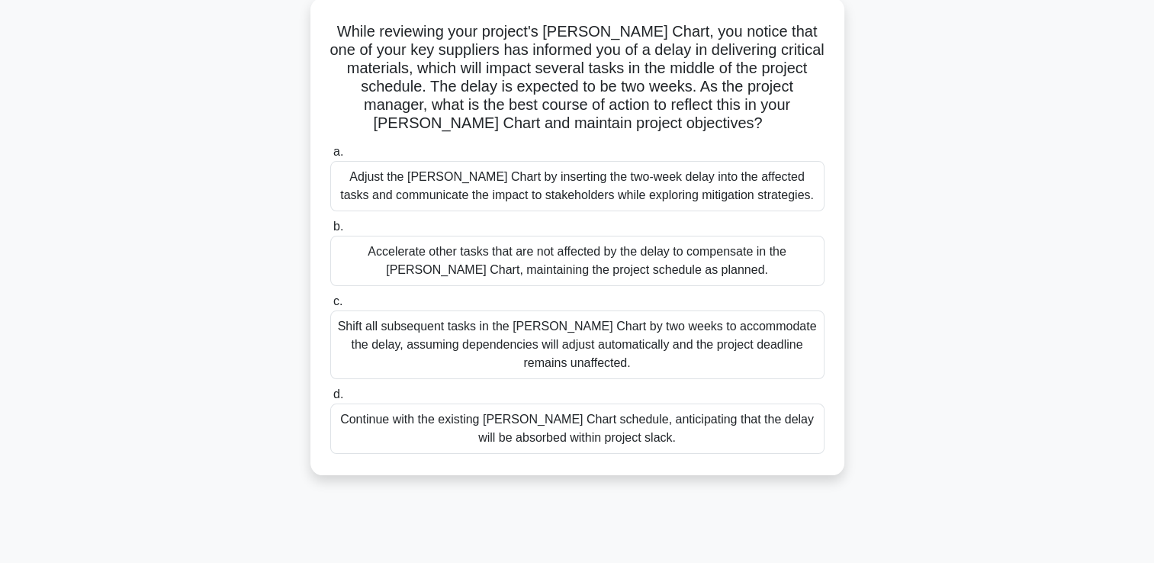
click at [948, 256] on div "While reviewing your project's Gantt Chart, you notice that one of your key sup…" at bounding box center [577, 246] width 1006 height 496
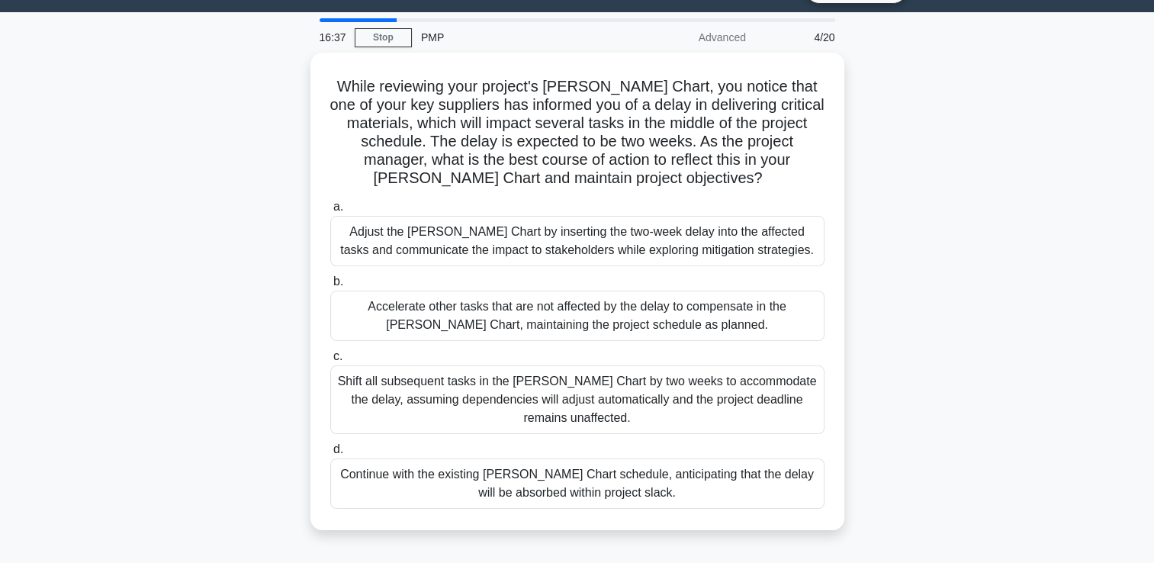
scroll to position [30, 0]
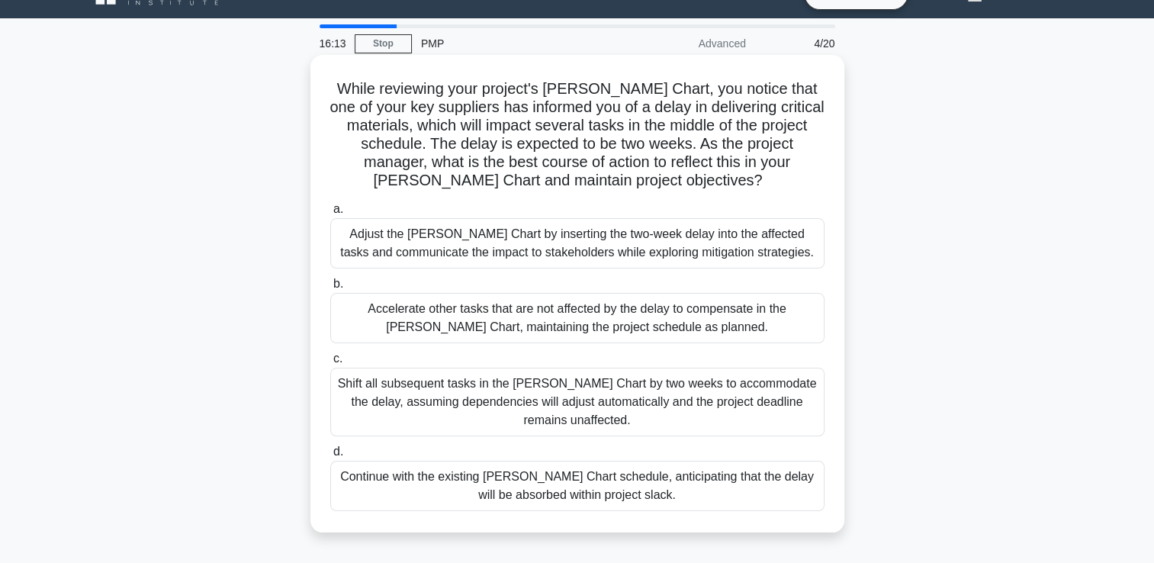
click at [772, 252] on div "Adjust the Gantt Chart by inserting the two-week delay into the affected tasks …" at bounding box center [577, 243] width 494 height 50
click at [330, 214] on input "a. Adjust the Gantt Chart by inserting the two-week delay into the affected tas…" at bounding box center [330, 209] width 0 height 10
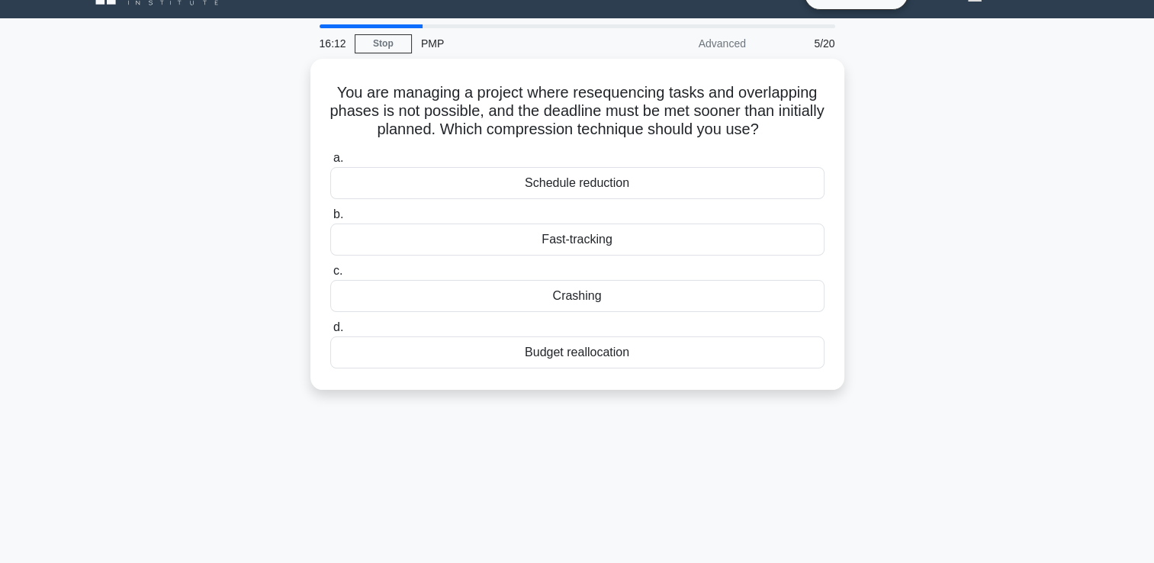
scroll to position [0, 0]
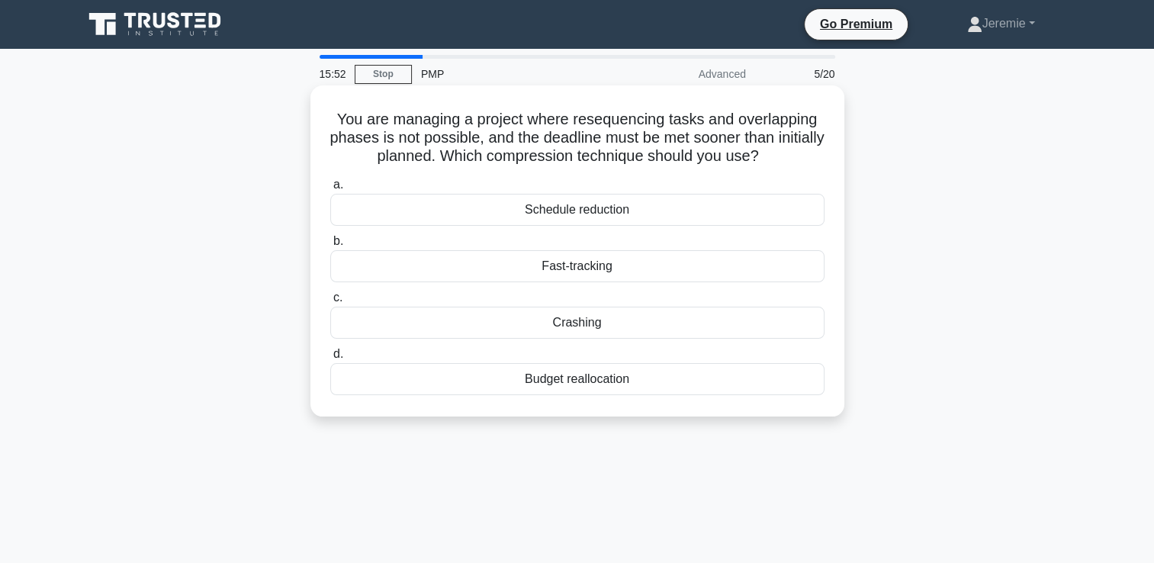
click at [576, 324] on div "Crashing" at bounding box center [577, 323] width 494 height 32
click at [330, 303] on input "c. Crashing" at bounding box center [330, 298] width 0 height 10
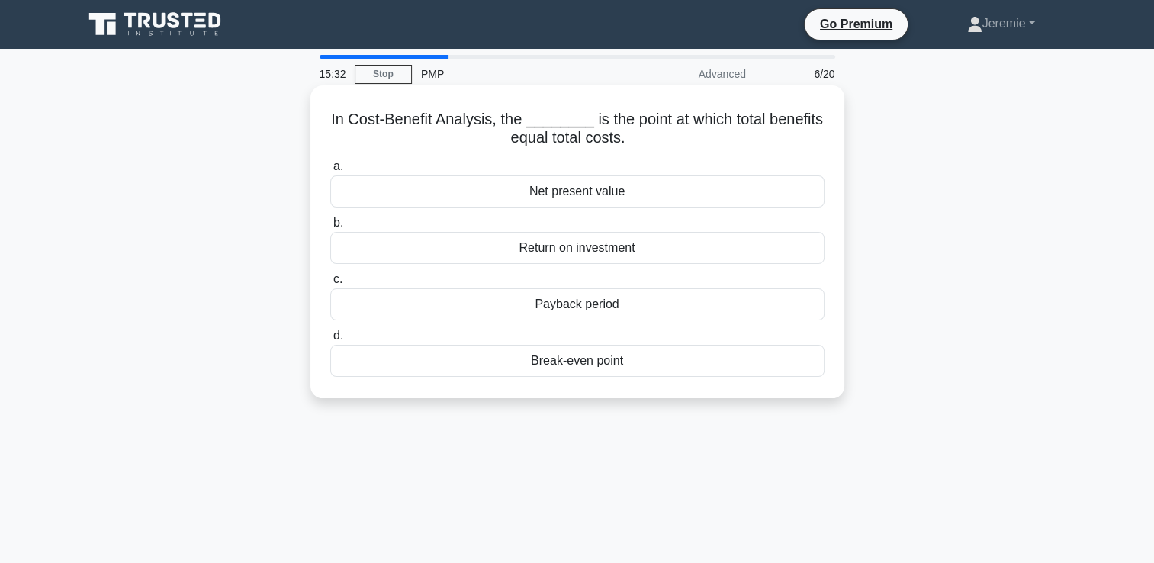
click at [557, 254] on div "Return on investment" at bounding box center [577, 248] width 494 height 32
click at [330, 228] on input "b. Return on investment" at bounding box center [330, 223] width 0 height 10
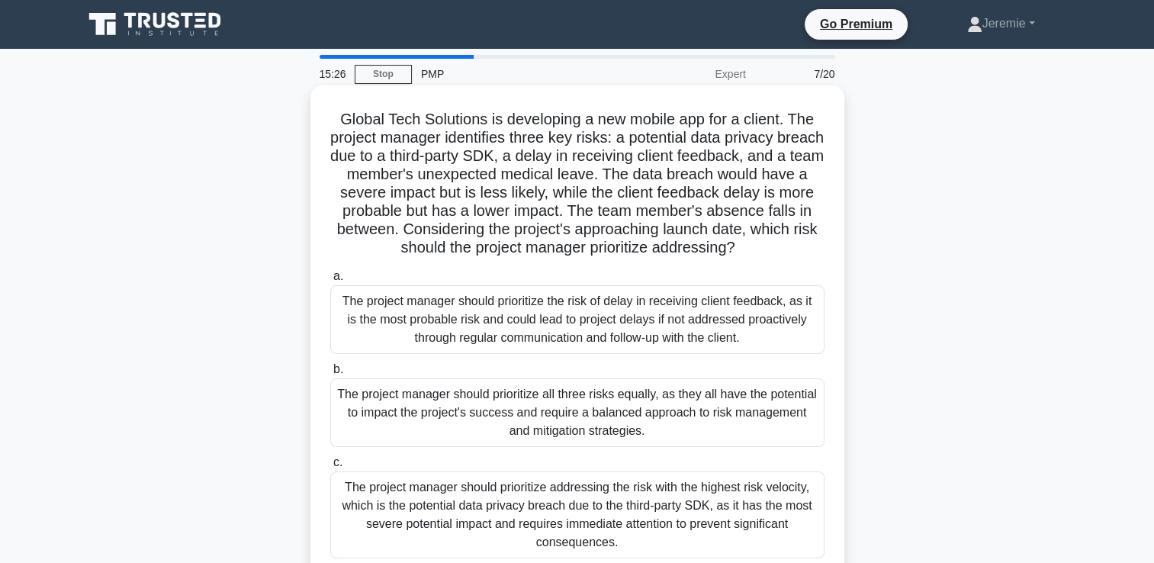
click at [422, 161] on h5 "Global Tech Solutions is developing a new mobile app for a client. The project …" at bounding box center [577, 184] width 497 height 148
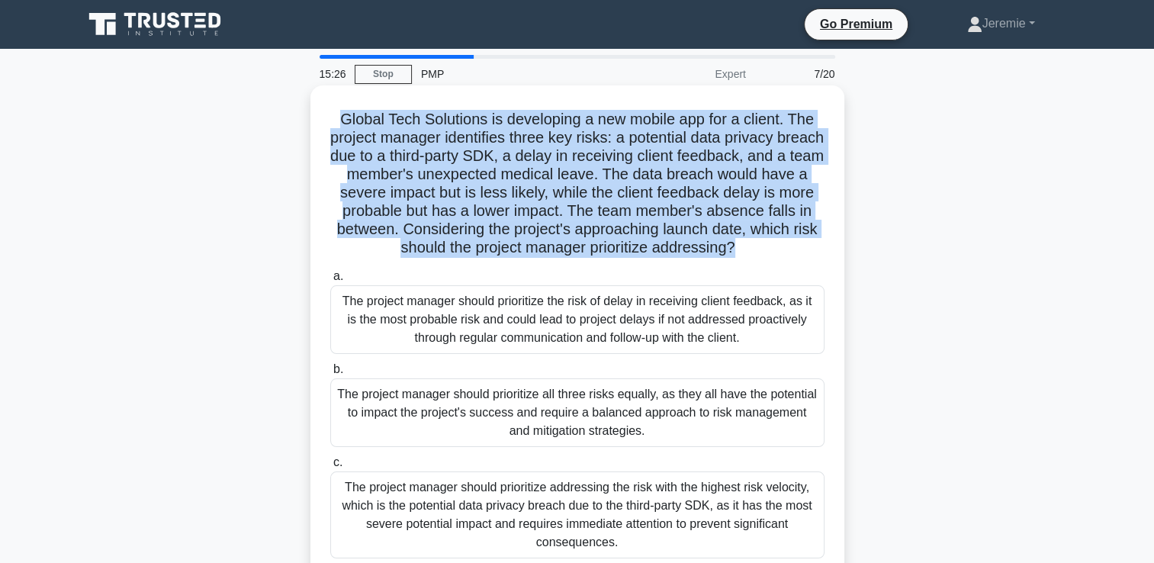
click at [422, 161] on h5 "Global Tech Solutions is developing a new mobile app for a client. The project …" at bounding box center [577, 184] width 497 height 148
click at [633, 162] on h5 "Global Tech Solutions is developing a new mobile app for a client. The project …" at bounding box center [577, 184] width 497 height 148
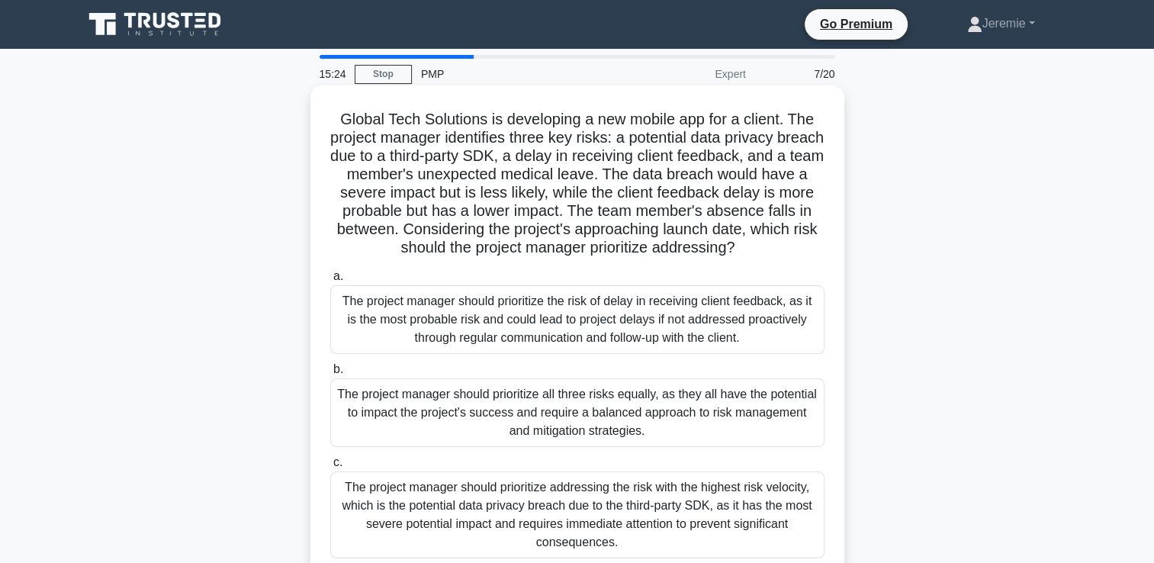
click at [633, 162] on h5 "Global Tech Solutions is developing a new mobile app for a client. The project …" at bounding box center [577, 184] width 497 height 148
click at [528, 188] on h5 "Global Tech Solutions is developing a new mobile app for a client. The project …" at bounding box center [577, 184] width 497 height 148
click at [588, 197] on h5 "Global Tech Solutions is developing a new mobile app for a client. The project …" at bounding box center [577, 184] width 497 height 148
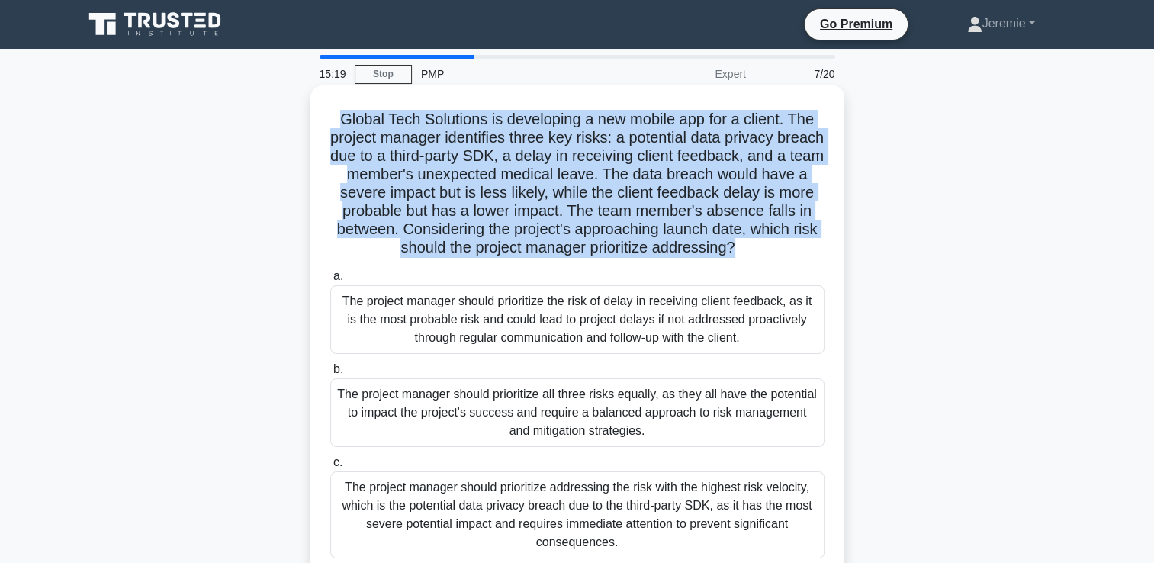
click at [588, 197] on h5 "Global Tech Solutions is developing a new mobile app for a client. The project …" at bounding box center [577, 184] width 497 height 148
drag, startPoint x: 588, startPoint y: 197, endPoint x: 557, endPoint y: 209, distance: 32.8
click at [557, 209] on h5 "Global Tech Solutions is developing a new mobile app for a client. The project …" at bounding box center [577, 184] width 497 height 148
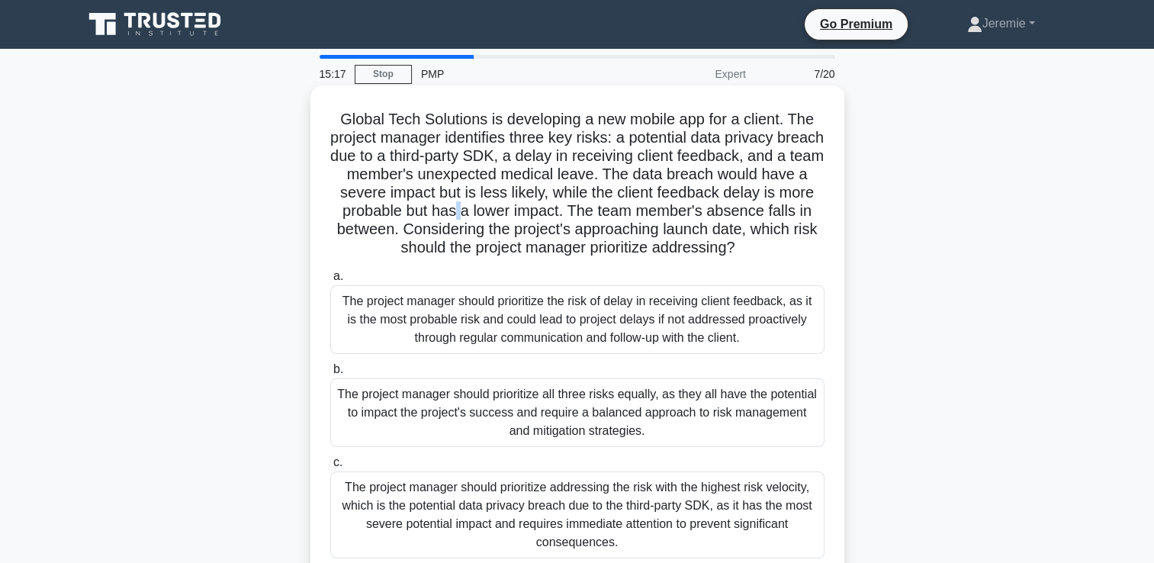
click at [557, 209] on h5 "Global Tech Solutions is developing a new mobile app for a client. The project …" at bounding box center [577, 184] width 497 height 148
click at [613, 208] on h5 "Global Tech Solutions is developing a new mobile app for a client. The project …" at bounding box center [577, 184] width 497 height 148
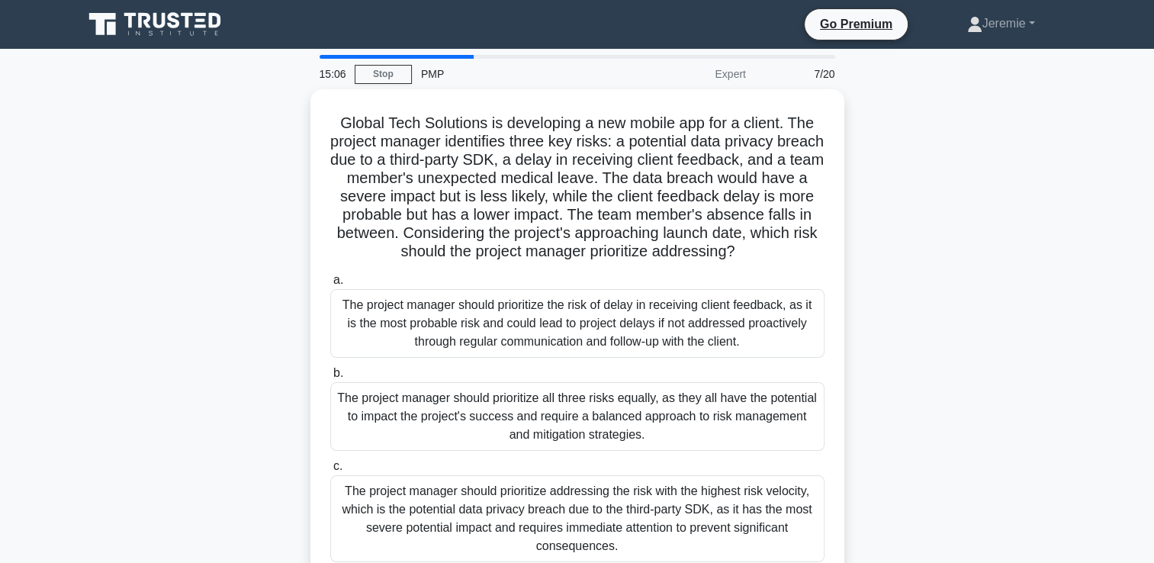
click at [194, 270] on div "Global Tech Solutions is developing a new mobile app for a client. The project …" at bounding box center [577, 391] width 1006 height 605
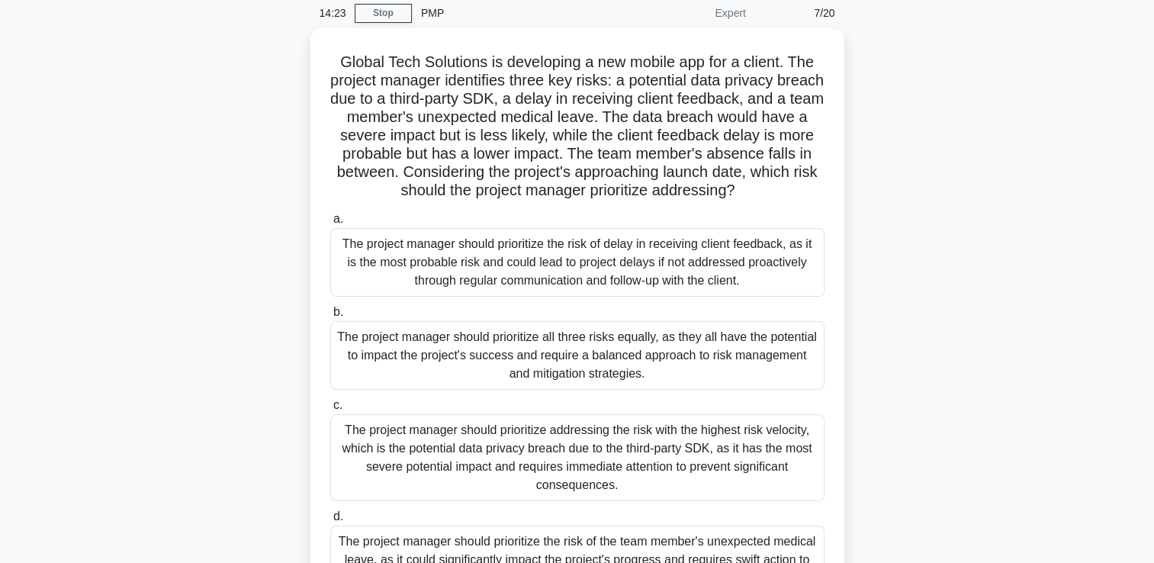
scroll to position [91, 0]
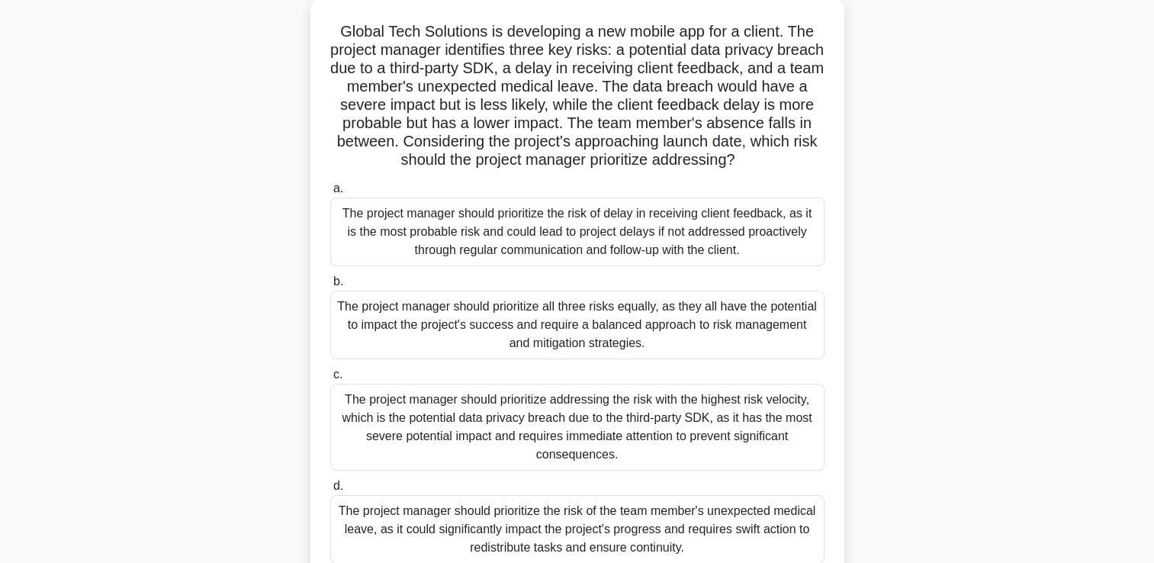
click at [194, 270] on div "Global Tech Solutions is developing a new mobile app for a client. The project …" at bounding box center [577, 300] width 1006 height 605
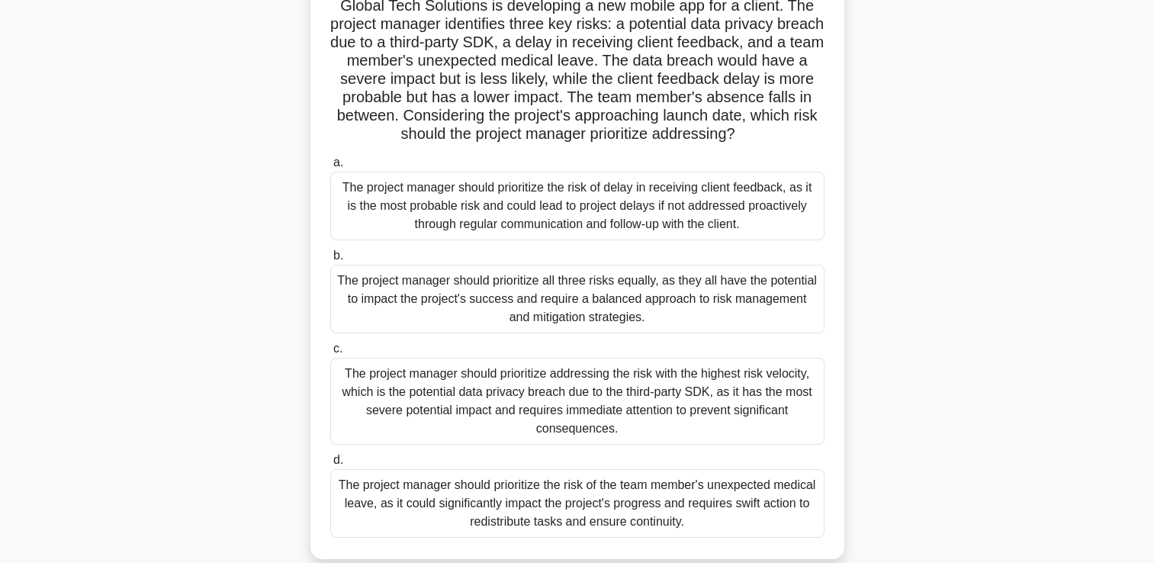
scroll to position [122, 0]
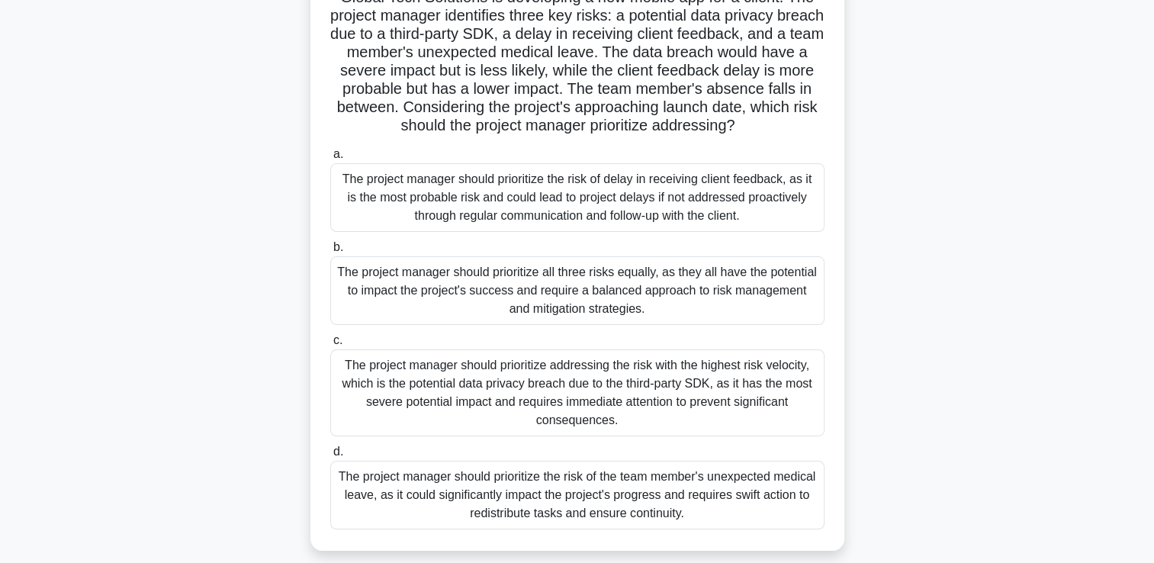
click at [632, 297] on div "The project manager should prioritize all three risks equally, as they all have…" at bounding box center [577, 290] width 494 height 69
click at [330, 252] on input "b. The project manager should prioritize all three risks equally, as they all h…" at bounding box center [330, 247] width 0 height 10
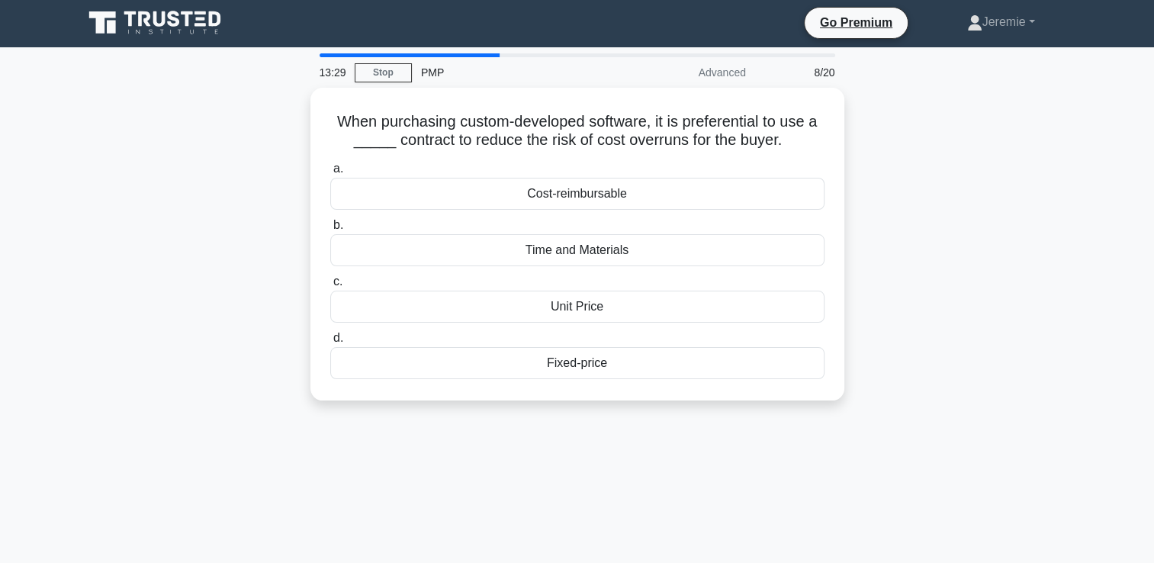
scroll to position [0, 0]
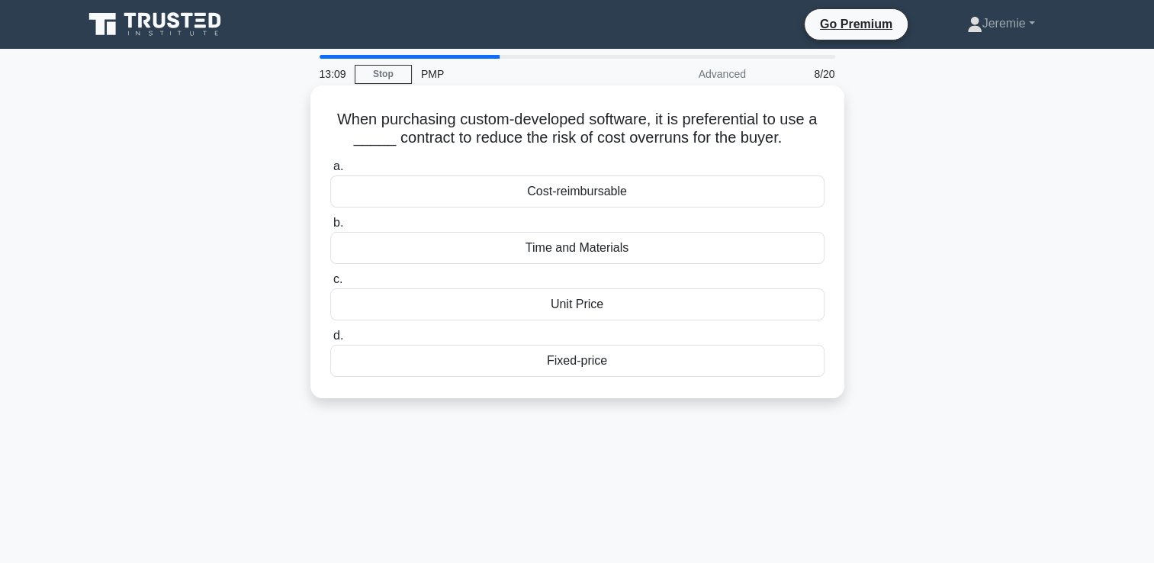
click at [589, 364] on div "Fixed-price" at bounding box center [577, 361] width 494 height 32
click at [330, 341] on input "d. Fixed-price" at bounding box center [330, 336] width 0 height 10
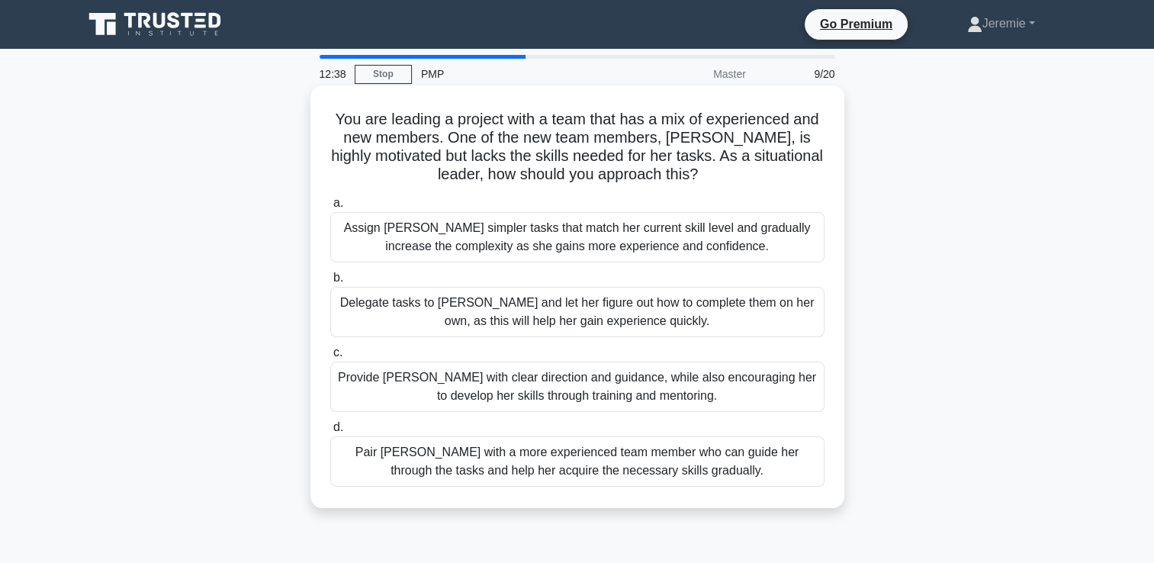
click at [626, 401] on div "Provide Sarah with clear direction and guidance, while also encouraging her to …" at bounding box center [577, 386] width 494 height 50
click at [330, 358] on input "c. Provide Sarah with clear direction and guidance, while also encouraging her …" at bounding box center [330, 353] width 0 height 10
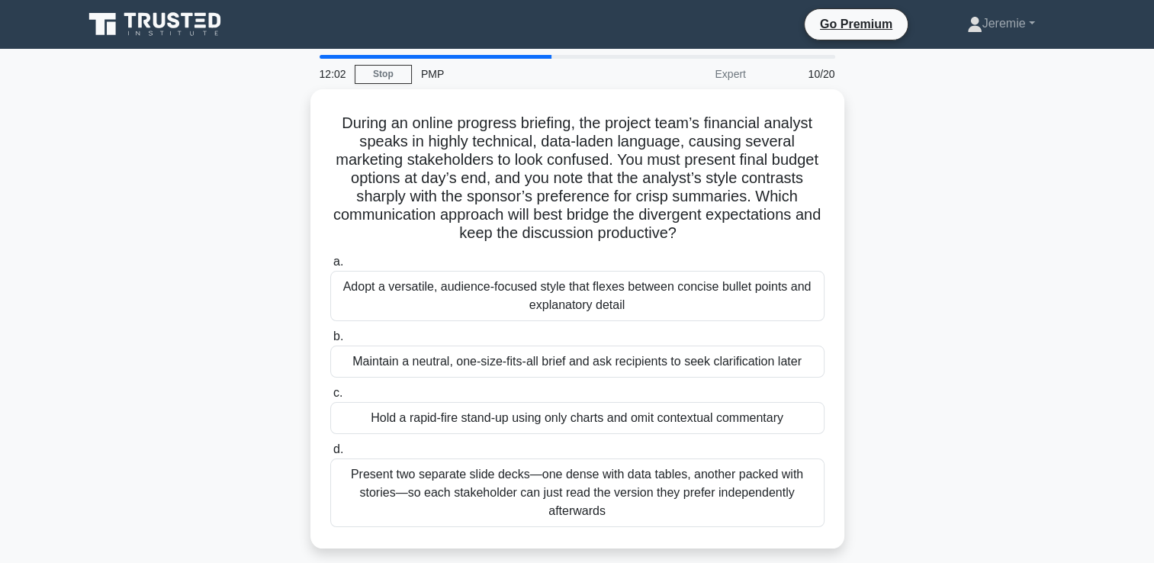
click at [929, 350] on div "During an online progress briefing, the project team’s financial analyst speaks…" at bounding box center [577, 327] width 1006 height 477
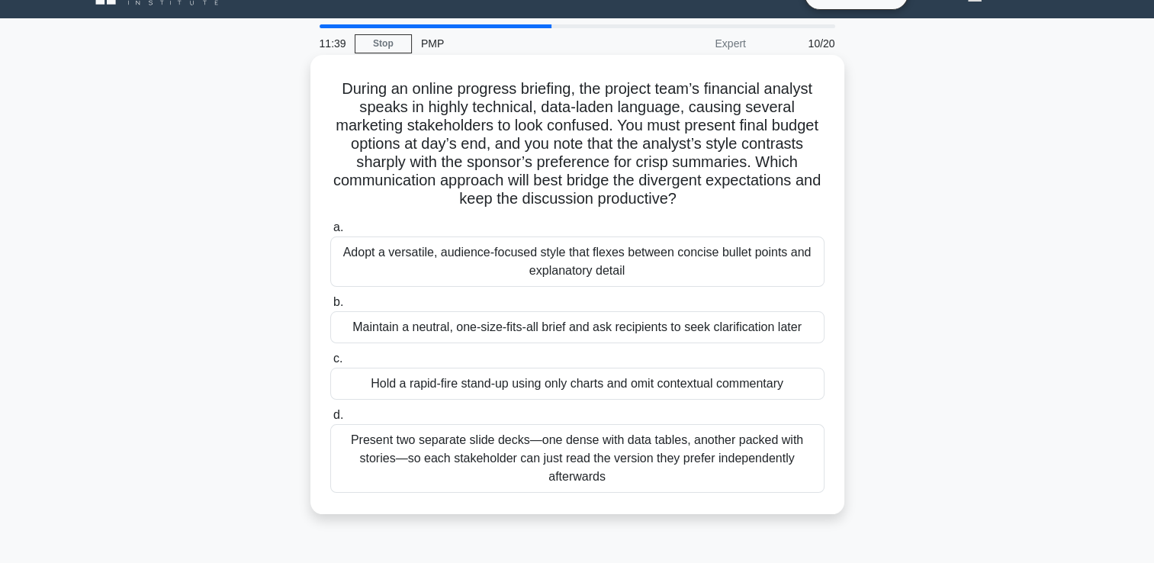
click at [660, 275] on div "Adopt a versatile, audience-focused style that flexes between concise bullet po…" at bounding box center [577, 261] width 494 height 50
click at [330, 233] on input "a. Adopt a versatile, audience-focused style that flexes between concise bullet…" at bounding box center [330, 228] width 0 height 10
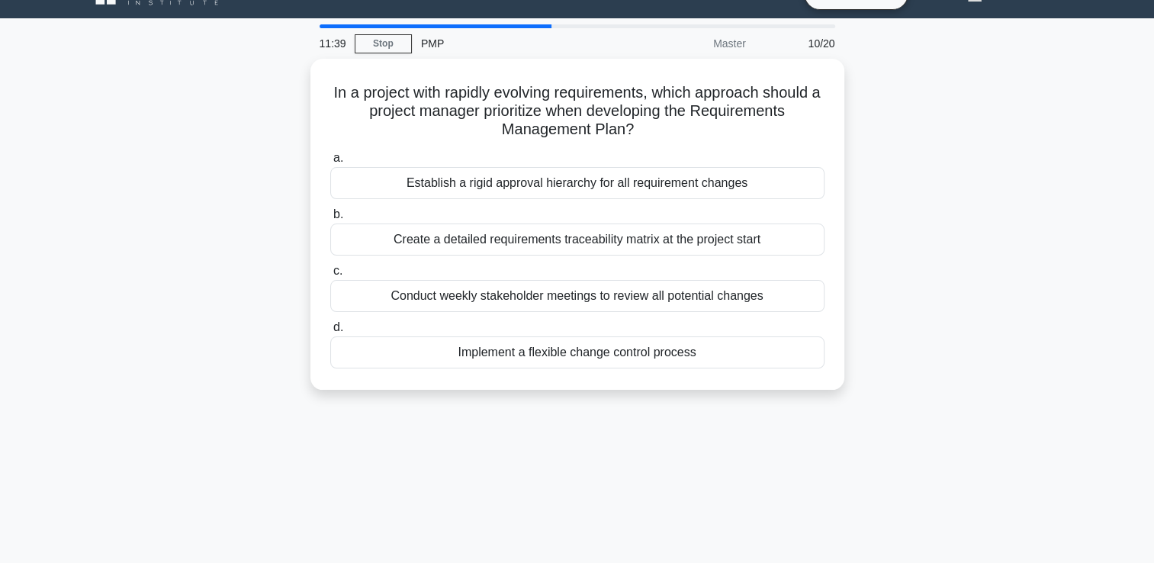
scroll to position [0, 0]
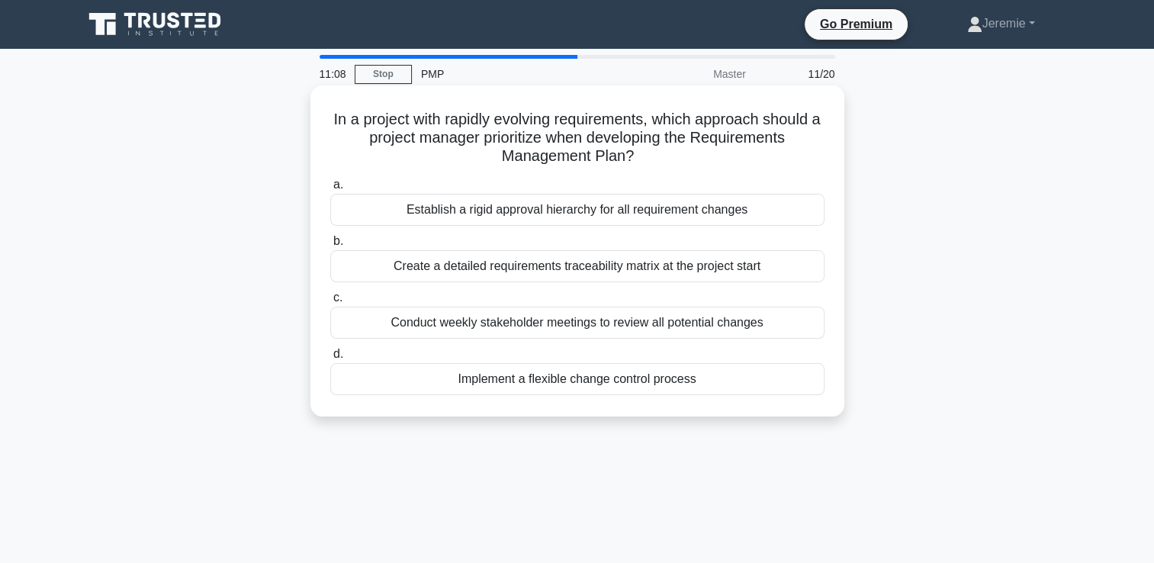
click at [637, 322] on div "Conduct weekly stakeholder meetings to review all potential changes" at bounding box center [577, 323] width 494 height 32
click at [330, 303] on input "c. Conduct weekly stakeholder meetings to review all potential changes" at bounding box center [330, 298] width 0 height 10
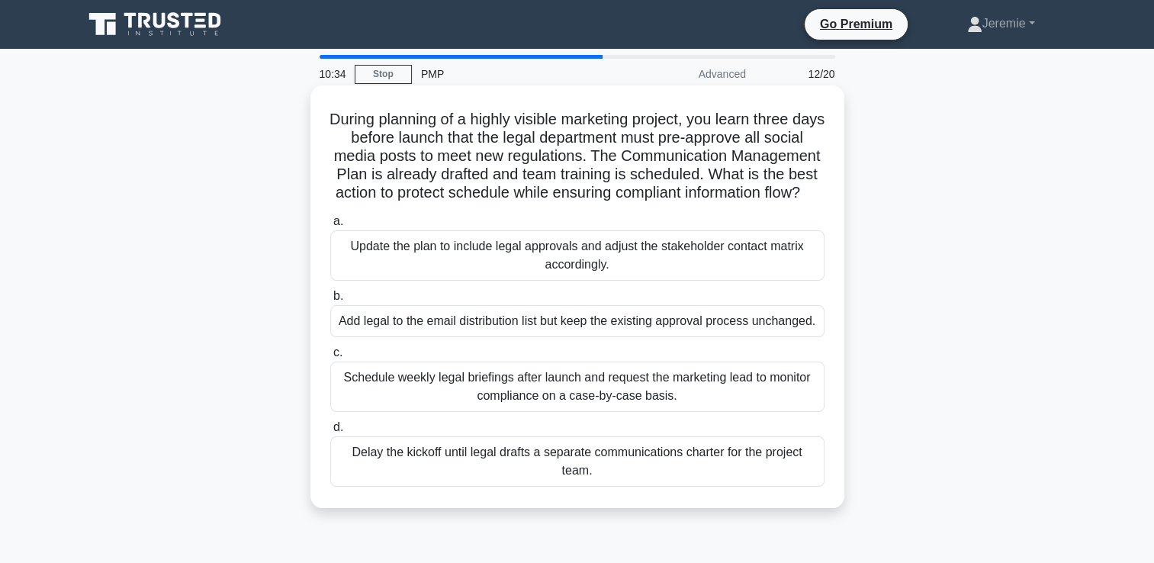
click at [666, 278] on div "Update the plan to include legal approvals and adjust the stakeholder contact m…" at bounding box center [577, 255] width 494 height 50
click at [330, 226] on input "a. Update the plan to include legal approvals and adjust the stakeholder contac…" at bounding box center [330, 222] width 0 height 10
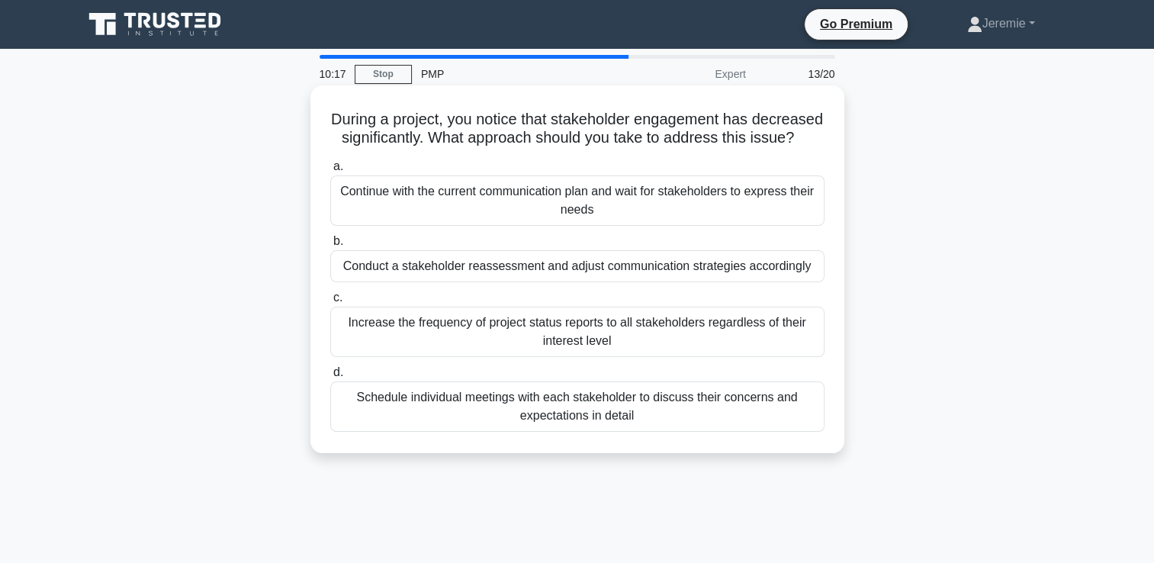
click at [767, 282] on div "Conduct a stakeholder reassessment and adjust communication strategies accordin…" at bounding box center [577, 266] width 494 height 32
click at [330, 246] on input "b. Conduct a stakeholder reassessment and adjust communication strategies accor…" at bounding box center [330, 241] width 0 height 10
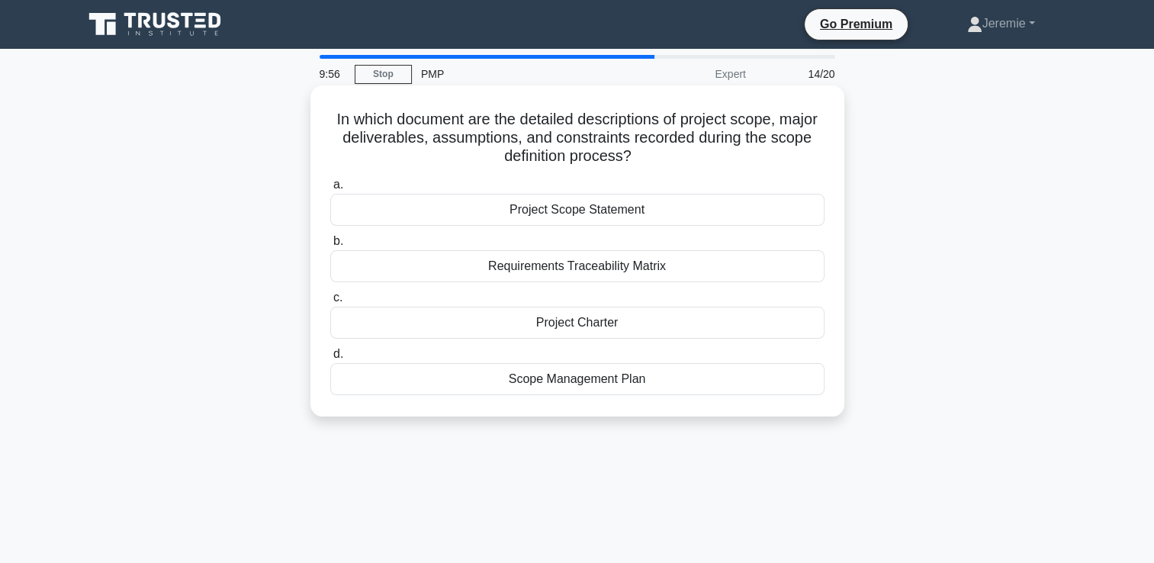
click at [573, 218] on div "Project Scope Statement" at bounding box center [577, 210] width 494 height 32
click at [330, 190] on input "a. Project Scope Statement" at bounding box center [330, 185] width 0 height 10
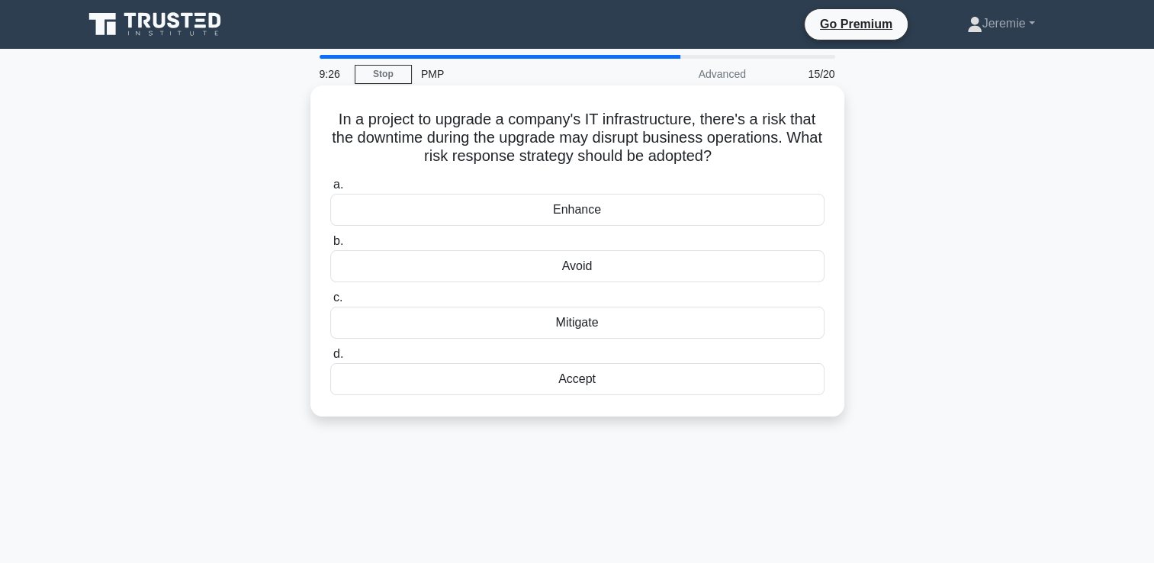
click at [583, 325] on div "Mitigate" at bounding box center [577, 323] width 494 height 32
click at [330, 303] on input "c. Mitigate" at bounding box center [330, 298] width 0 height 10
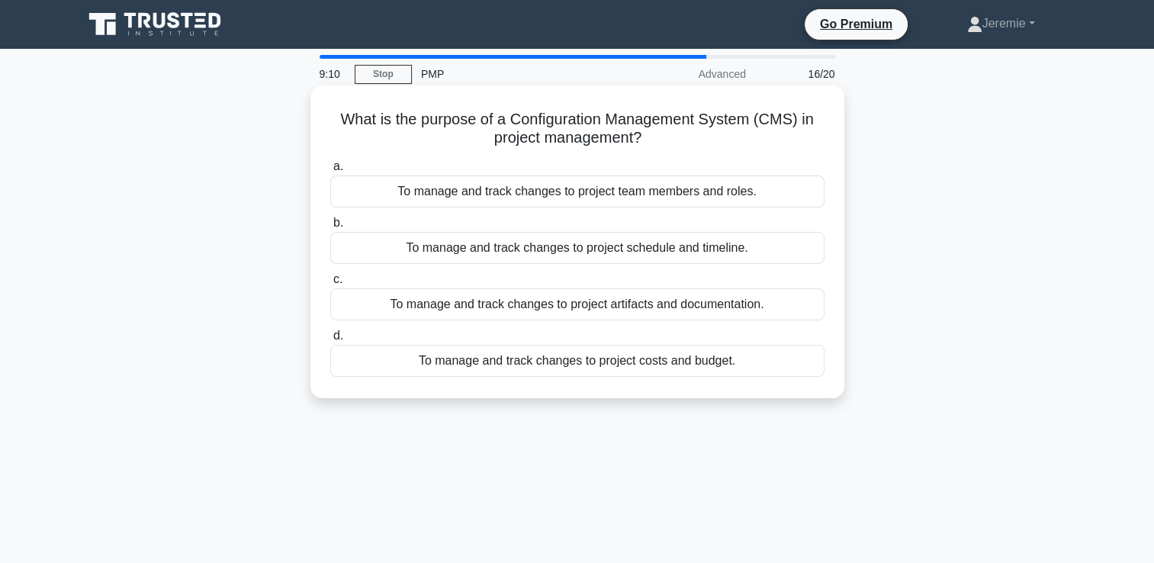
click at [496, 312] on div "To manage and track changes to project artifacts and documentation." at bounding box center [577, 304] width 494 height 32
click at [330, 284] on input "c. To manage and track changes to project artifacts and documentation." at bounding box center [330, 279] width 0 height 10
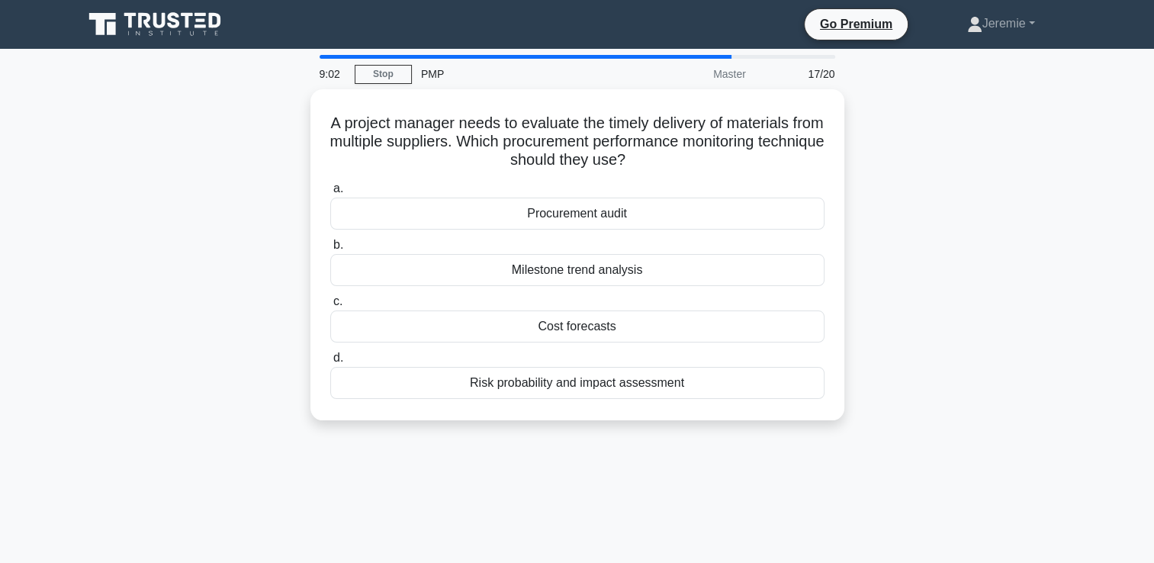
click at [100, 172] on div "A project manager needs to evaluate the timely delivery of materials from multi…" at bounding box center [577, 263] width 1006 height 349
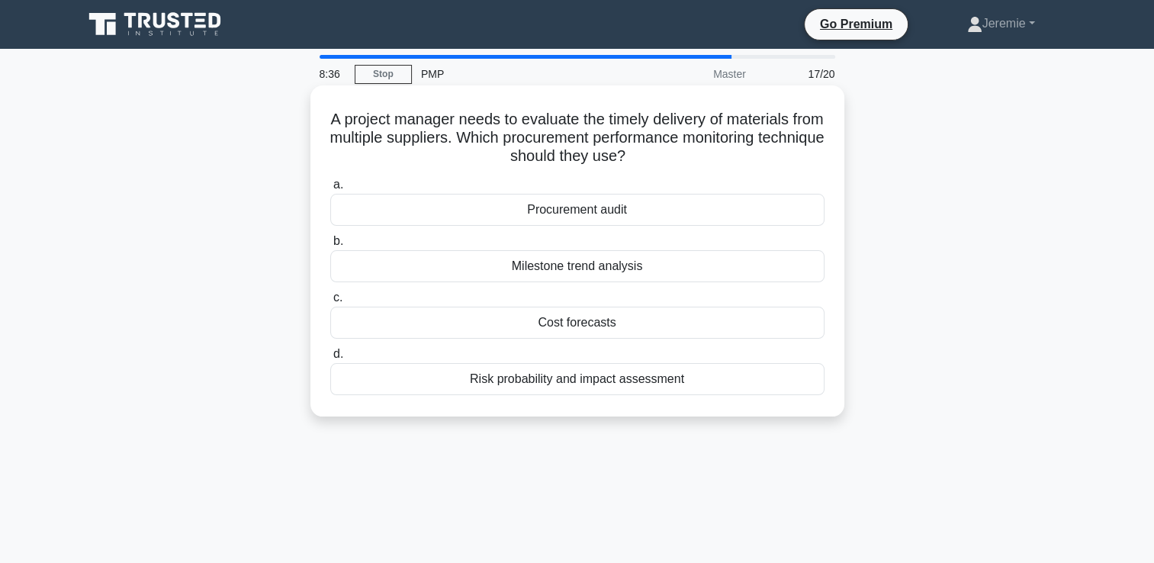
click at [563, 220] on div "Procurement audit" at bounding box center [577, 210] width 494 height 32
click at [330, 190] on input "a. Procurement audit" at bounding box center [330, 185] width 0 height 10
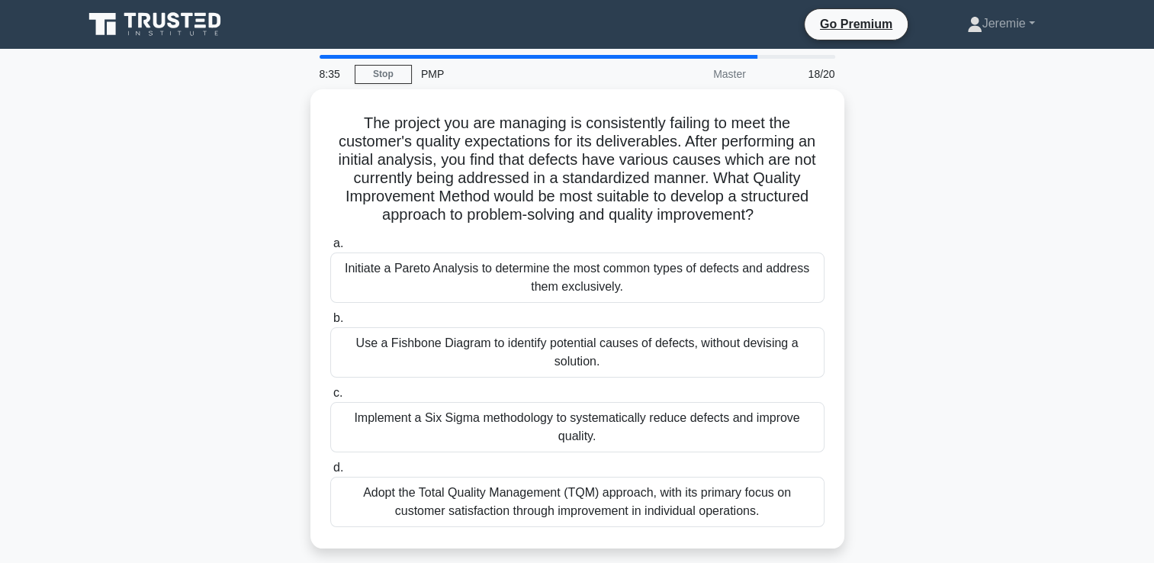
click at [171, 201] on div "The project you are managing is consistently failing to meet the customer's qua…" at bounding box center [577, 327] width 1006 height 477
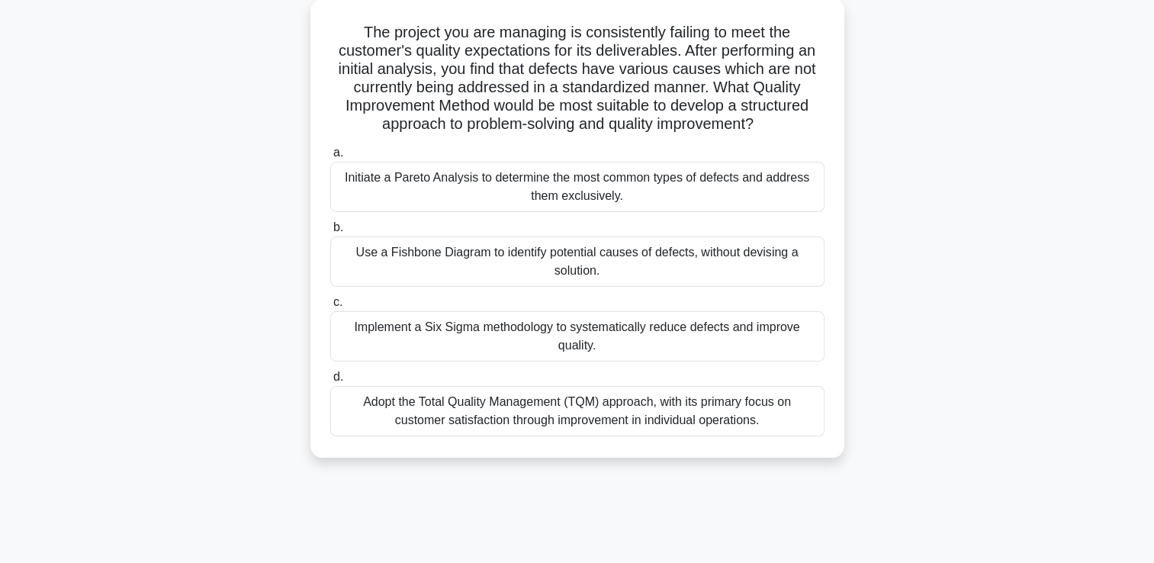
scroll to position [91, 0]
click at [149, 215] on div "The project you are managing is consistently failing to meet the customer's qua…" at bounding box center [577, 236] width 1006 height 477
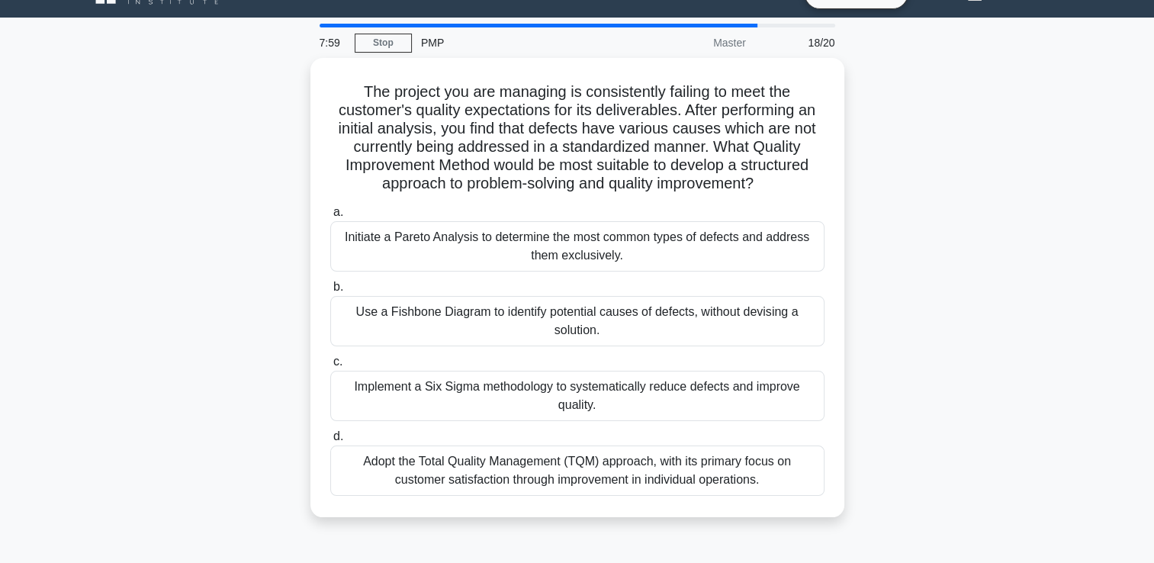
scroll to position [30, 0]
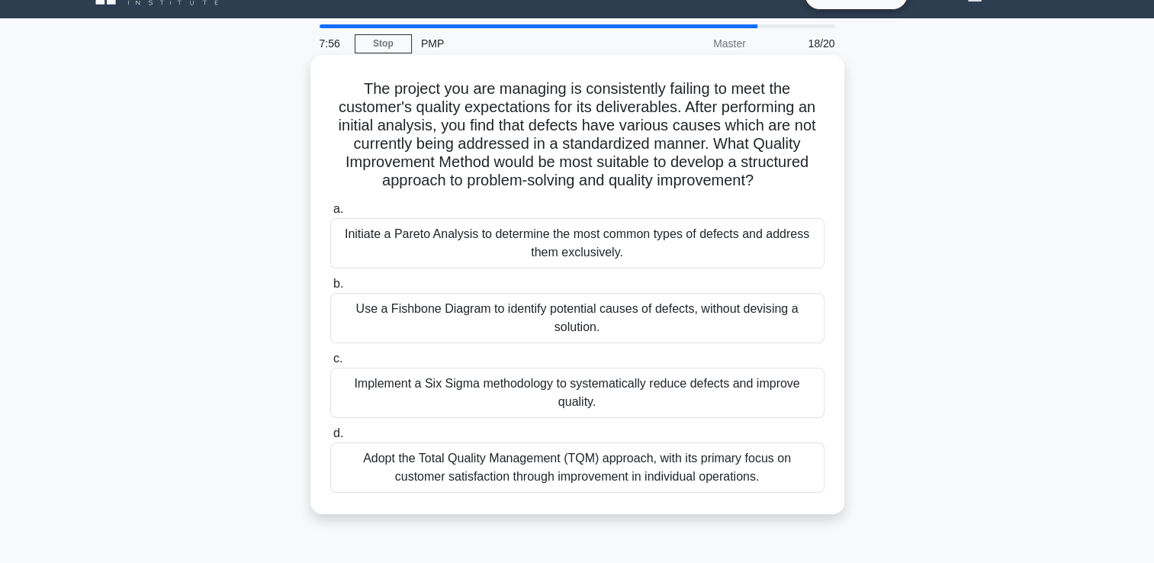
click at [445, 307] on div "Use a Fishbone Diagram to identify potential causes of defects, without devisin…" at bounding box center [577, 318] width 494 height 50
click at [330, 289] on input "b. Use a Fishbone Diagram to identify potential causes of defects, without devi…" at bounding box center [330, 284] width 0 height 10
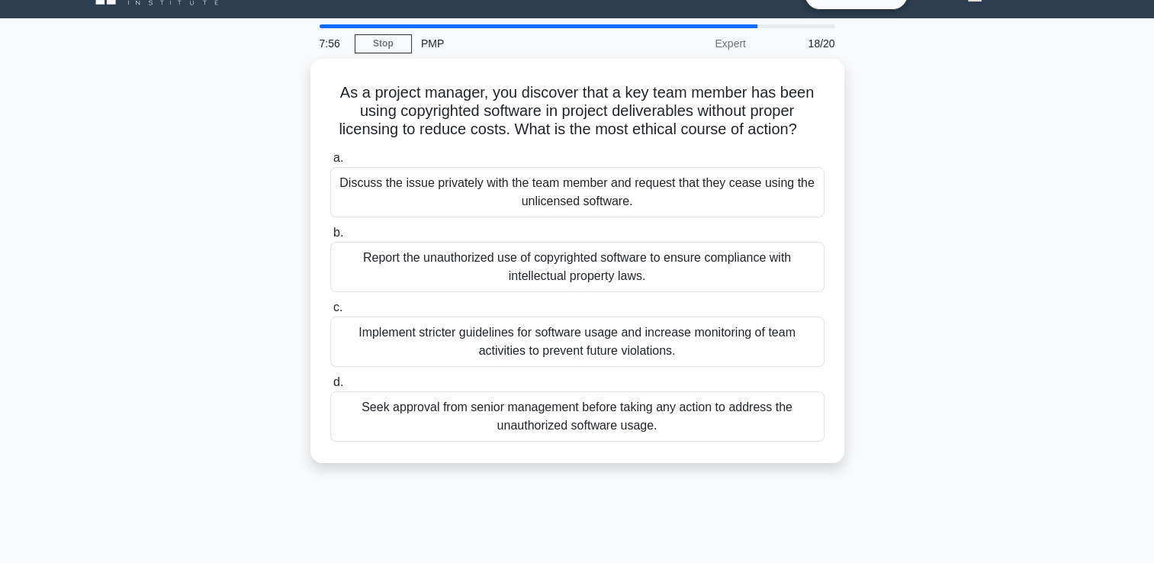
scroll to position [0, 0]
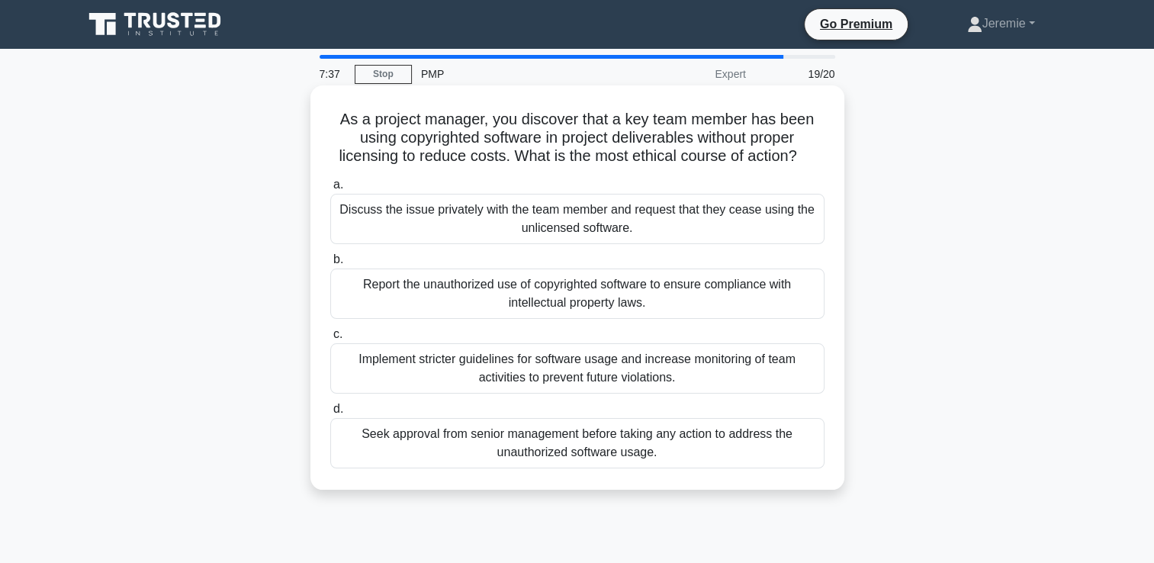
click at [605, 297] on div "Report the unauthorized use of copyrighted software to ensure compliance with i…" at bounding box center [577, 293] width 494 height 50
click at [330, 265] on input "b. Report the unauthorized use of copyrighted software to ensure compliance wit…" at bounding box center [330, 260] width 0 height 10
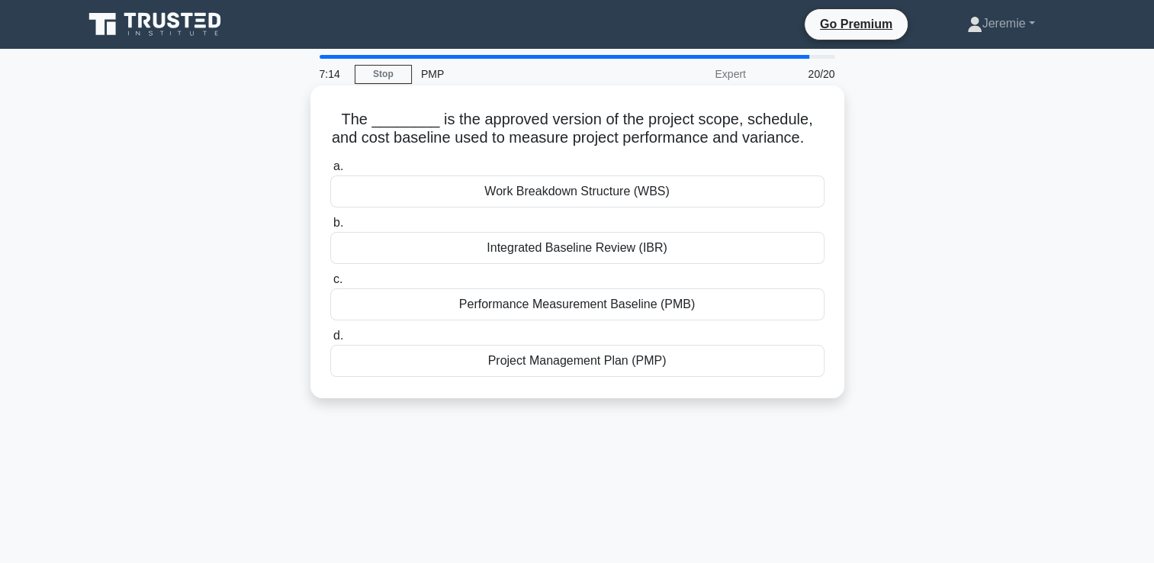
click at [585, 313] on div "Performance Measurement Baseline (PMB)" at bounding box center [577, 304] width 494 height 32
click at [330, 284] on input "c. Performance Measurement Baseline (PMB)" at bounding box center [330, 279] width 0 height 10
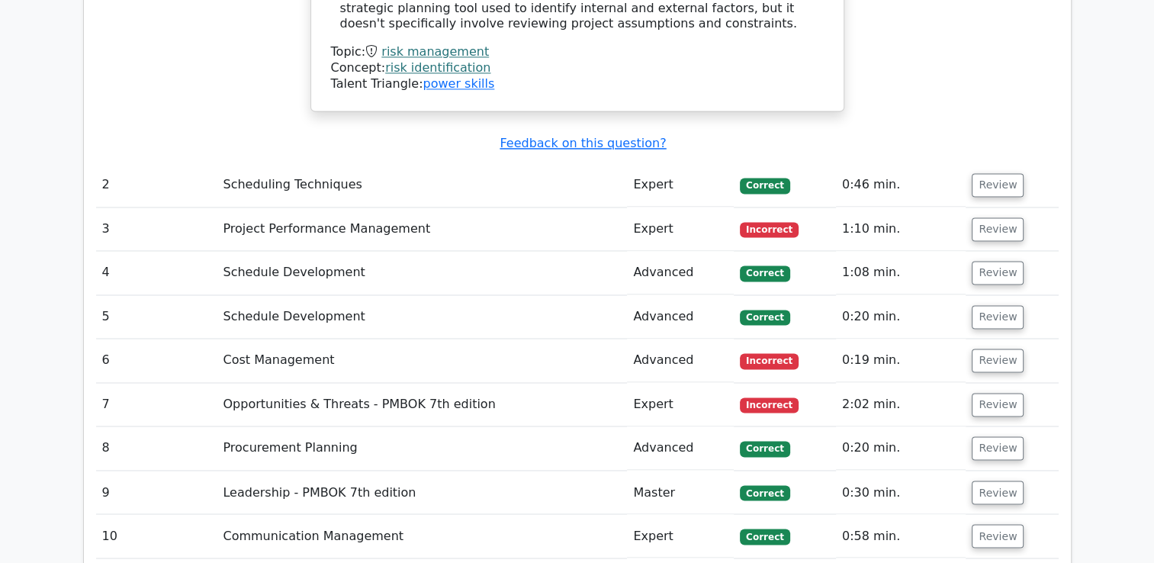
scroll to position [2403, 0]
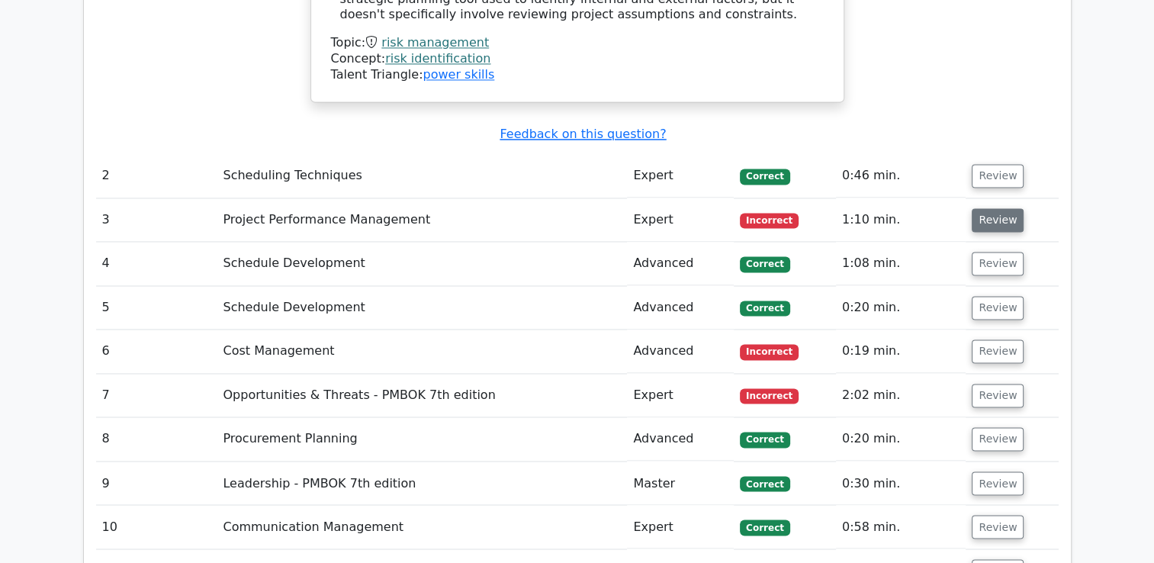
click at [997, 208] on button "Review" at bounding box center [997, 220] width 52 height 24
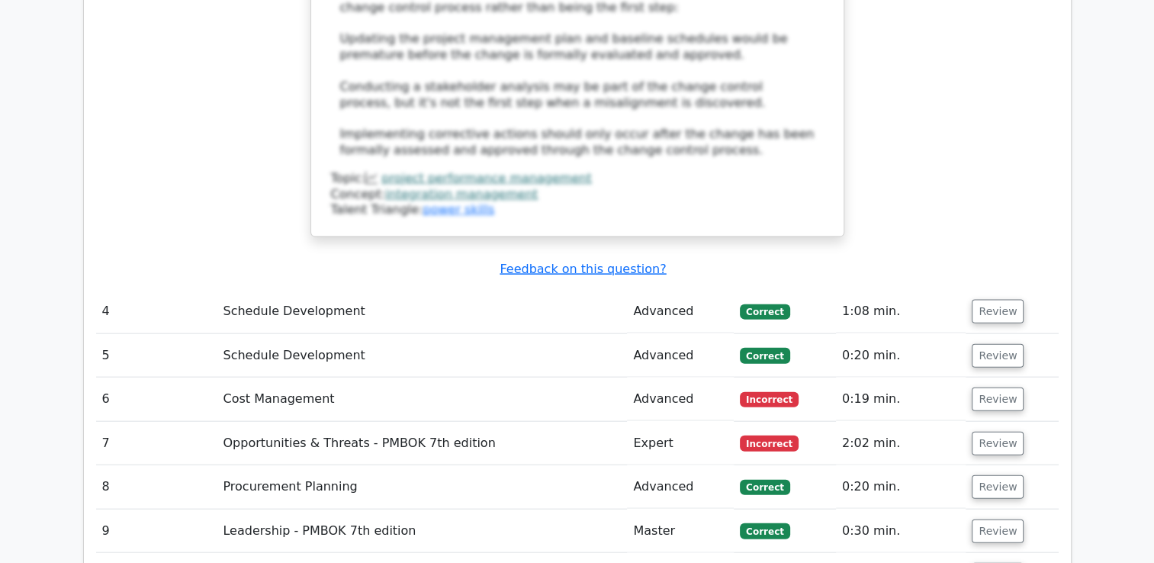
scroll to position [3318, 0]
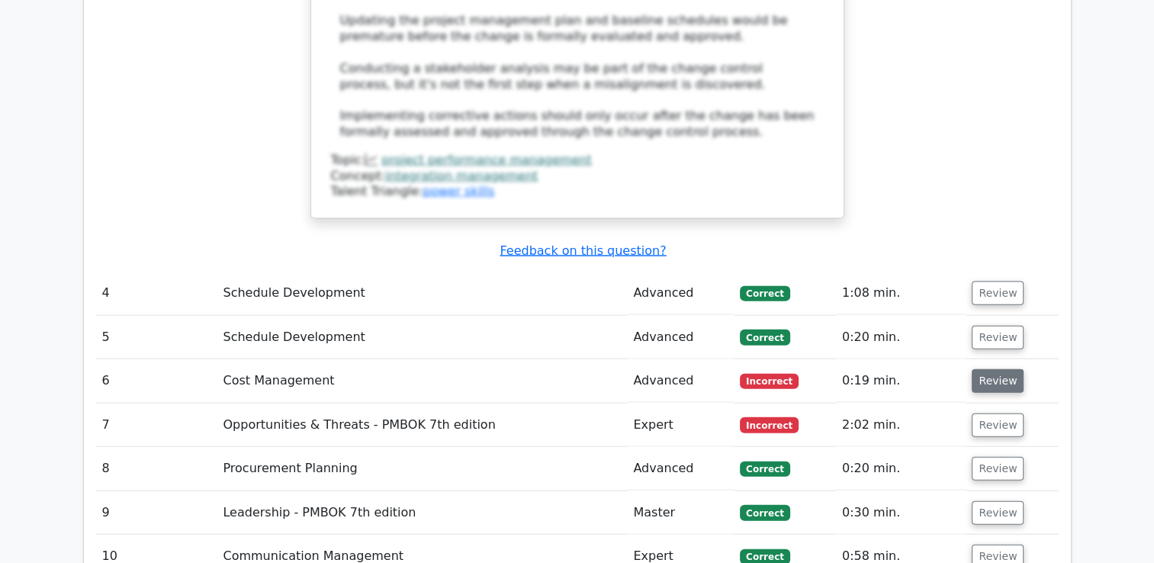
click at [971, 369] on button "Review" at bounding box center [997, 381] width 52 height 24
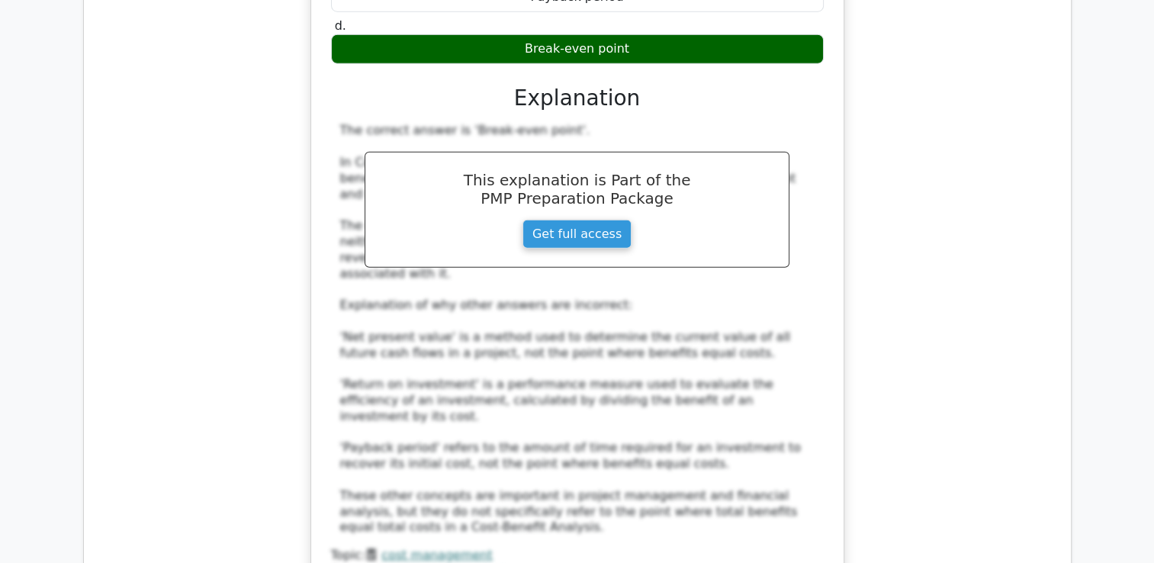
scroll to position [4020, 0]
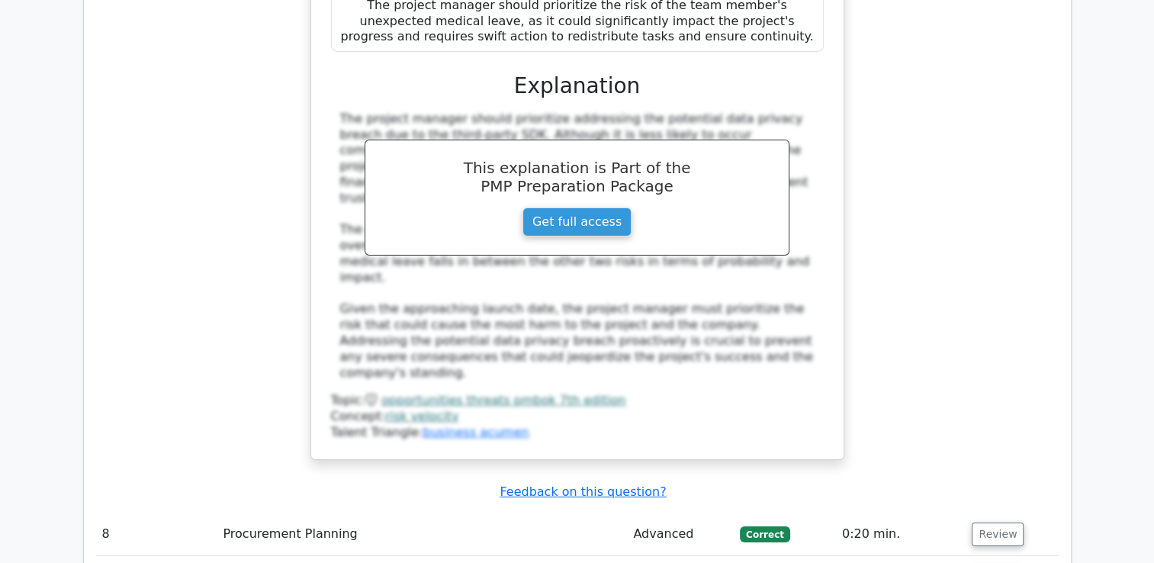
scroll to position [5195, 0]
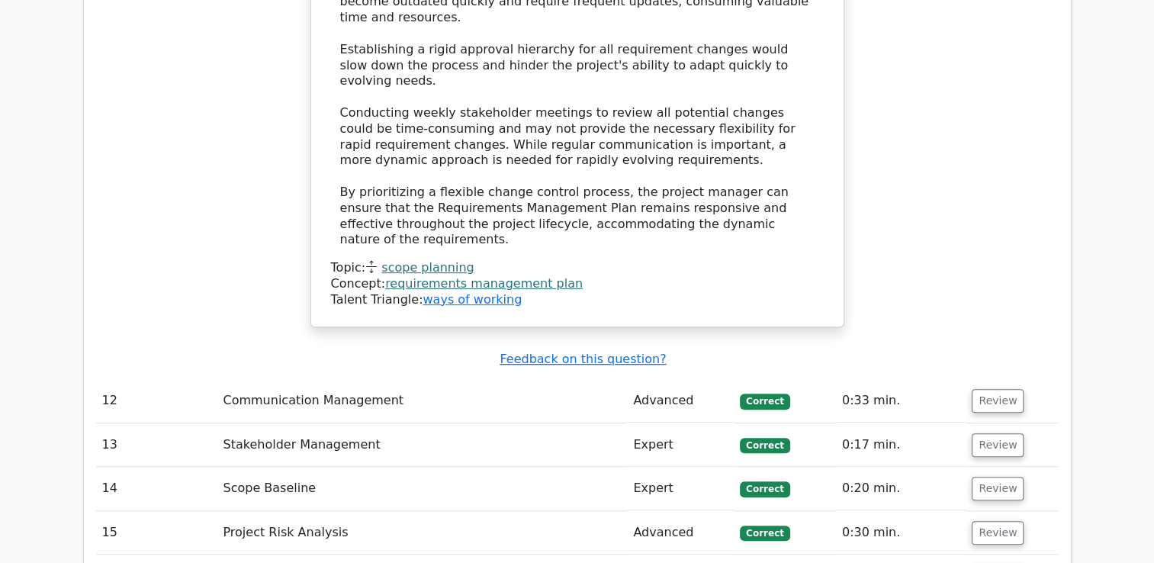
scroll to position [6445, 0]
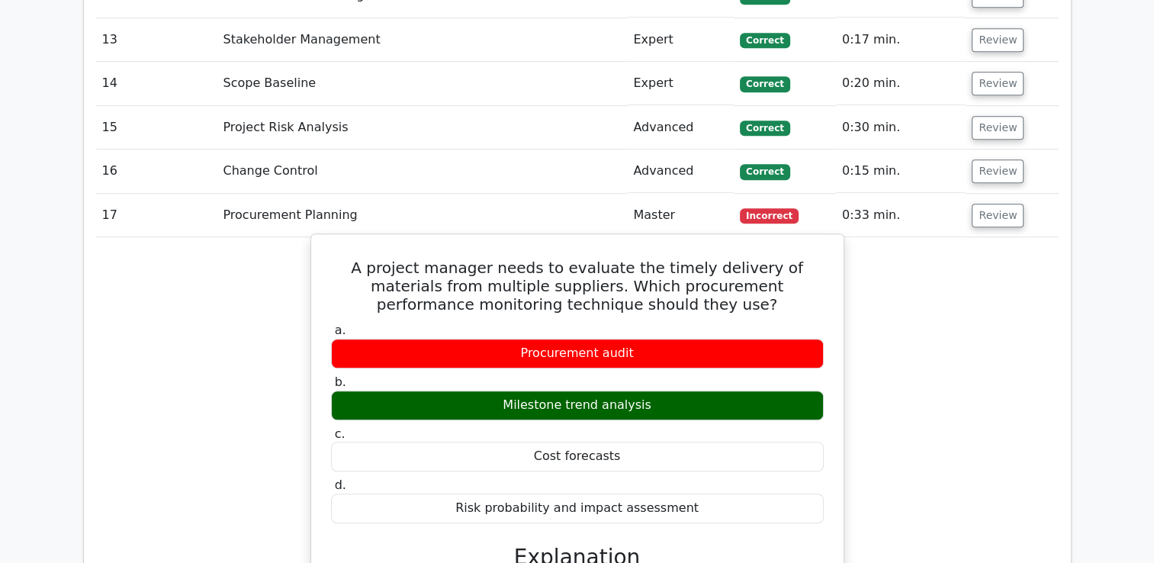
scroll to position [6841, 0]
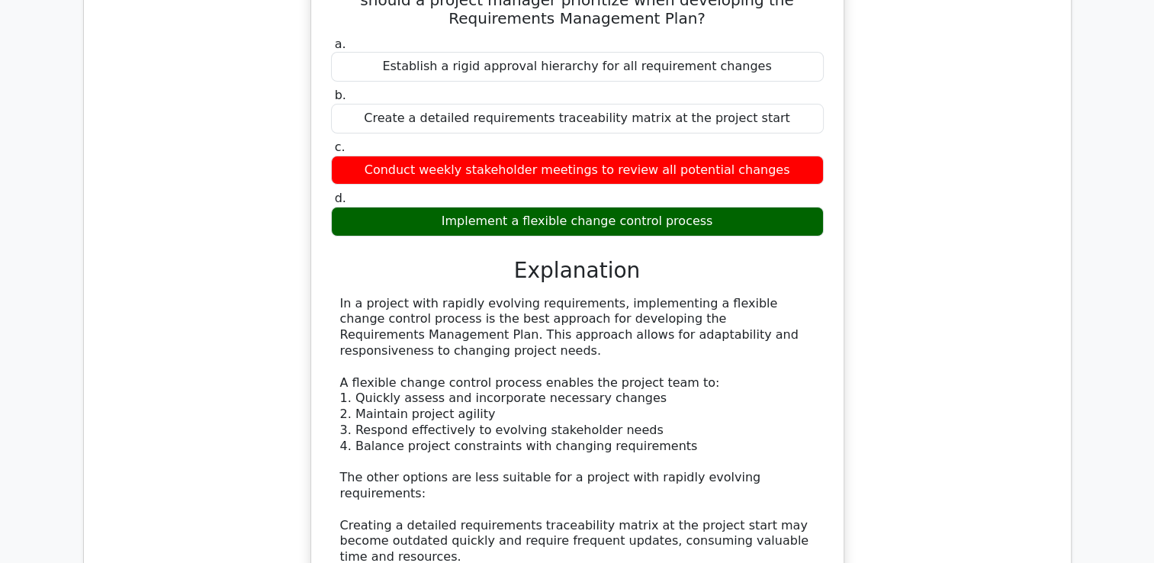
scroll to position [5879, 0]
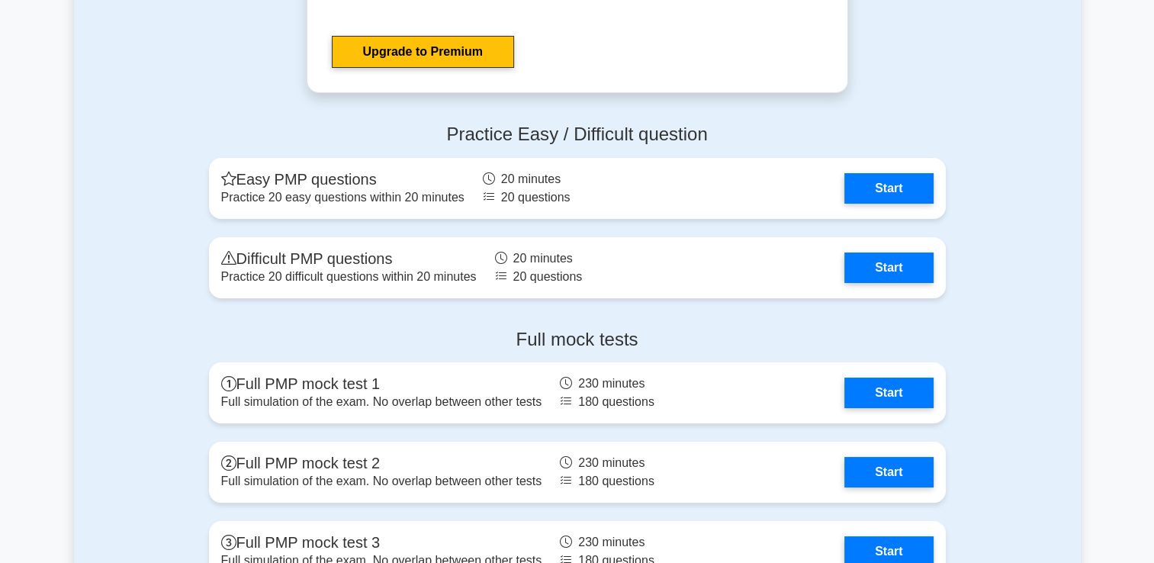
scroll to position [5813, 0]
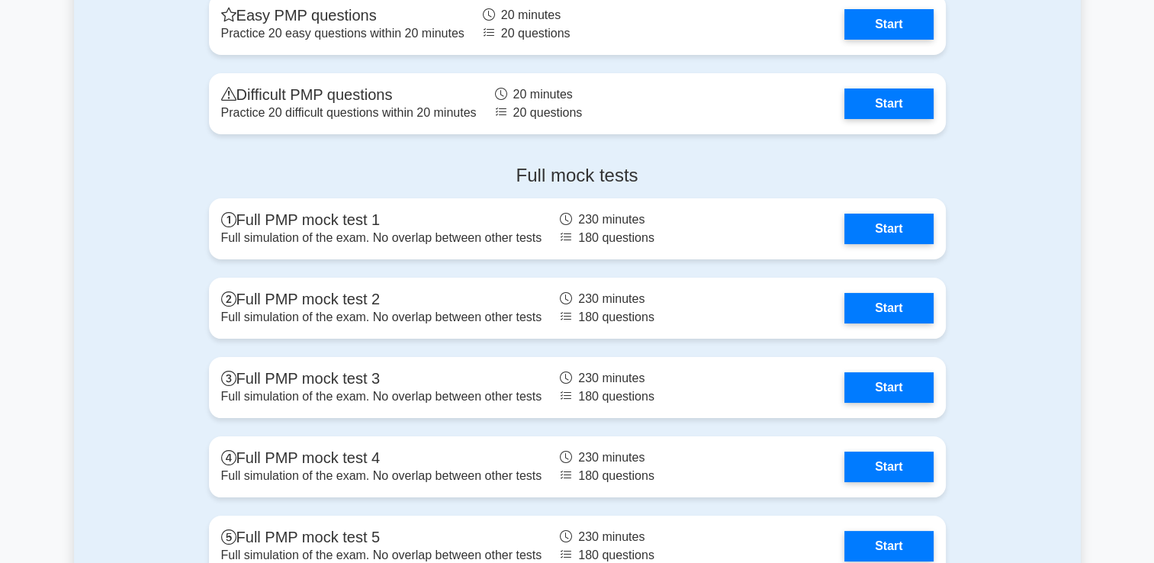
click at [1078, 56] on div "Practice Easy / Difficult question Easy PMP questions Practice 20 easy question…" at bounding box center [577, 49] width 1006 height 205
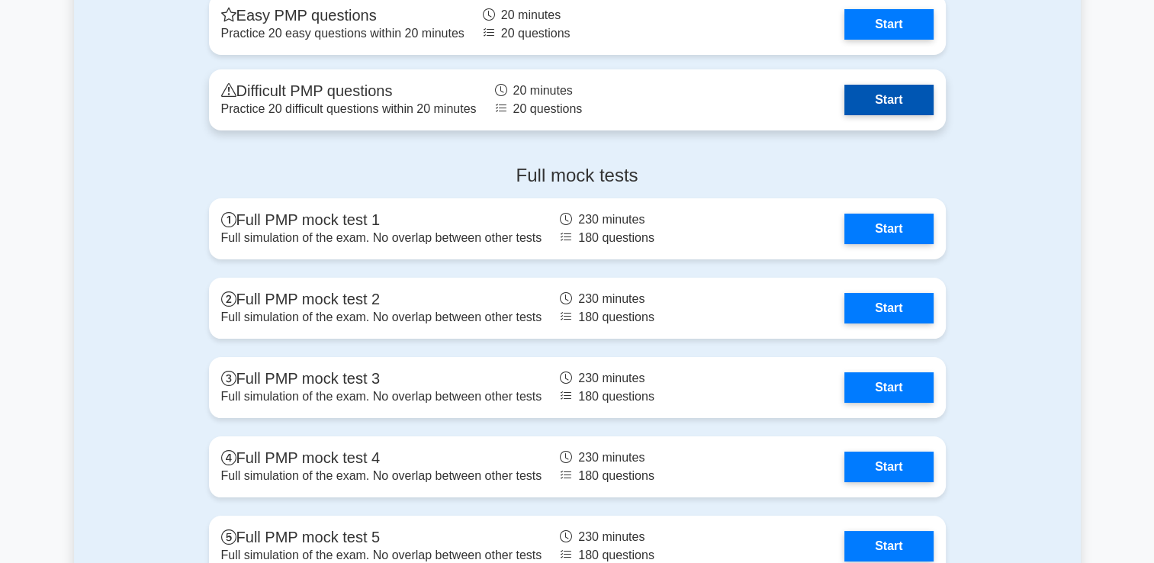
click at [886, 102] on link "Start" at bounding box center [888, 100] width 88 height 30
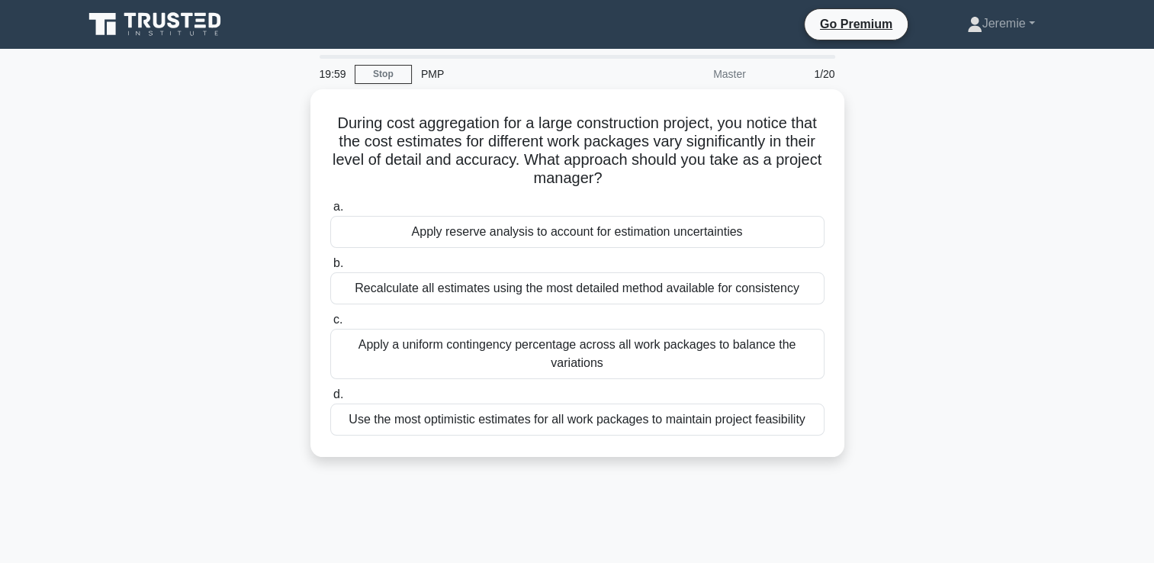
click at [217, 253] on div "During cost aggregation for a large construction project, you notice that the c…" at bounding box center [577, 282] width 1006 height 386
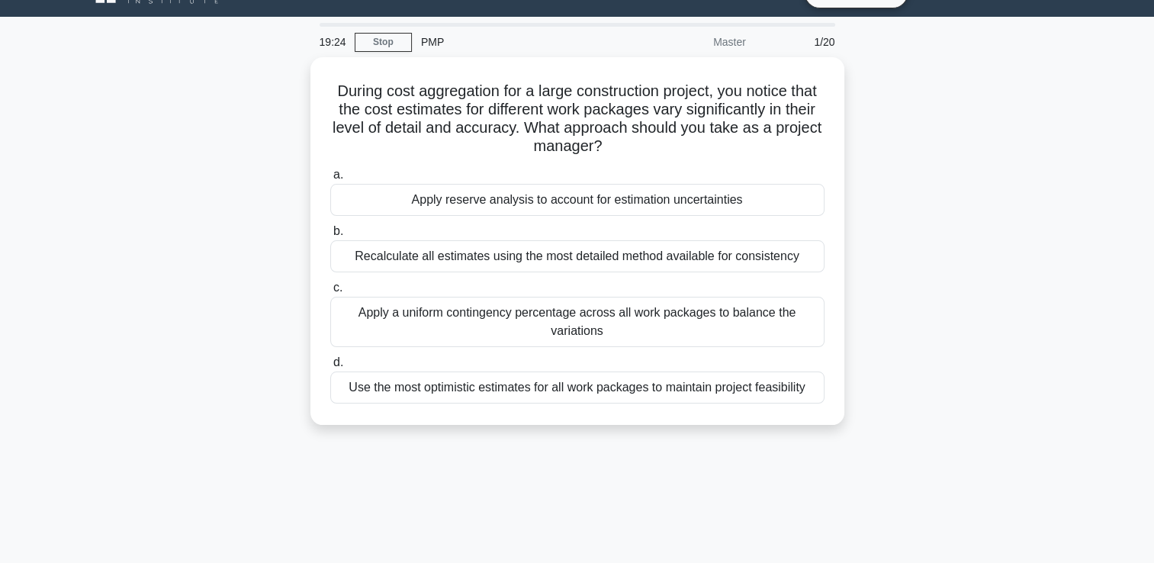
scroll to position [30, 0]
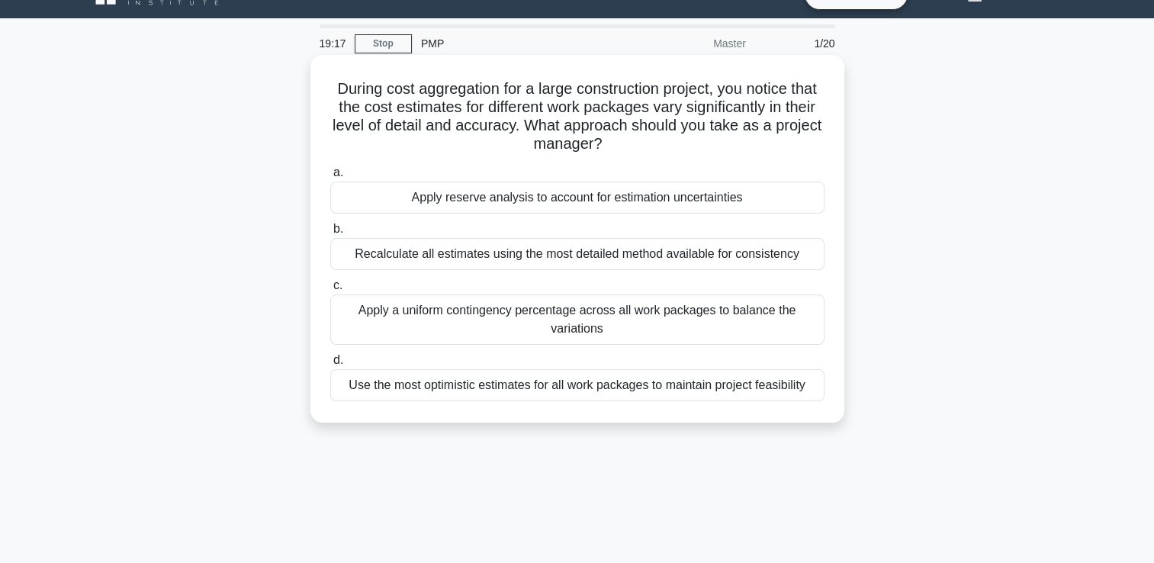
click at [489, 258] on div "Recalculate all estimates using the most detailed method available for consiste…" at bounding box center [577, 254] width 494 height 32
click at [330, 234] on input "b. Recalculate all estimates using the most detailed method available for consi…" at bounding box center [330, 229] width 0 height 10
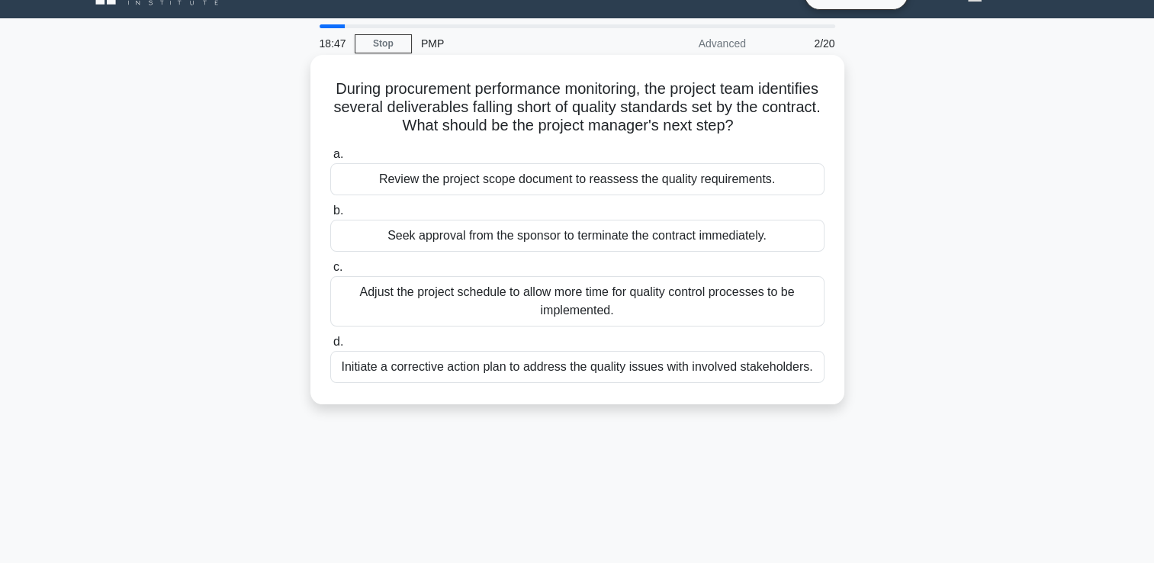
click at [555, 363] on div "Initiate a corrective action plan to address the quality issues with involved s…" at bounding box center [577, 367] width 494 height 32
click at [330, 347] on input "d. Initiate a corrective action plan to address the quality issues with involve…" at bounding box center [330, 342] width 0 height 10
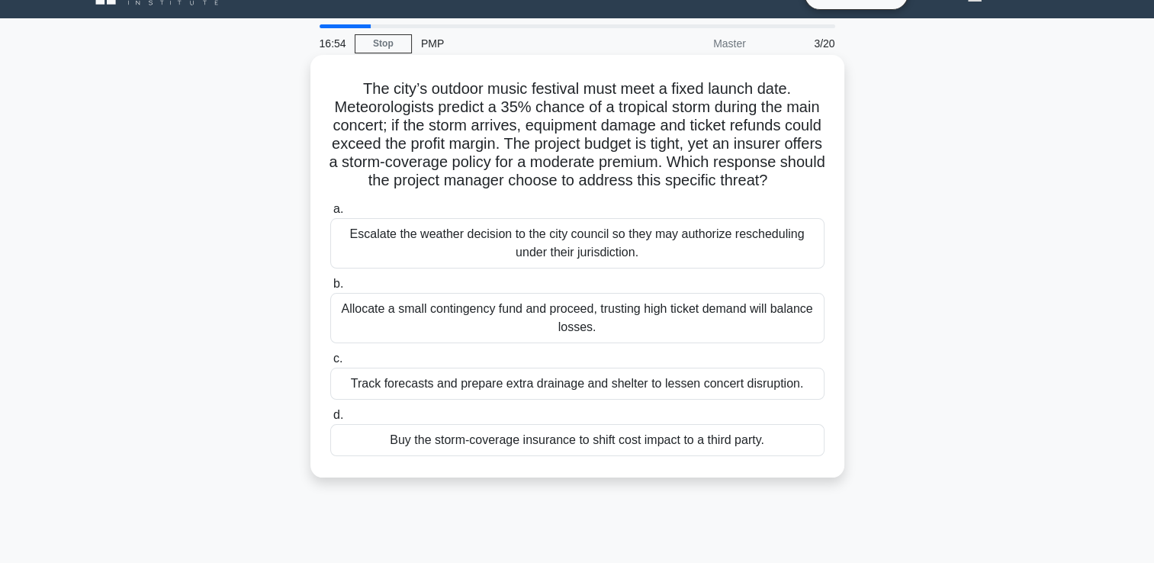
scroll to position [61, 0]
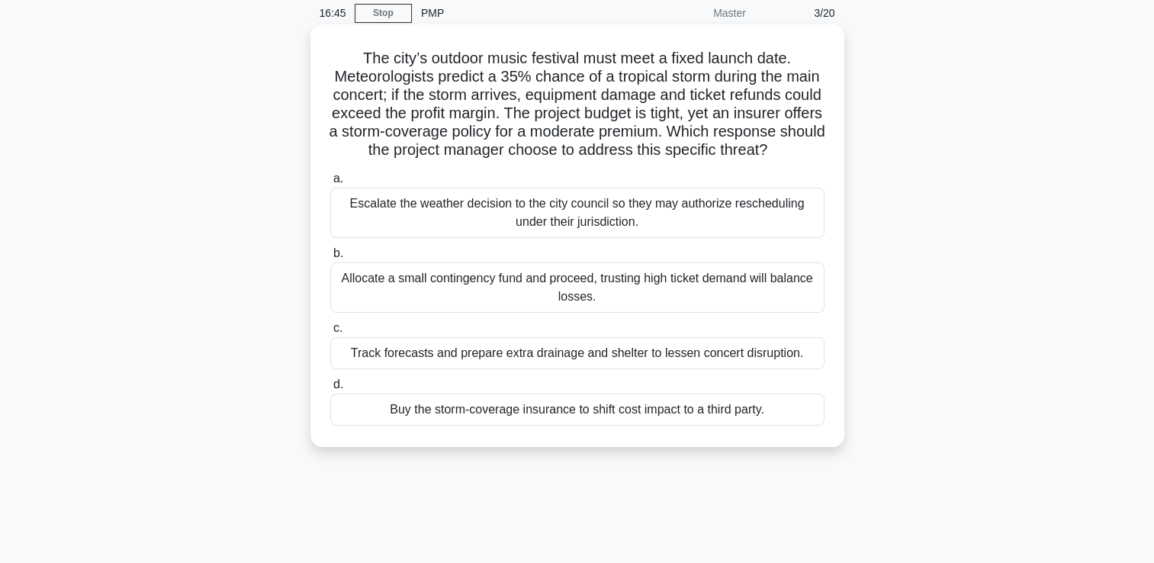
click at [561, 236] on div "Escalate the weather decision to the city council so they may authorize resched…" at bounding box center [577, 213] width 494 height 50
click at [330, 184] on input "a. Escalate the weather decision to the city council so they may authorize resc…" at bounding box center [330, 179] width 0 height 10
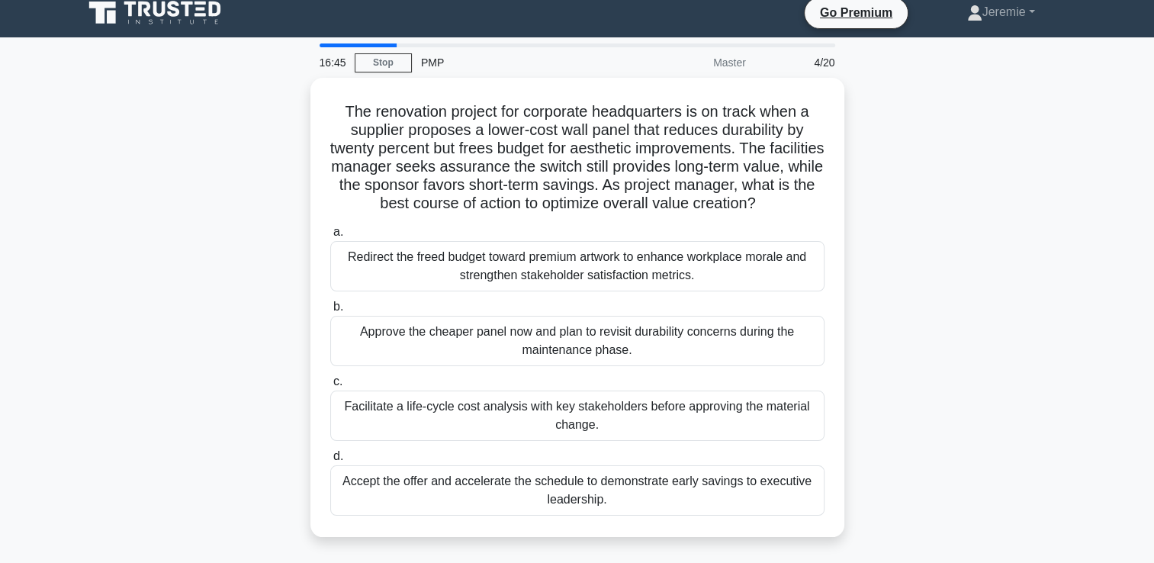
scroll to position [0, 0]
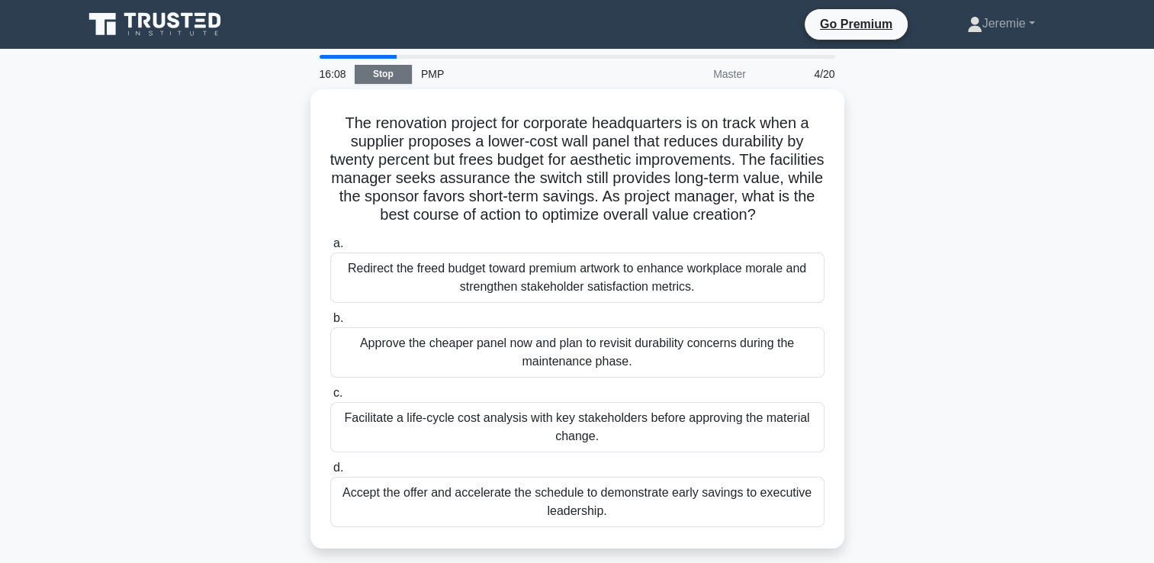
click at [373, 77] on link "Stop" at bounding box center [383, 74] width 57 height 19
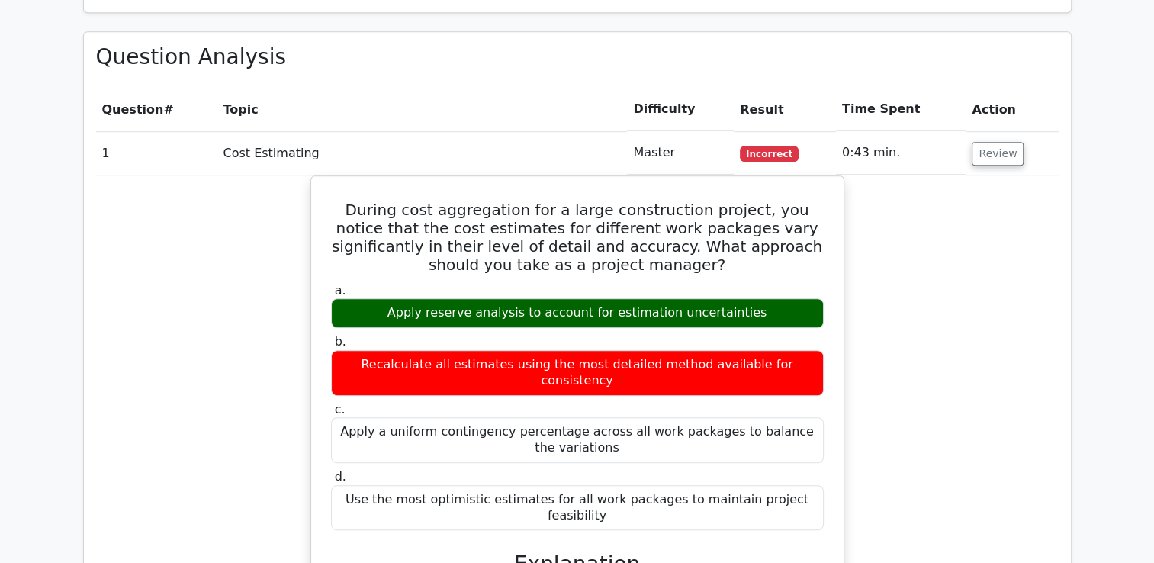
scroll to position [1051, 0]
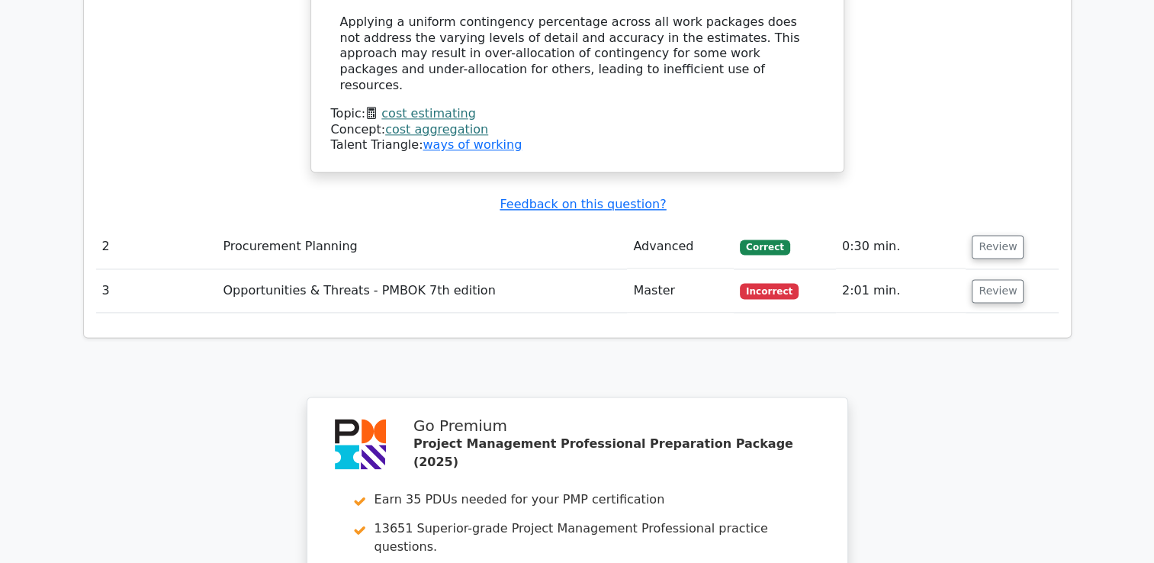
scroll to position [2088, 0]
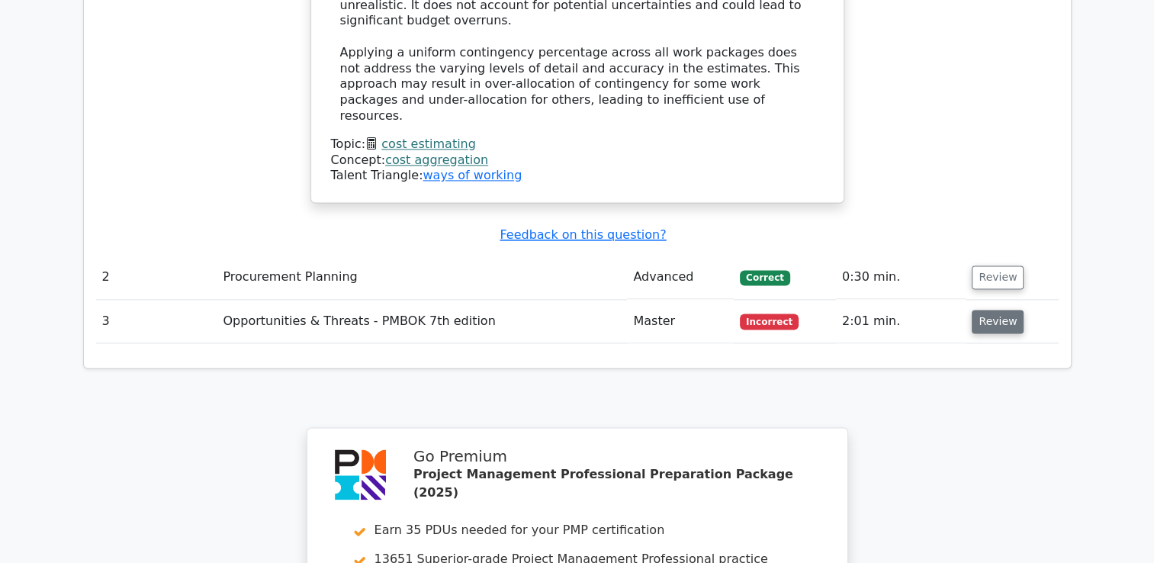
click at [988, 310] on button "Review" at bounding box center [997, 322] width 52 height 24
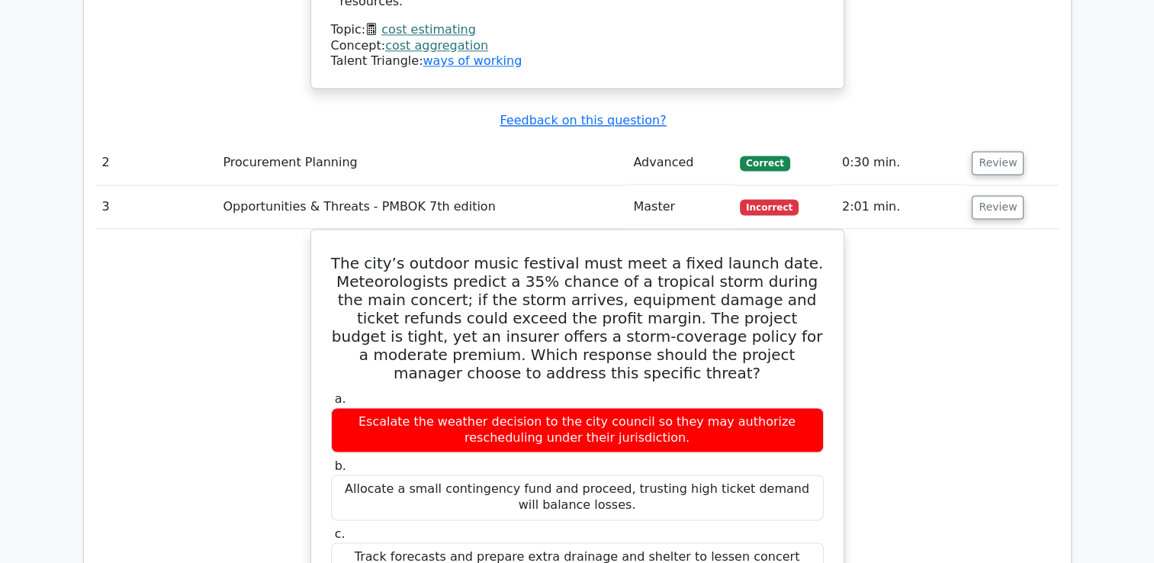
scroll to position [2179, 0]
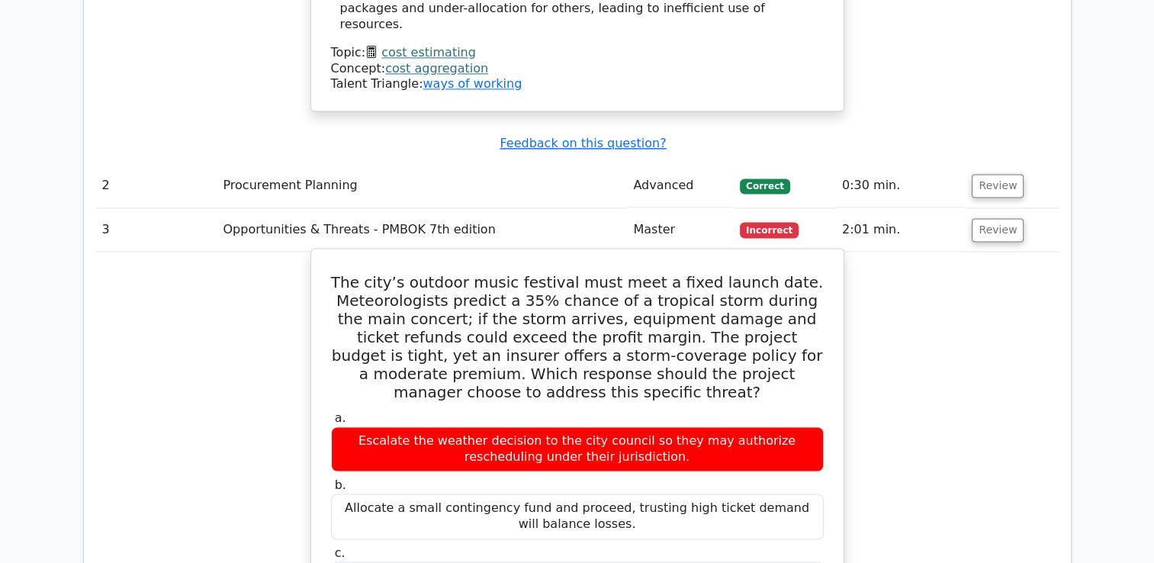
click at [619, 273] on h5 "The city’s outdoor music festival must meet a fixed launch date. Meteorologists…" at bounding box center [577, 337] width 496 height 128
drag, startPoint x: 619, startPoint y: 209, endPoint x: 554, endPoint y: 178, distance: 72.0
click at [554, 273] on h5 "The city’s outdoor music festival must meet a fixed launch date. Meteorologists…" at bounding box center [577, 337] width 496 height 128
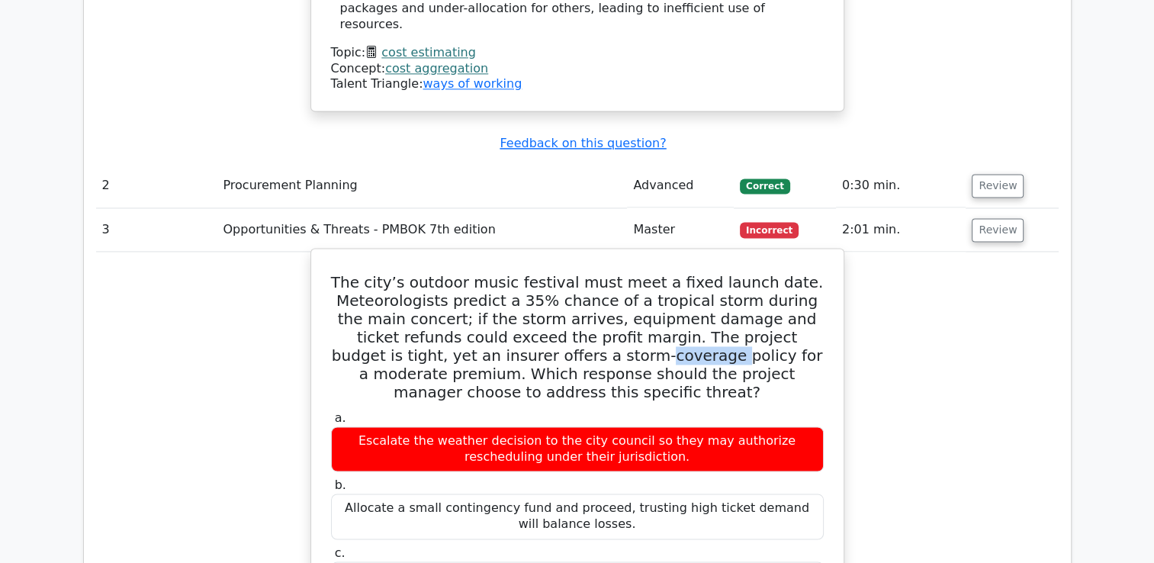
click at [554, 273] on h5 "The city’s outdoor music festival must meet a fixed launch date. Meteorologists…" at bounding box center [577, 337] width 496 height 128
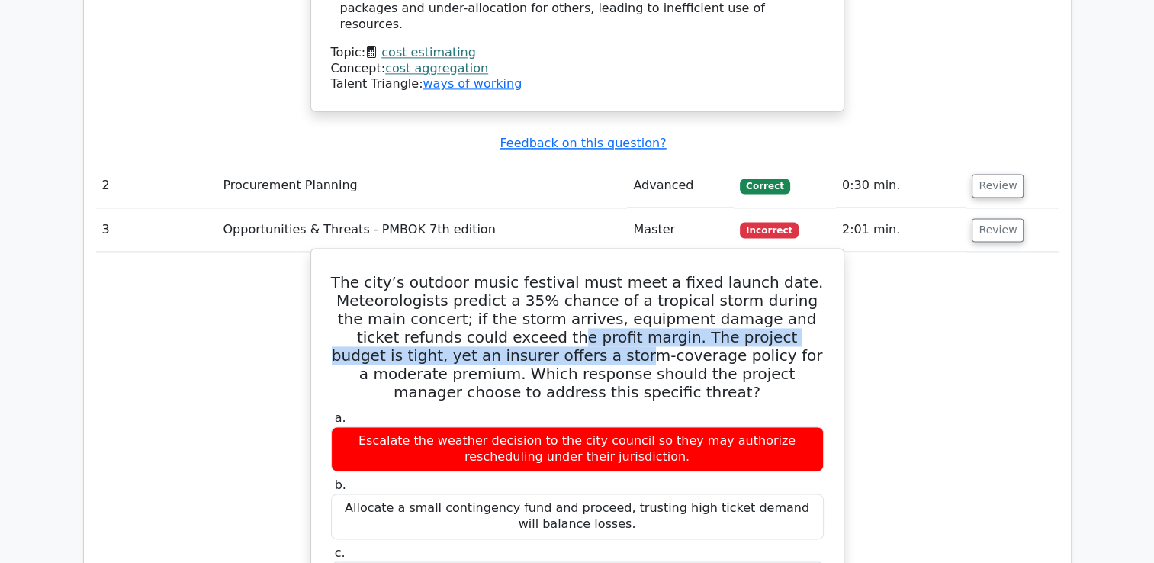
drag, startPoint x: 554, startPoint y: 178, endPoint x: 500, endPoint y: 160, distance: 56.9
click at [500, 273] on h5 "The city’s outdoor music festival must meet a fixed launch date. Meteorologists…" at bounding box center [577, 337] width 496 height 128
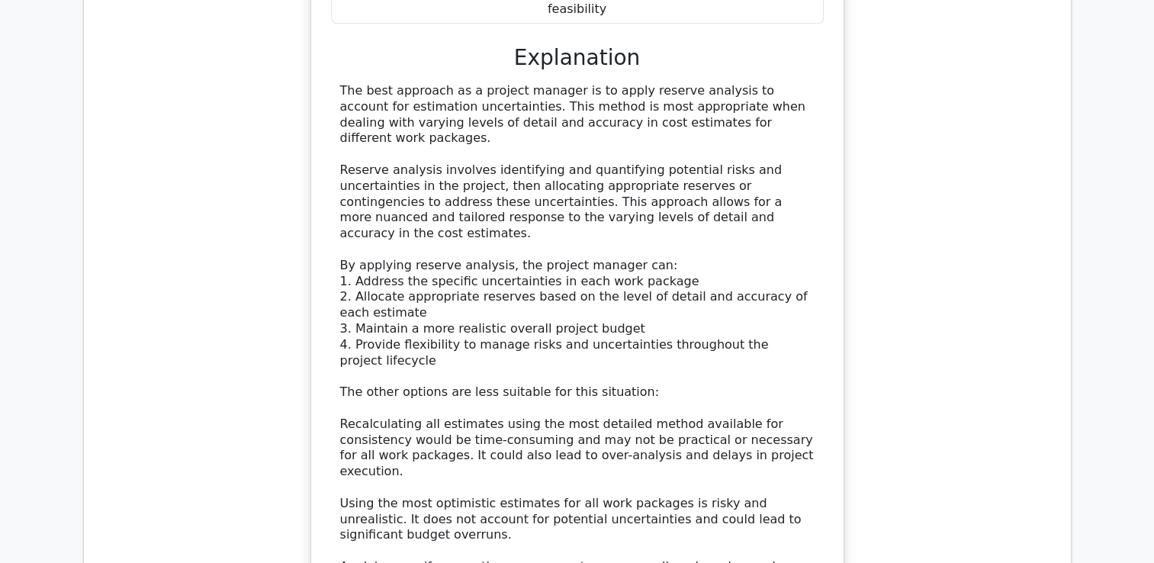
scroll to position [1569, 0]
